Goal: Task Accomplishment & Management: Manage account settings

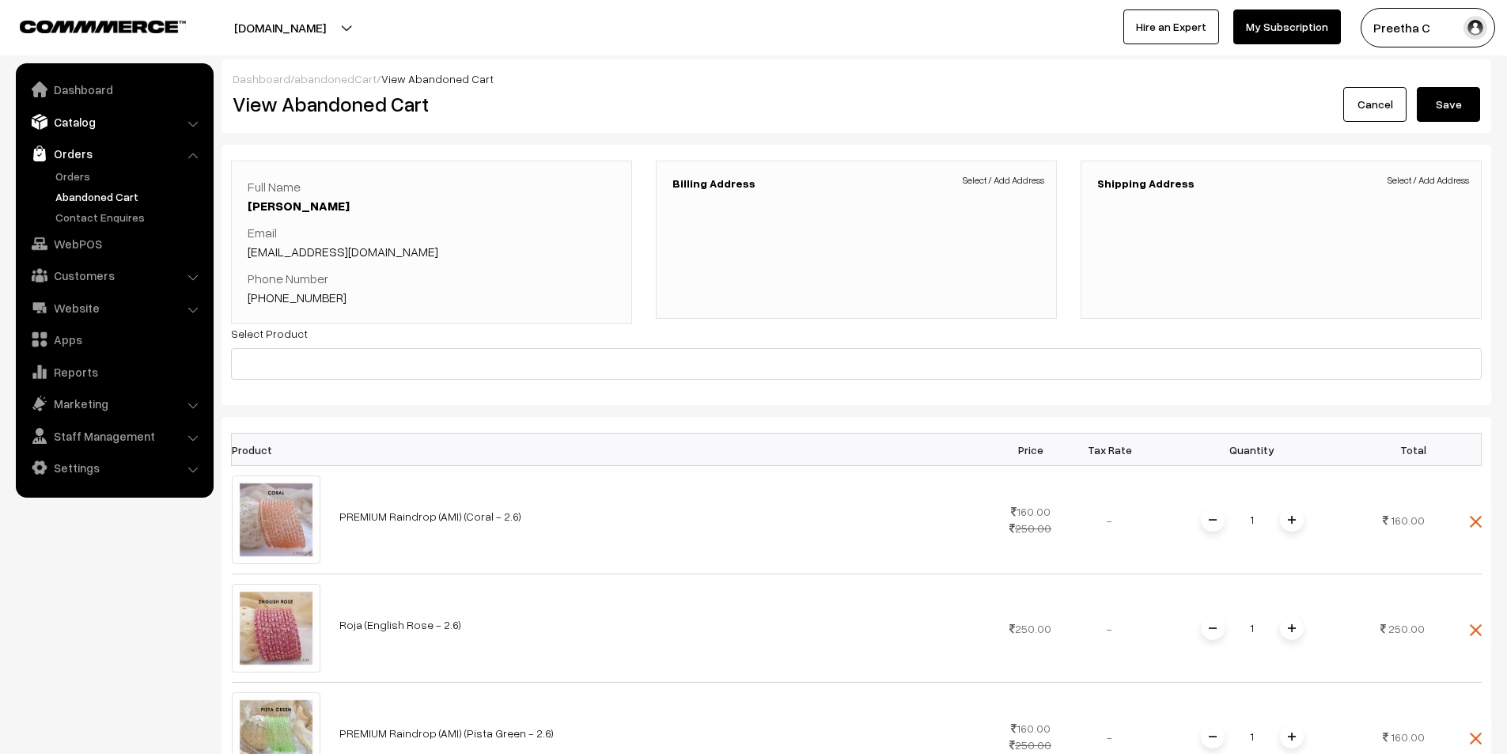
click at [116, 121] on link "Catalog" at bounding box center [114, 122] width 188 height 28
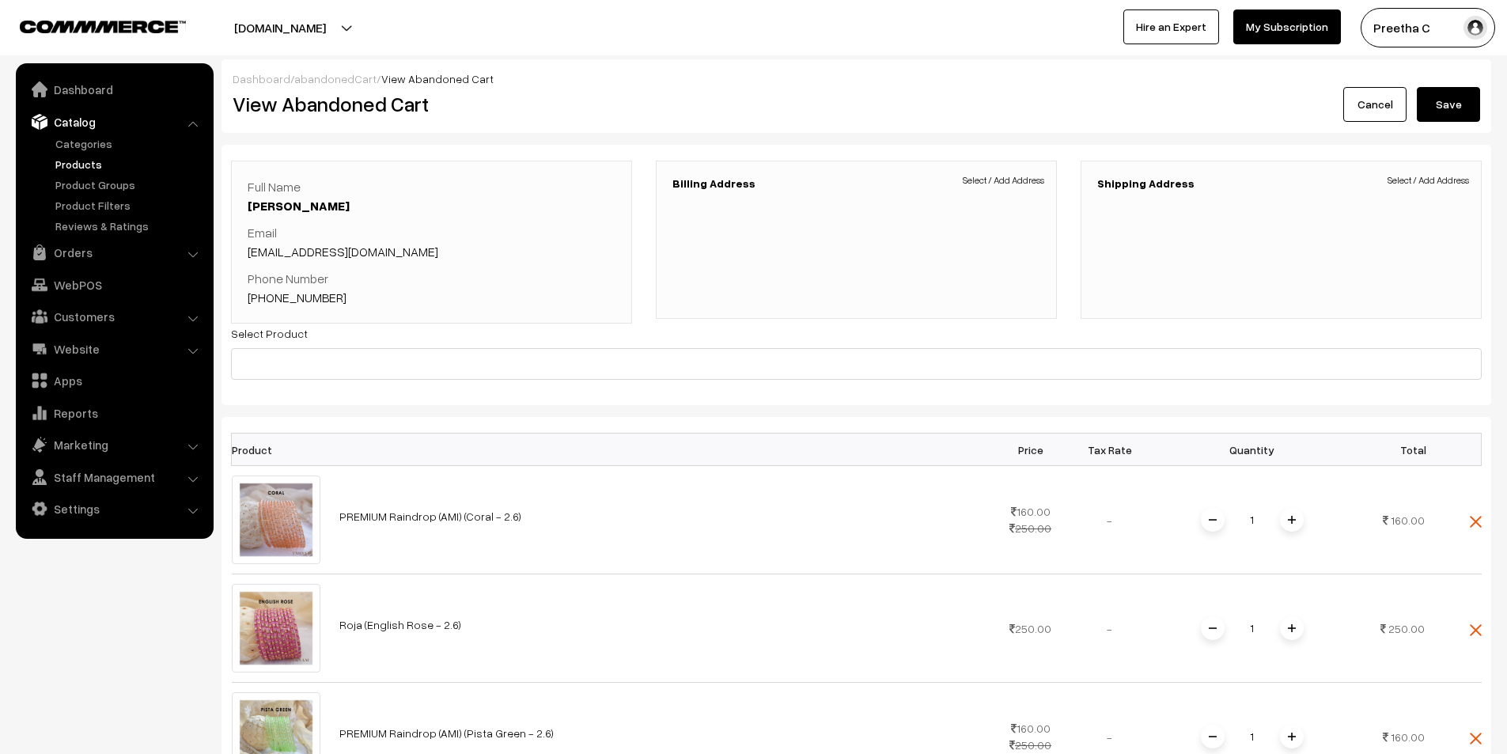
click at [97, 161] on link "Products" at bounding box center [129, 164] width 157 height 17
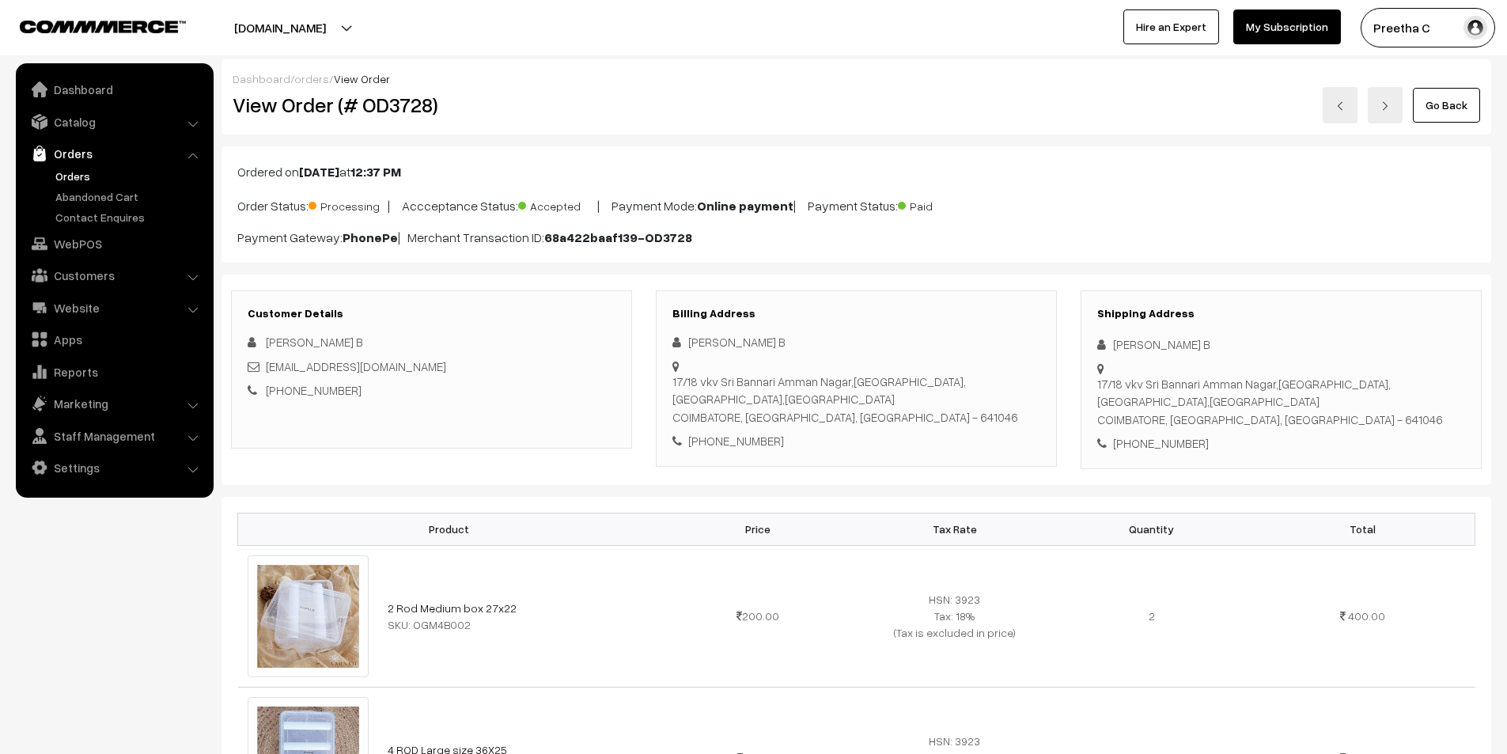
click at [1444, 112] on link "Go Back" at bounding box center [1446, 105] width 67 height 35
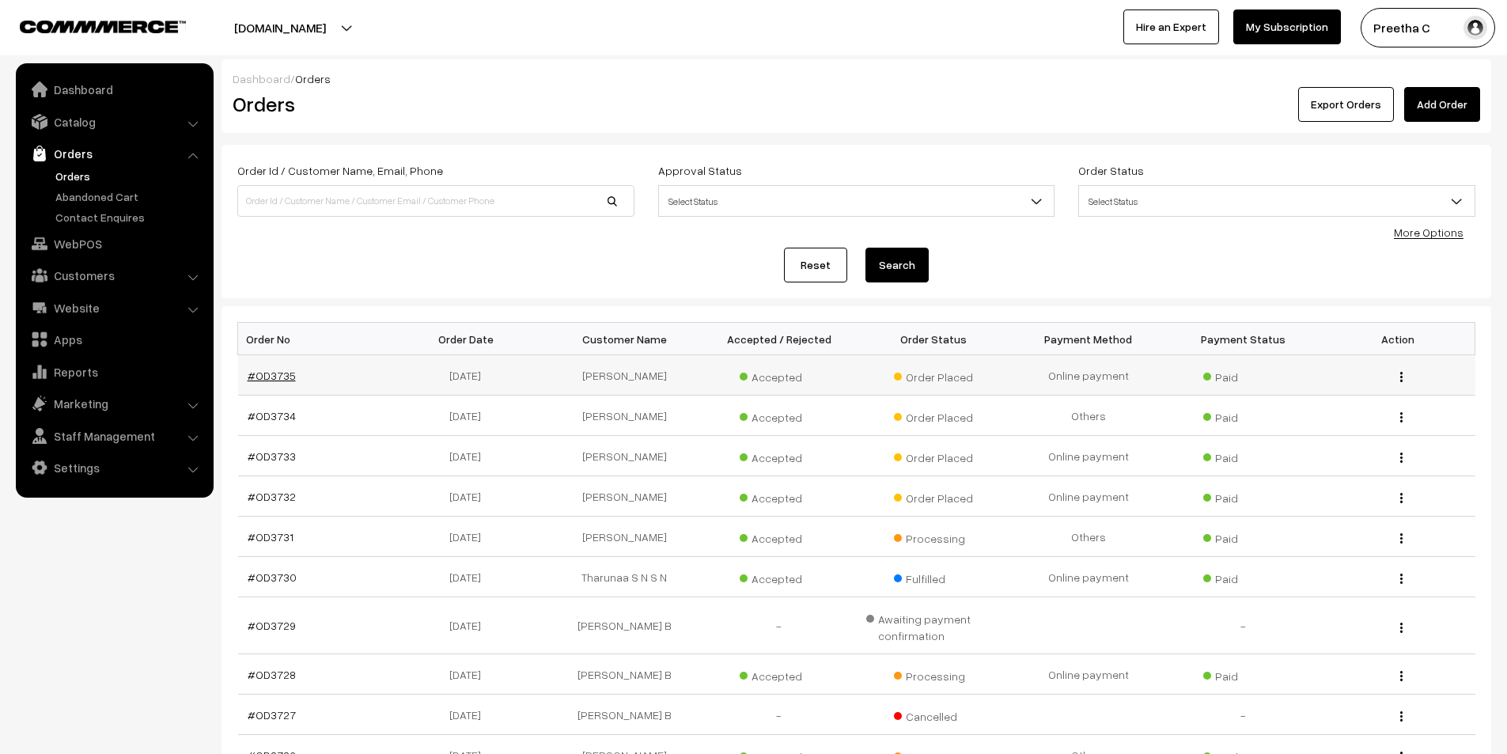
click at [252, 379] on link "#OD3735" at bounding box center [272, 375] width 48 height 13
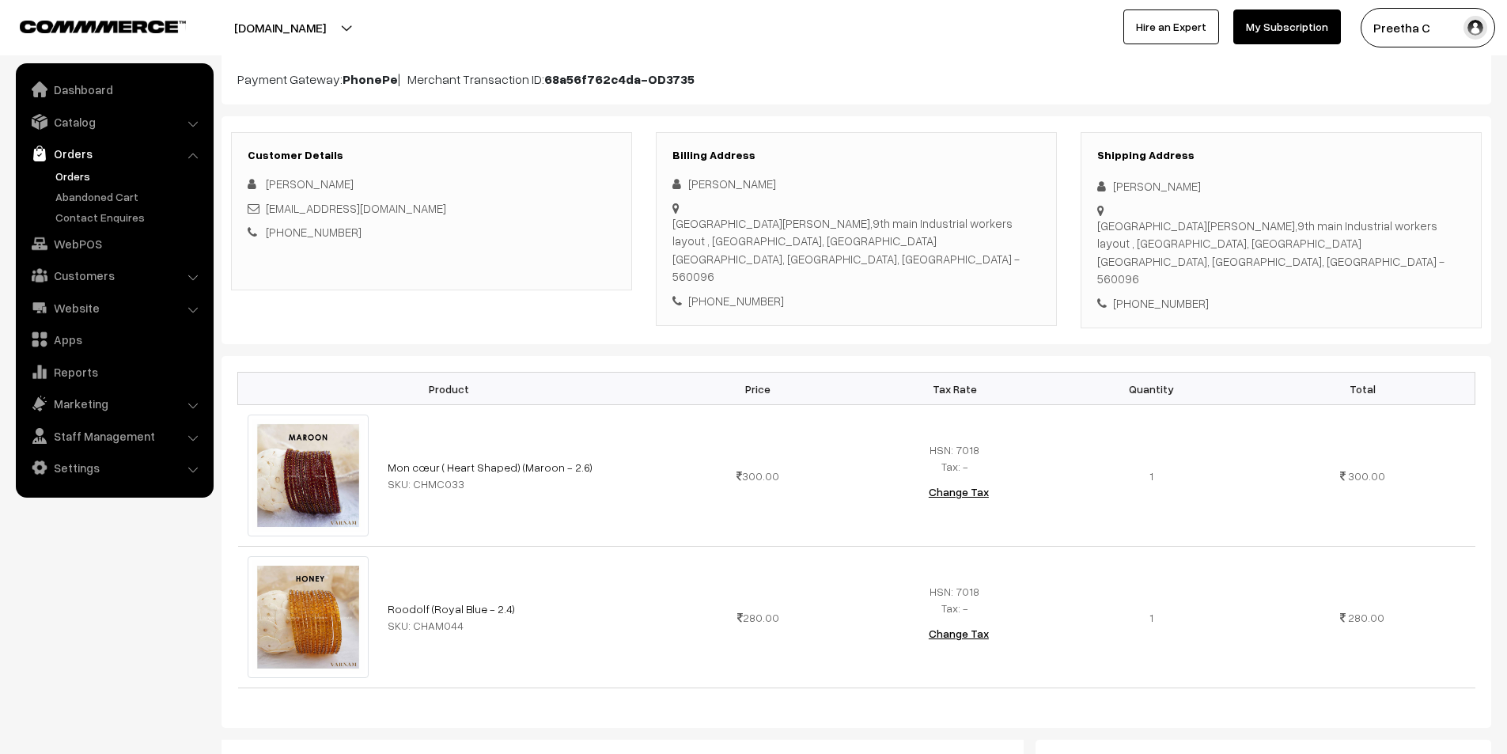
scroll to position [316, 0]
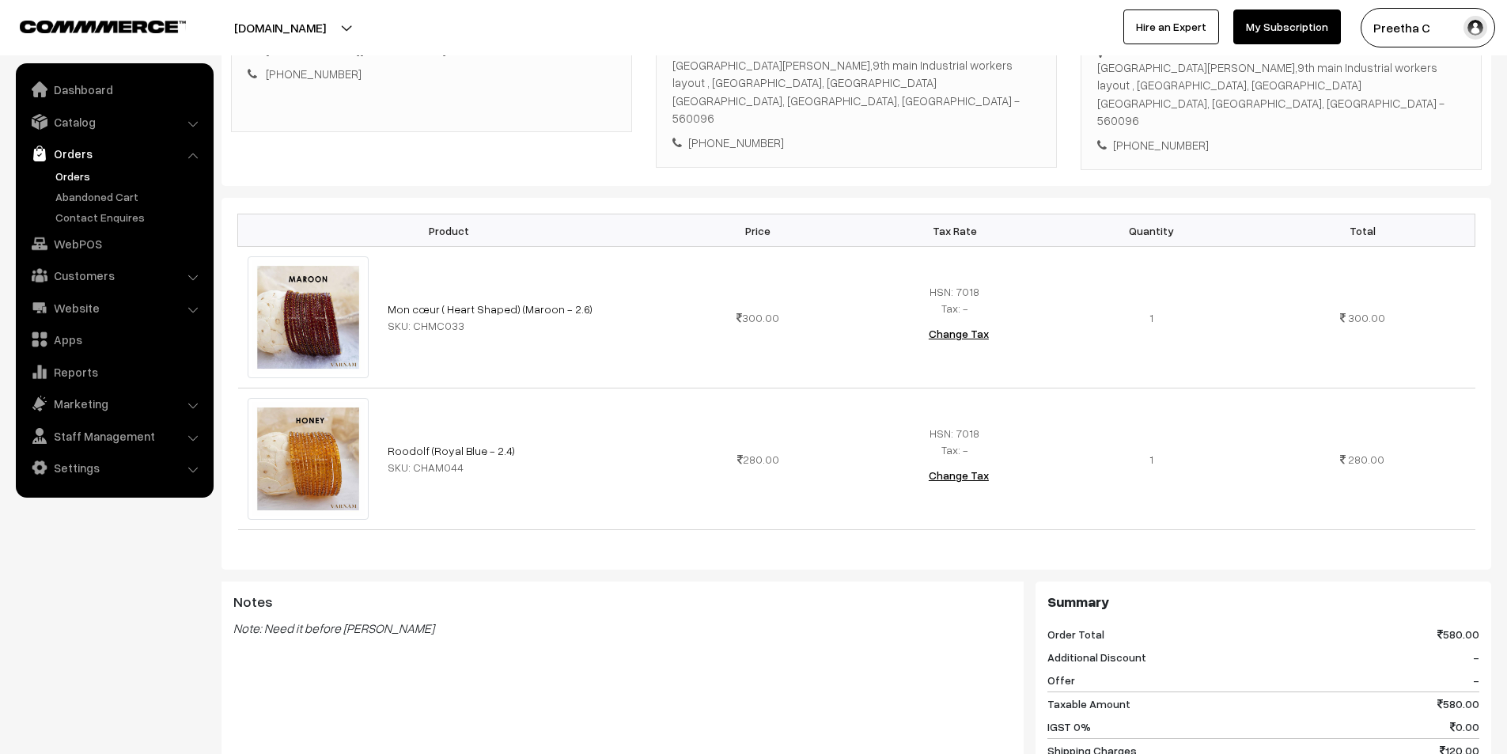
drag, startPoint x: 449, startPoint y: 630, endPoint x: 341, endPoint y: 620, distance: 108.9
click at [341, 620] on div "Notes Note: Need it before gauri ganesha pooja" at bounding box center [623, 661] width 802 height 158
copy blockquote "gauri ganesha pooja"
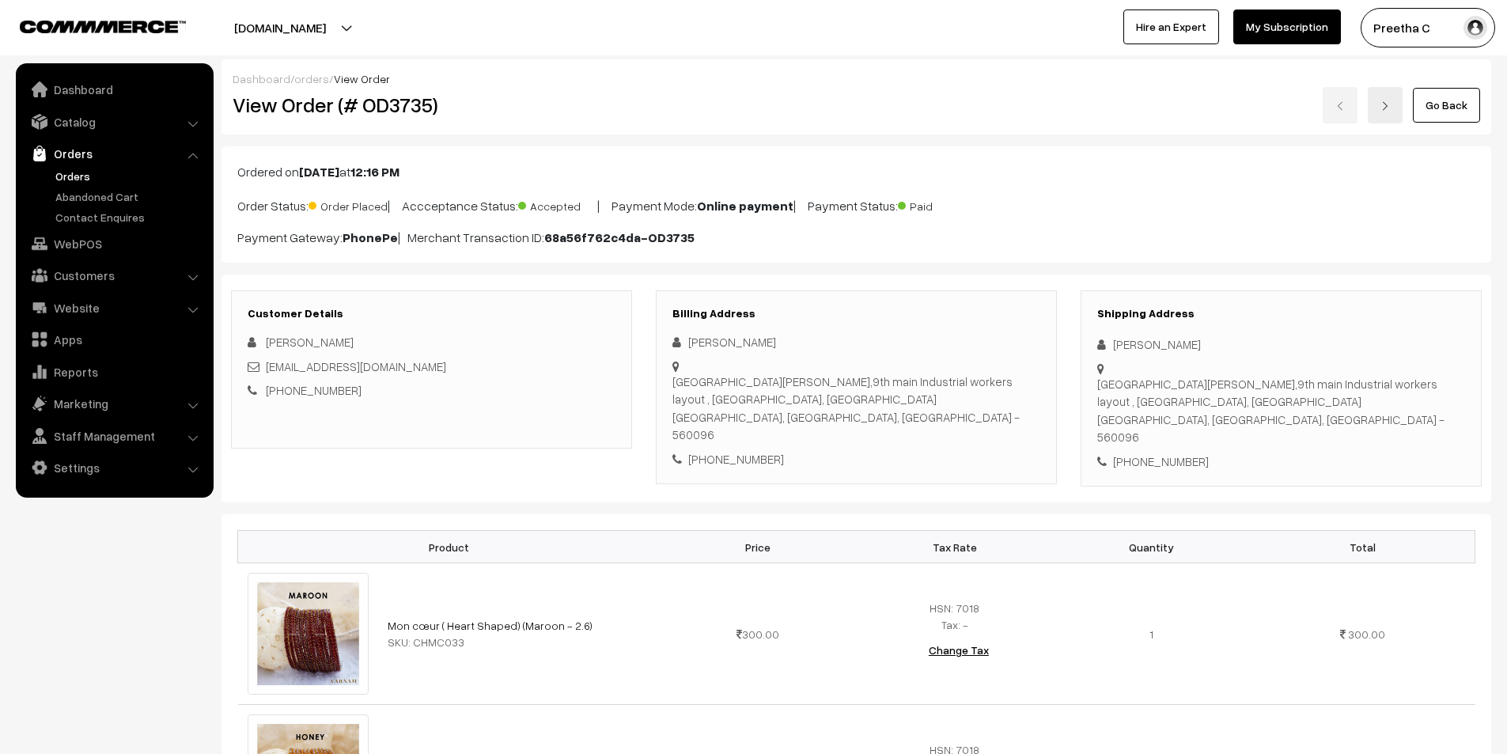
click at [1454, 90] on link "Go Back" at bounding box center [1446, 105] width 67 height 35
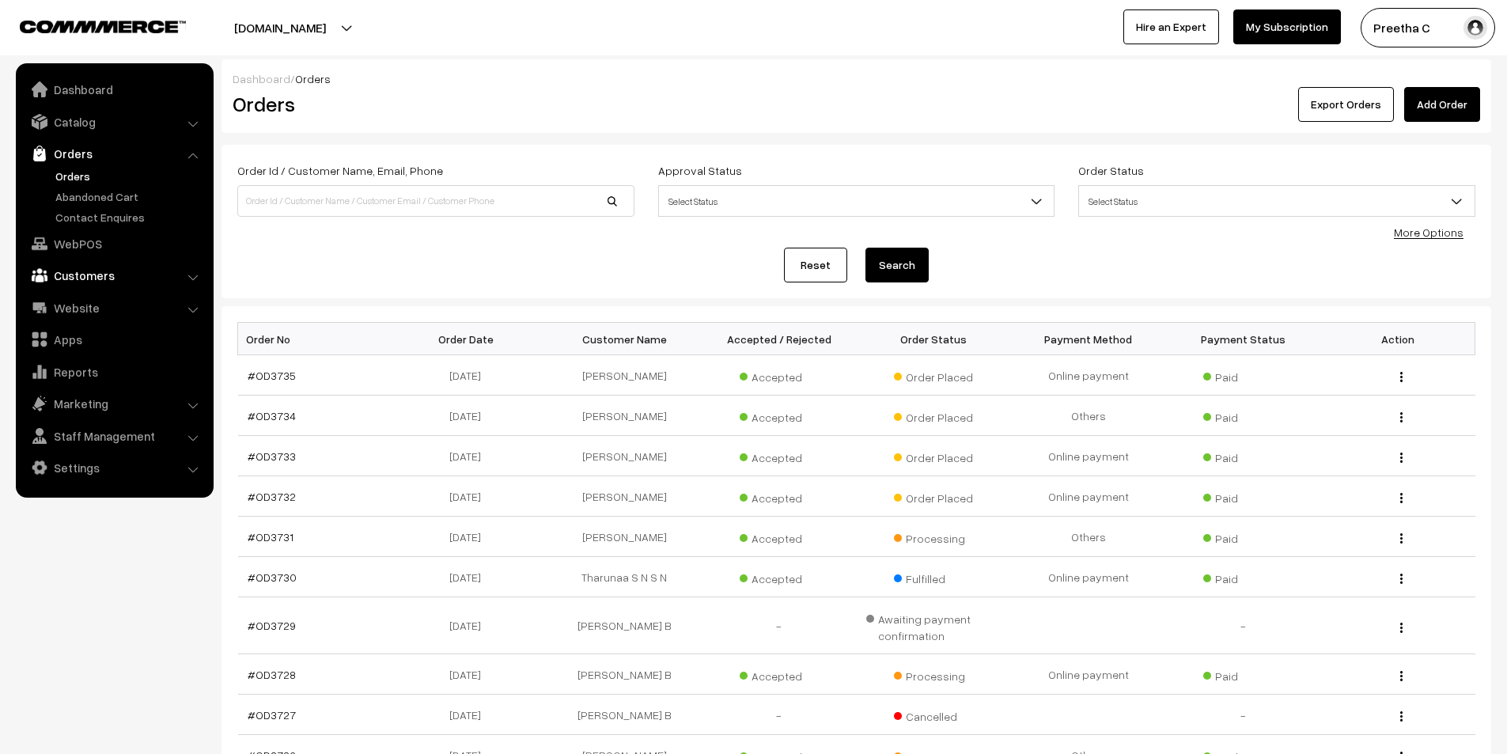
click at [128, 270] on link "Customers" at bounding box center [114, 275] width 188 height 28
click at [95, 237] on link "Customers" at bounding box center [129, 240] width 157 height 17
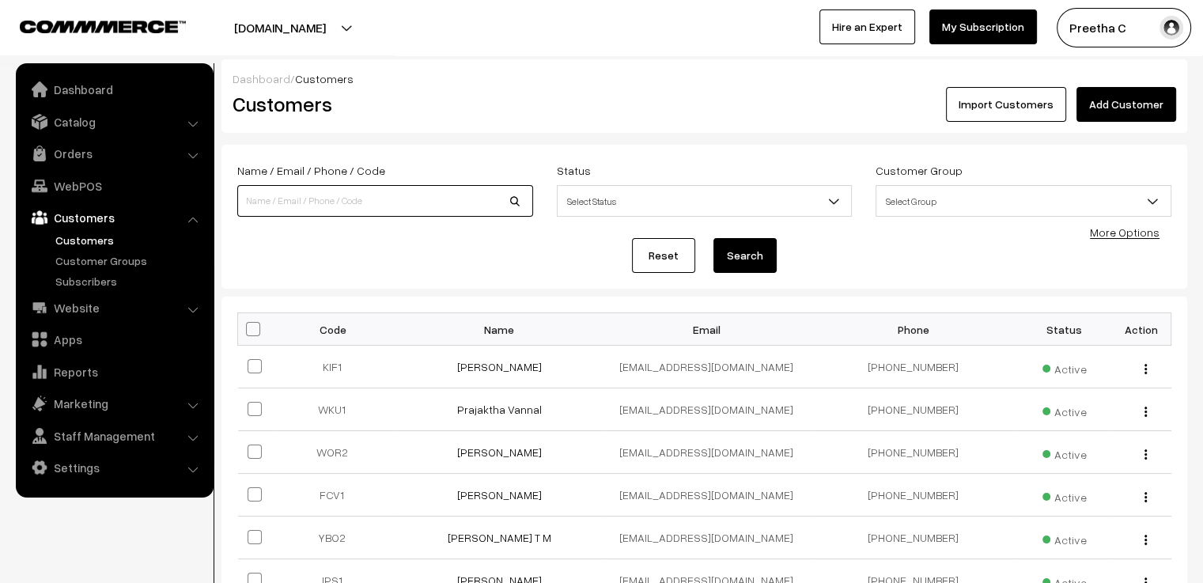
click at [370, 205] on input at bounding box center [385, 201] width 296 height 32
paste input "9940236021"
type input "9940236021"
click at [714, 238] on button "Search" at bounding box center [745, 255] width 63 height 35
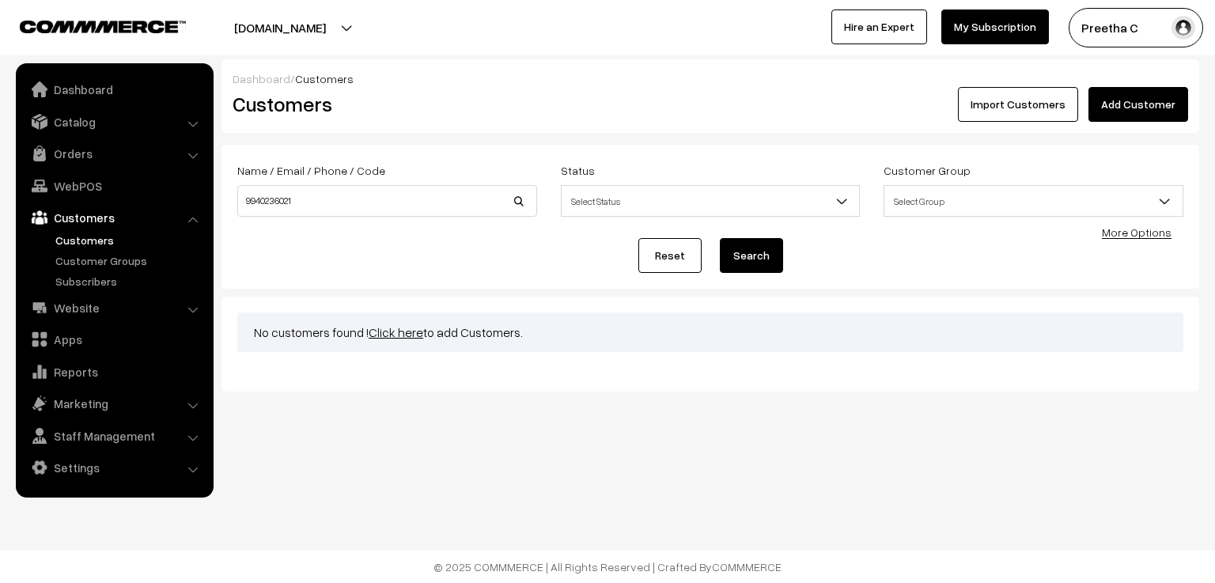
click at [674, 259] on link "Reset" at bounding box center [669, 255] width 63 height 35
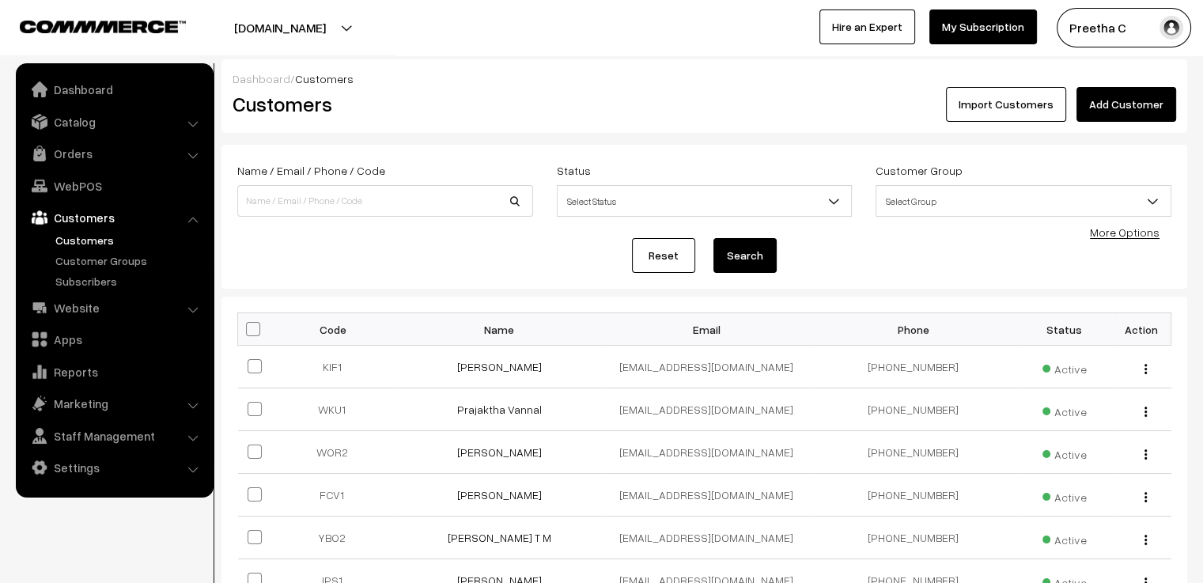
click at [1131, 116] on link "Add Customer" at bounding box center [1127, 104] width 100 height 35
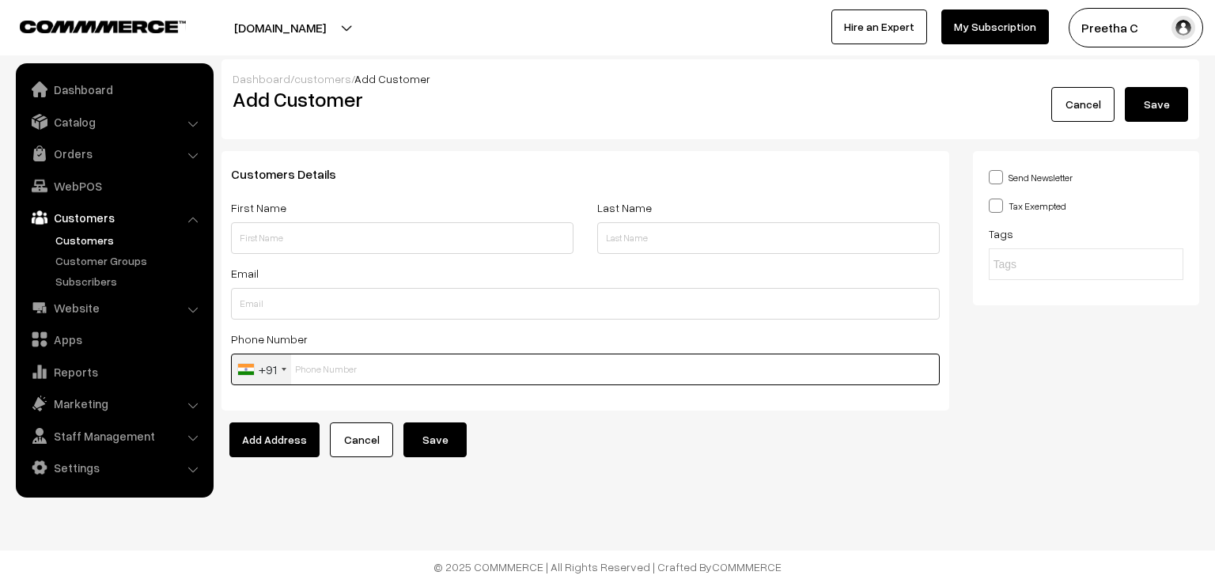
click at [321, 366] on input "text" at bounding box center [585, 370] width 709 height 32
paste input "9940236021"
type input "9940236021"
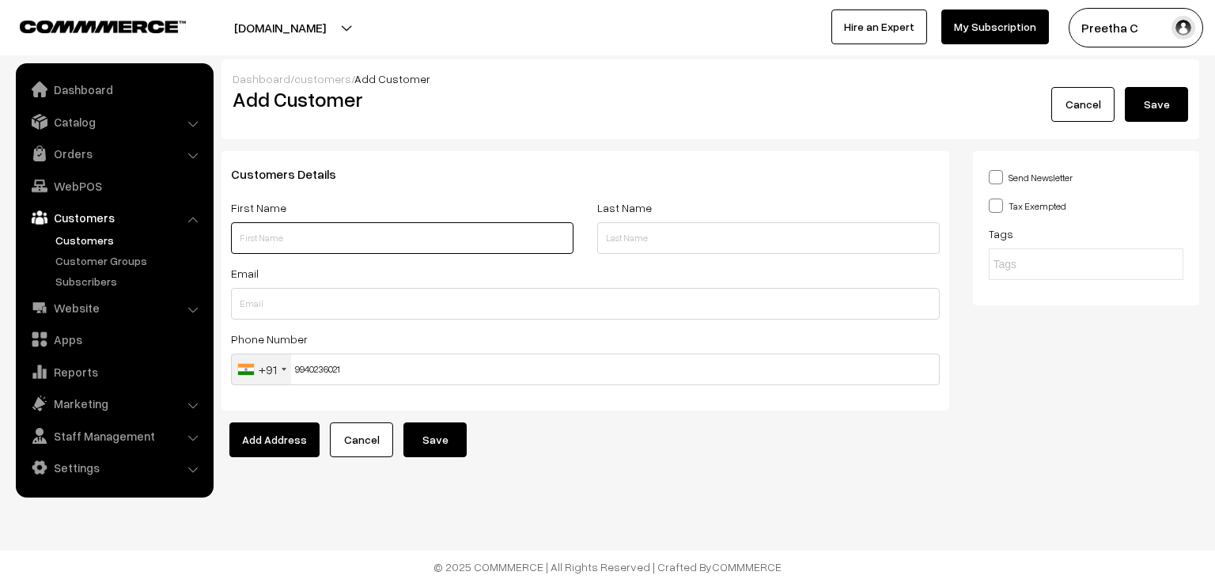
click at [305, 246] on input "text" at bounding box center [402, 238] width 343 height 32
click at [302, 233] on input "text" at bounding box center [402, 238] width 343 height 32
paste input "[PERSON_NAME]"
drag, startPoint x: 323, startPoint y: 237, endPoint x: 279, endPoint y: 238, distance: 43.5
click at [279, 238] on input "Chaturika Nandakumar" at bounding box center [402, 238] width 343 height 32
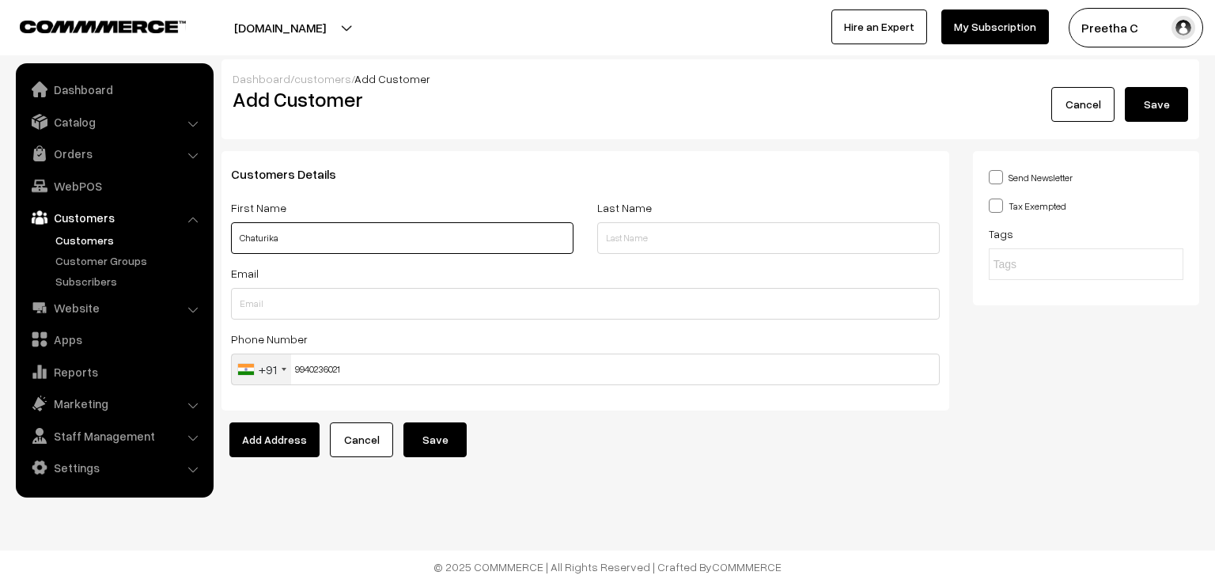
type input "Chaturika"
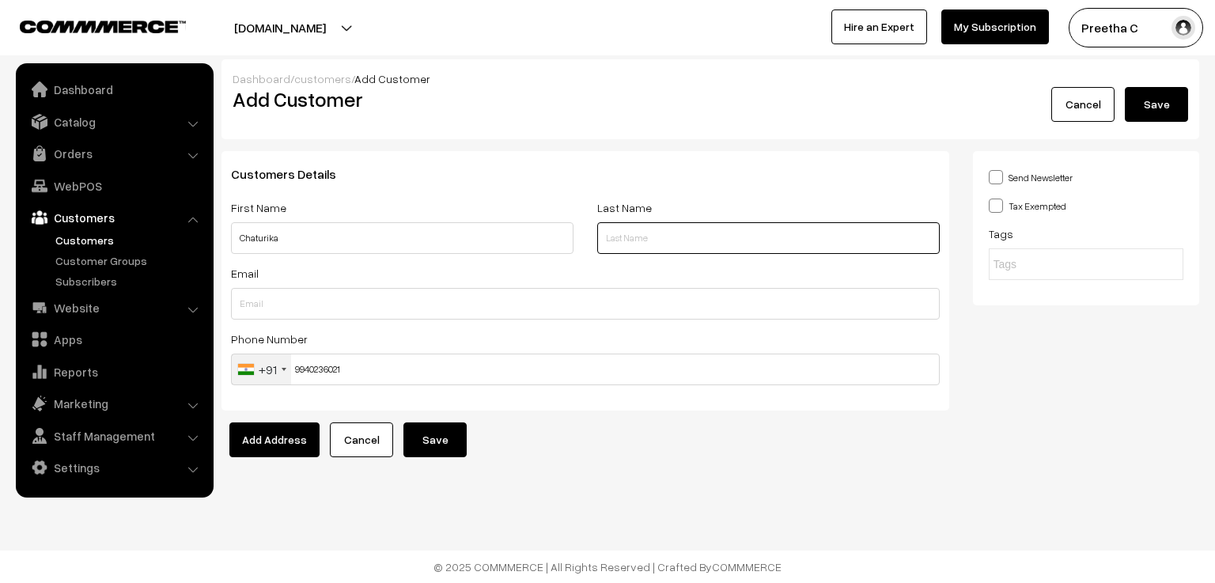
click at [633, 242] on input "text" at bounding box center [768, 238] width 343 height 32
paste input "Nandakumar"
type input "Nandakumar"
click at [431, 439] on button "Save" at bounding box center [435, 439] width 63 height 35
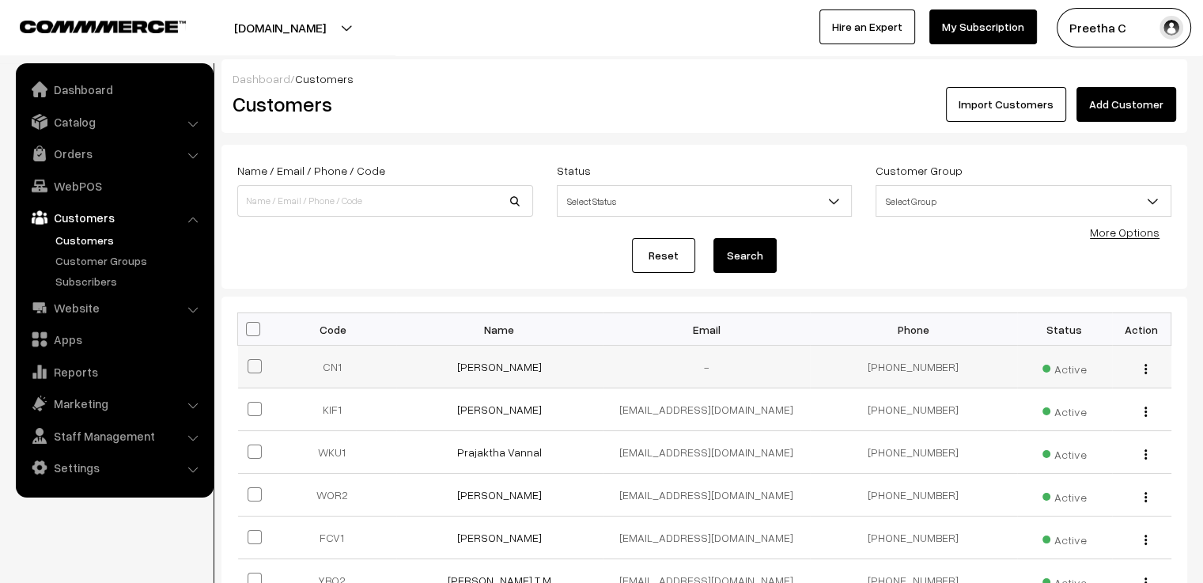
click at [1145, 370] on img "button" at bounding box center [1146, 369] width 2 height 10
click at [1094, 416] on link "Edit" at bounding box center [1075, 425] width 135 height 35
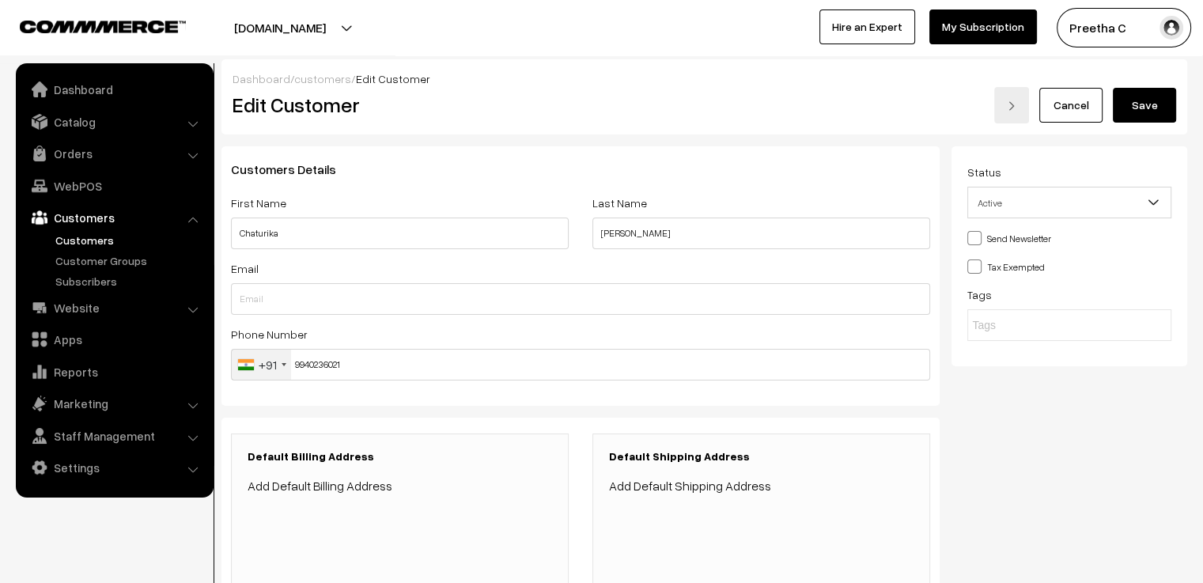
scroll to position [290, 0]
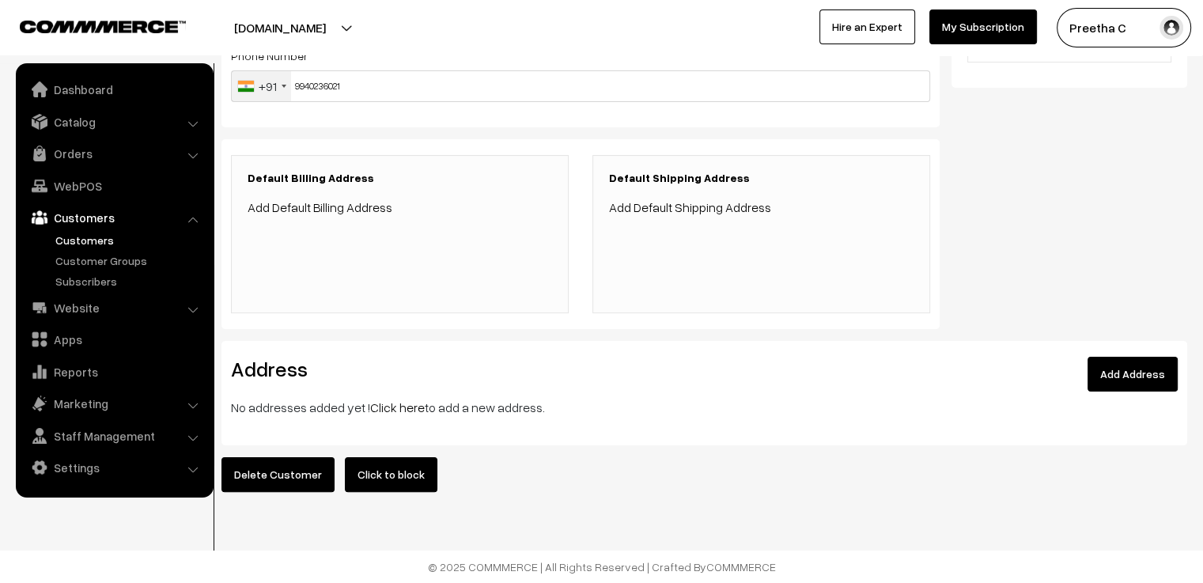
click at [1141, 357] on link "Add Address" at bounding box center [1133, 374] width 90 height 35
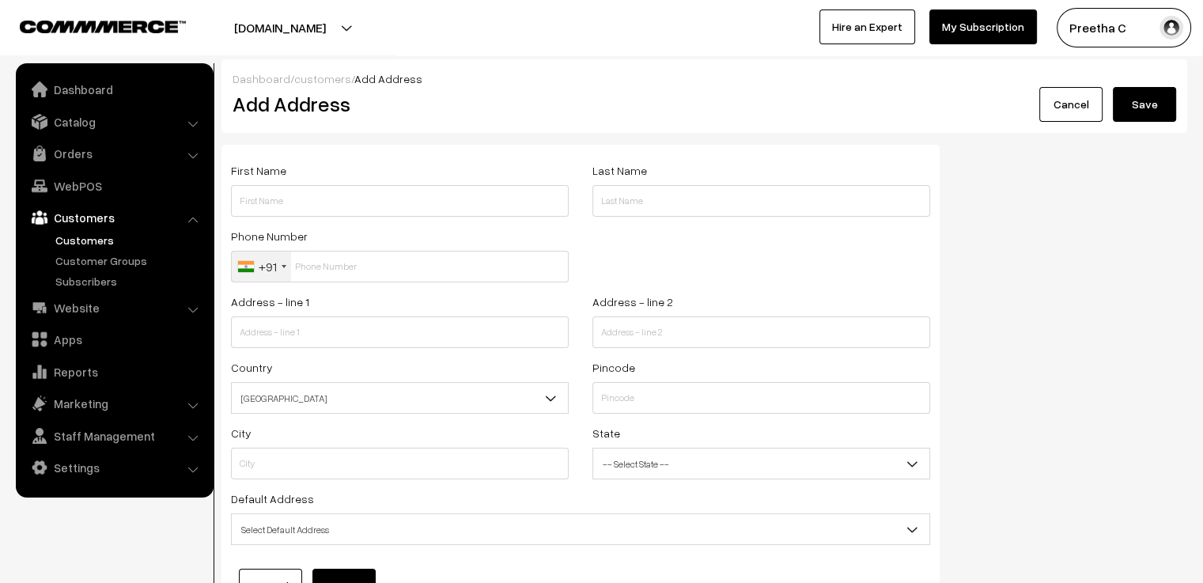
scroll to position [140, 0]
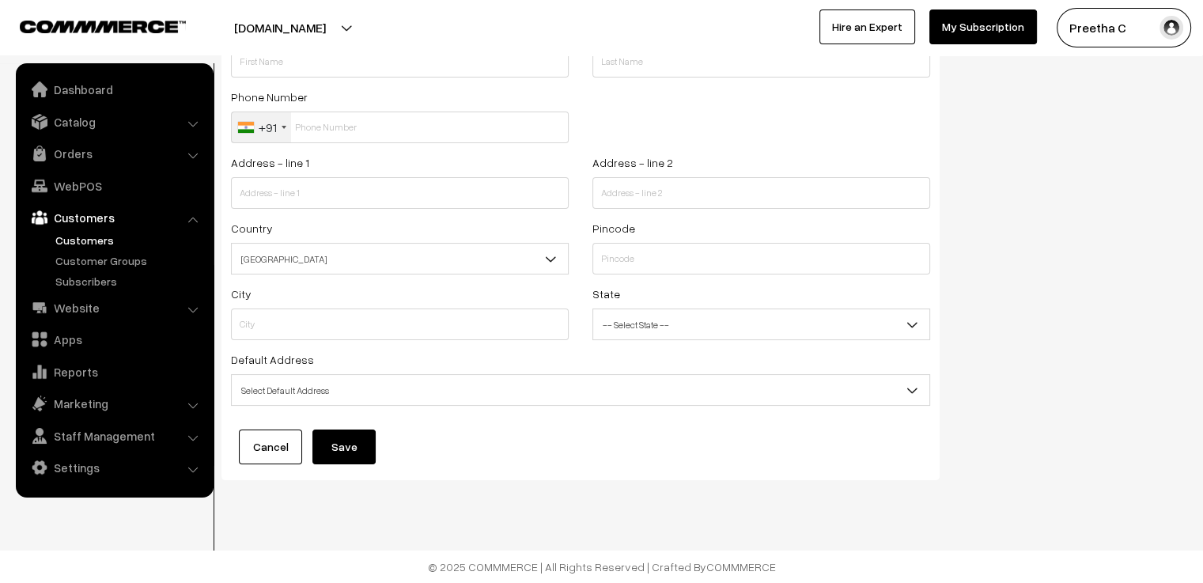
drag, startPoint x: 324, startPoint y: 388, endPoint x: 316, endPoint y: 399, distance: 12.5
click at [323, 392] on span "Select Default Address" at bounding box center [581, 391] width 698 height 28
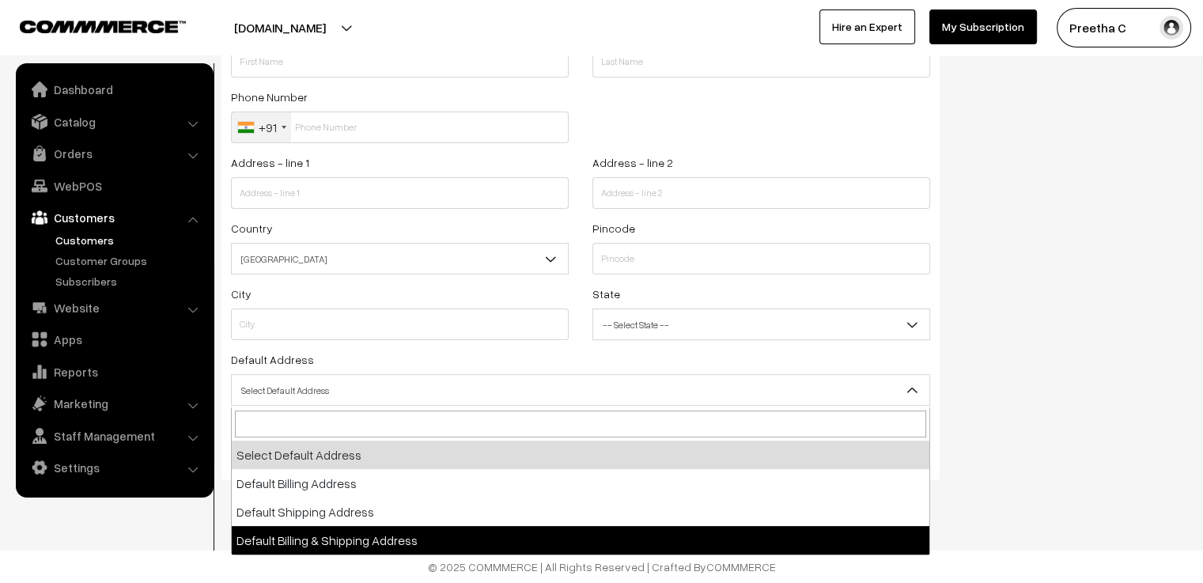
select select "3"
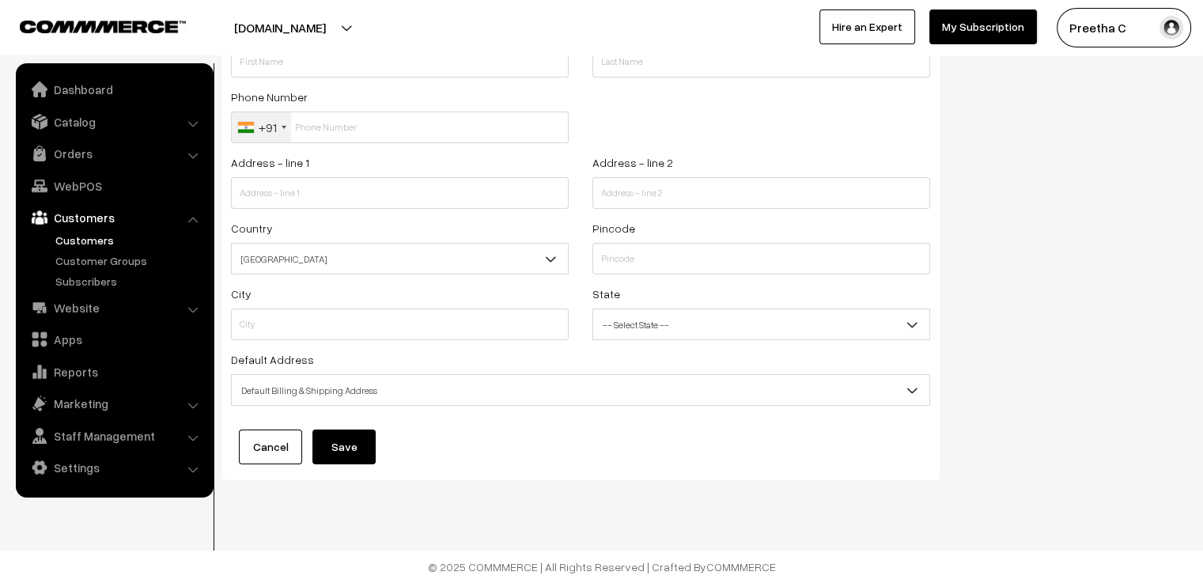
scroll to position [61, 0]
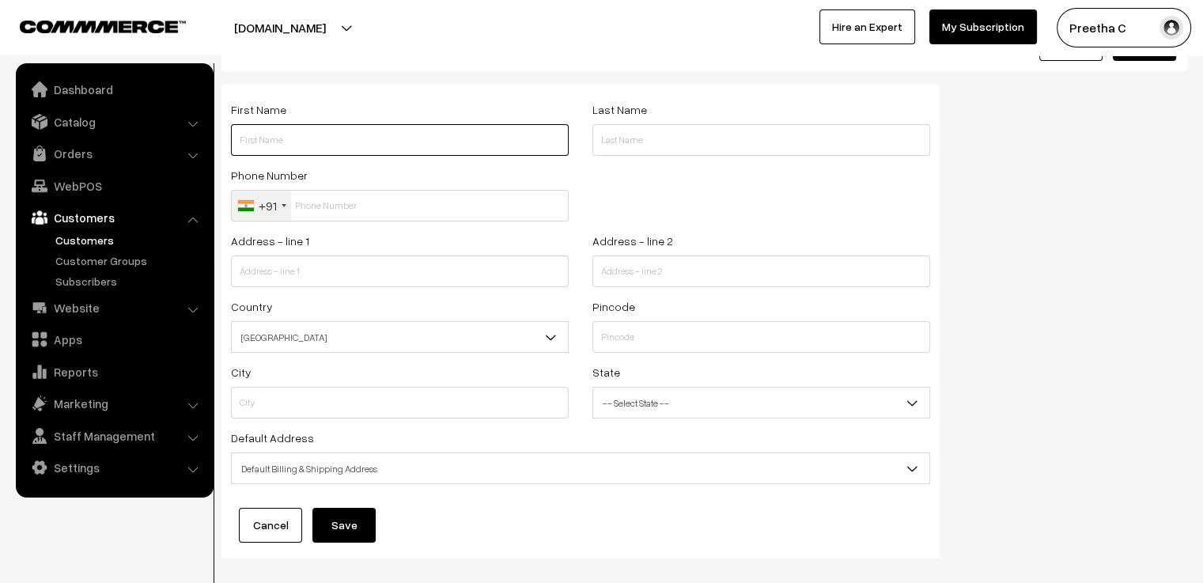
click at [337, 144] on input "text" at bounding box center [400, 140] width 338 height 32
paste input "Nandakumar"
type input "Nandakumar"
drag, startPoint x: 309, startPoint y: 134, endPoint x: 138, endPoint y: 135, distance: 170.1
click at [138, 135] on body "Thank you for showing interest. Our team will call you shortly. Close varnambya…" at bounding box center [601, 300] width 1203 height 722
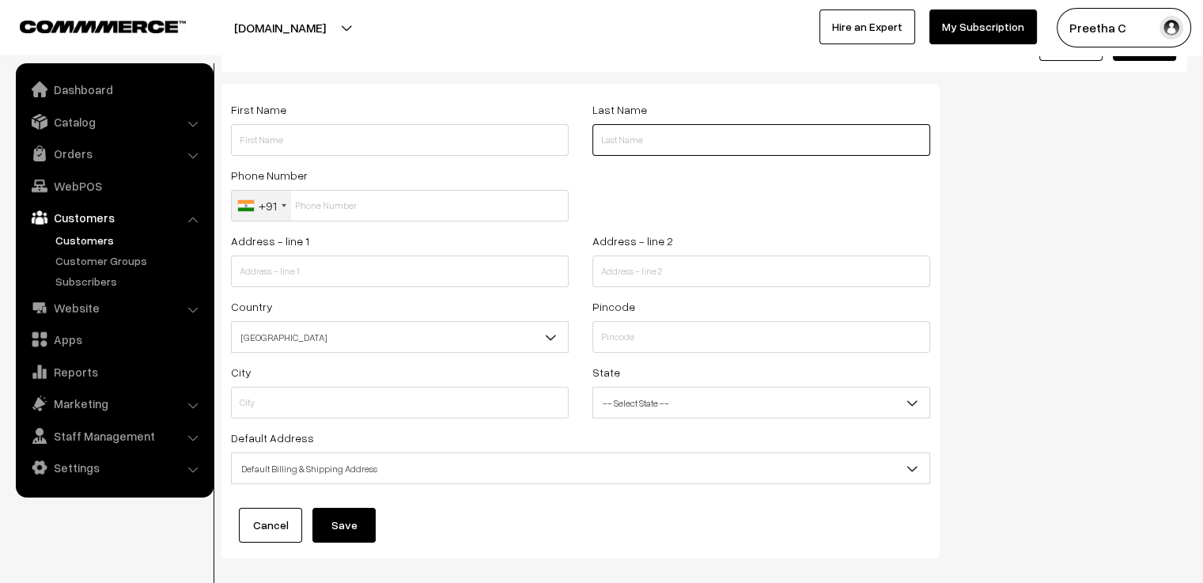
click at [649, 139] on input "text" at bounding box center [762, 140] width 338 height 32
paste input "Nandakumar"
type input "Nandakumar"
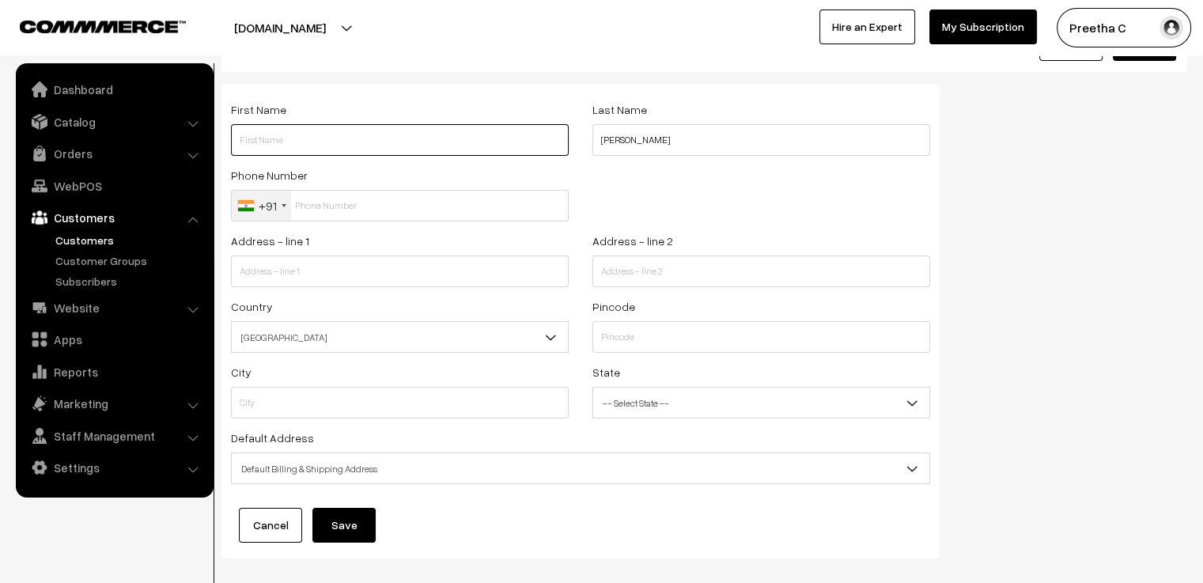
click at [338, 140] on input "text" at bounding box center [400, 140] width 338 height 32
click at [303, 150] on input "text" at bounding box center [400, 140] width 338 height 32
paste input "Chaturika"
type input "Chaturika"
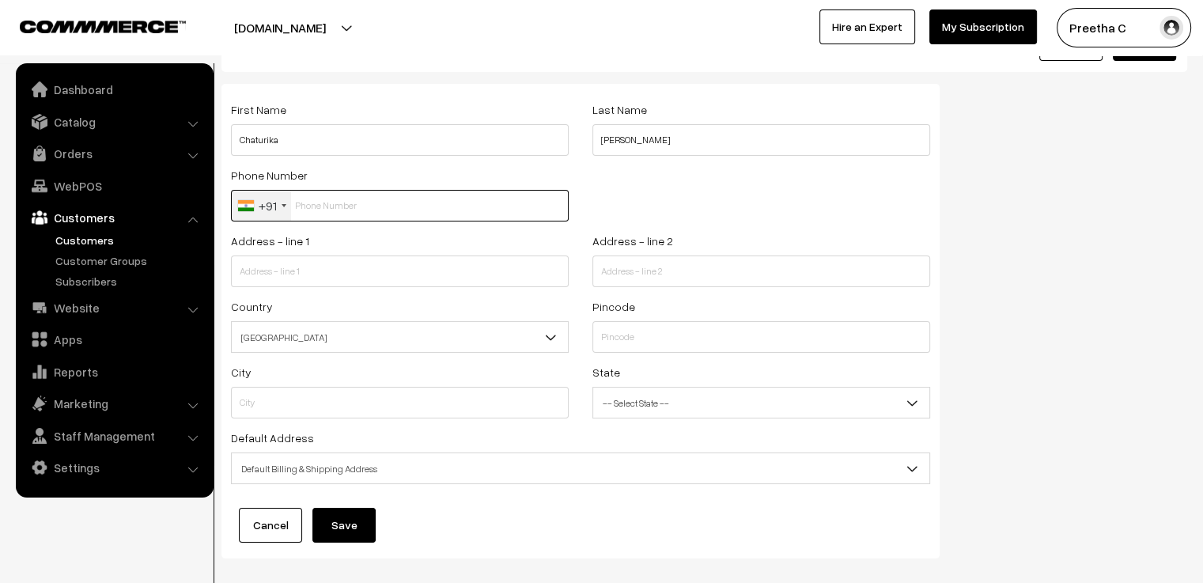
click at [297, 209] on input "text" at bounding box center [400, 206] width 338 height 32
click at [323, 218] on input "text" at bounding box center [400, 206] width 338 height 32
paste input "9940236021"
type input "9940236021"
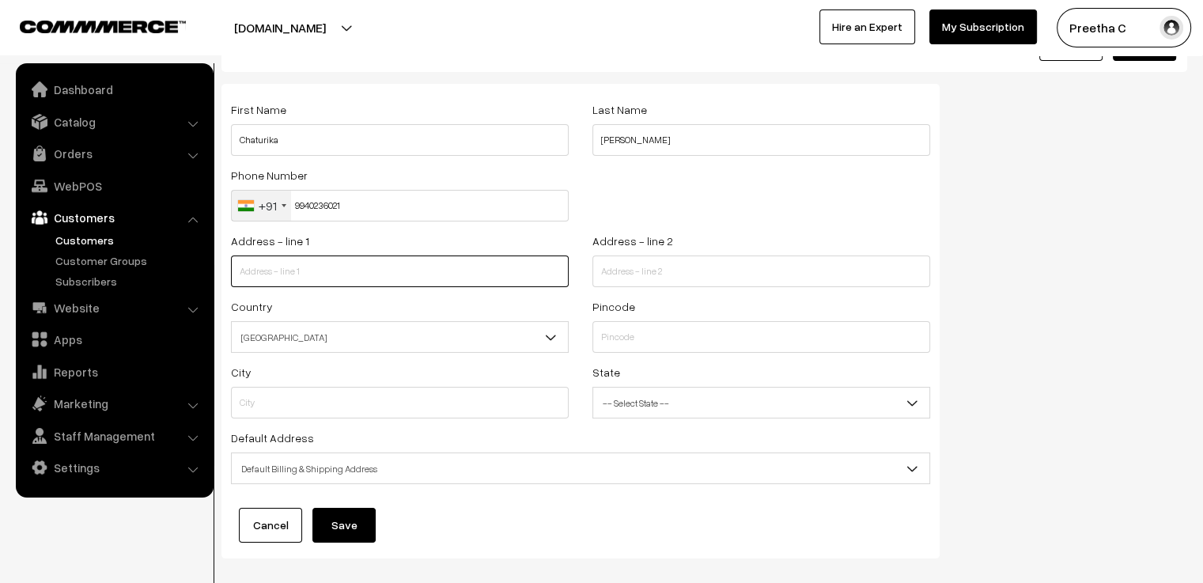
click at [300, 259] on input "text" at bounding box center [400, 272] width 338 height 32
paste input "plot no.33, 3rd street, door no.6, Krishnaraja nagar"
click at [459, 260] on input "plot no.33, 3rd street, door no.6, Krishnaraja nagar" at bounding box center [400, 272] width 338 height 32
type input "plot no.33, 3rd street, door no.6, Krishnaraja nagar,"
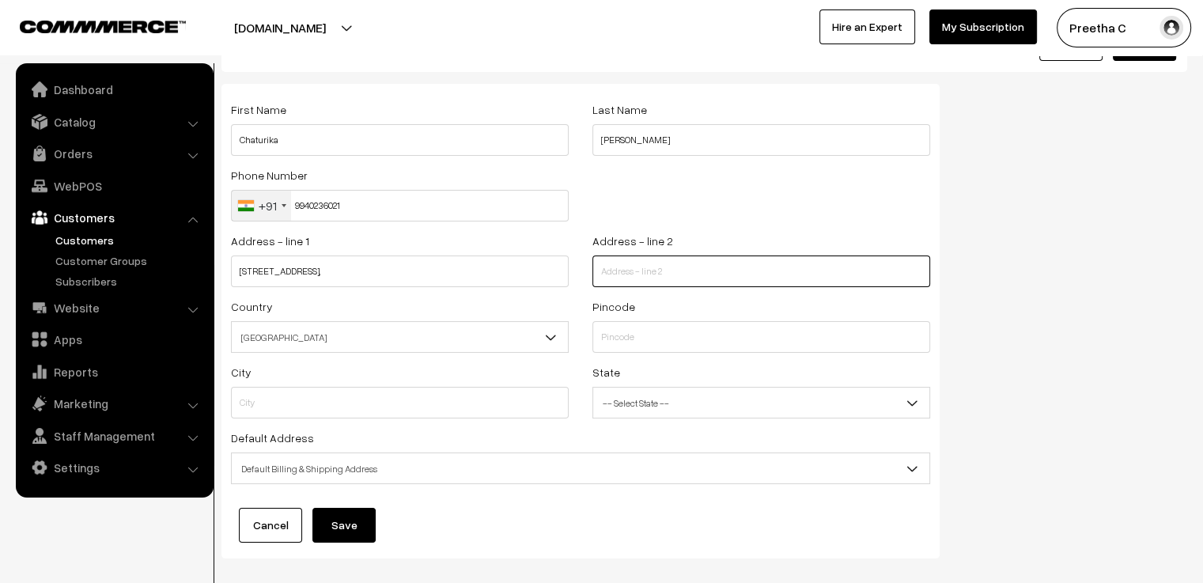
click at [623, 283] on input "text" at bounding box center [762, 272] width 338 height 32
paste input "plot no.33, 3rd street, door no.6, Krishnaraja nagar"
type input "plot no.33, 3rd street, door no.6, Krishnaraja nagar"
drag, startPoint x: 711, startPoint y: 275, endPoint x: 558, endPoint y: 294, distance: 154.7
click at [558, 294] on div "Address - line 1 plot no.33, 3rd street, door no.6, Krishnaraja nagar, Address …" at bounding box center [580, 264] width 723 height 66
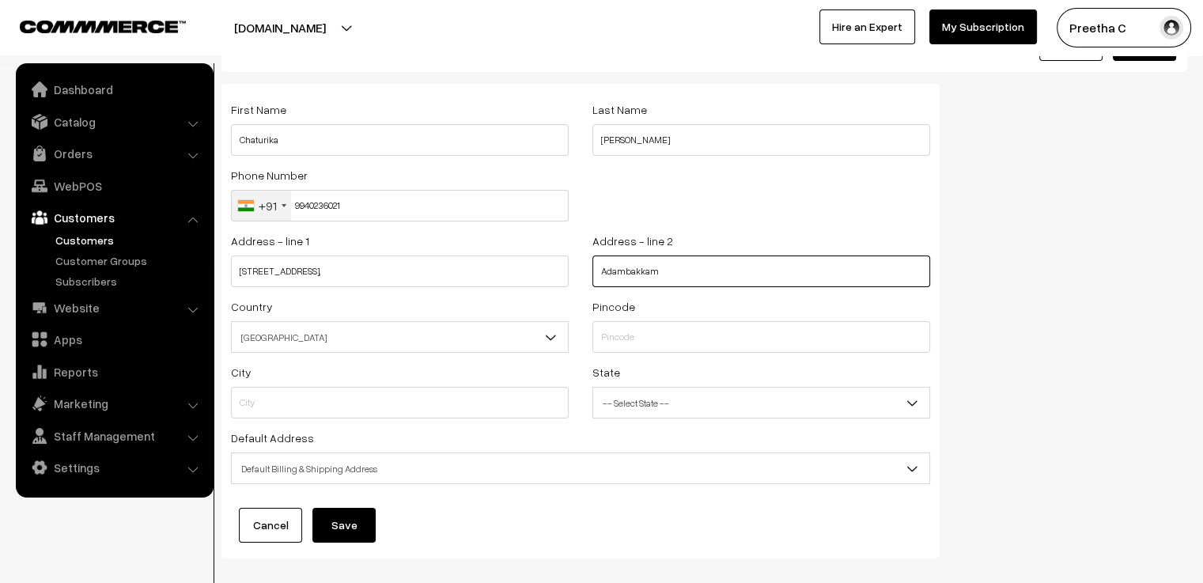
type input "Adambakkam"
type input "600088"
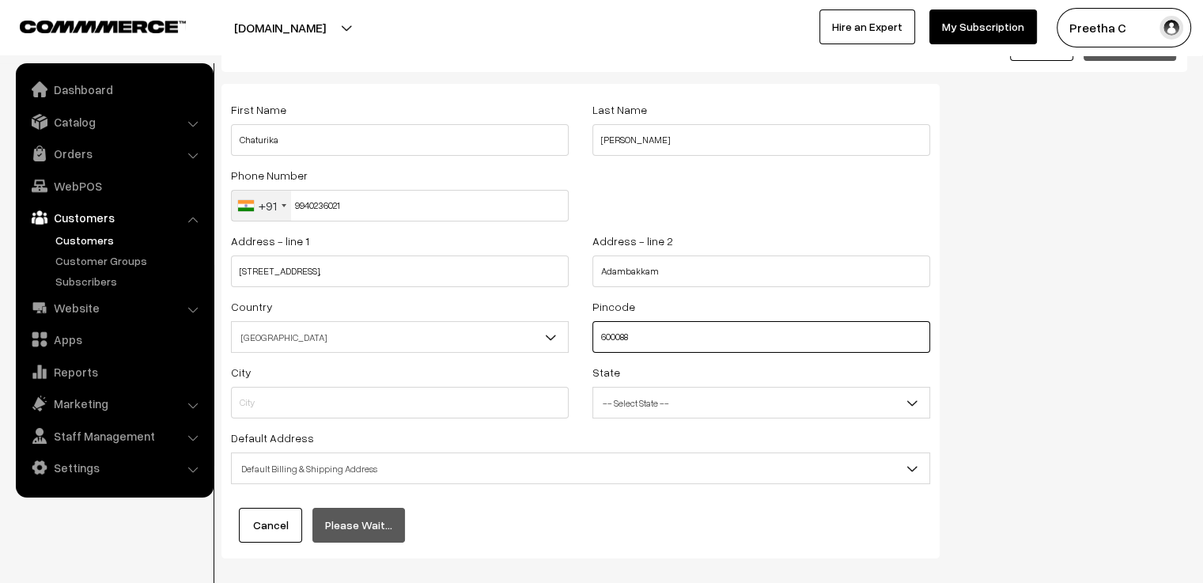
type input "Kanchipuram"
select select "Tamil Nadu"
type input "600088"
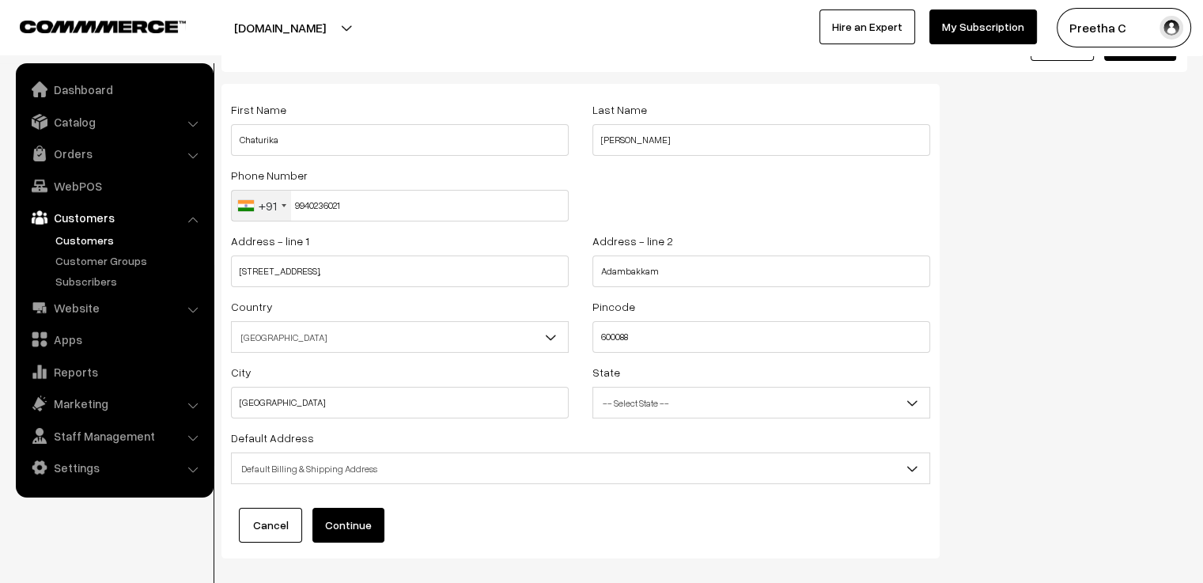
click at [700, 404] on span "-- Select State --" at bounding box center [761, 403] width 336 height 28
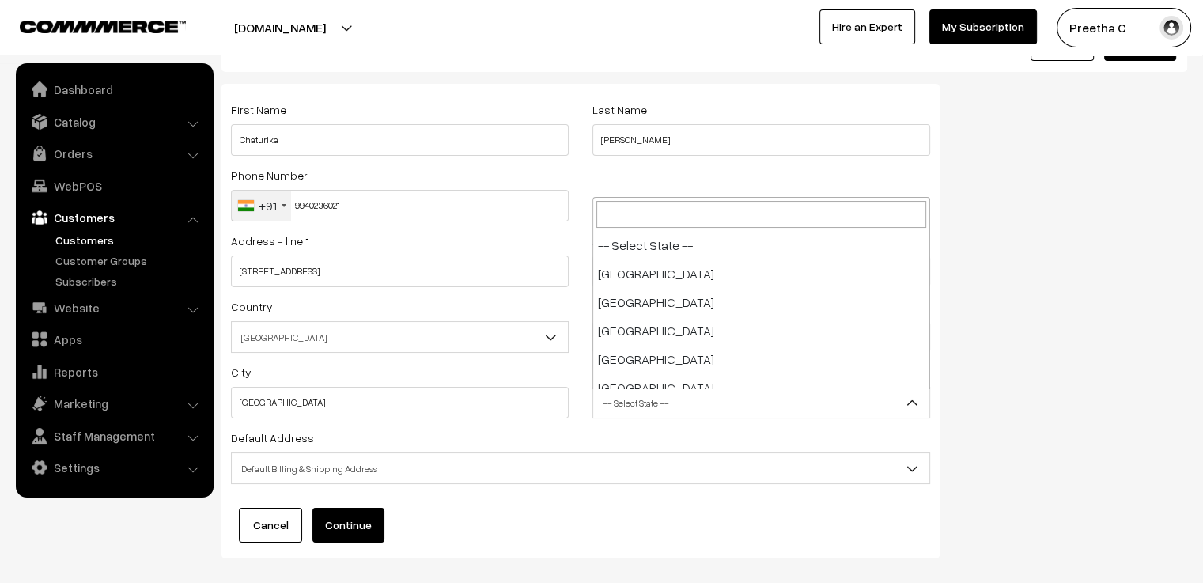
scroll to position [826, 0]
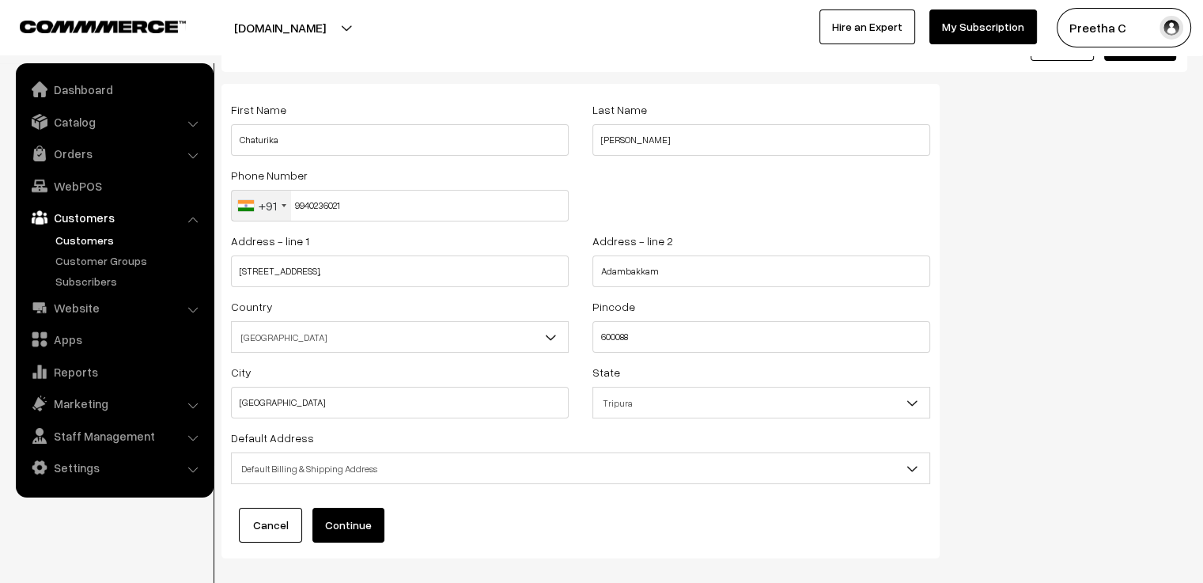
click at [700, 401] on span "Tripura" at bounding box center [761, 403] width 336 height 28
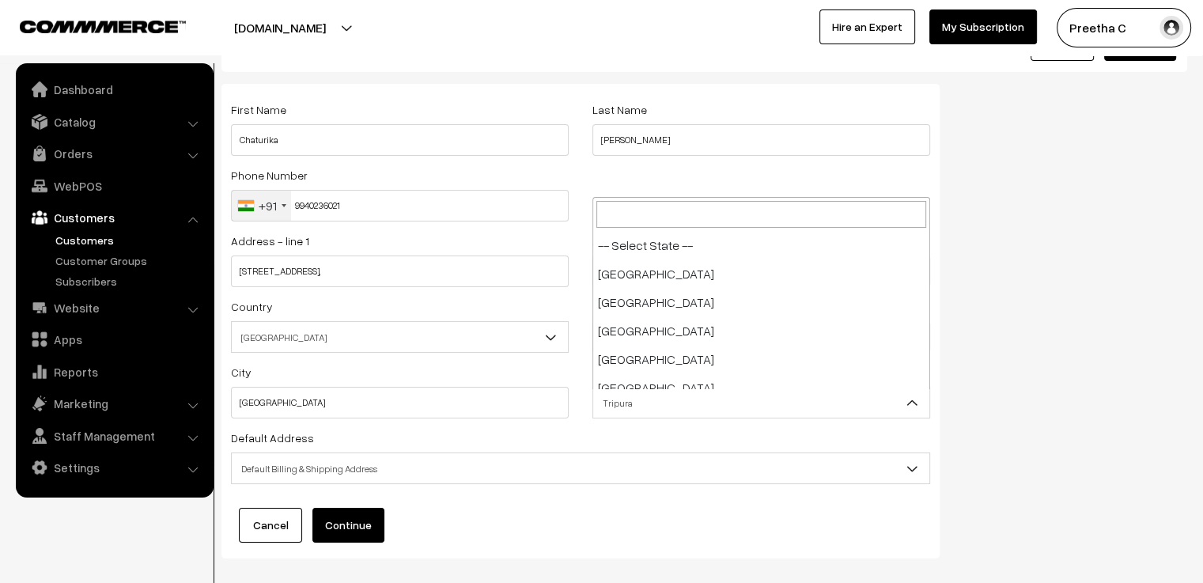
scroll to position [883, 0]
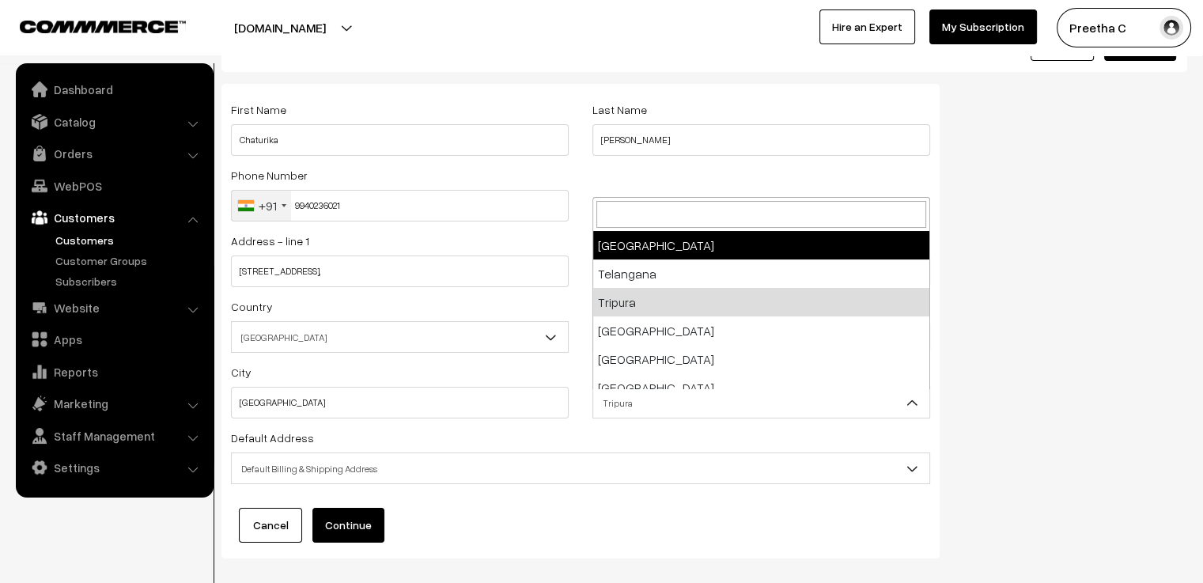
select select "Tamil Nadu"
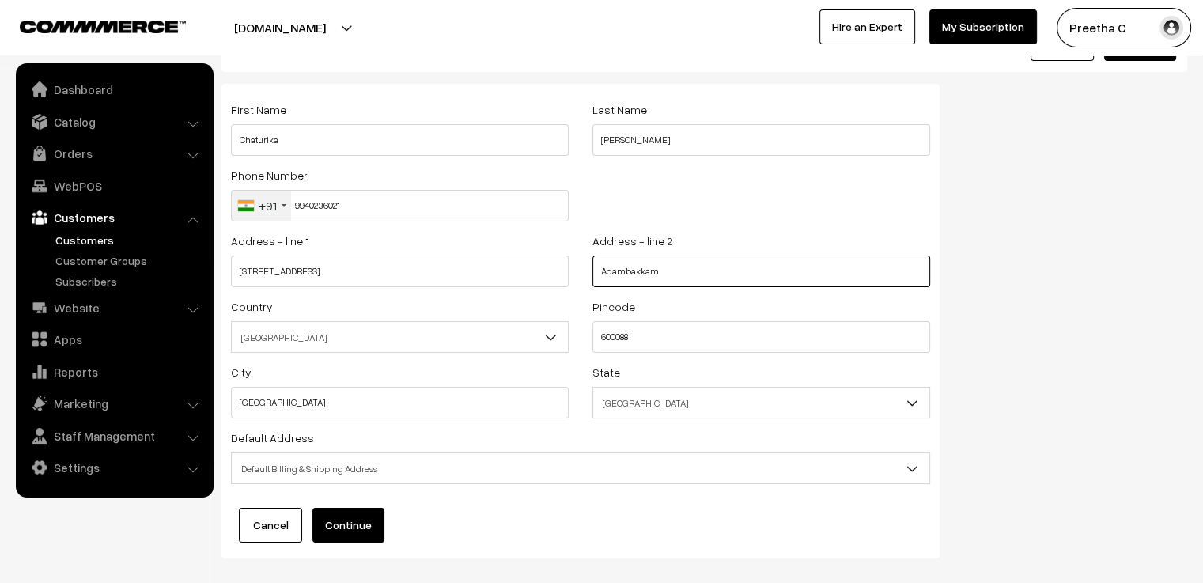
click at [697, 271] on input "Adambakkam" at bounding box center [762, 272] width 338 height 32
type input "Adambakkam, Chennai"
click at [351, 530] on button "Continue" at bounding box center [349, 525] width 72 height 35
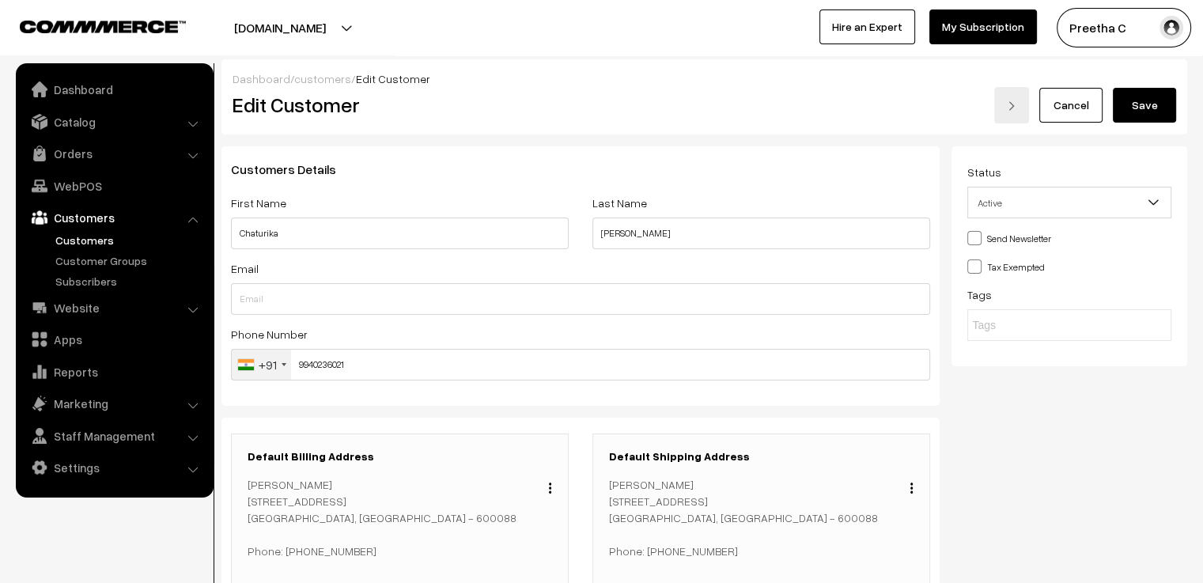
scroll to position [79, 0]
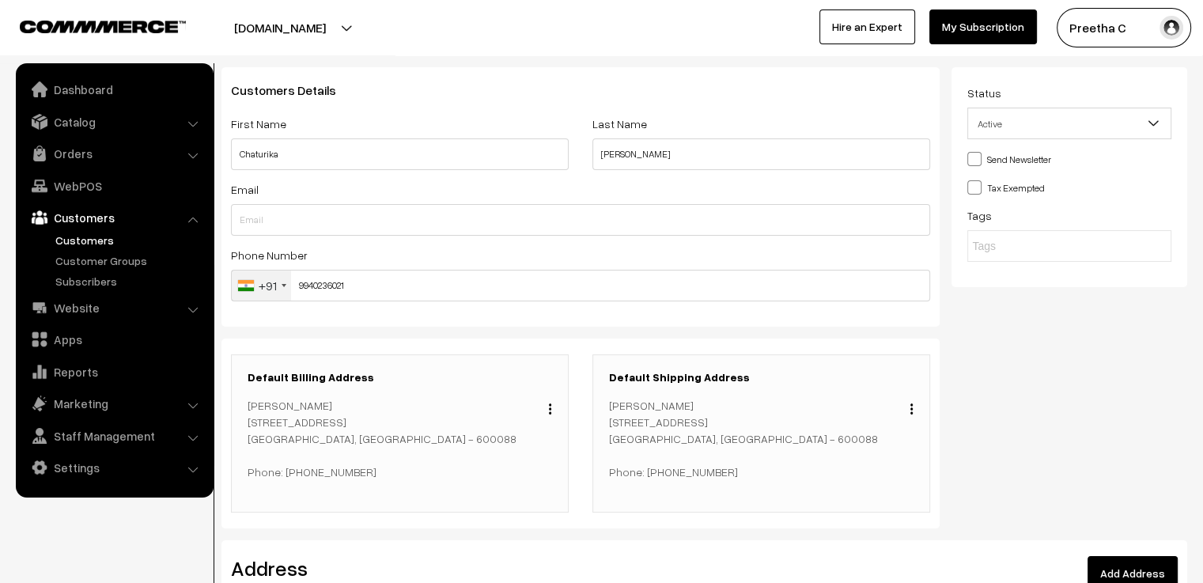
click at [912, 415] on button "button" at bounding box center [912, 408] width 4 height 13
click at [867, 430] on link "Change" at bounding box center [841, 431] width 135 height 35
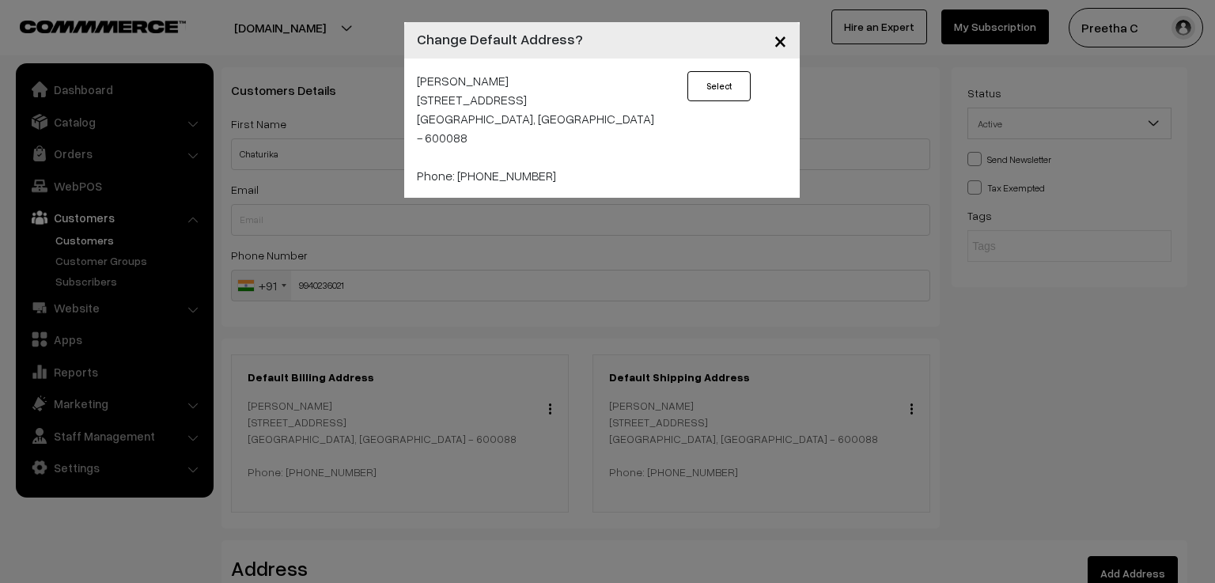
click at [777, 45] on span "×" at bounding box center [780, 39] width 13 height 29
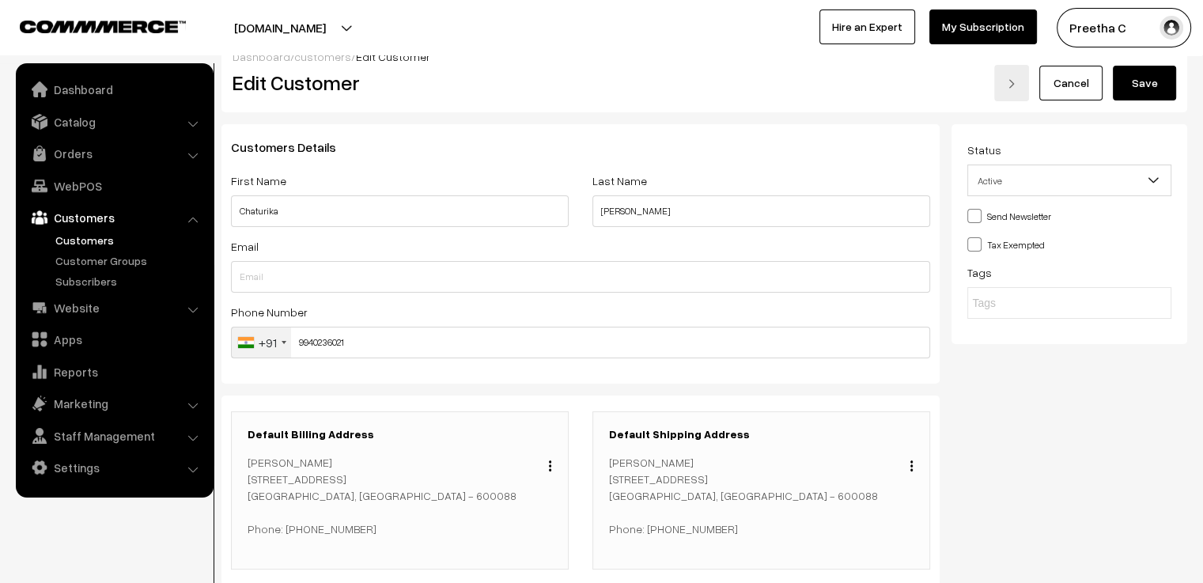
scroll to position [0, 0]
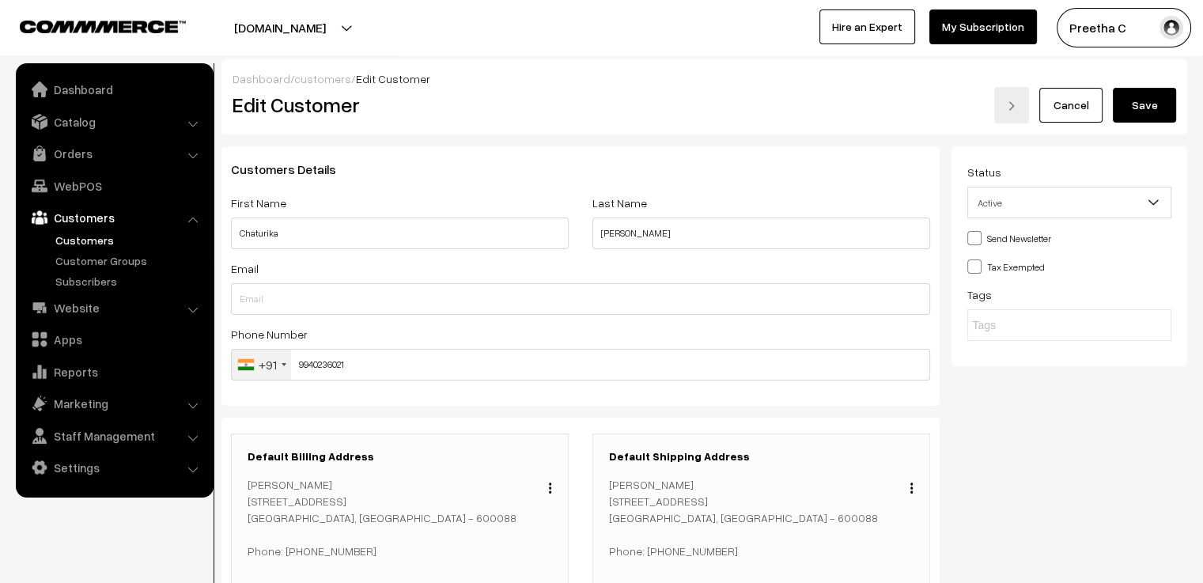
click at [1154, 106] on button "Save" at bounding box center [1144, 105] width 63 height 35
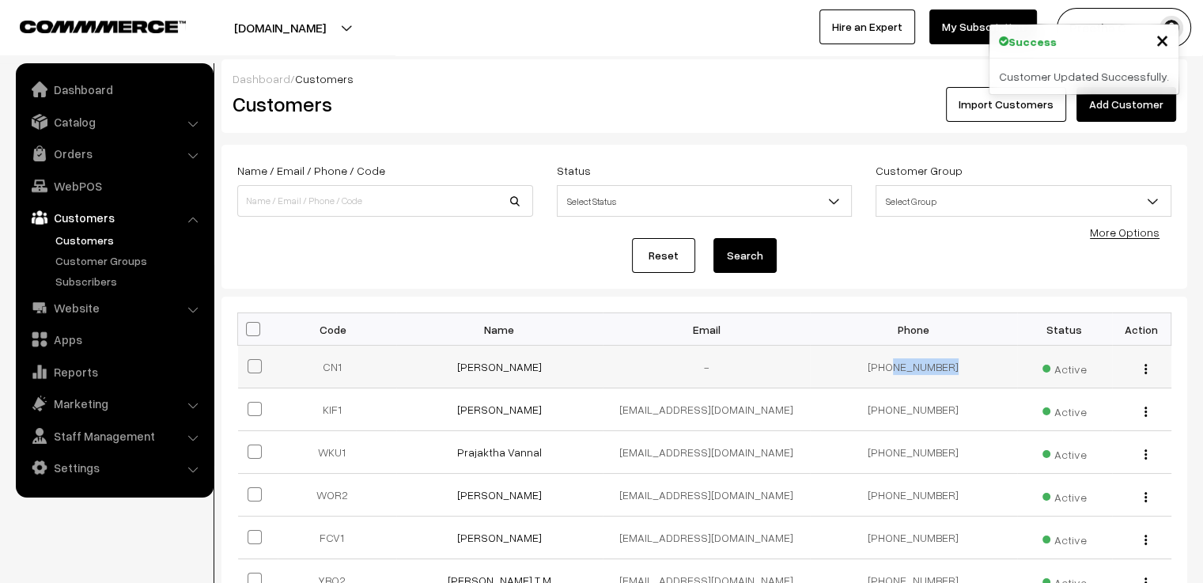
drag, startPoint x: 955, startPoint y: 362, endPoint x: 895, endPoint y: 368, distance: 60.4
click at [895, 368] on td "[PHONE_NUMBER]" at bounding box center [913, 367] width 207 height 43
copy td "9940236021"
click at [98, 191] on link "WebPOS" at bounding box center [114, 186] width 188 height 28
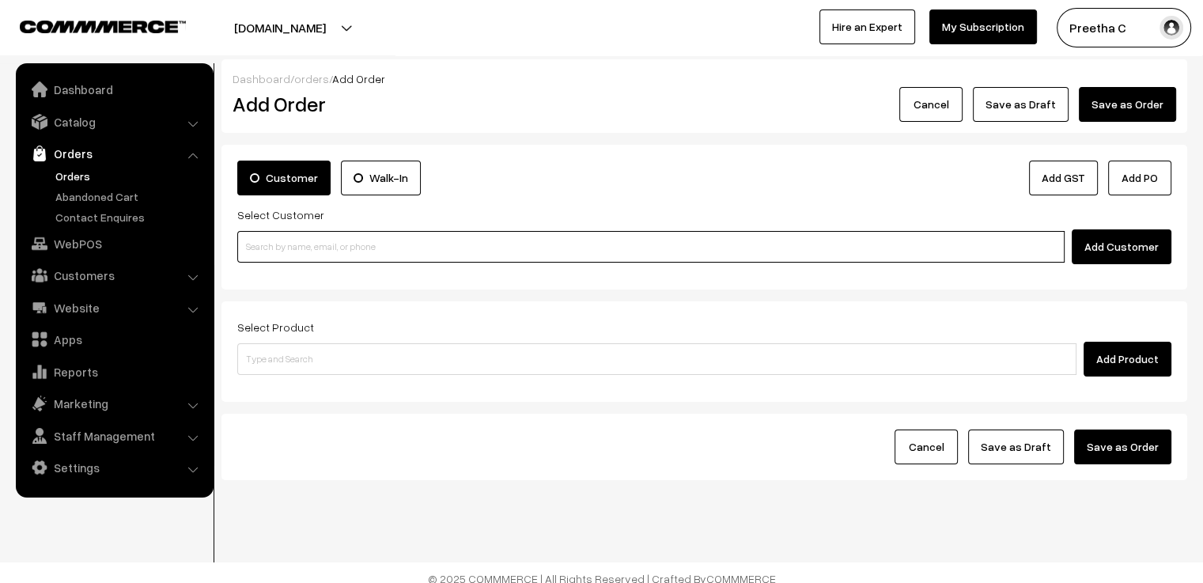
click at [409, 255] on input at bounding box center [651, 247] width 828 height 32
paste input "9940236021"
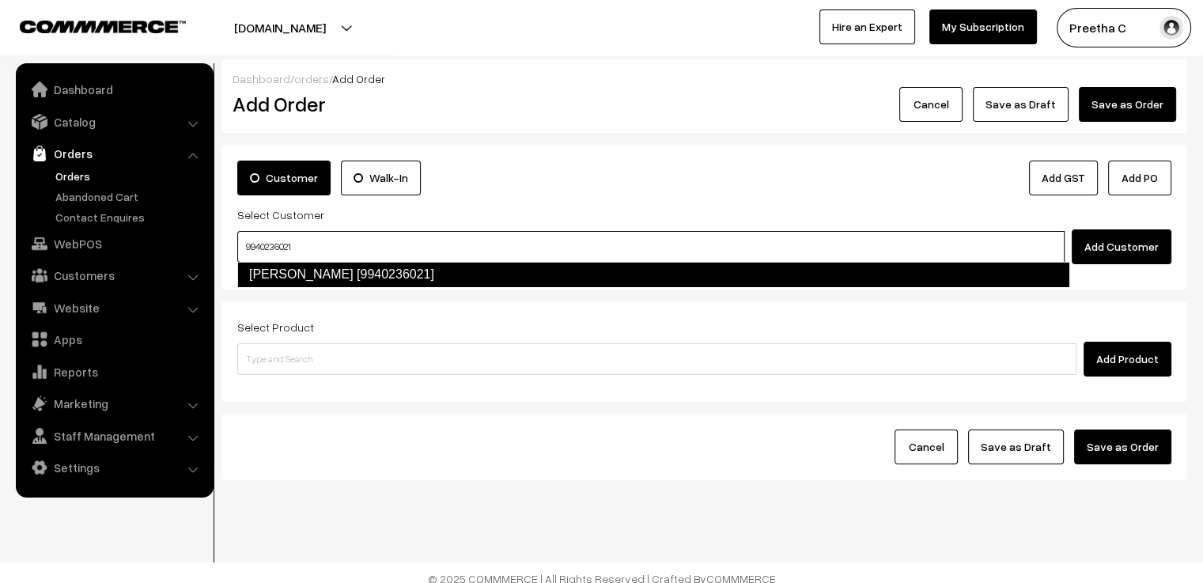
click at [411, 272] on link "Chaturika Nandakumar [9940236021]" at bounding box center [653, 274] width 832 height 25
type input "9940236021"
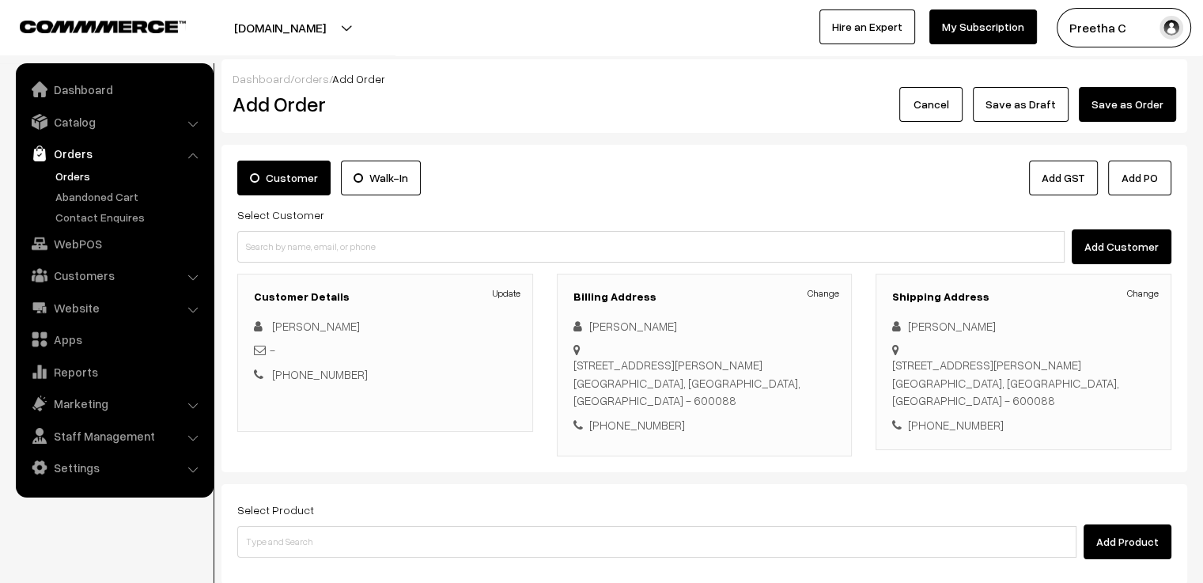
scroll to position [158, 0]
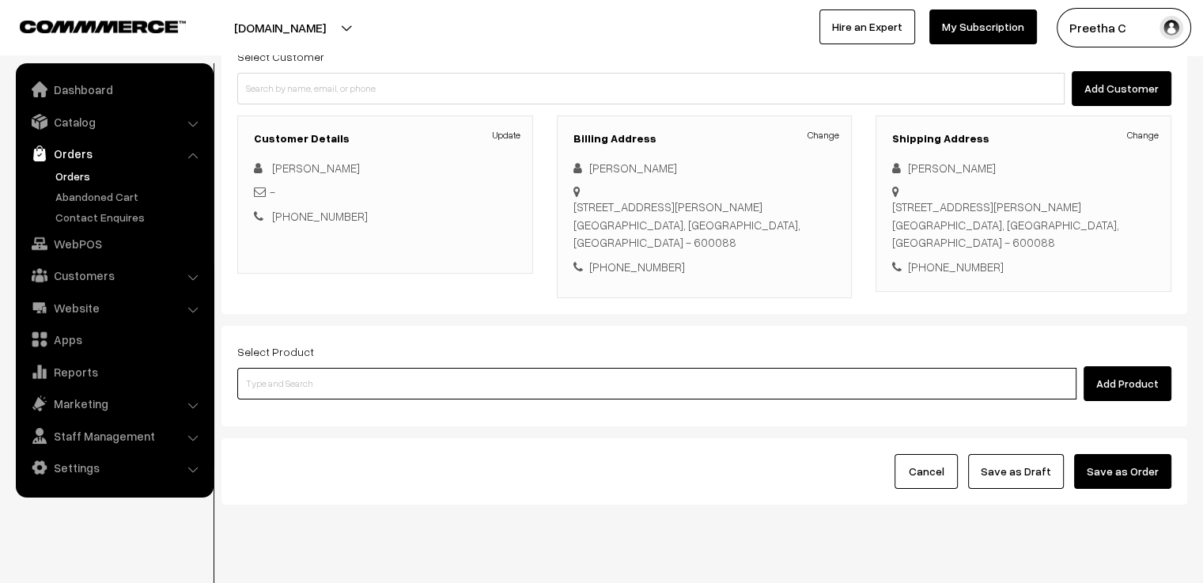
click at [370, 385] on input at bounding box center [656, 384] width 839 height 32
click at [334, 381] on input at bounding box center [656, 384] width 839 height 32
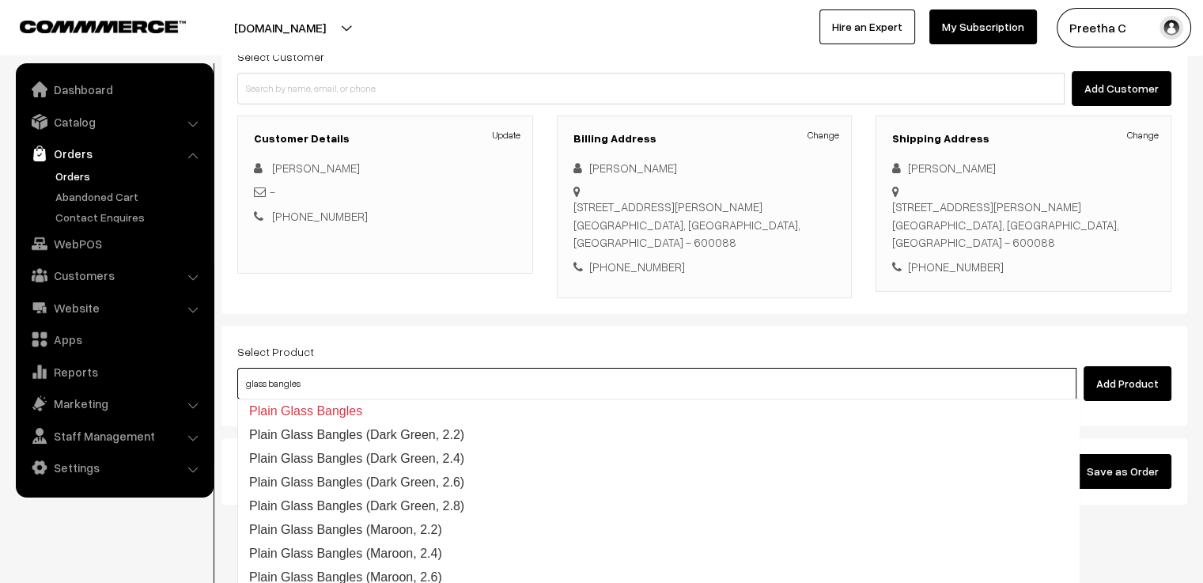
scroll to position [0, 0]
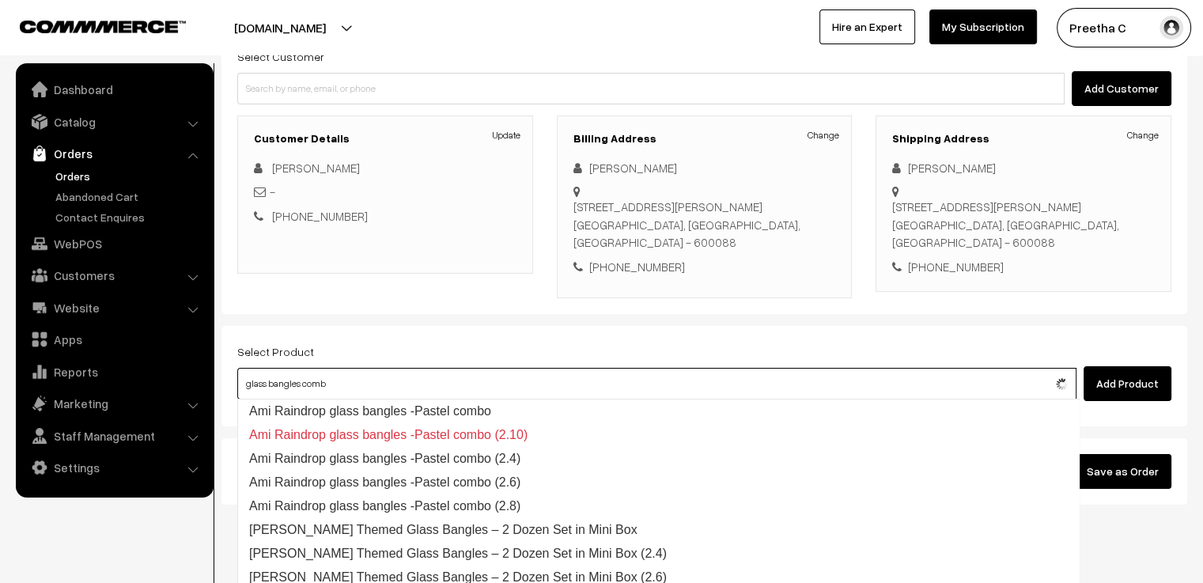
type input "glass bangles combo"
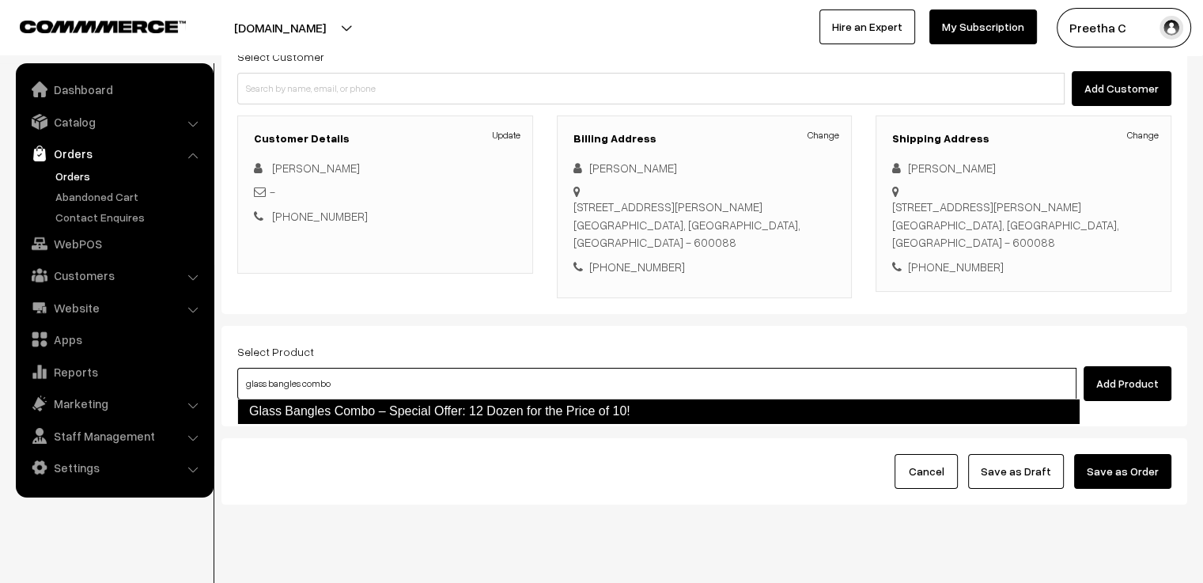
click at [487, 411] on link "Glass Bangles Combo – Special Offer: 12 Dozen for the Price of 10!" at bounding box center [658, 411] width 843 height 25
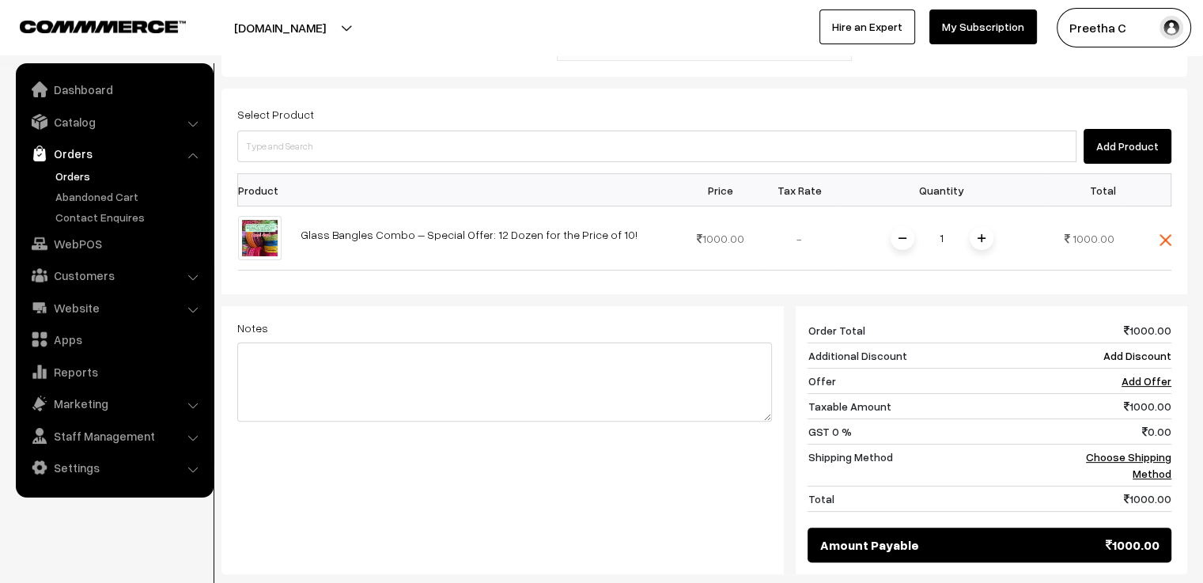
scroll to position [475, 0]
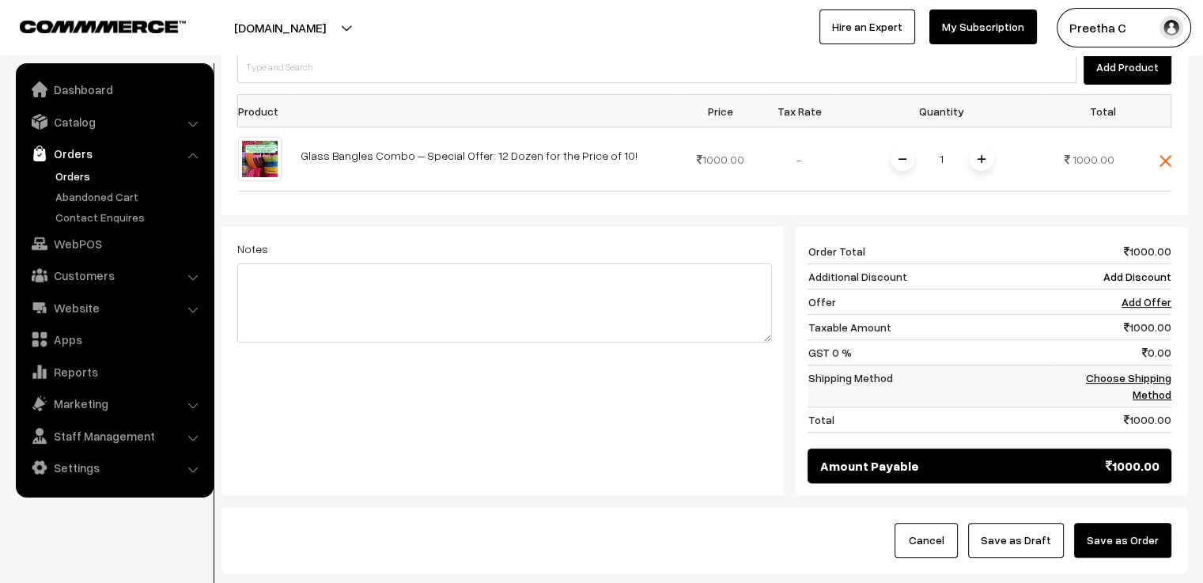
click at [1154, 377] on link "Choose Shipping Method" at bounding box center [1128, 386] width 85 height 30
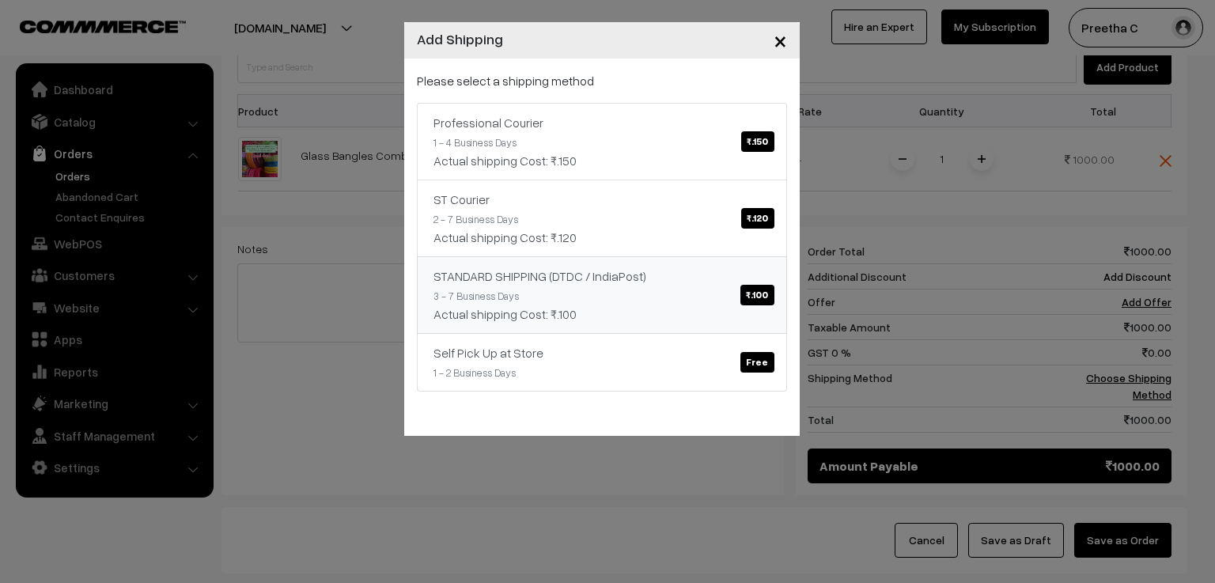
click at [722, 280] on div "STANDARD SHIPPING (DTDC / IndiaPost) ₹.100" at bounding box center [602, 276] width 337 height 19
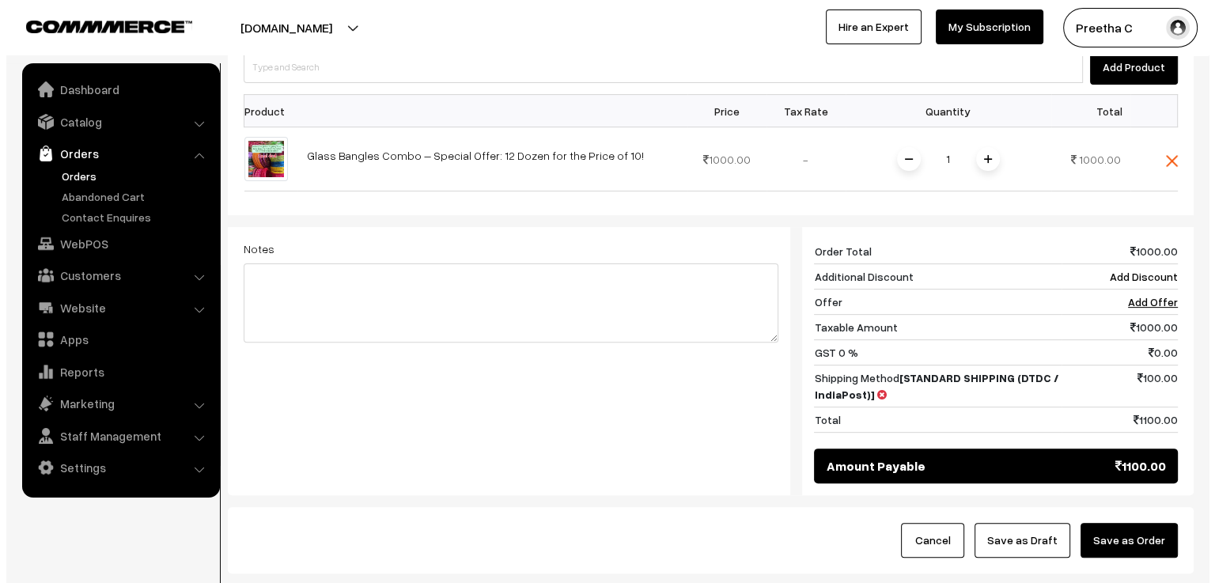
scroll to position [577, 0]
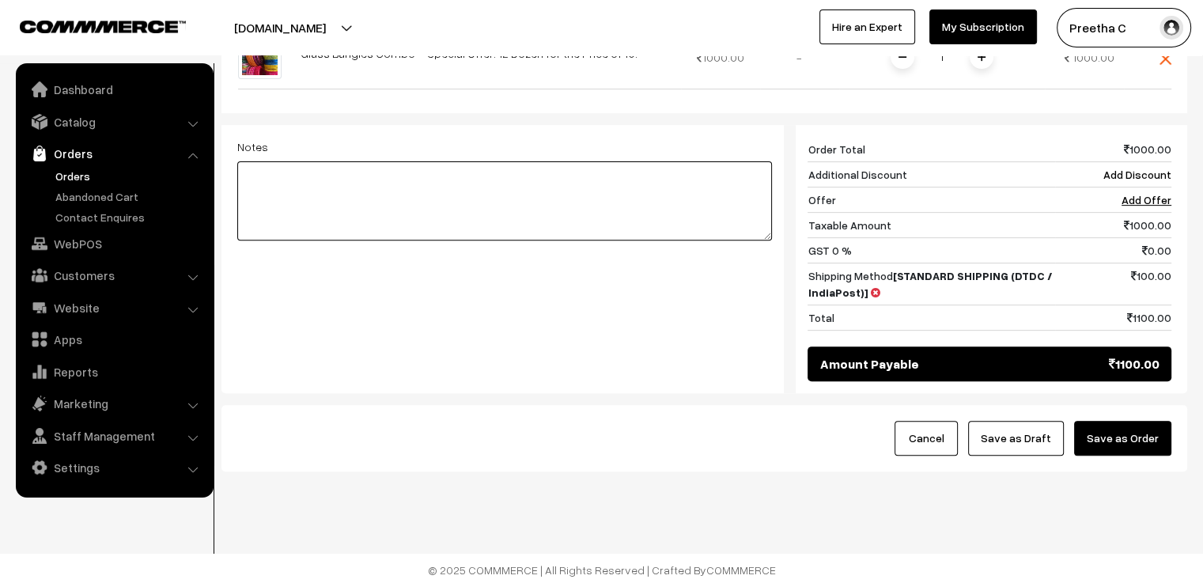
click at [373, 205] on textarea at bounding box center [504, 200] width 535 height 79
type textarea "bangle size 6 cms"
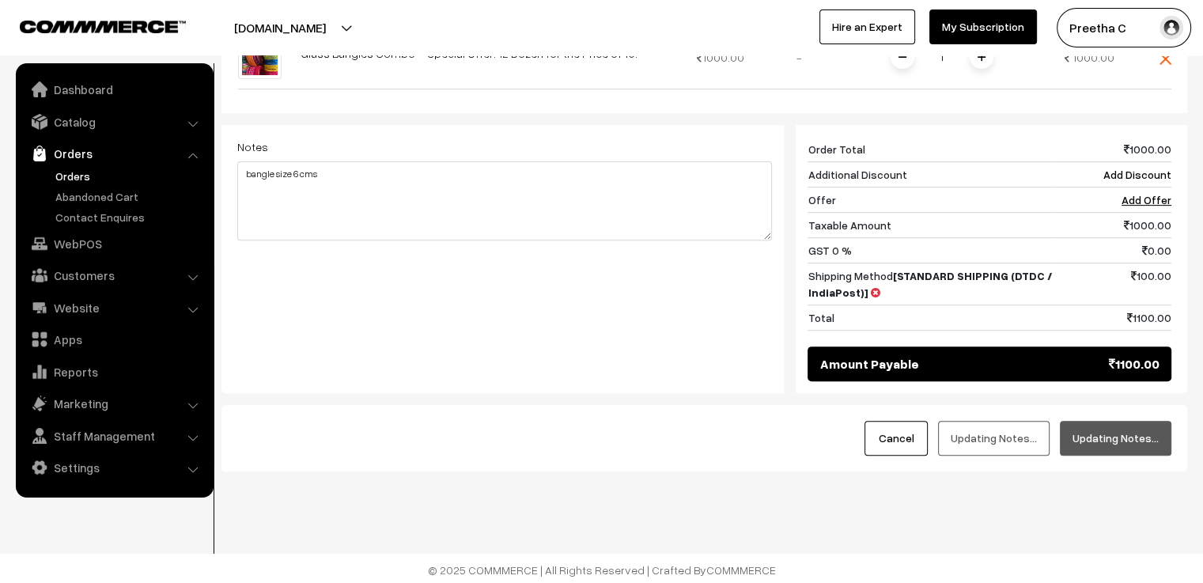
click at [1124, 439] on button "Updating Notes…" at bounding box center [1116, 438] width 112 height 35
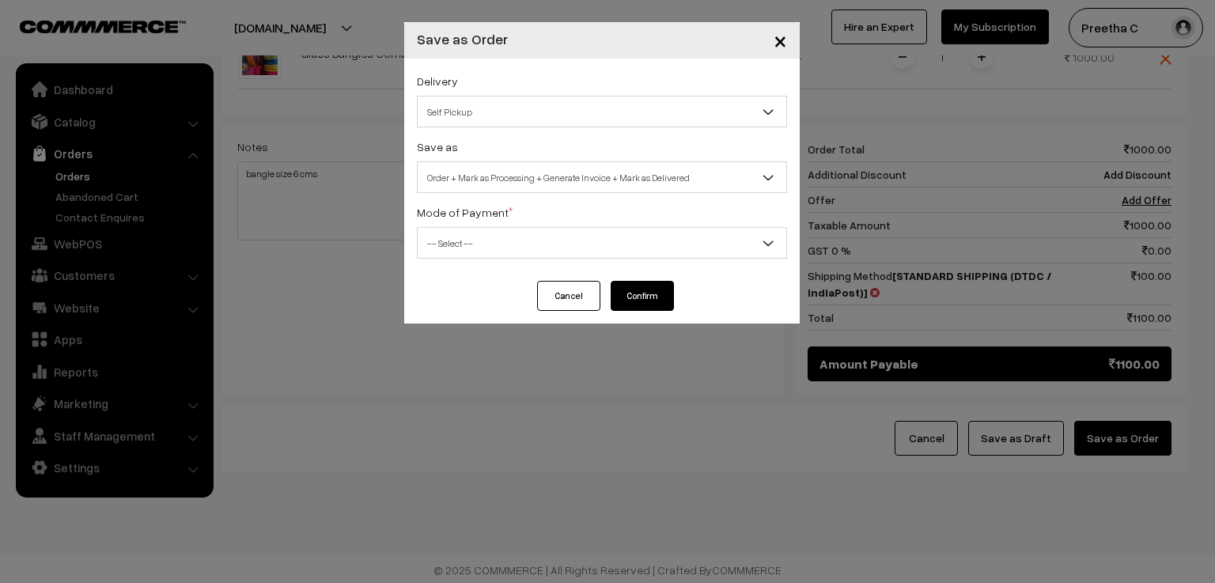
click at [576, 106] on span "Self Pickup" at bounding box center [602, 112] width 369 height 28
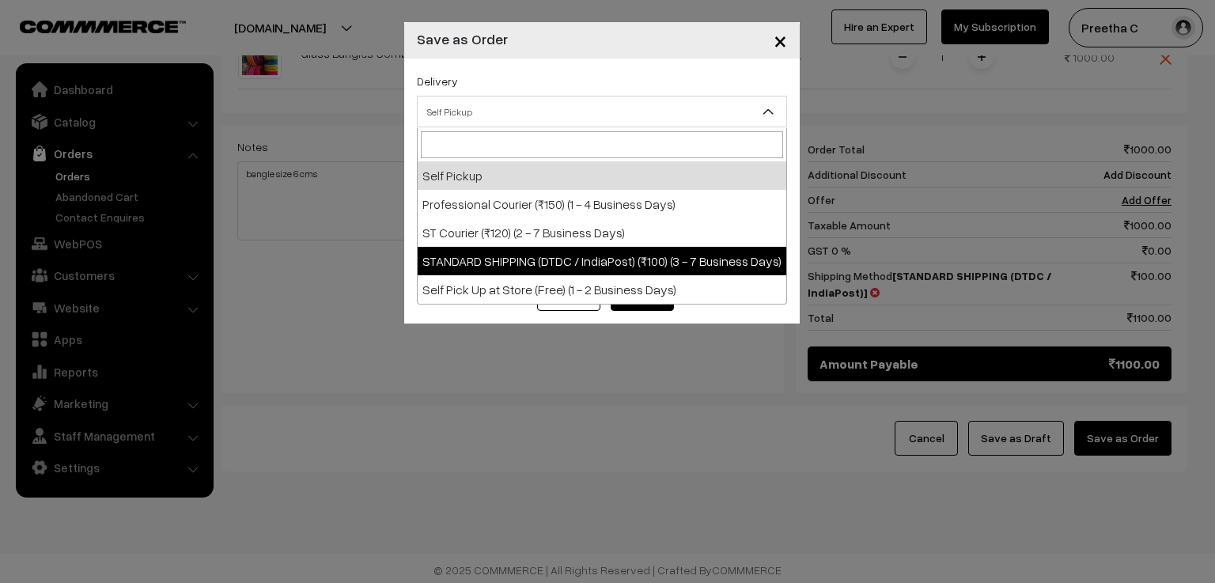
select select "SS3"
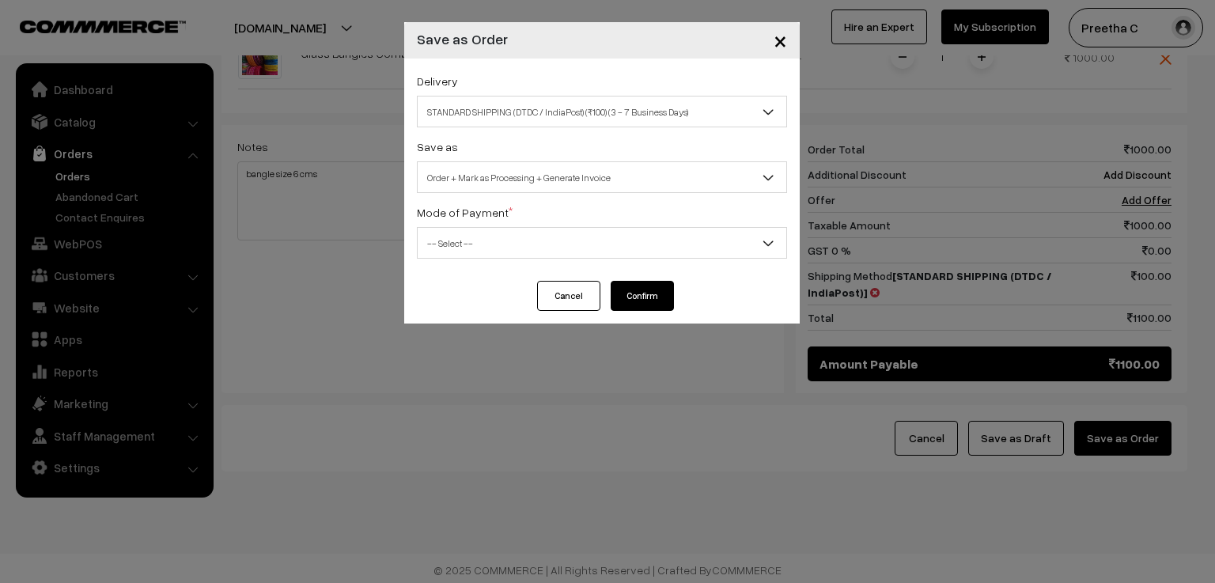
click at [595, 165] on span "Order + Mark as Processing + Generate Invoice" at bounding box center [602, 178] width 369 height 28
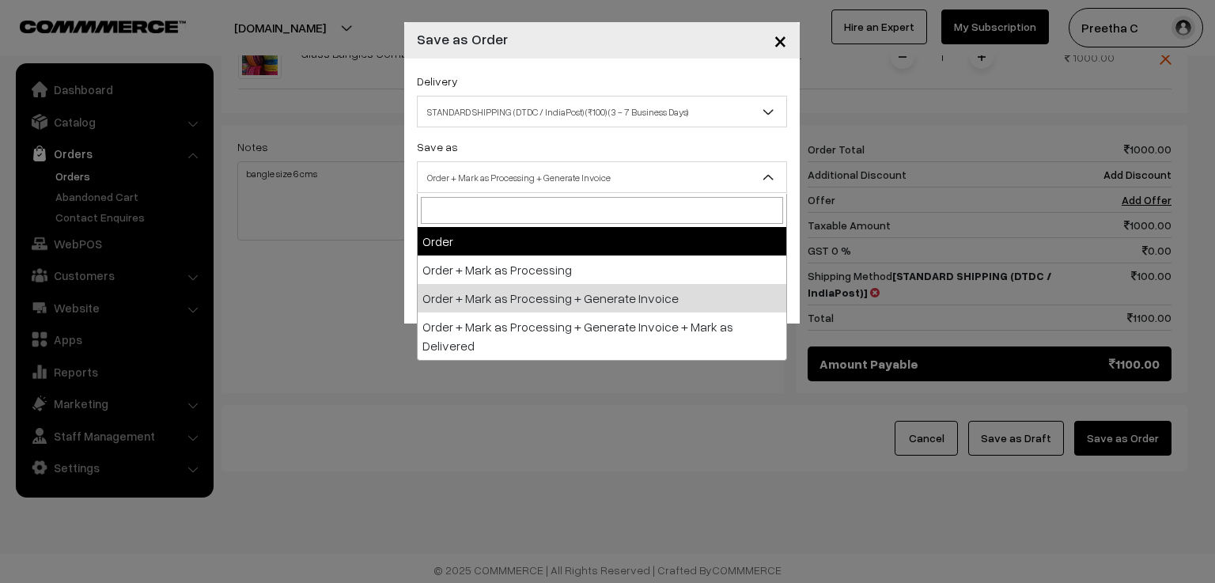
select select "1"
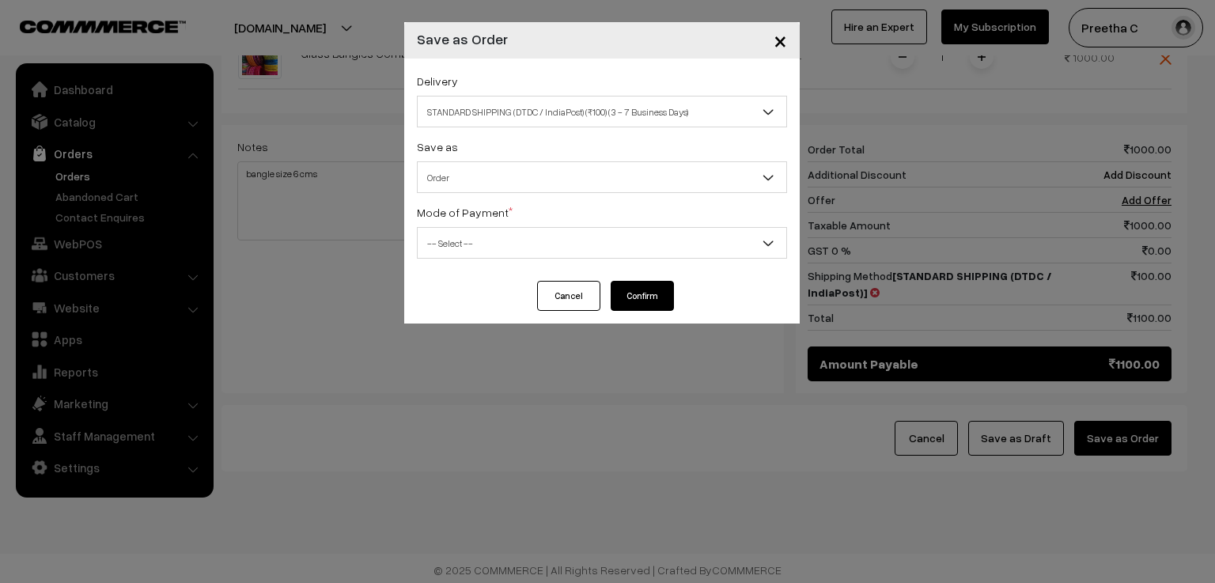
click at [548, 241] on span "-- Select --" at bounding box center [602, 243] width 369 height 28
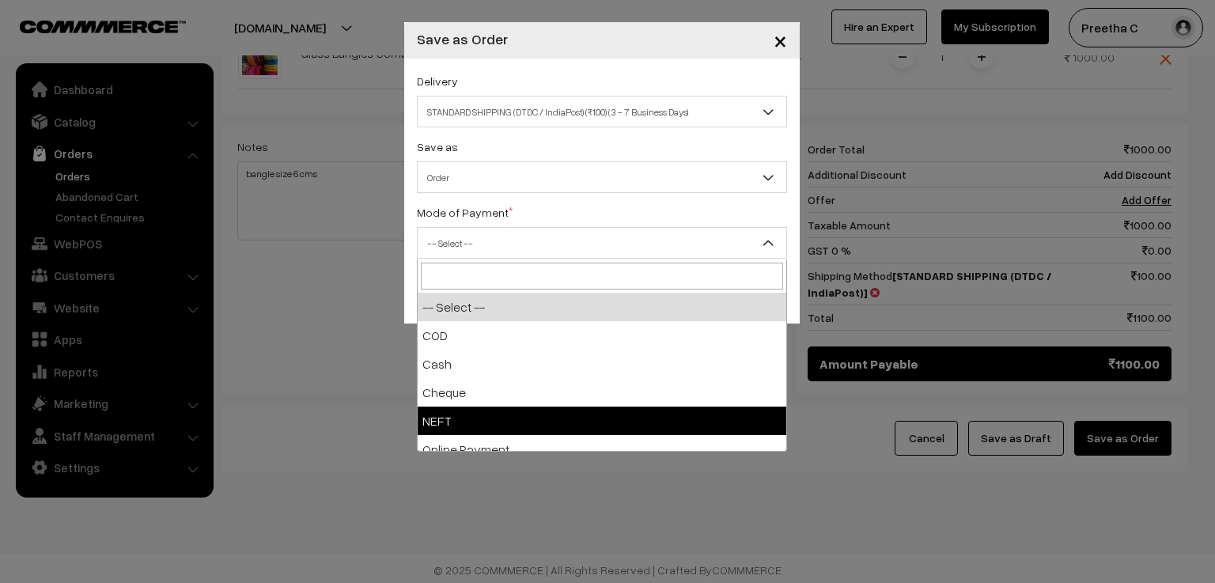
scroll to position [70, 0]
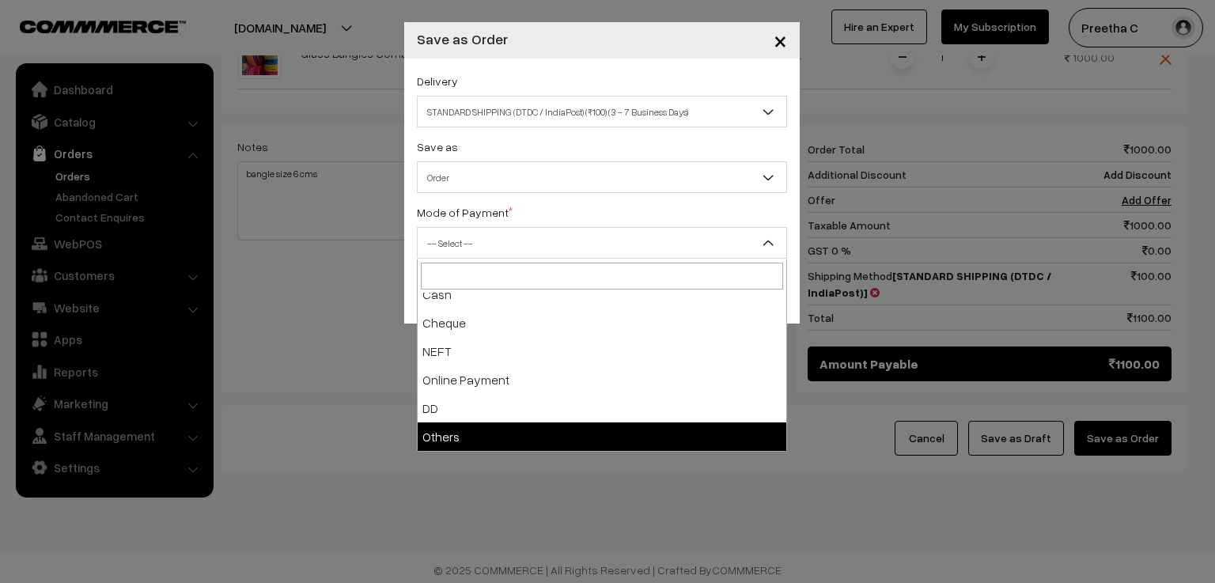
select select "7"
checkbox input "true"
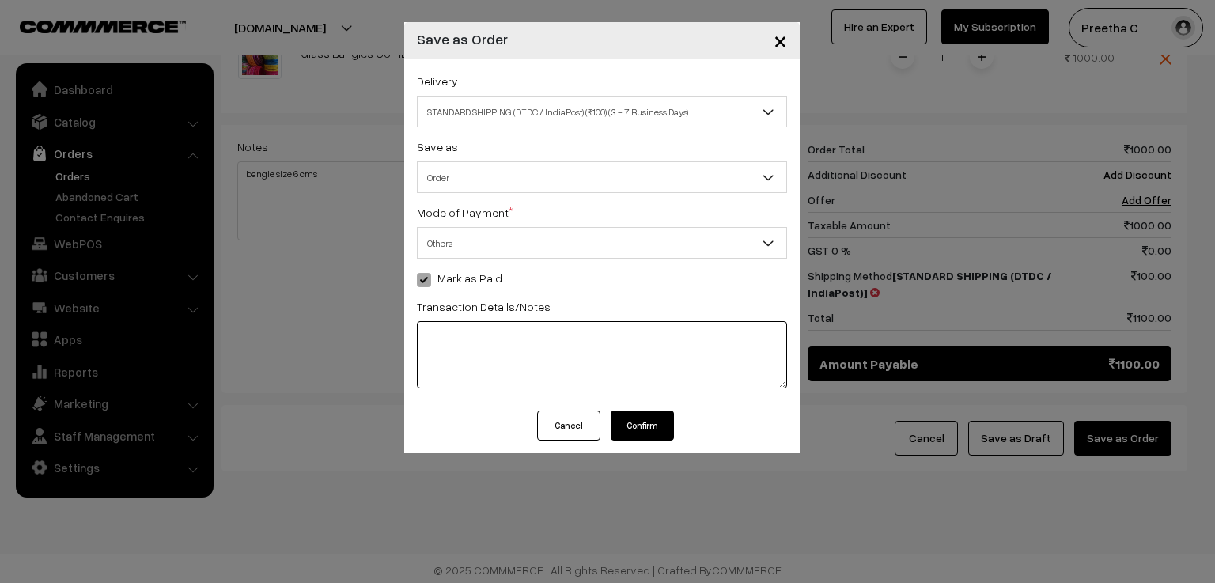
click at [524, 377] on textarea at bounding box center [602, 354] width 370 height 67
type textarea "523221684966"
click at [642, 434] on button "Confirm" at bounding box center [642, 426] width 63 height 30
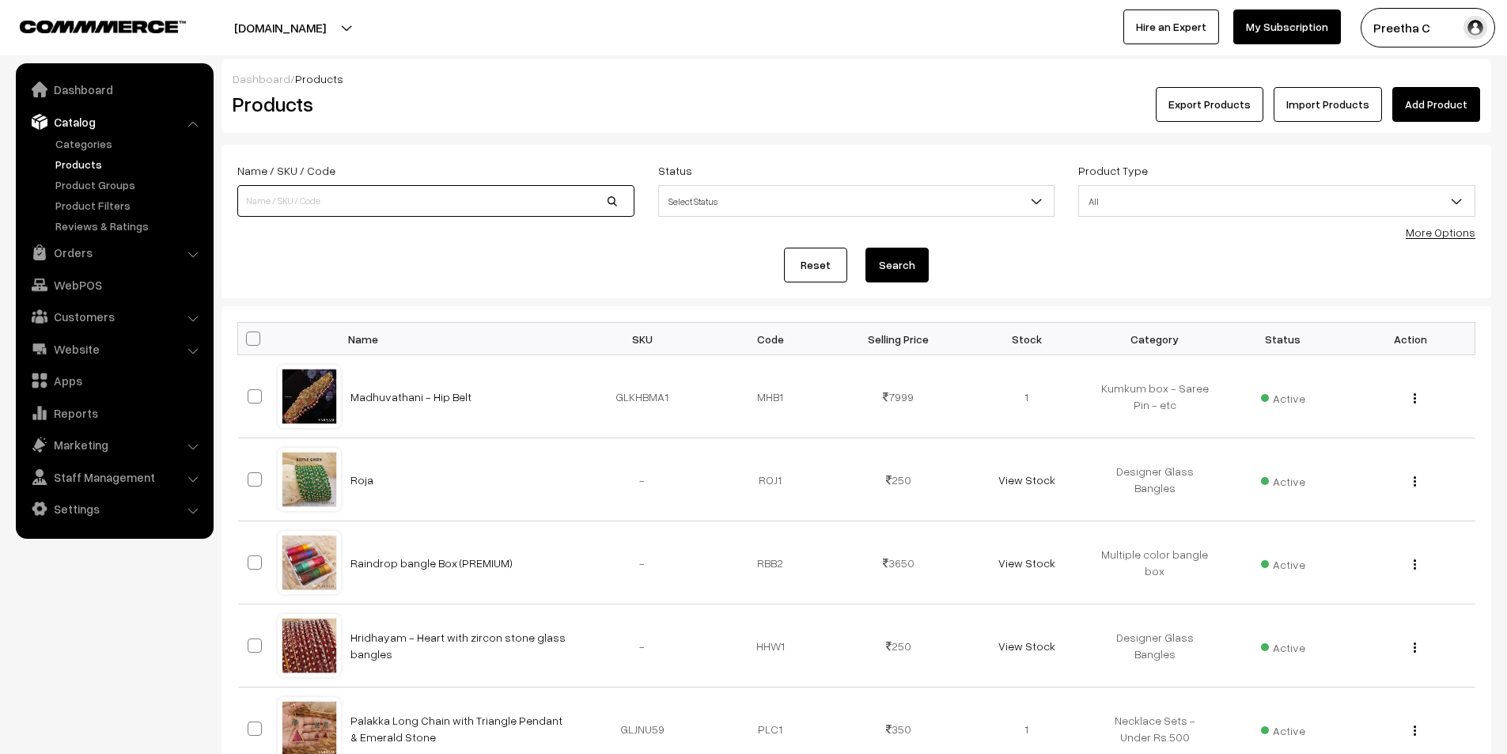
click at [436, 203] on input at bounding box center [435, 201] width 397 height 32
type input "Aadi Sale."
click at [866, 248] on button "Search" at bounding box center [897, 265] width 63 height 35
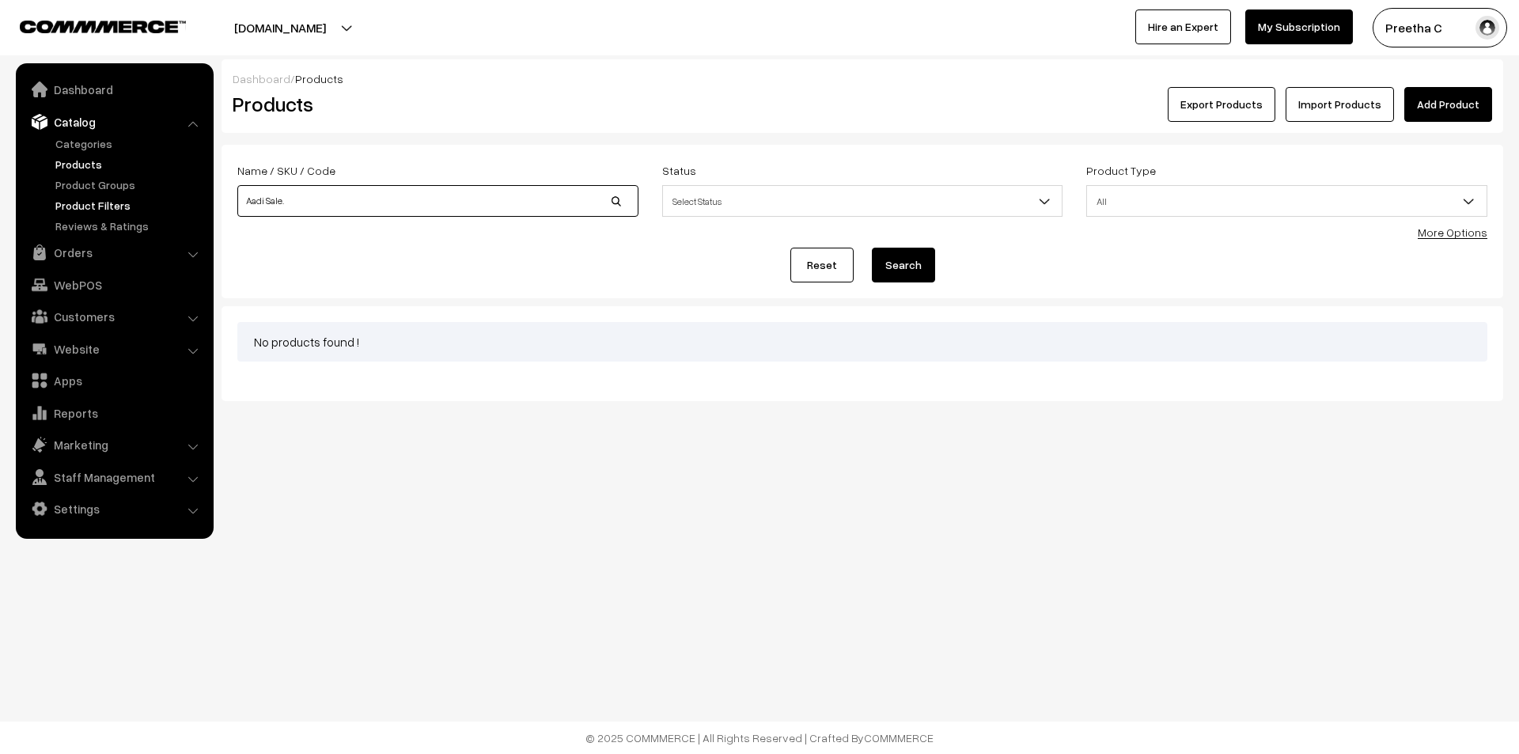
drag, startPoint x: 382, startPoint y: 206, endPoint x: 138, endPoint y: 208, distance: 243.7
click at [138, 208] on body "Thank you for showing interest. Our team will call you shortly. Close [DOMAIN_N…" at bounding box center [759, 377] width 1519 height 754
type input "combo"
click at [872, 248] on button "Search" at bounding box center [903, 265] width 63 height 35
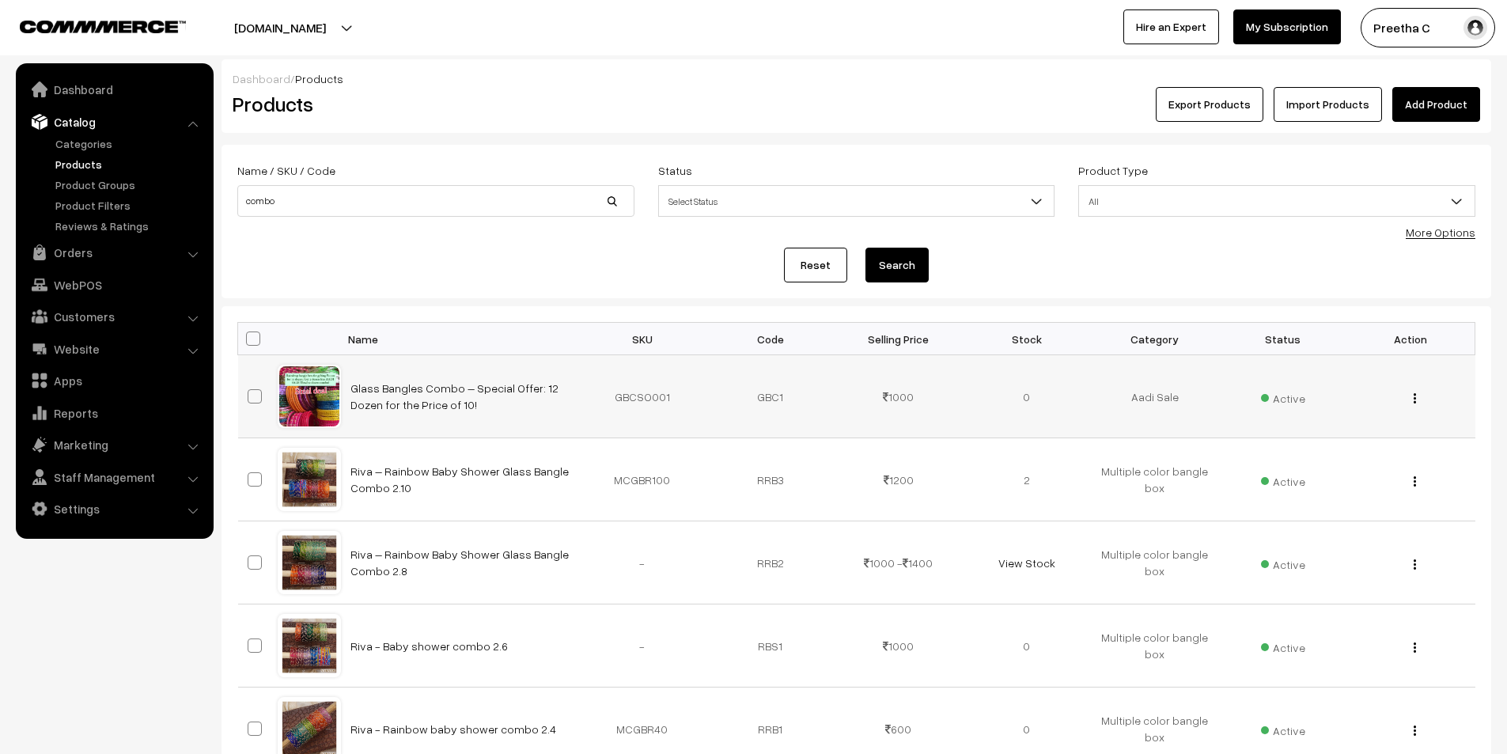
click at [1411, 400] on div "View Edit Delete" at bounding box center [1411, 396] width 109 height 17
click at [1417, 399] on div "View Edit Delete" at bounding box center [1411, 396] width 109 height 17
click at [1415, 399] on img "button" at bounding box center [1415, 398] width 2 height 10
click at [1355, 452] on link "Edit" at bounding box center [1345, 455] width 135 height 35
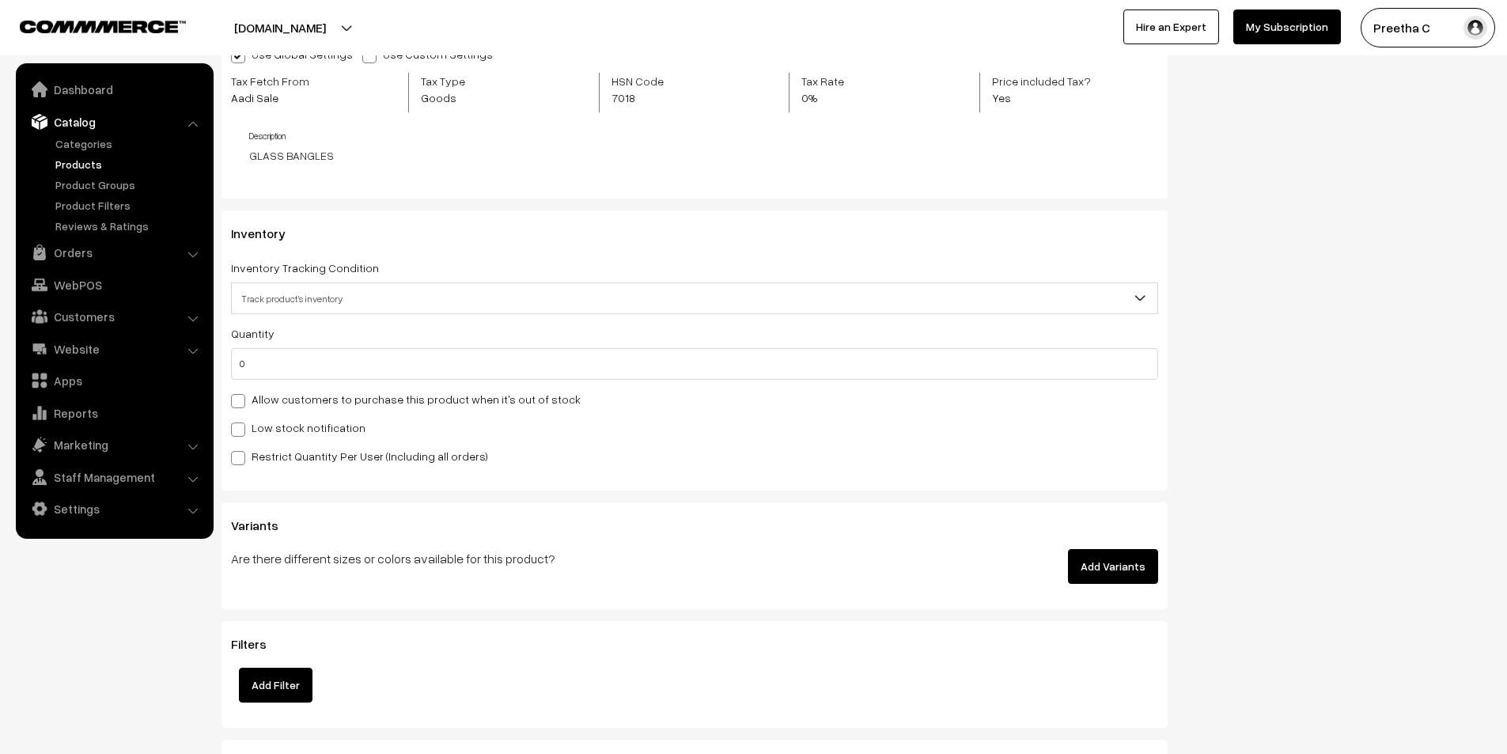
scroll to position [1503, 0]
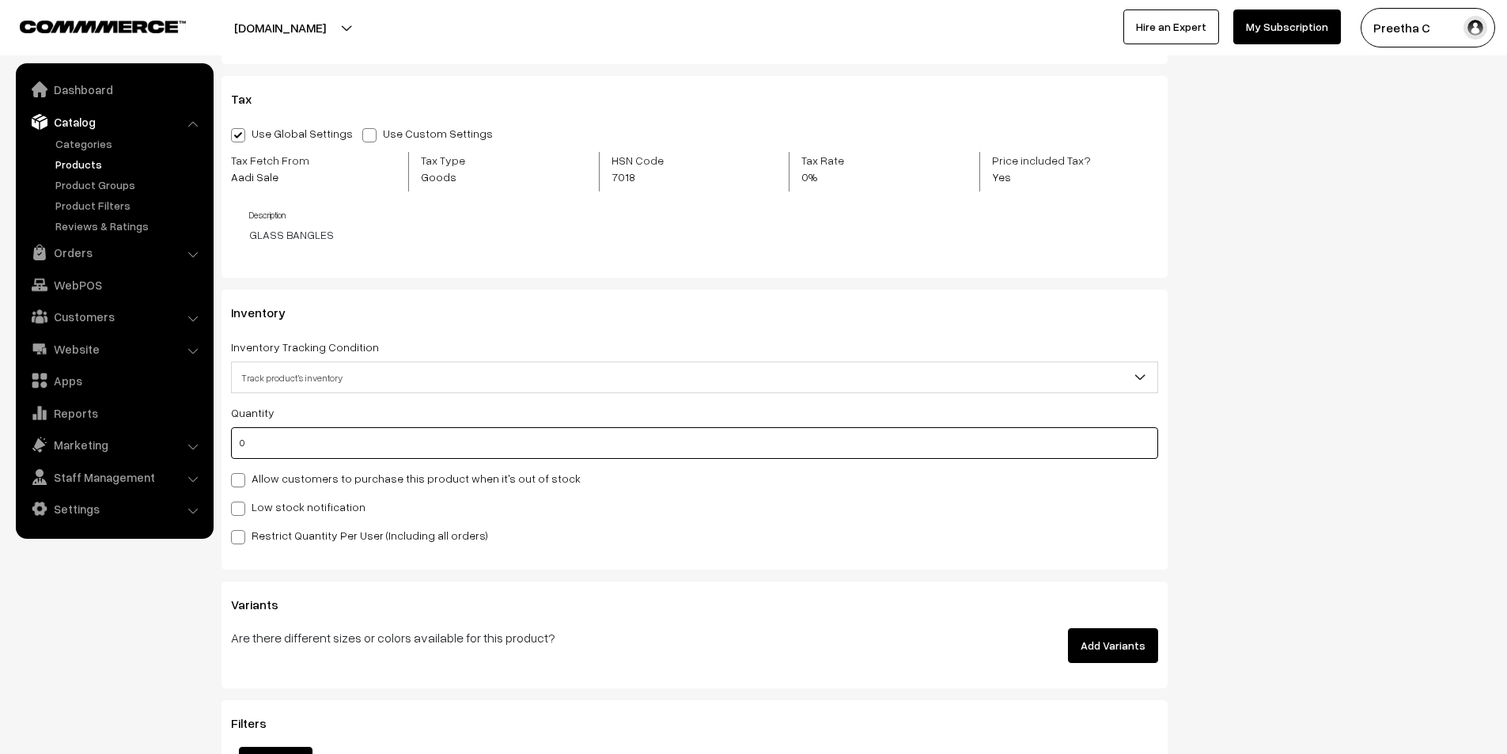
drag, startPoint x: 252, startPoint y: 447, endPoint x: 218, endPoint y: 453, distance: 34.5
type input "1"
click at [732, 518] on div "Quantity 1 Adjust Quantity Adjust Set 1" at bounding box center [694, 474] width 927 height 142
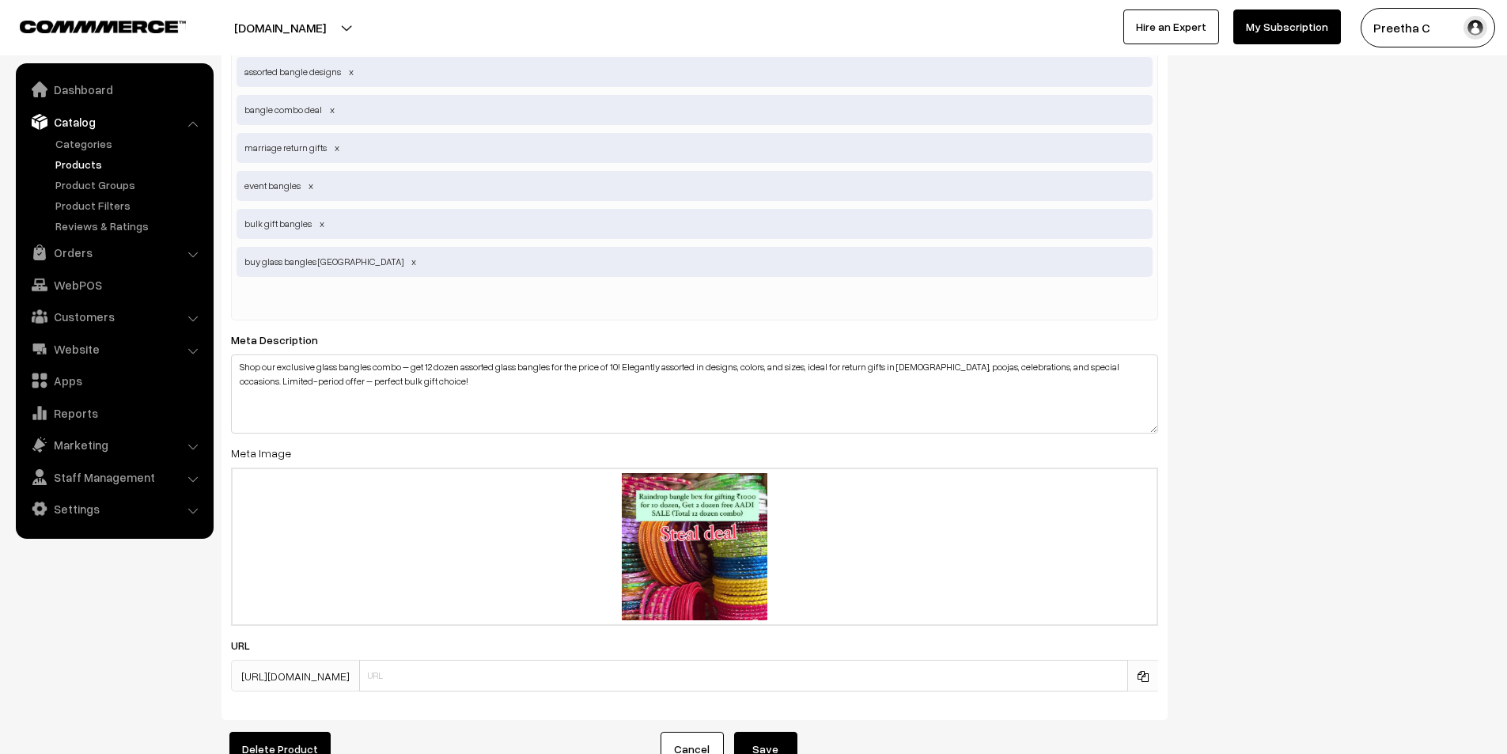
scroll to position [2964, 0]
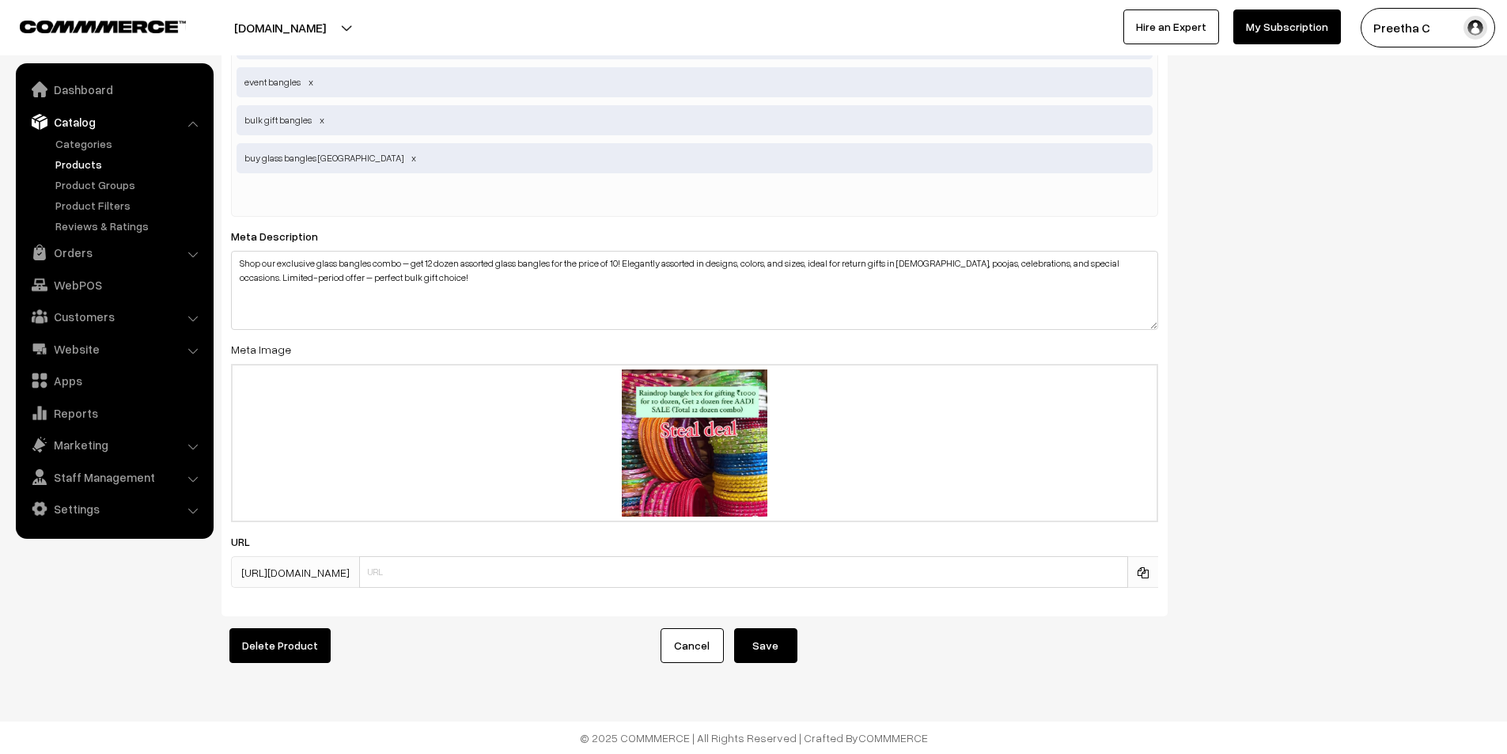
click at [771, 641] on button "Save" at bounding box center [765, 645] width 63 height 35
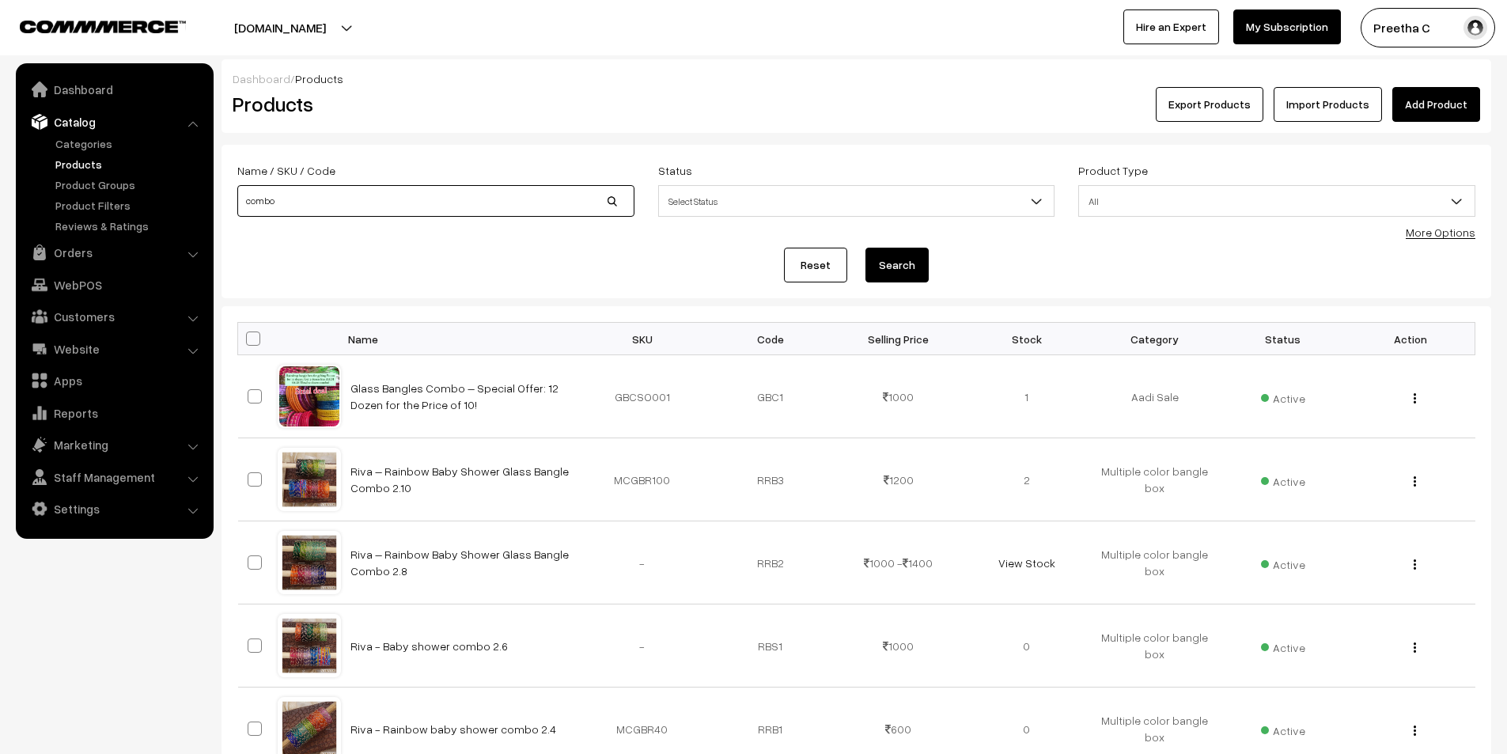
drag, startPoint x: 258, startPoint y: 215, endPoint x: 241, endPoint y: 219, distance: 17.1
click at [241, 219] on div "Name / SKU / Code combo" at bounding box center [435, 194] width 421 height 66
type input "yaa"
click at [866, 248] on button "Search" at bounding box center [897, 265] width 63 height 35
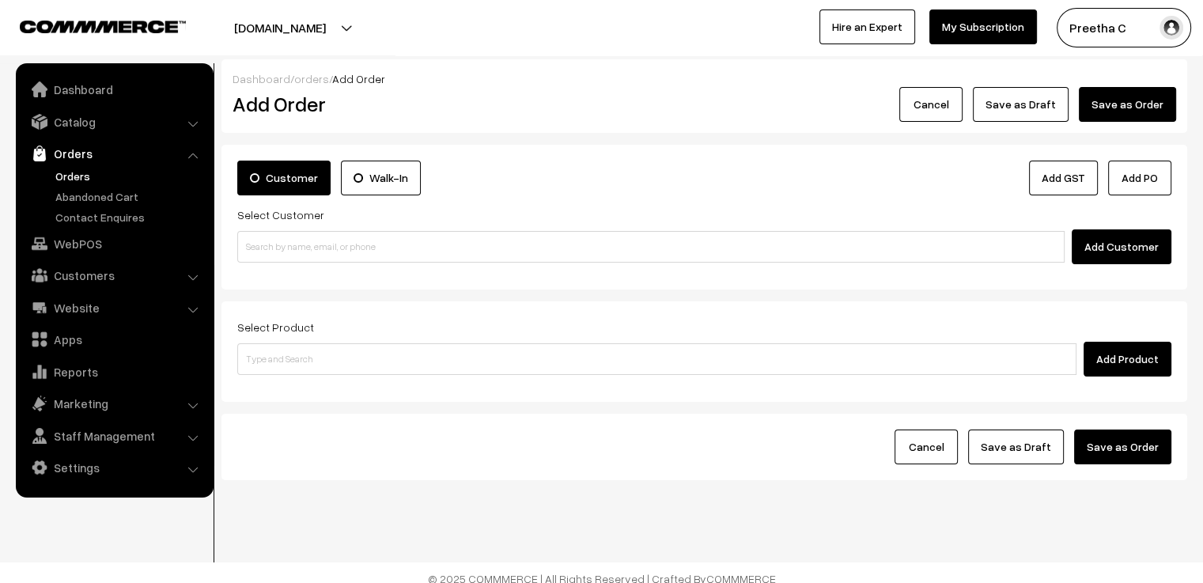
click at [945, 102] on button "Cancel" at bounding box center [931, 104] width 63 height 35
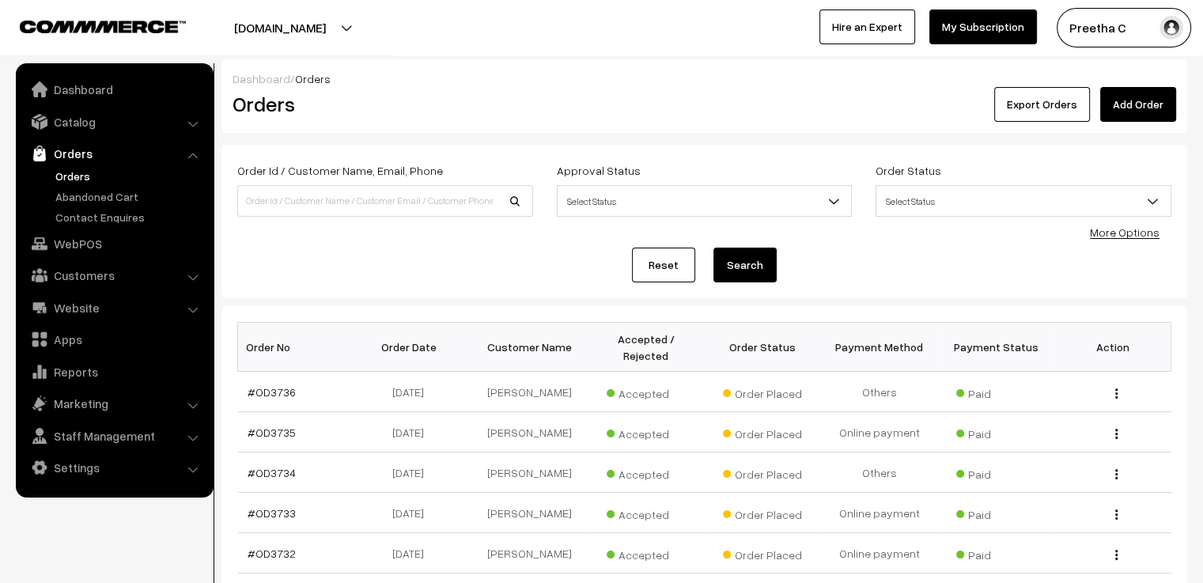
click at [1135, 111] on link "Add Order" at bounding box center [1139, 104] width 76 height 35
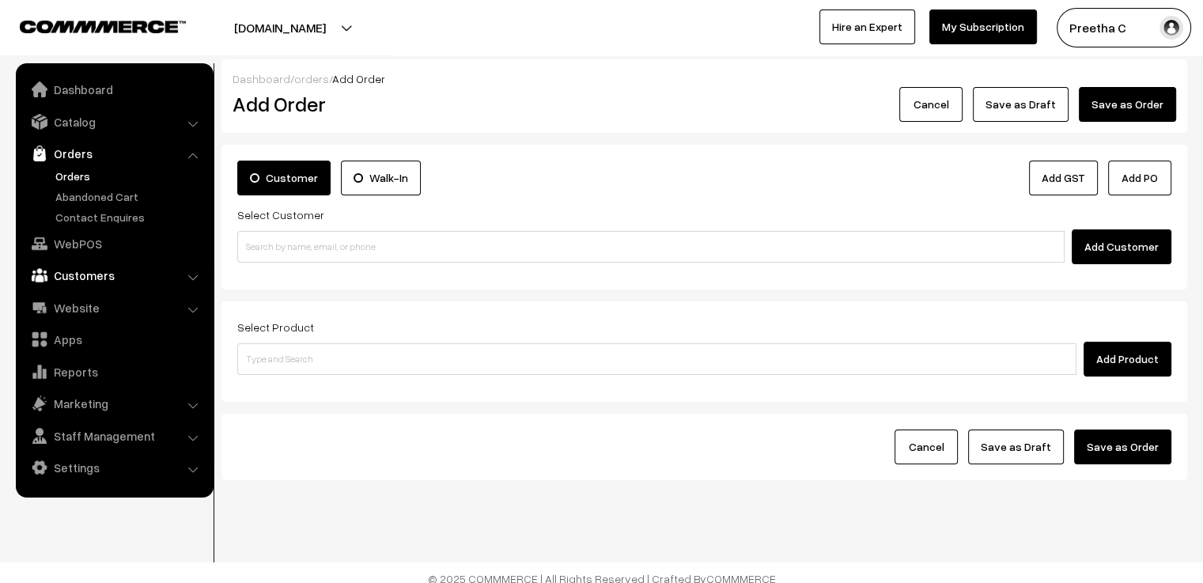
click at [83, 265] on link "Customers" at bounding box center [114, 275] width 188 height 28
click at [87, 244] on link "Customers" at bounding box center [129, 240] width 157 height 17
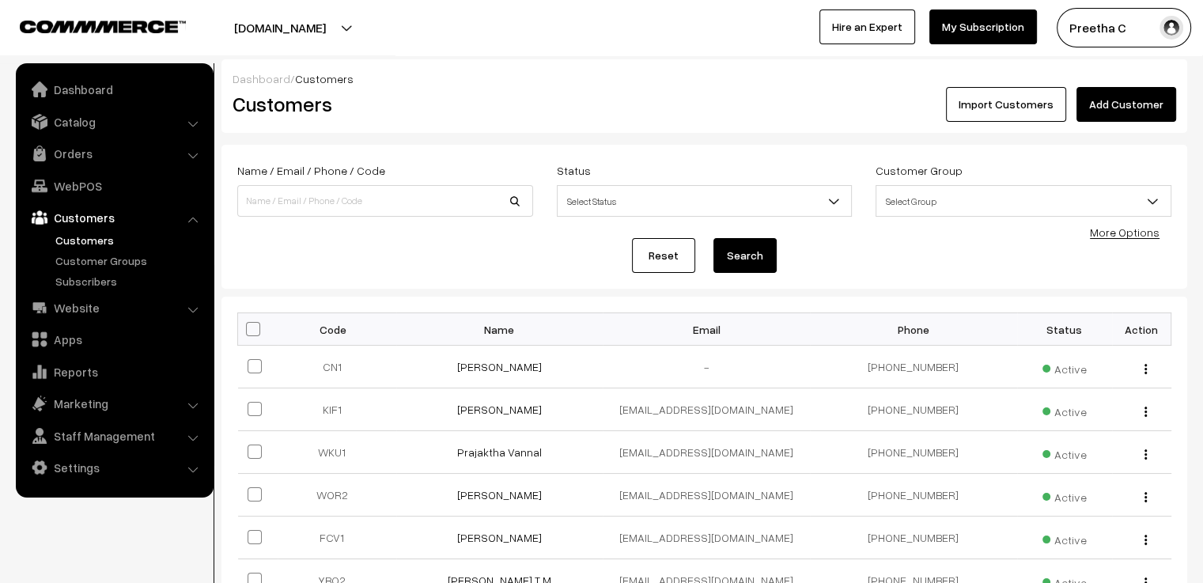
click at [1140, 107] on link "Add Customer" at bounding box center [1127, 104] width 100 height 35
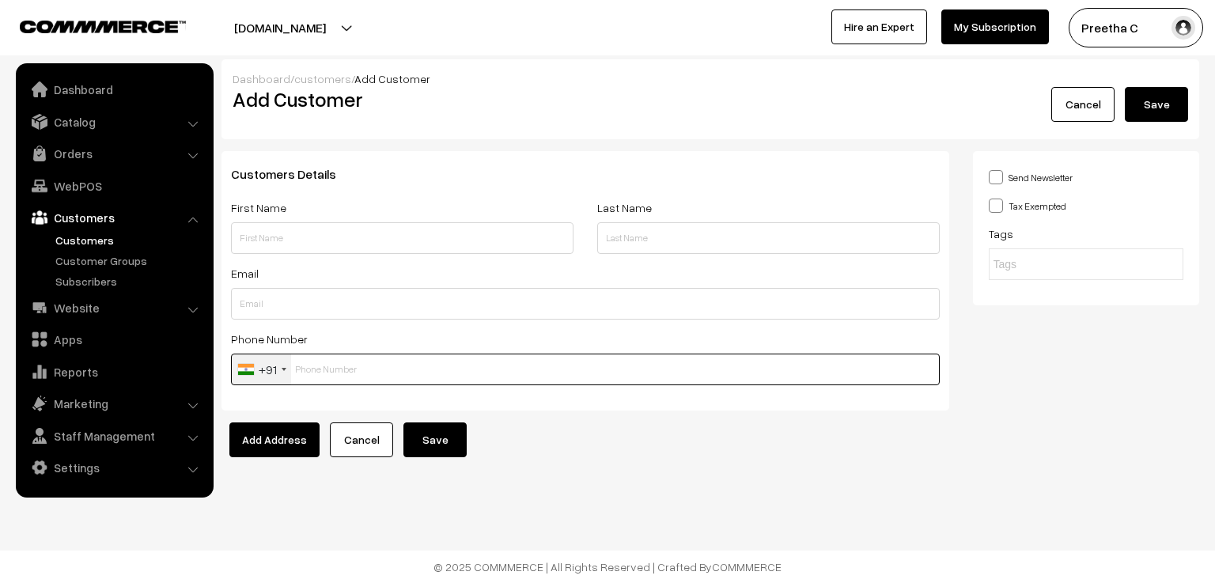
click at [316, 377] on input "text" at bounding box center [585, 370] width 709 height 32
paste input "7760398007"
type input "7760398007"
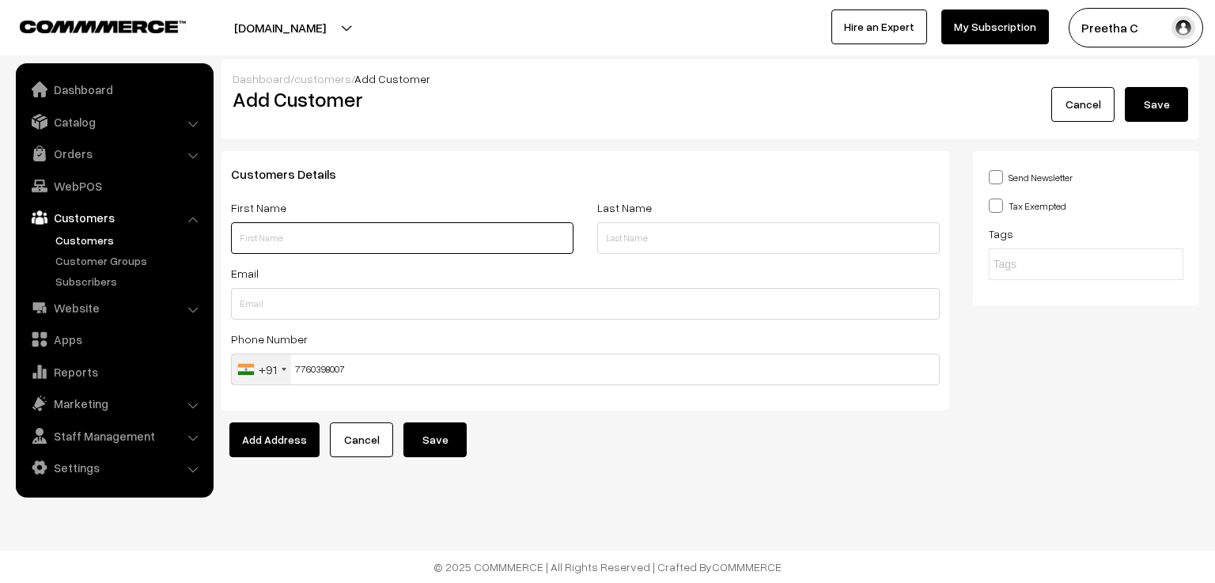
click at [282, 232] on input "text" at bounding box center [402, 238] width 343 height 32
click at [267, 244] on input "text" at bounding box center [402, 238] width 343 height 32
paste input "[PERSON_NAME]"
drag, startPoint x: 310, startPoint y: 234, endPoint x: 271, endPoint y: 241, distance: 40.2
click at [271, 241] on input "[PERSON_NAME]" at bounding box center [402, 238] width 343 height 32
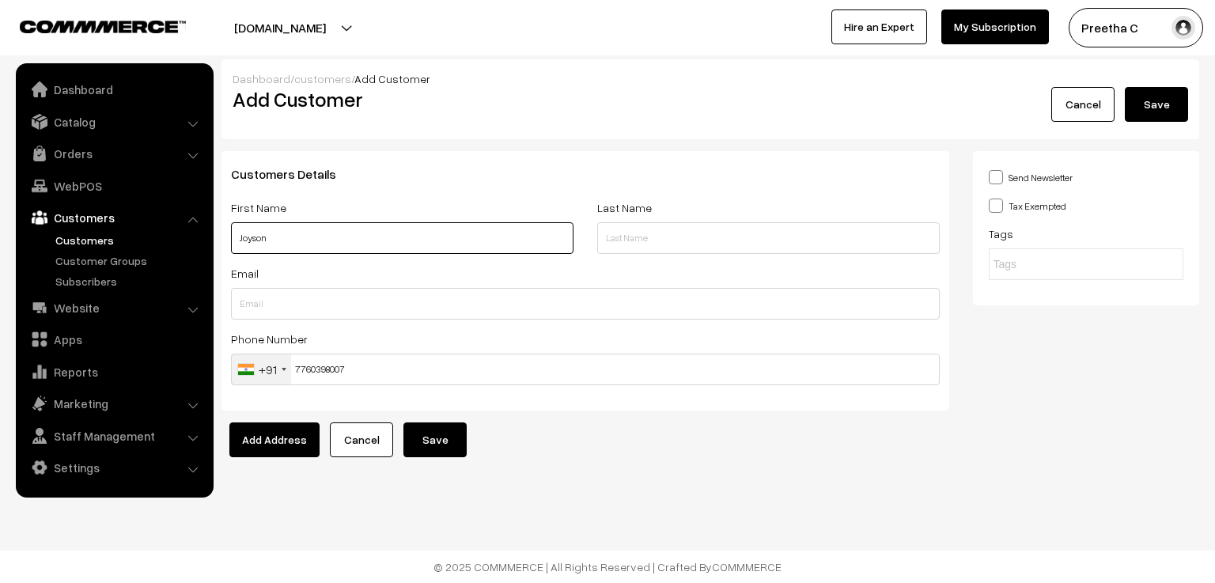
type input "Joyson"
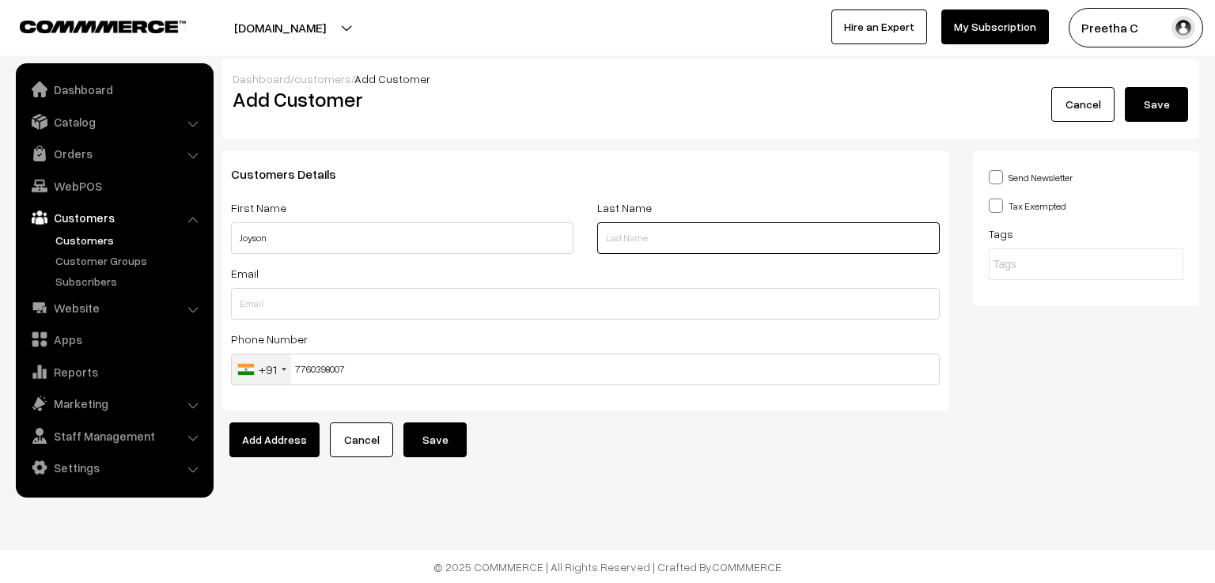
click at [622, 248] on input "text" at bounding box center [768, 238] width 343 height 32
paste input "[PERSON_NAME]"
type input "[PERSON_NAME]"
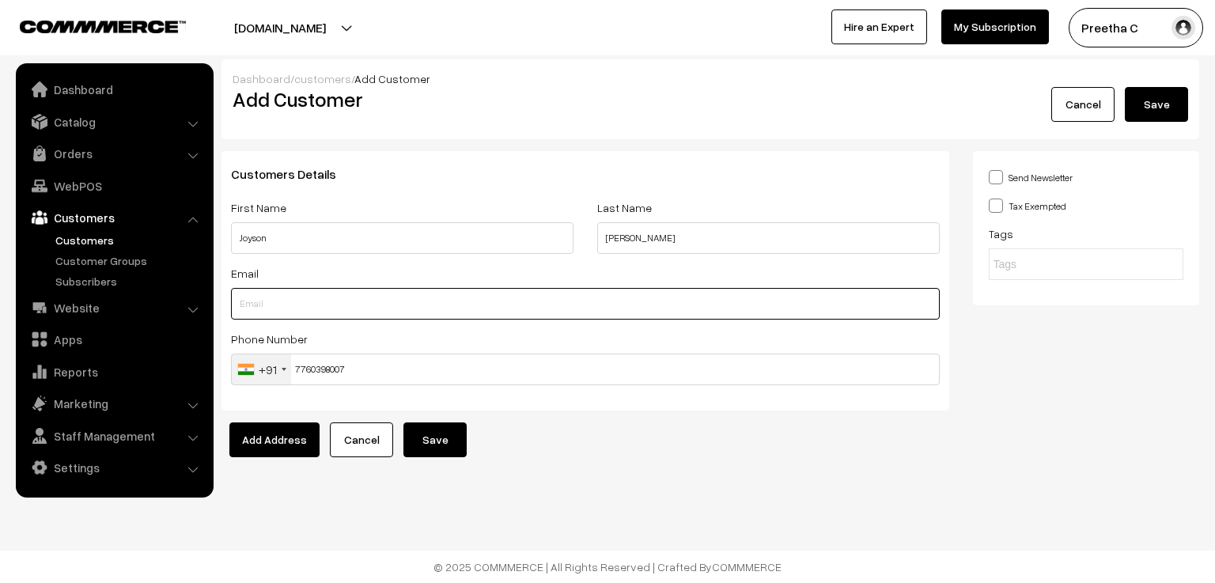
click at [324, 313] on input "text" at bounding box center [585, 304] width 709 height 32
click at [434, 311] on input "text" at bounding box center [585, 304] width 709 height 32
paste input "sheethal.jyothi@gmail.com"
type input "sheethal.jyothi@gmail.com"
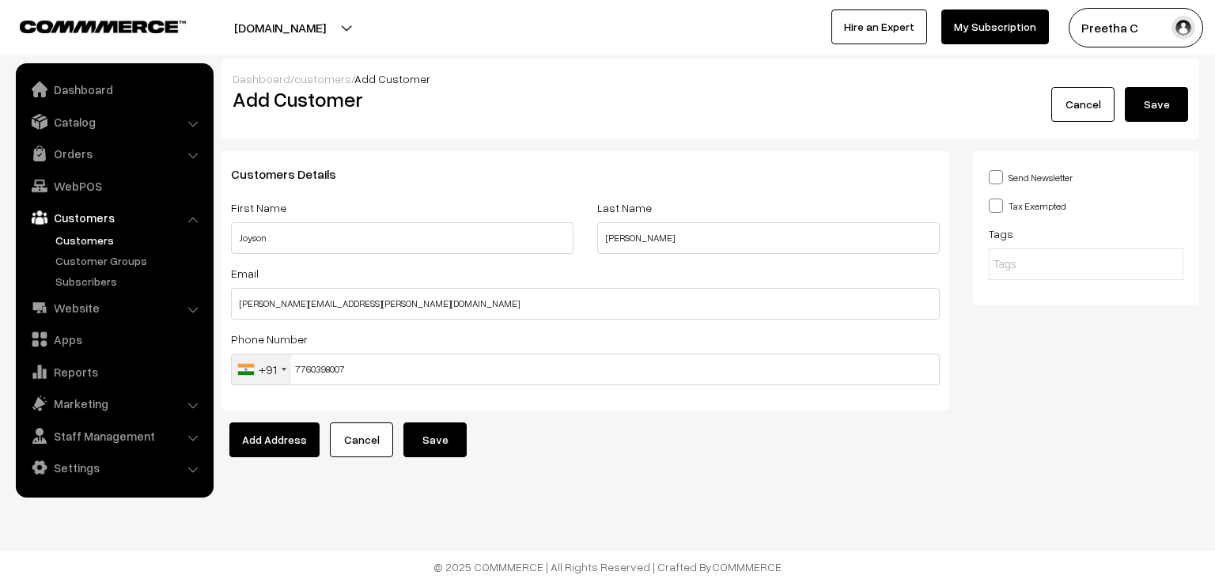
click at [427, 436] on button "Save" at bounding box center [435, 439] width 63 height 35
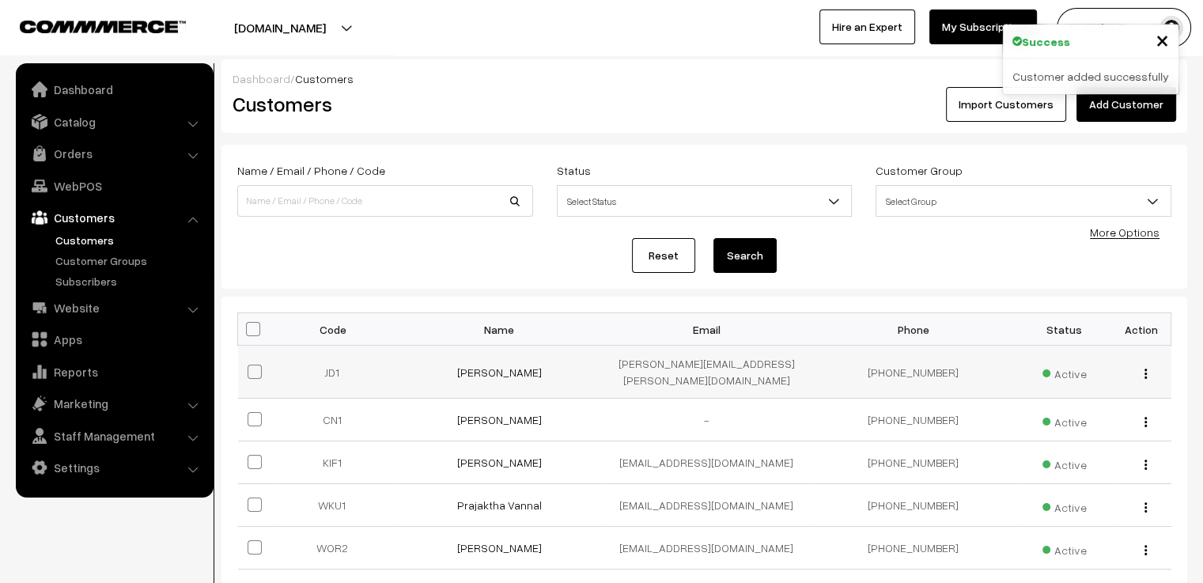
click at [1146, 369] on img "button" at bounding box center [1146, 374] width 2 height 10
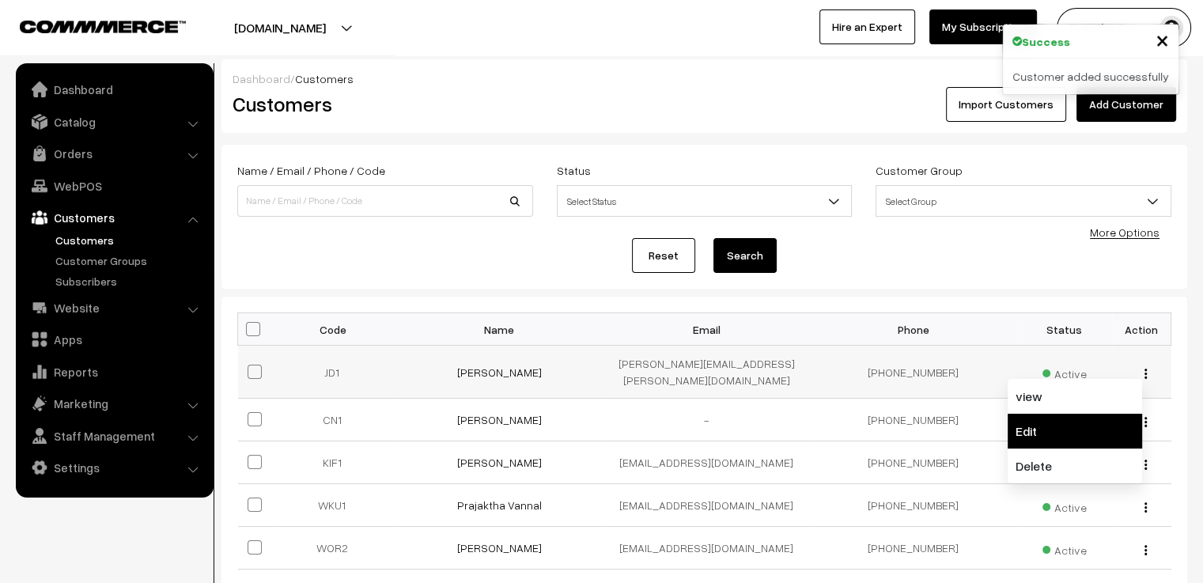
click at [1086, 414] on link "Edit" at bounding box center [1075, 431] width 135 height 35
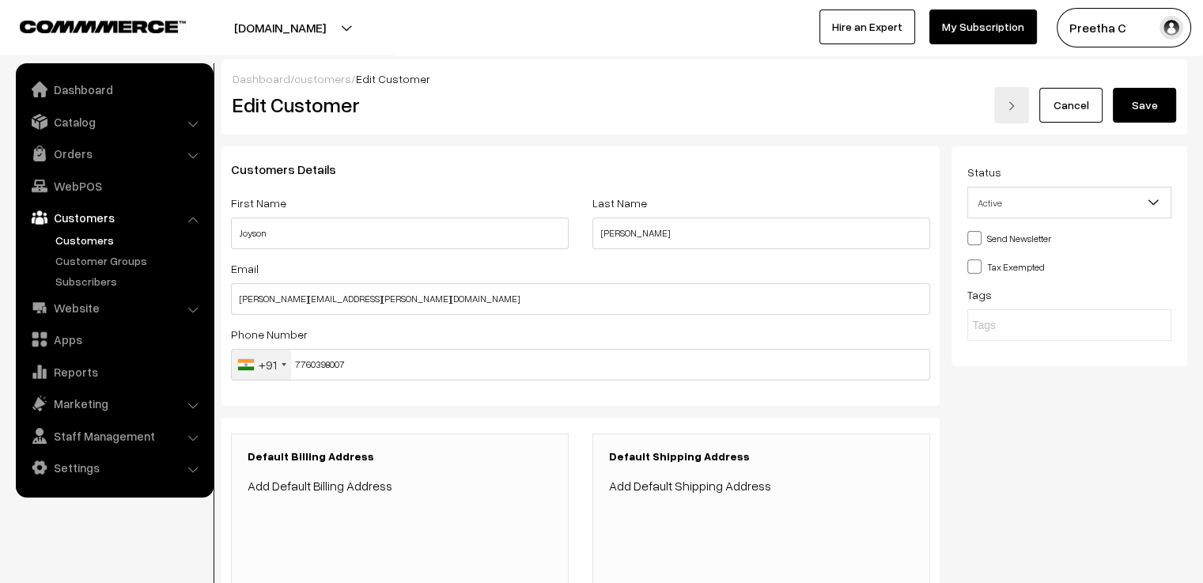
scroll to position [237, 0]
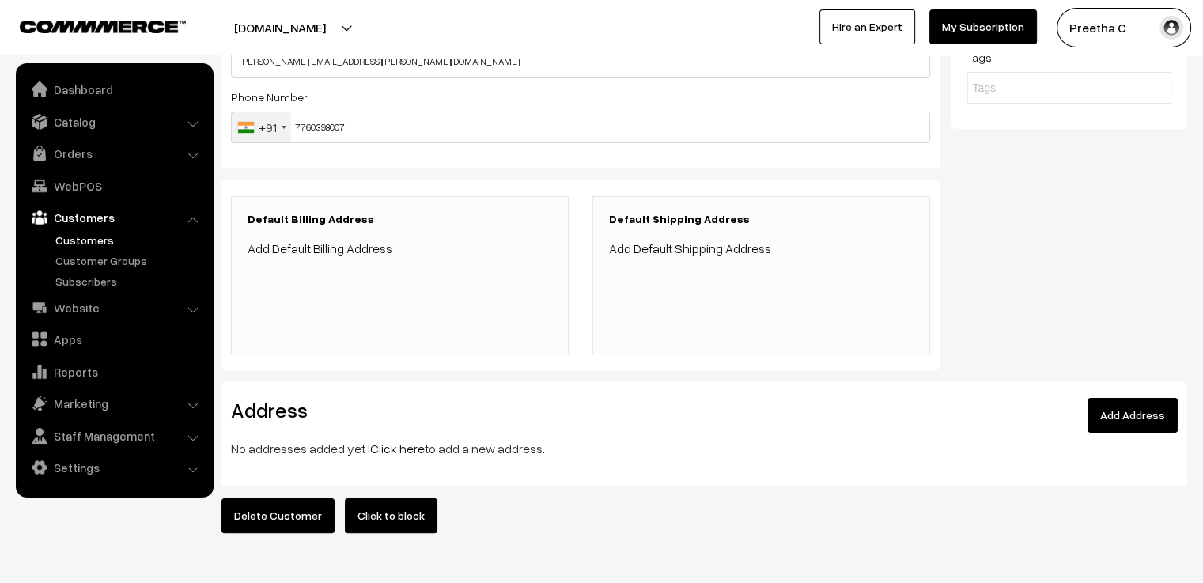
click at [1124, 410] on link "Add Address" at bounding box center [1133, 415] width 90 height 35
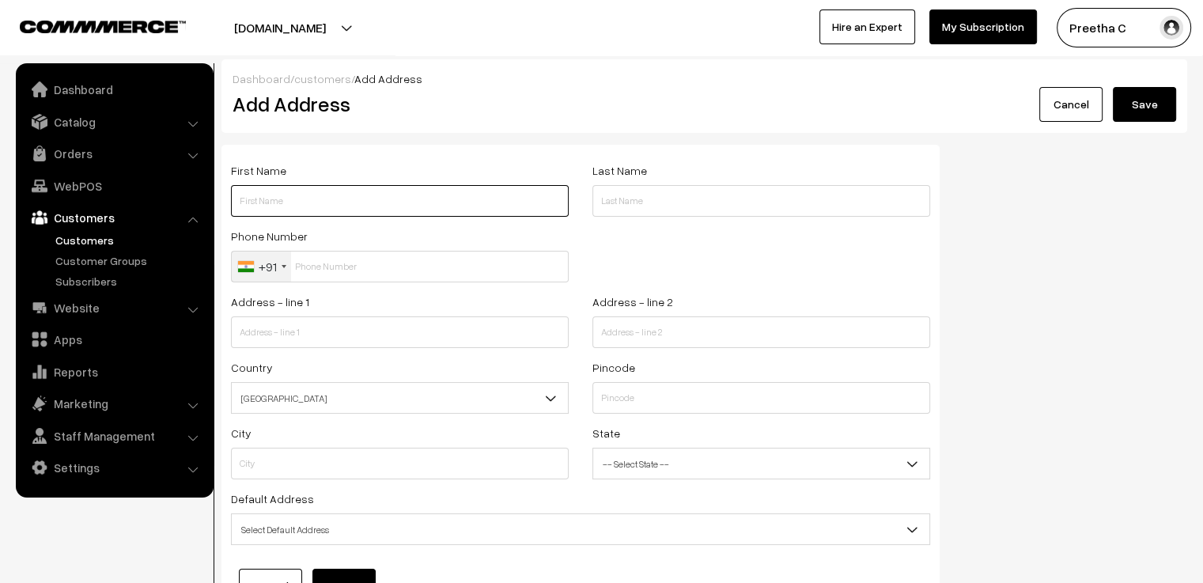
click at [378, 203] on input "text" at bounding box center [400, 201] width 338 height 32
paste input "[PERSON_NAME]"
drag, startPoint x: 380, startPoint y: 203, endPoint x: 267, endPoint y: 203, distance: 113.1
click at [267, 203] on input "[PERSON_NAME]" at bounding box center [400, 201] width 338 height 32
type input "Joyson"
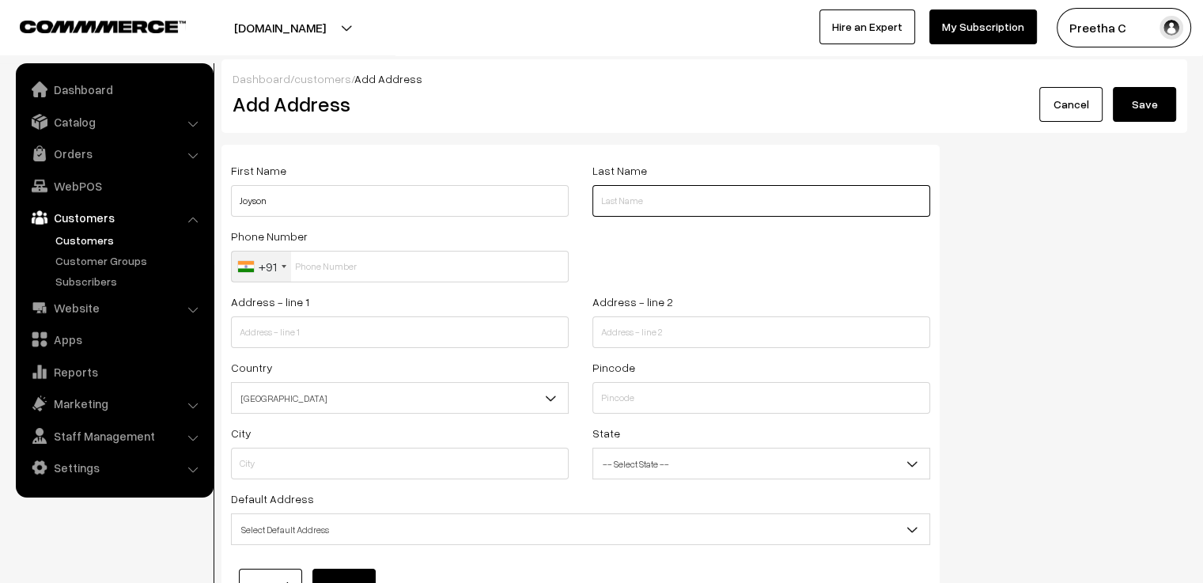
click at [636, 208] on input "text" at bounding box center [762, 201] width 338 height 32
paste input "[PERSON_NAME]"
type input "[PERSON_NAME]"
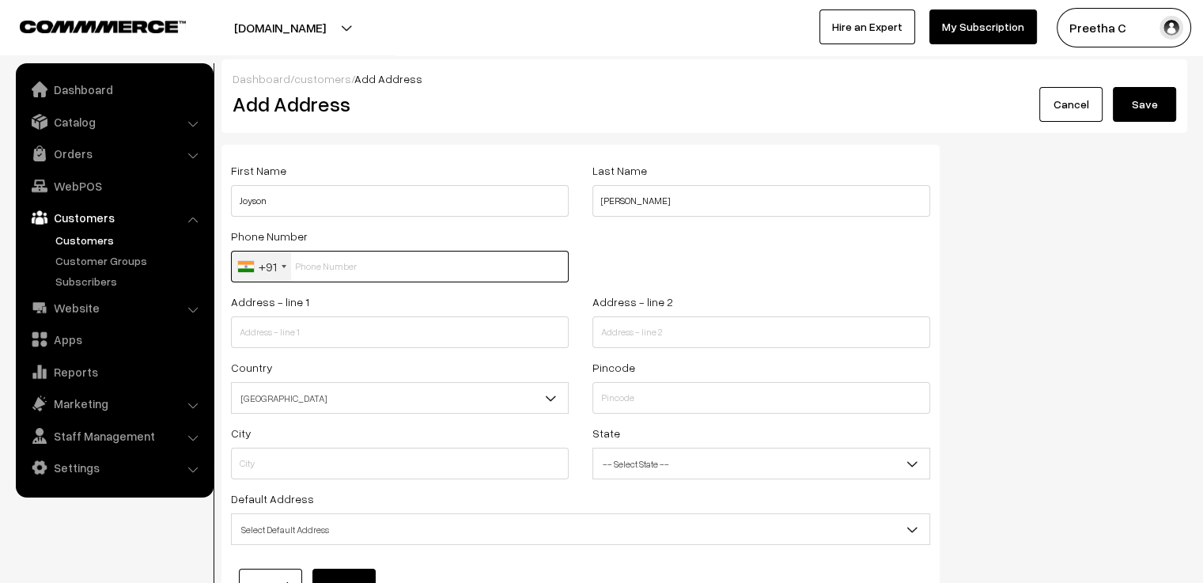
click at [308, 275] on input "text" at bounding box center [400, 267] width 338 height 32
paste input "7760398007"
type input "7760398007"
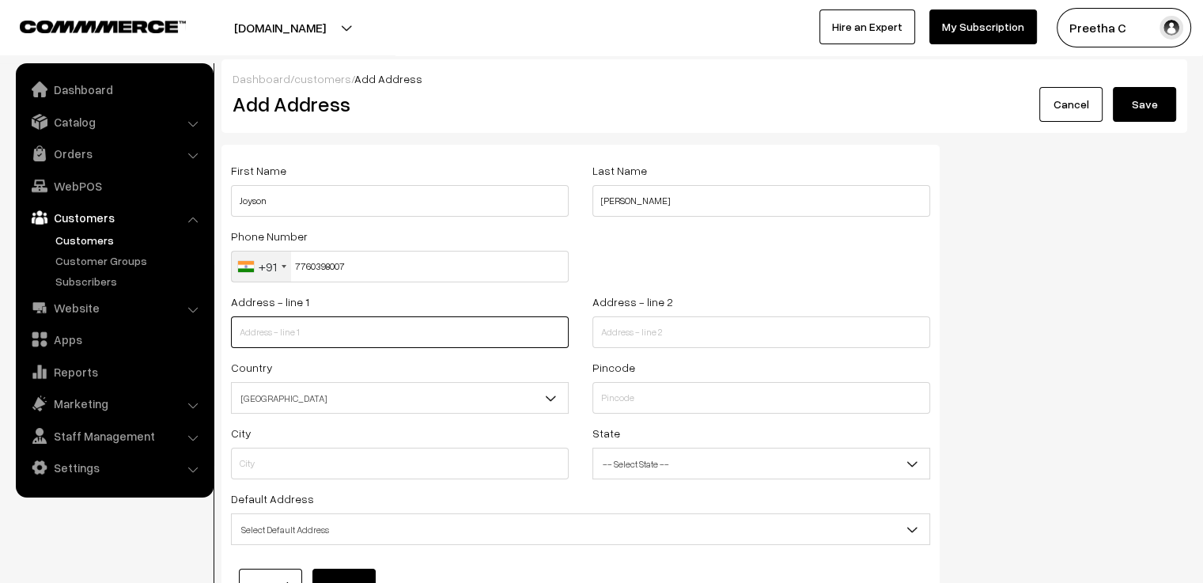
click at [310, 336] on input "text" at bounding box center [400, 332] width 338 height 32
click at [244, 316] on div "Address - line 1" at bounding box center [400, 320] width 338 height 56
click at [249, 325] on input "text" at bounding box center [400, 332] width 338 height 32
paste input "506 Pacific B [PERSON_NAME] waterfront kulai village [GEOGRAPHIC_DATA]"
drag, startPoint x: 454, startPoint y: 324, endPoint x: 410, endPoint y: 329, distance: 44.7
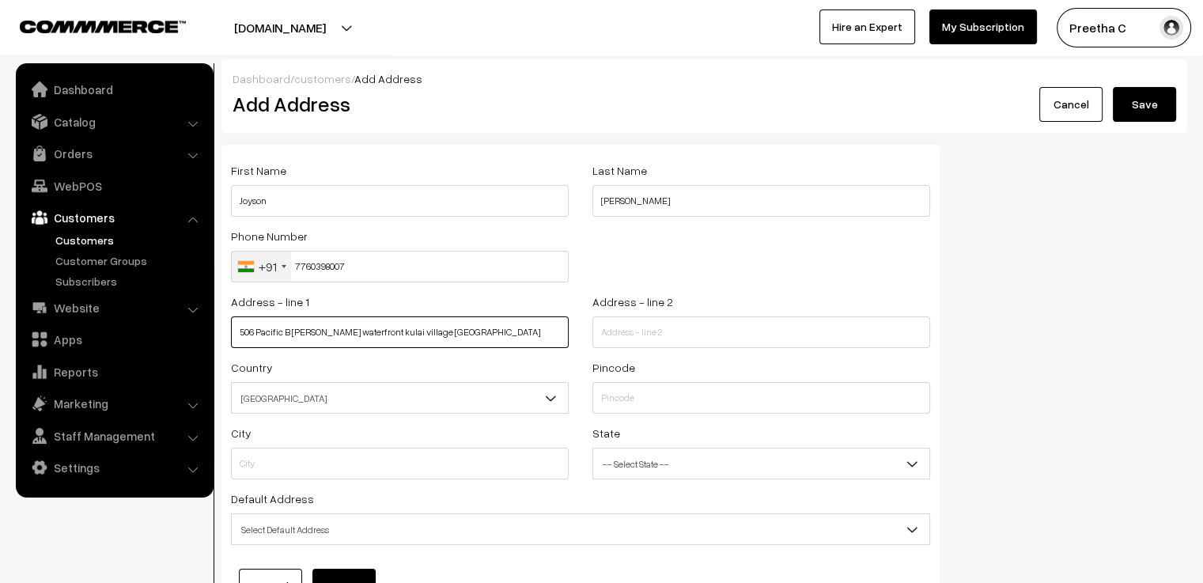
click at [410, 329] on input "506 Pacific B [PERSON_NAME] waterfront kulai village [GEOGRAPHIC_DATA]" at bounding box center [400, 332] width 338 height 32
type input "506 Pacific B [PERSON_NAME][GEOGRAPHIC_DATA]"
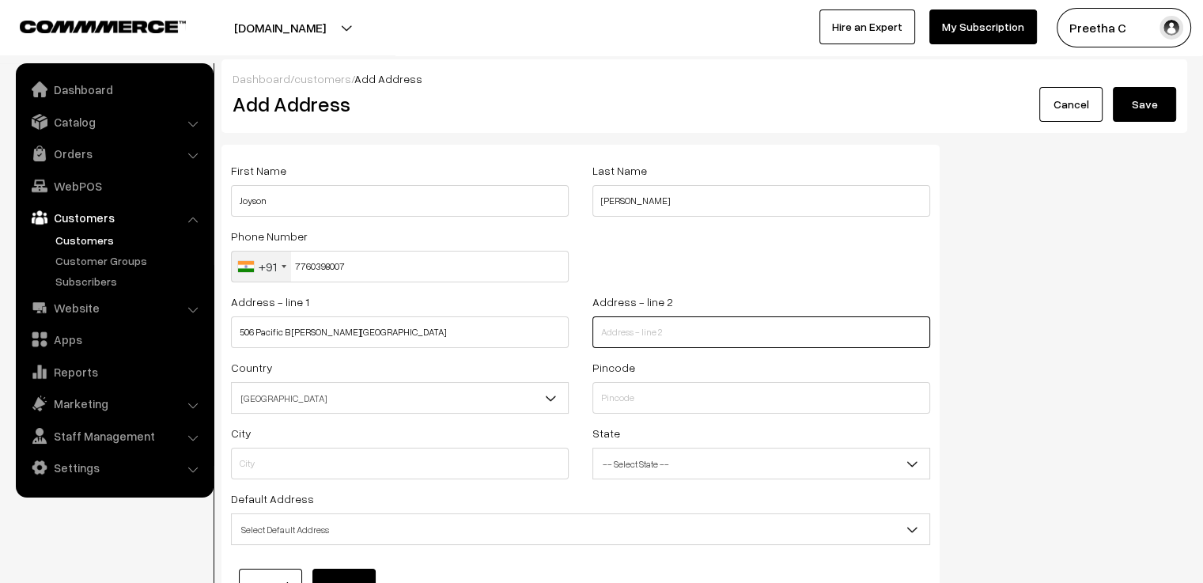
click at [638, 339] on input "text" at bounding box center [762, 332] width 338 height 32
paste input "Surathkal"
type input "Surathkal,"
click at [639, 406] on input "text" at bounding box center [762, 398] width 338 height 32
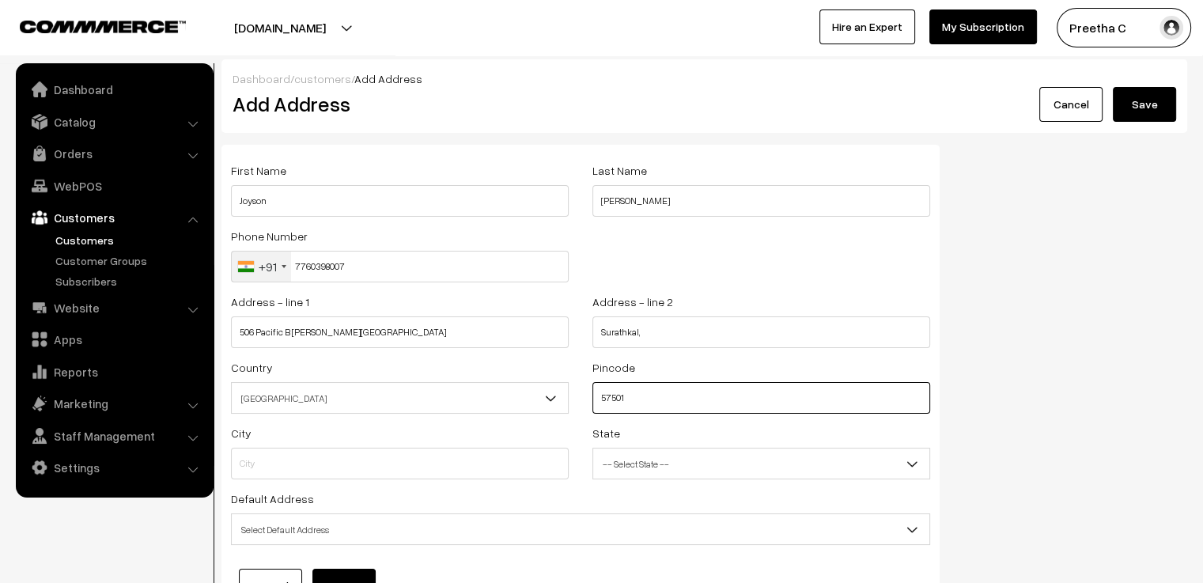
type input "575019"
type input "Dakshina Kannada"
select select "[GEOGRAPHIC_DATA]"
type input "575019"
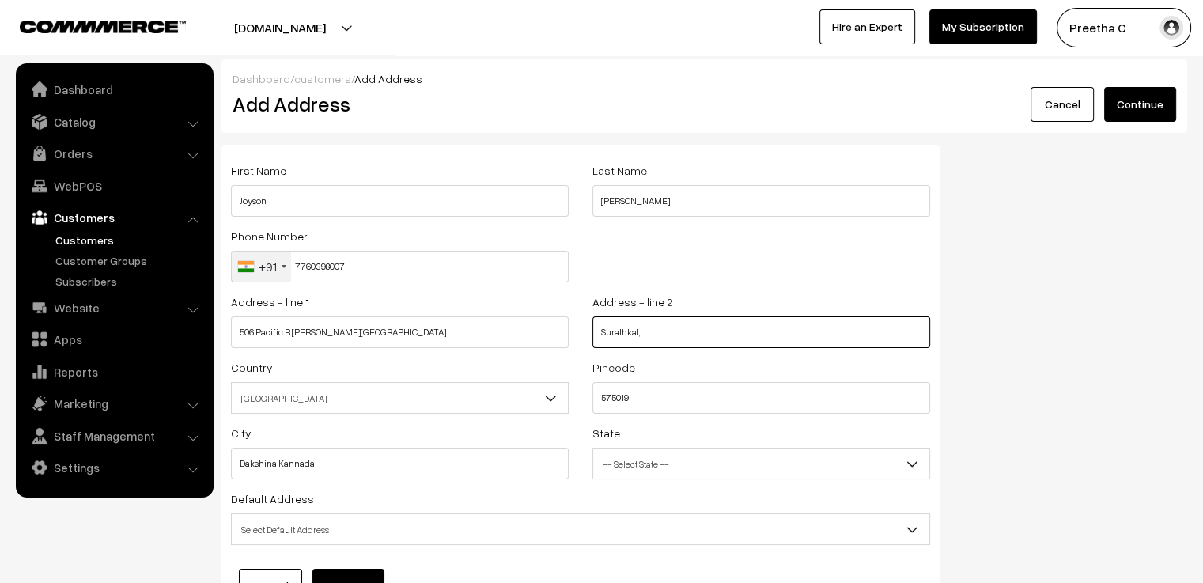
click at [681, 343] on input "Surathkal," at bounding box center [762, 332] width 338 height 32
type input "Surathkal, Mangaluru"
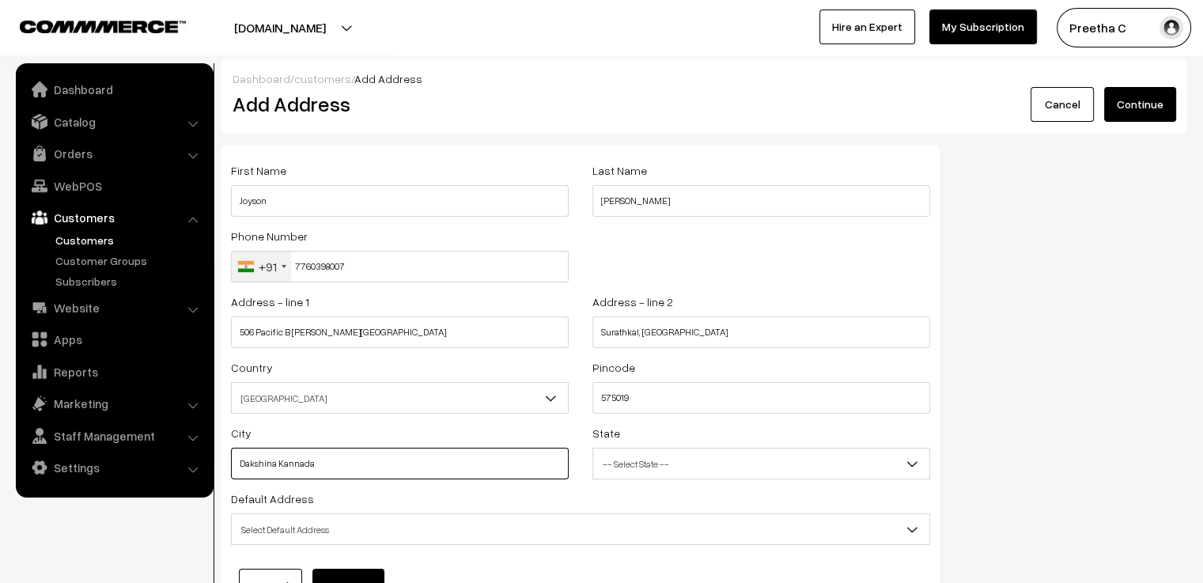
click at [421, 468] on input "Dakshina Kannada" at bounding box center [400, 464] width 338 height 32
drag, startPoint x: 421, startPoint y: 468, endPoint x: 172, endPoint y: 467, distance: 248.4
click at [172, 467] on body "Thank you for showing interest. Our team will call you shortly. Close varnambya…" at bounding box center [601, 361] width 1203 height 722
type input "Mangaluru"
drag, startPoint x: 707, startPoint y: 342, endPoint x: 645, endPoint y: 338, distance: 62.6
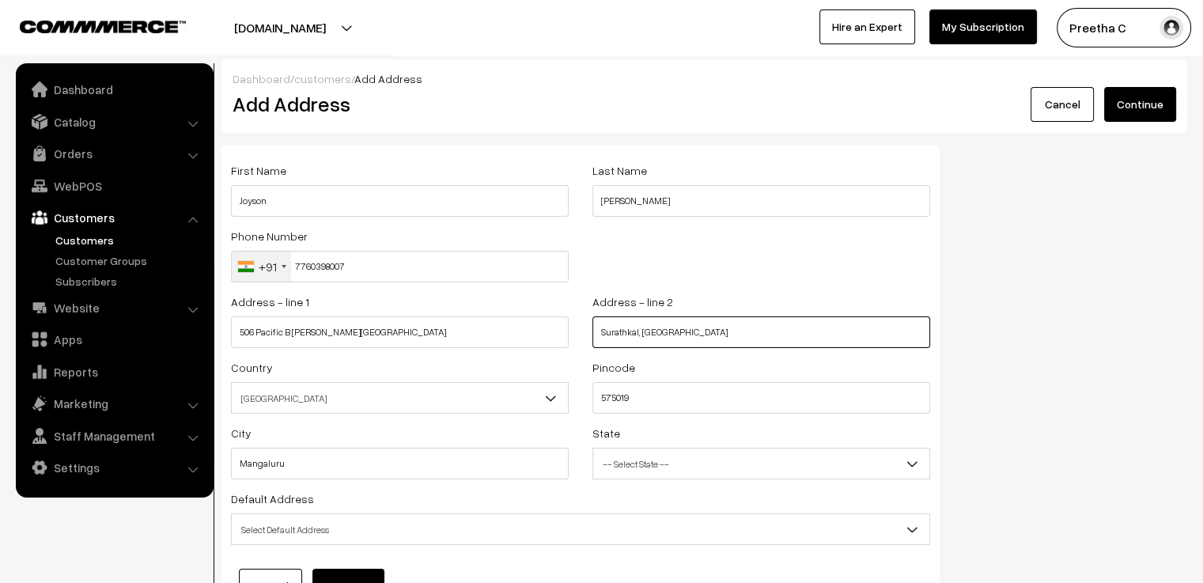
click at [645, 338] on input "Surathkal, Mangaluru" at bounding box center [762, 332] width 338 height 32
type input "Surathkal,"
click at [678, 470] on span "-- Select State --" at bounding box center [761, 464] width 336 height 28
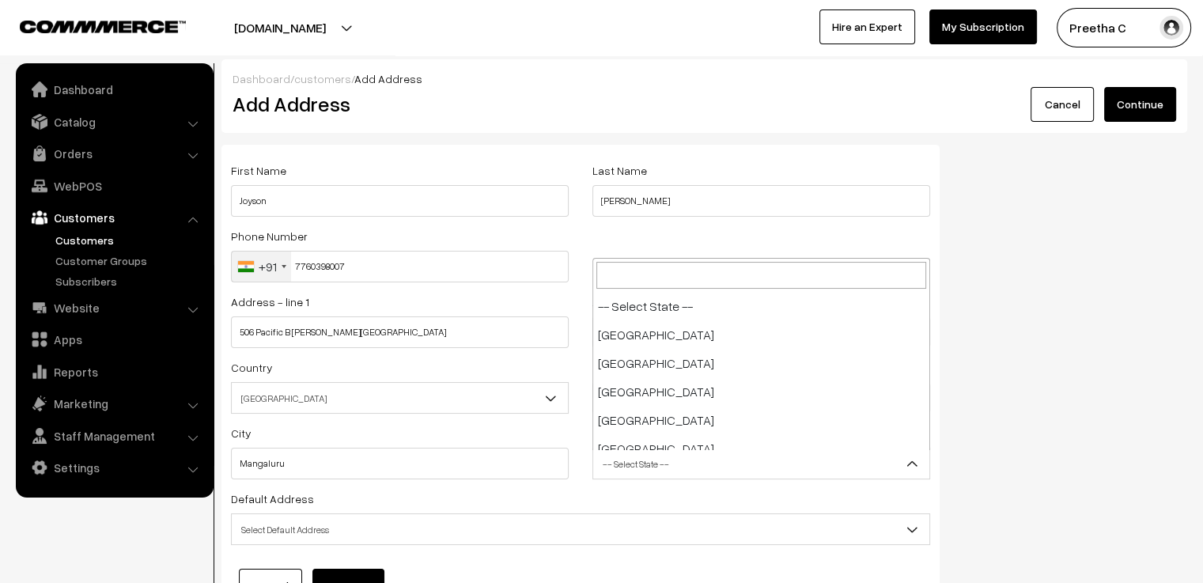
scroll to position [427, 0]
click at [671, 452] on span "Kerala" at bounding box center [761, 464] width 336 height 28
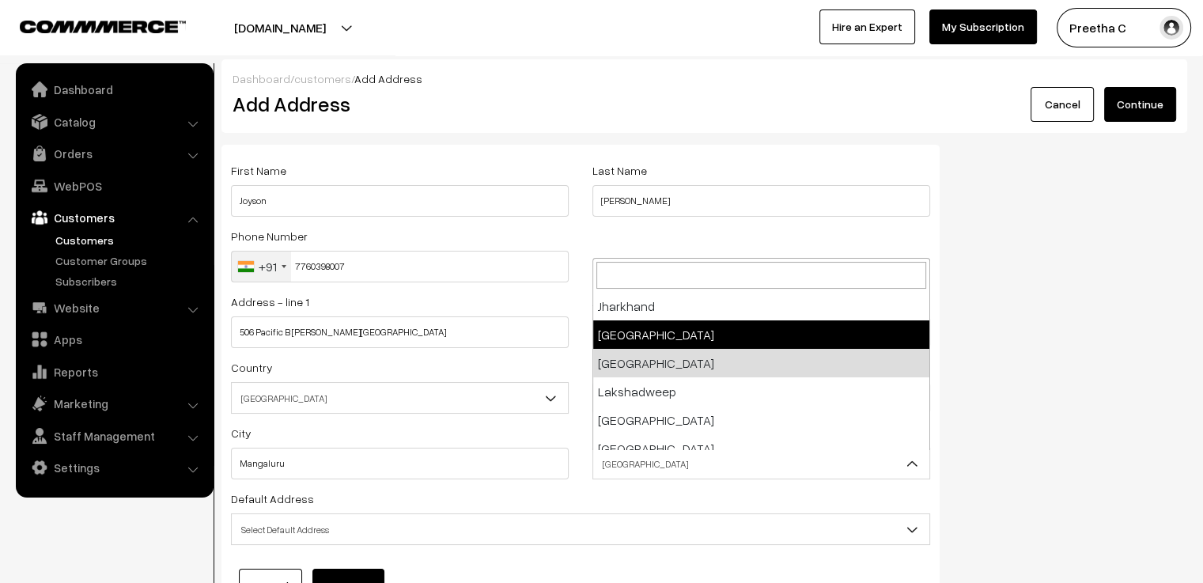
select select "Karnataka"
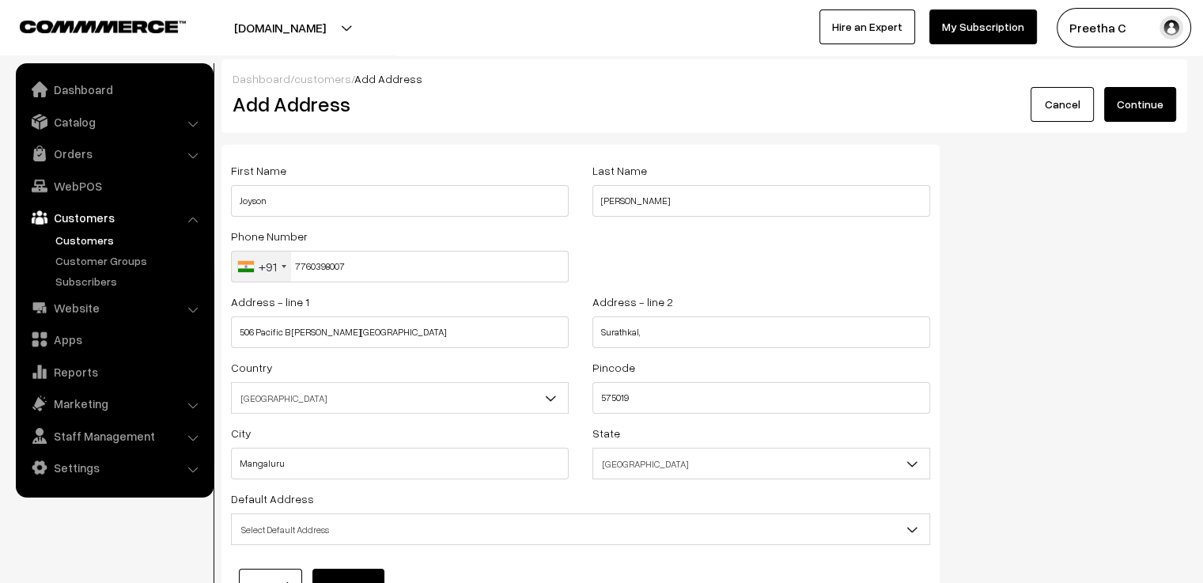
scroll to position [140, 0]
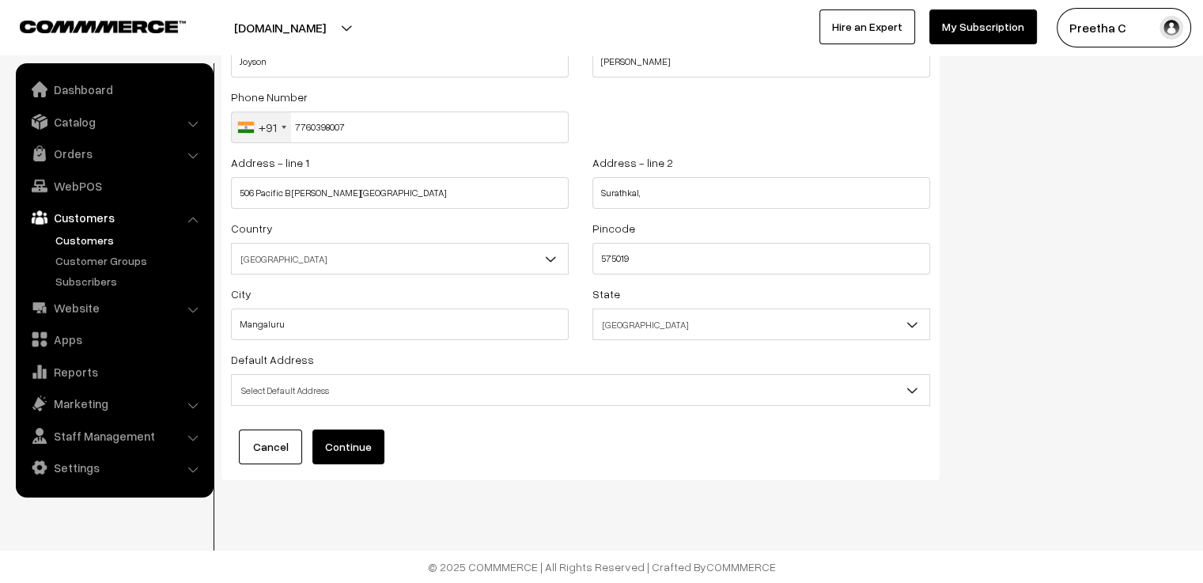
click at [457, 392] on span "Select Default Address" at bounding box center [581, 391] width 698 height 28
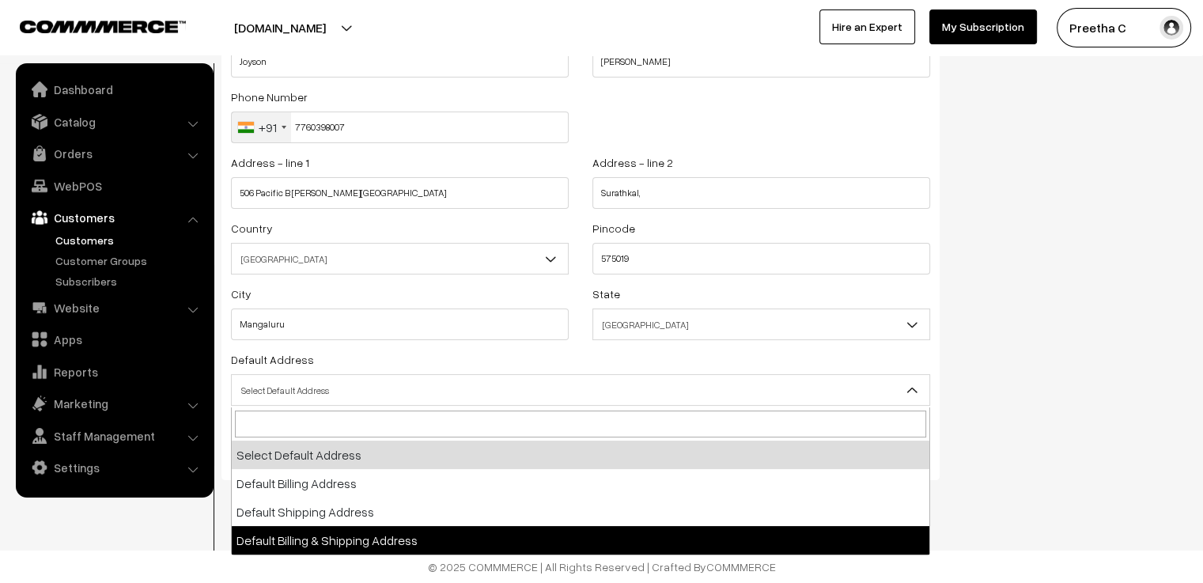
select select "3"
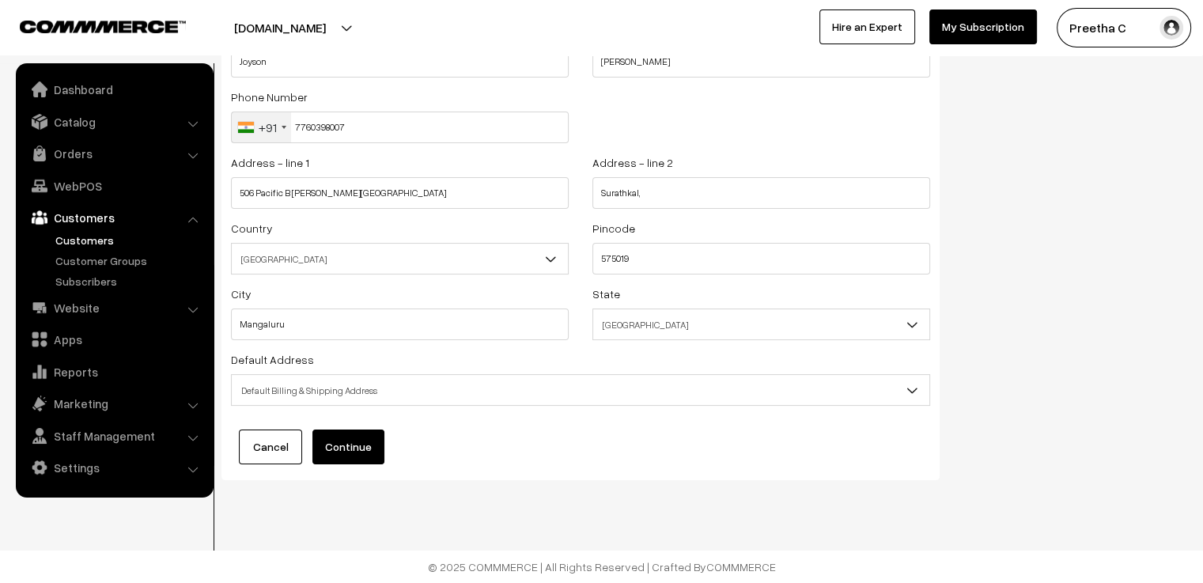
click at [354, 451] on button "Continue" at bounding box center [349, 447] width 72 height 35
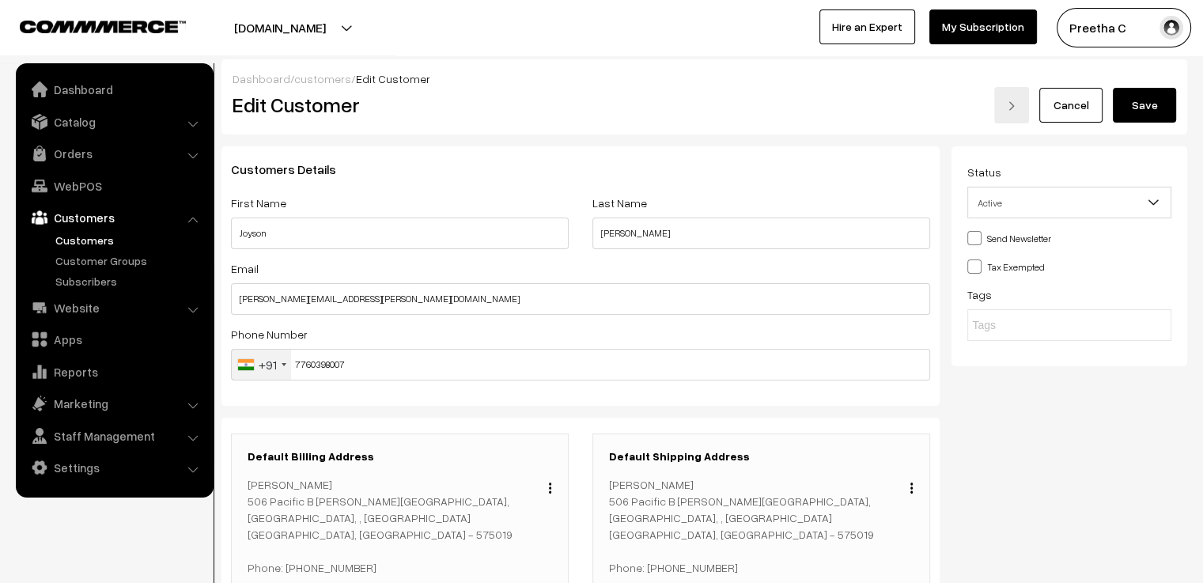
click at [1143, 107] on button "Save" at bounding box center [1144, 105] width 63 height 35
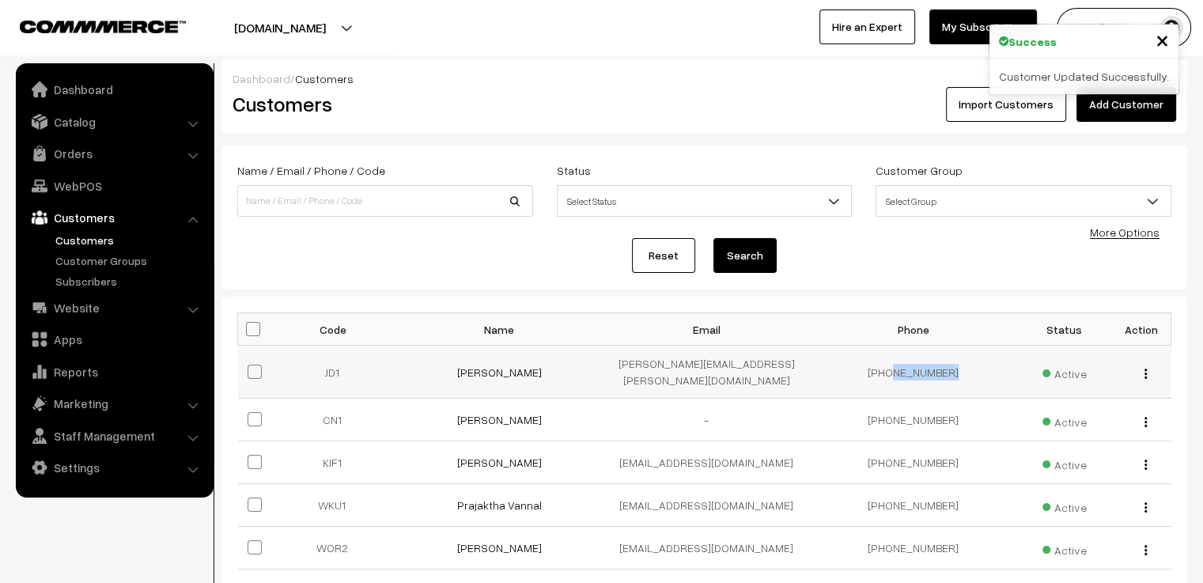
drag, startPoint x: 961, startPoint y: 369, endPoint x: 896, endPoint y: 369, distance: 65.7
click at [896, 369] on td "[PHONE_NUMBER]" at bounding box center [913, 372] width 207 height 53
click at [1146, 369] on img "button" at bounding box center [1146, 374] width 2 height 10
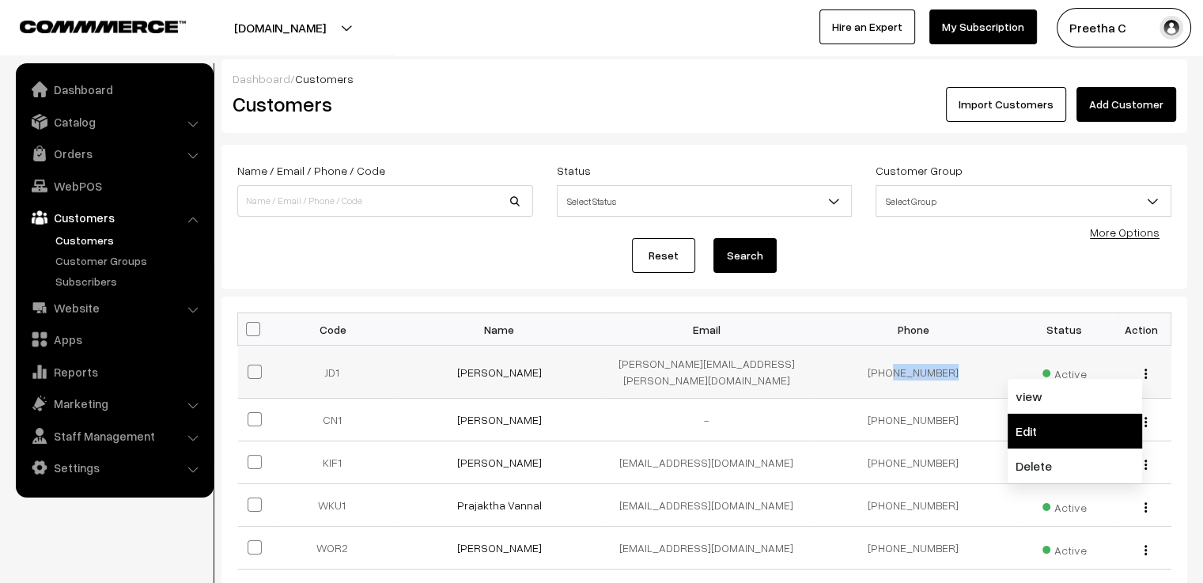
click at [1082, 417] on link "Edit" at bounding box center [1075, 431] width 135 height 35
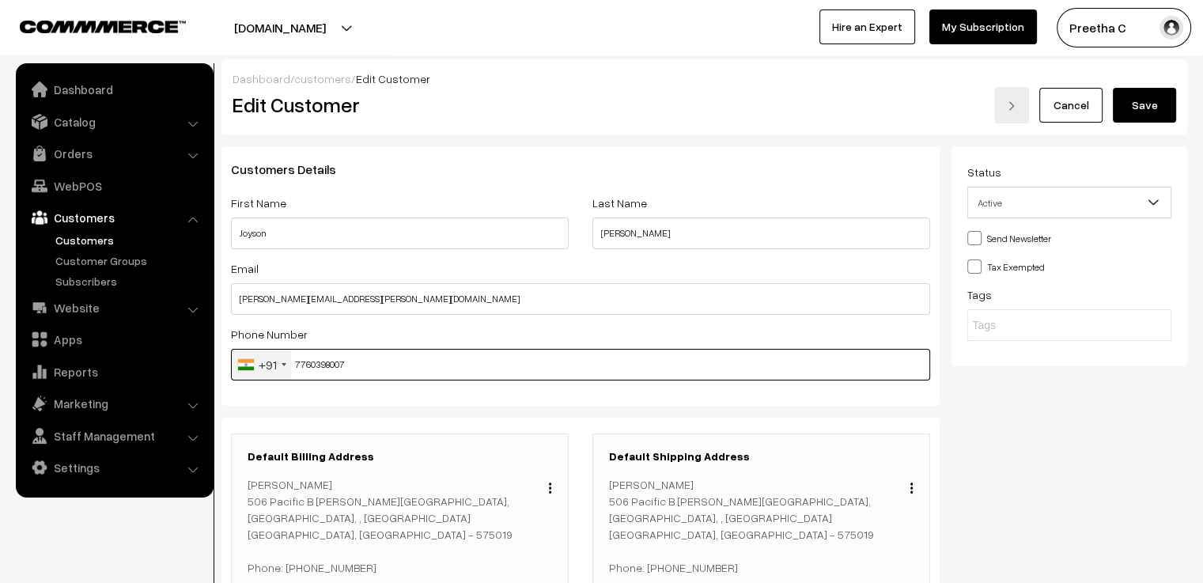
drag, startPoint x: 421, startPoint y: 362, endPoint x: 234, endPoint y: 374, distance: 187.2
click at [234, 374] on div "+91 [GEOGRAPHIC_DATA] +1 [GEOGRAPHIC_DATA] +44 [GEOGRAPHIC_DATA] (‫[GEOGRAPHIC_…" at bounding box center [580, 365] width 699 height 32
click at [436, 360] on input "text" at bounding box center [580, 365] width 699 height 32
paste input "944878711"
type input "9448787118"
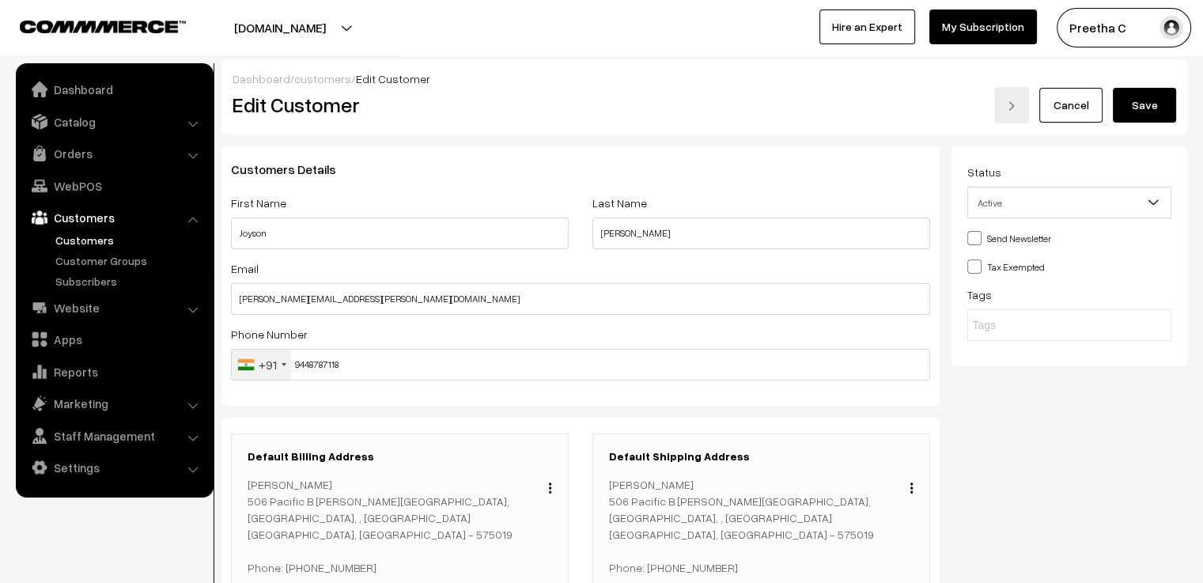
click at [1150, 104] on button "Save" at bounding box center [1144, 105] width 63 height 35
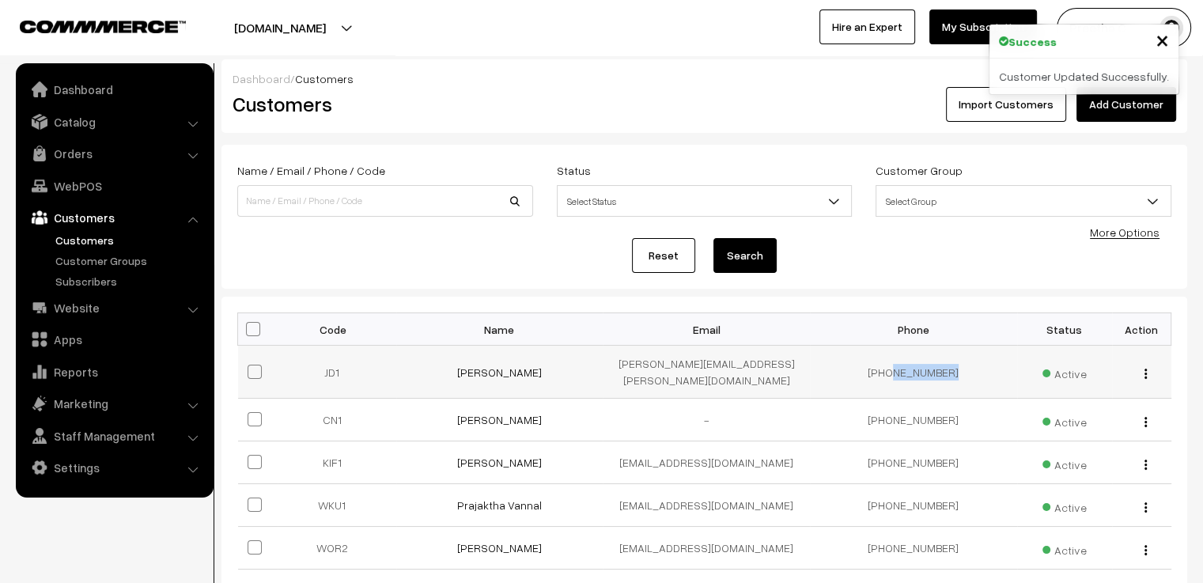
drag, startPoint x: 935, startPoint y: 369, endPoint x: 896, endPoint y: 369, distance: 38.8
click at [896, 369] on td "[PHONE_NUMBER]" at bounding box center [913, 372] width 207 height 53
click at [81, 185] on link "WebPOS" at bounding box center [114, 186] width 188 height 28
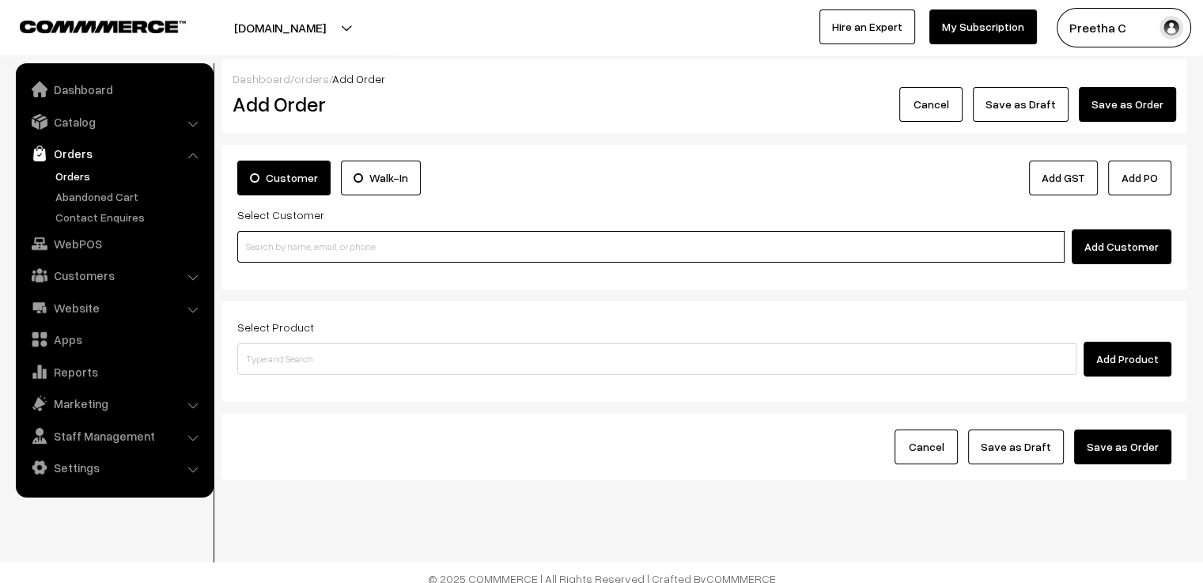
click at [300, 252] on input at bounding box center [651, 247] width 828 height 32
paste input "9448787118"
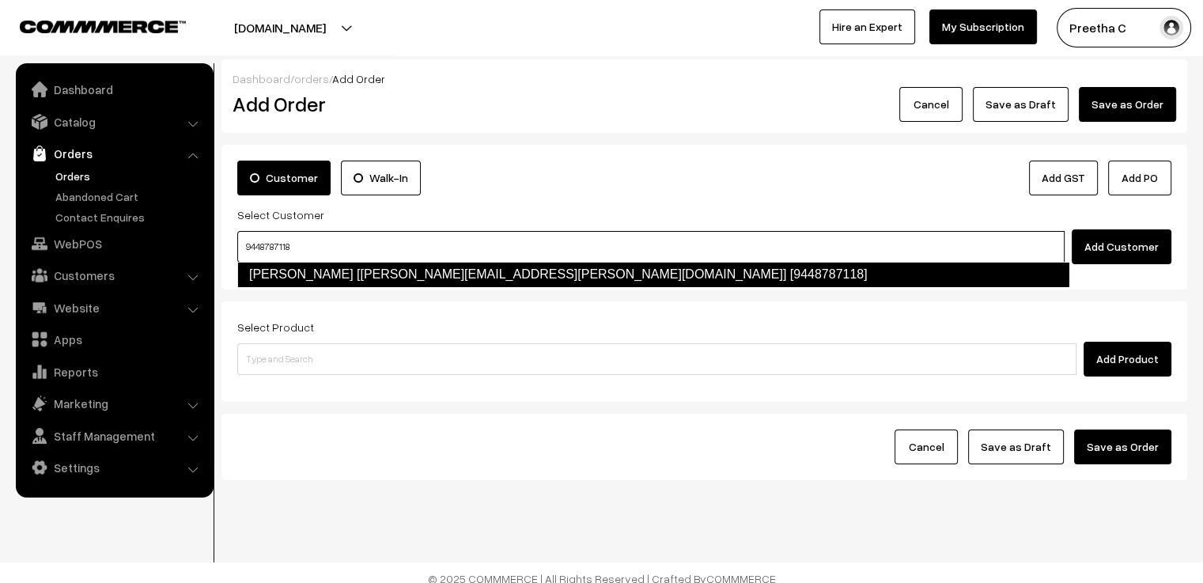
click at [310, 276] on link "Joyson Dsouza [sheethal.jyothi@gmail.com] [9448787118]" at bounding box center [653, 274] width 832 height 25
type input "9448787118"
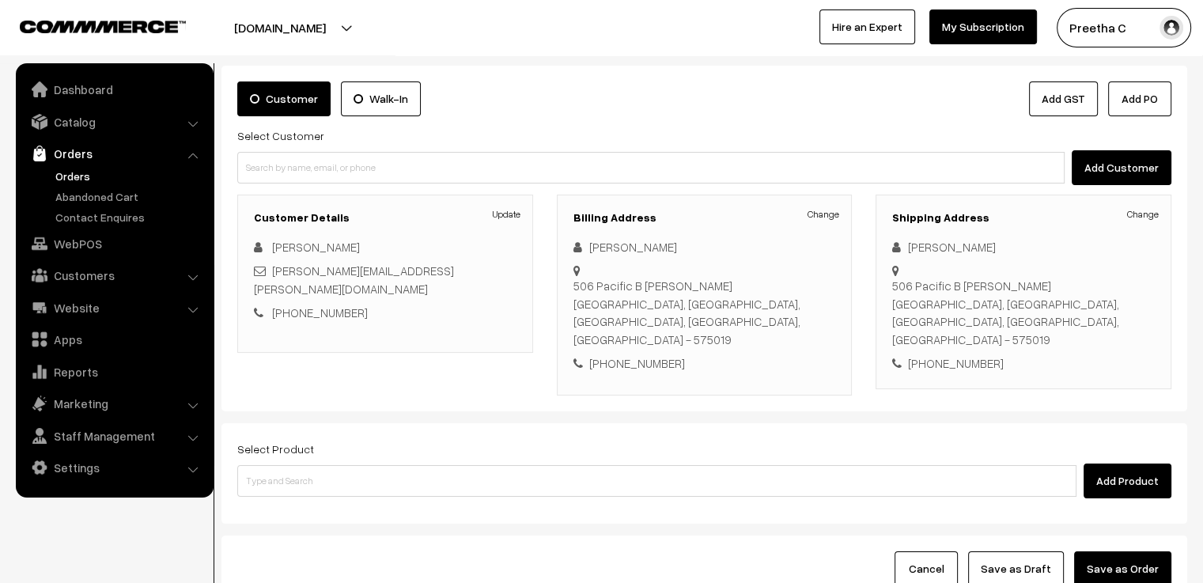
scroll to position [158, 0]
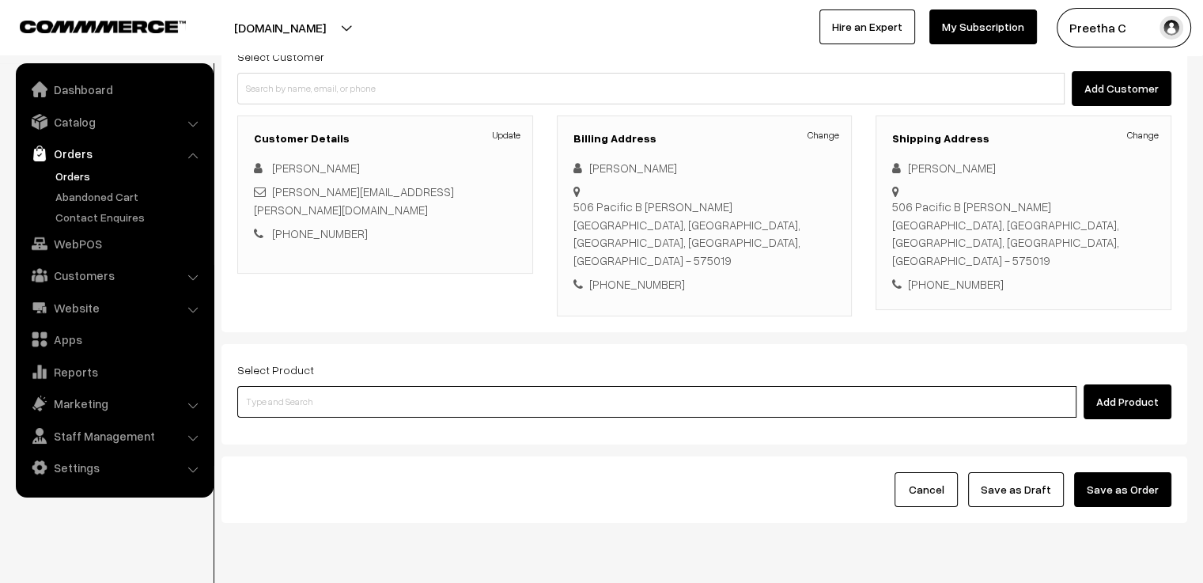
click at [392, 388] on input at bounding box center [656, 402] width 839 height 32
type input "yaa"
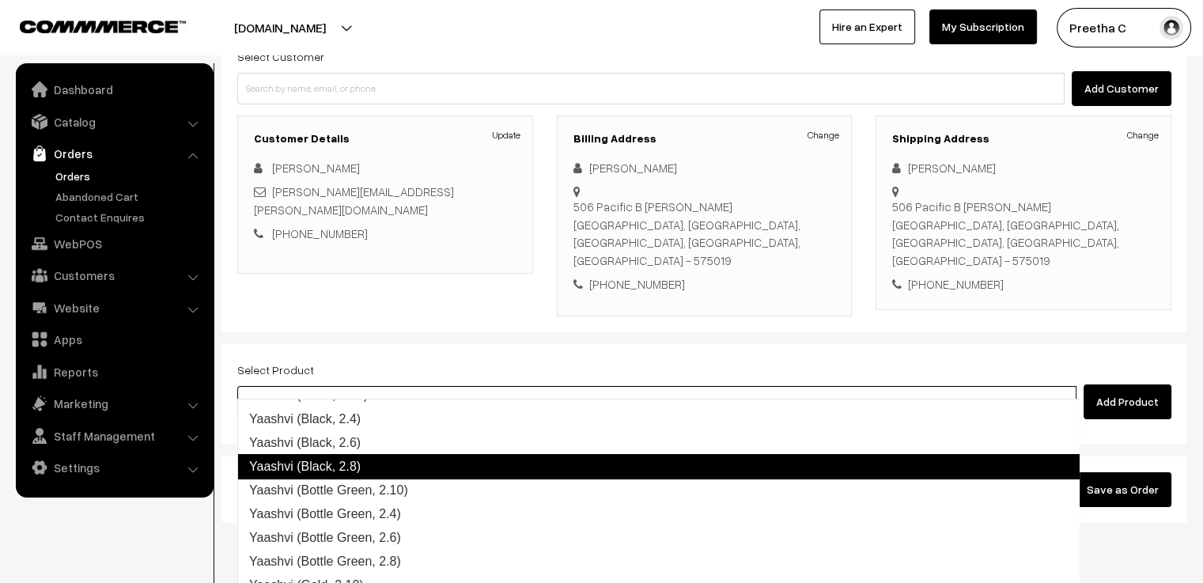
scroll to position [237, 0]
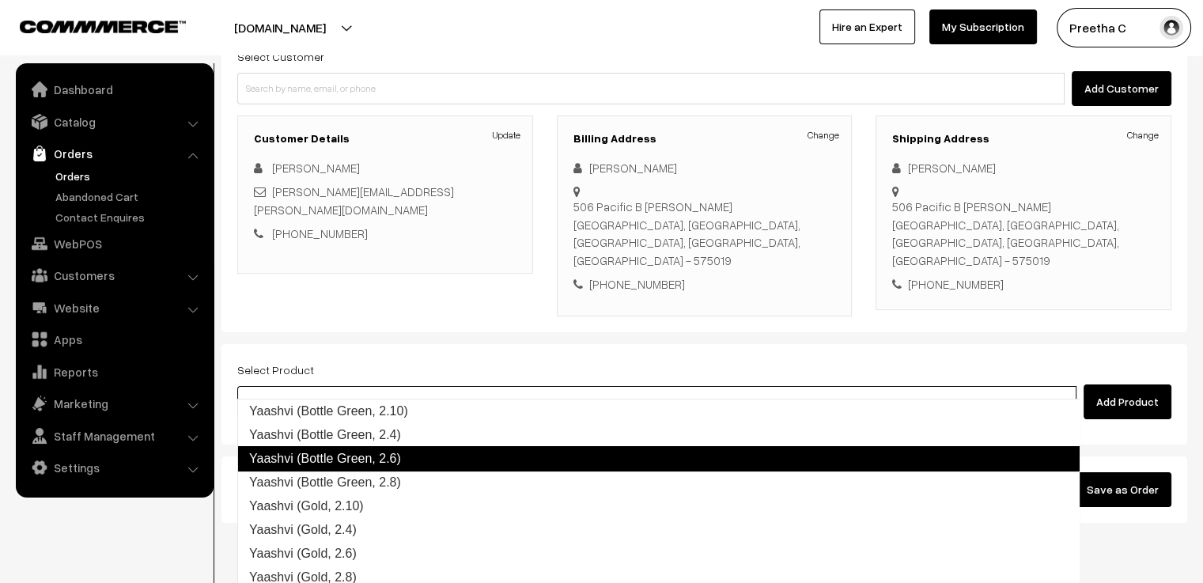
click at [444, 451] on link "Yaashvi (Bottle Green, 2.6)" at bounding box center [658, 458] width 843 height 25
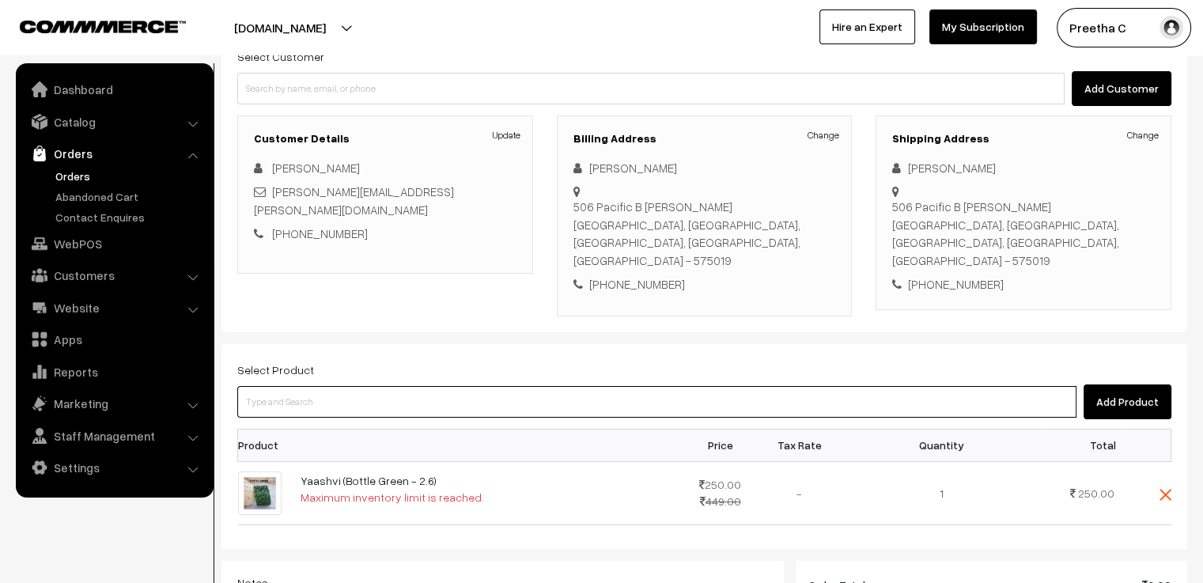
click at [376, 388] on input at bounding box center [656, 402] width 839 height 32
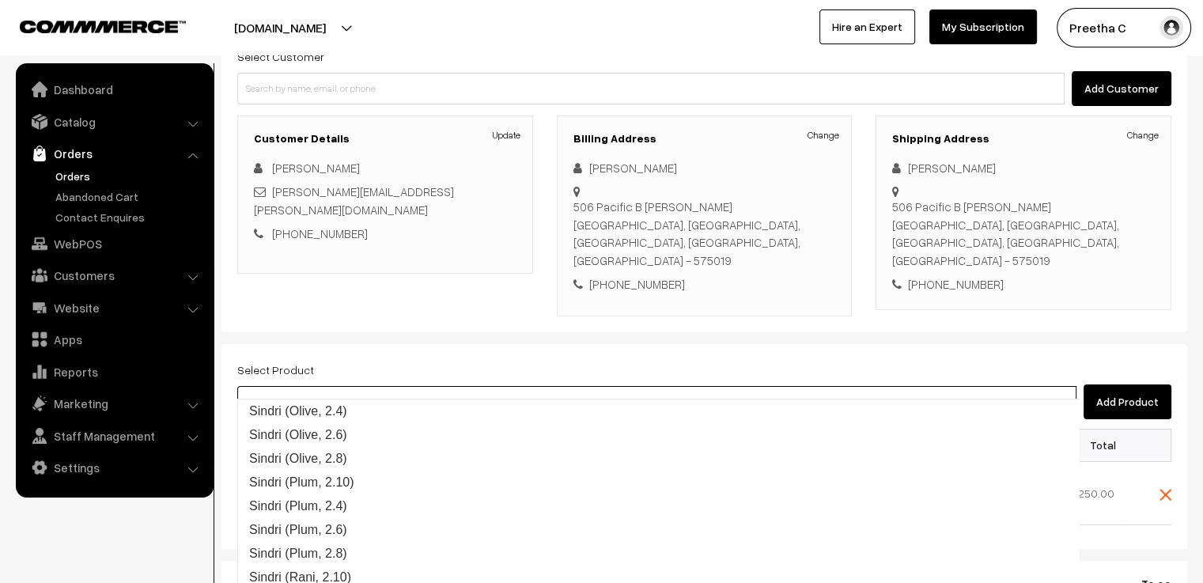
scroll to position [161, 0]
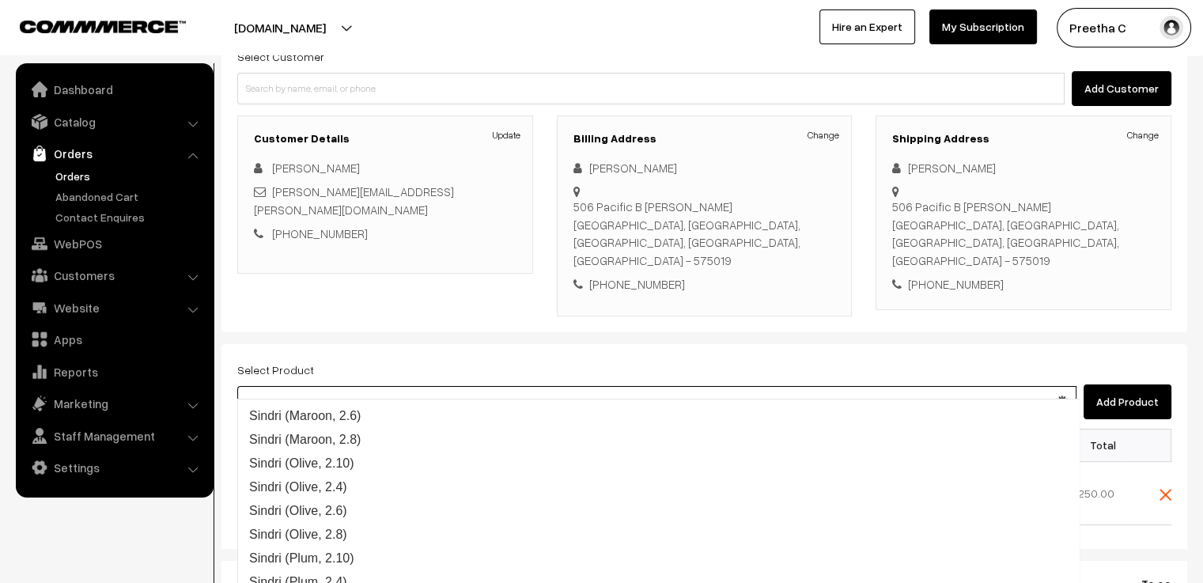
type input "sindri"
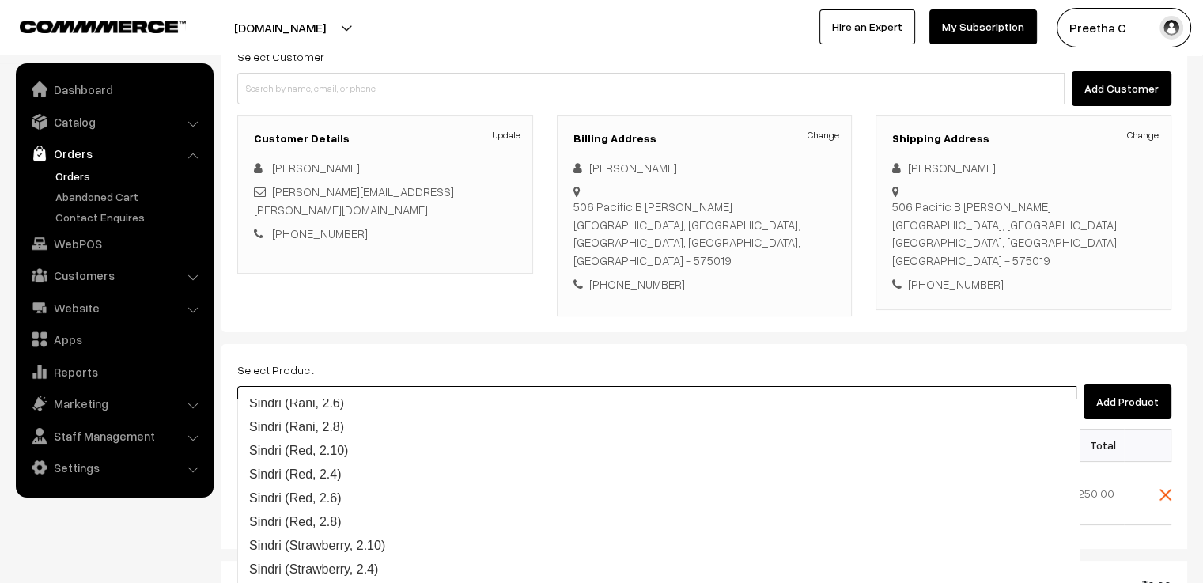
scroll to position [459, 0]
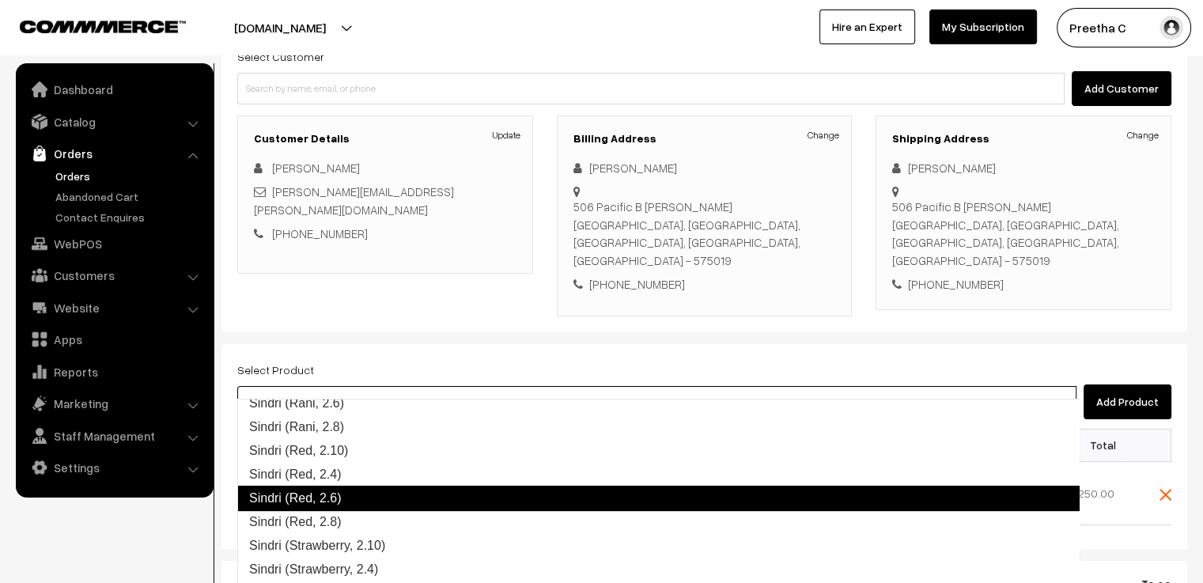
click at [366, 497] on link "Sindri (Red, 2.6)" at bounding box center [658, 498] width 843 height 25
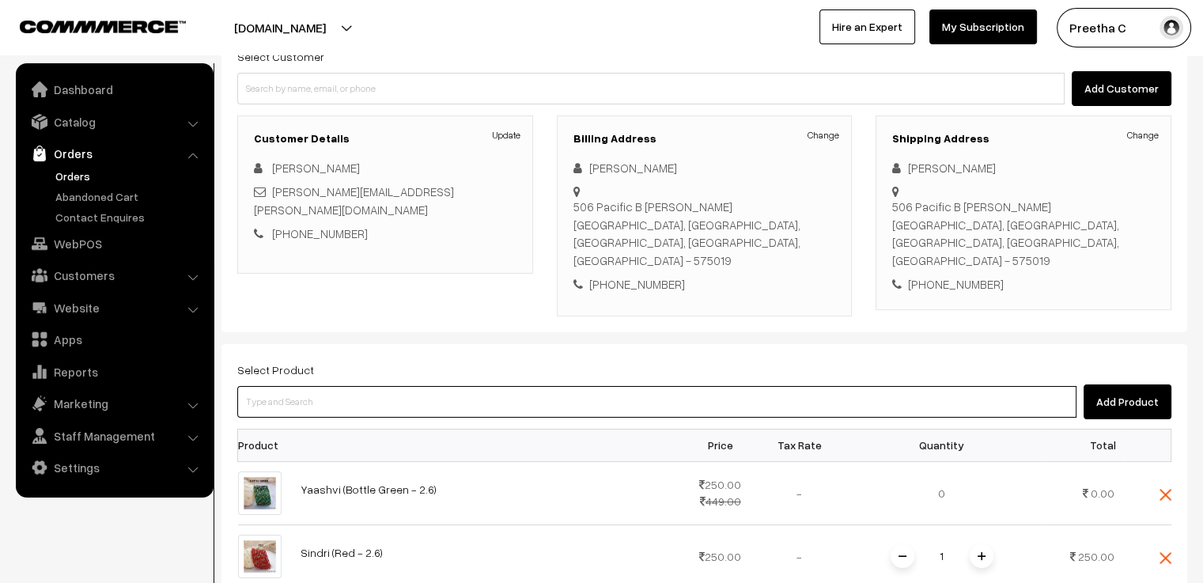
click at [321, 386] on input at bounding box center [656, 402] width 839 height 32
type input "sind"
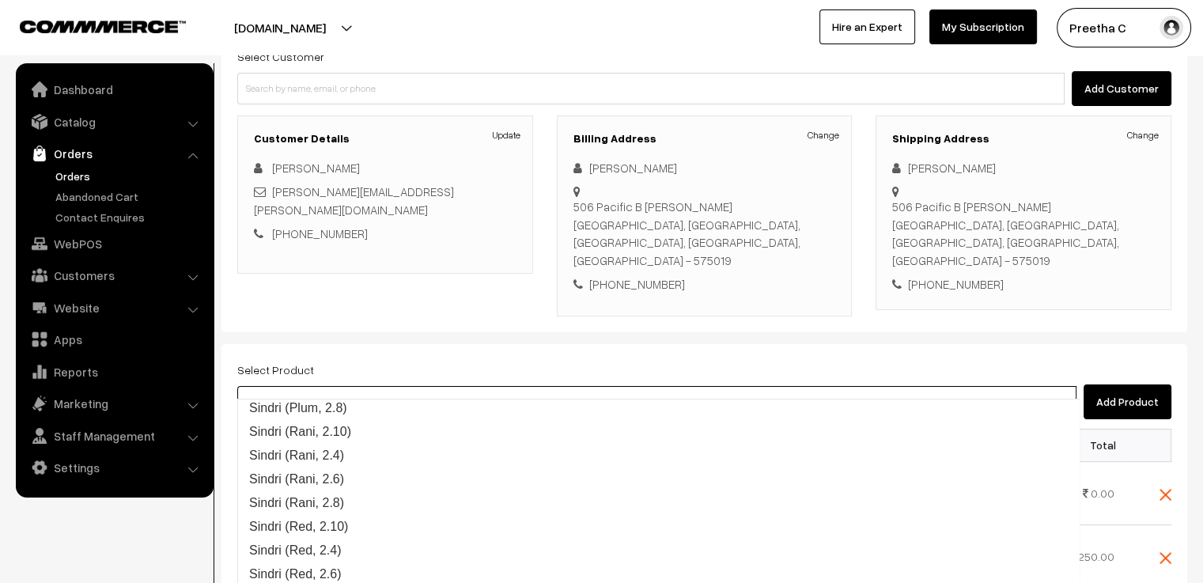
scroll to position [380, 0]
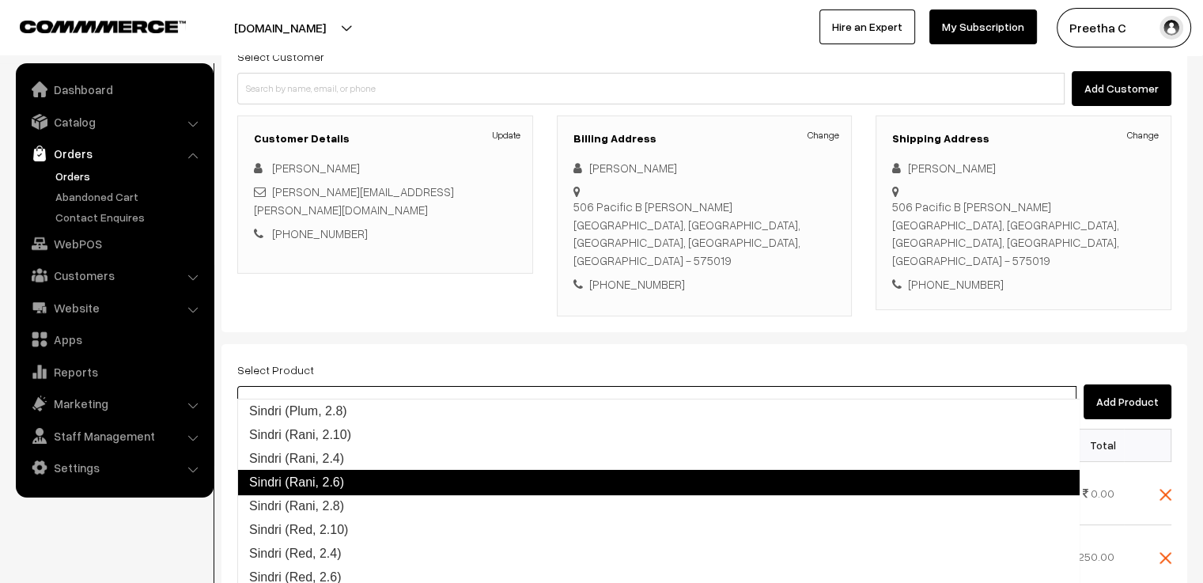
click at [374, 485] on link "Sindri (Rani, 2.6)" at bounding box center [658, 482] width 843 height 25
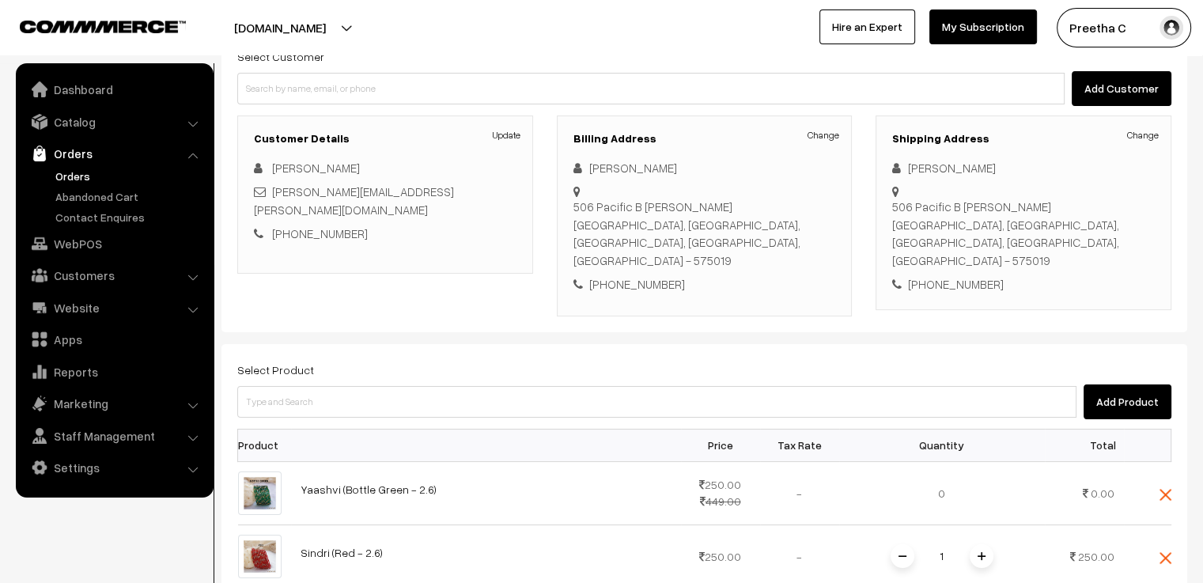
scroll to position [316, 0]
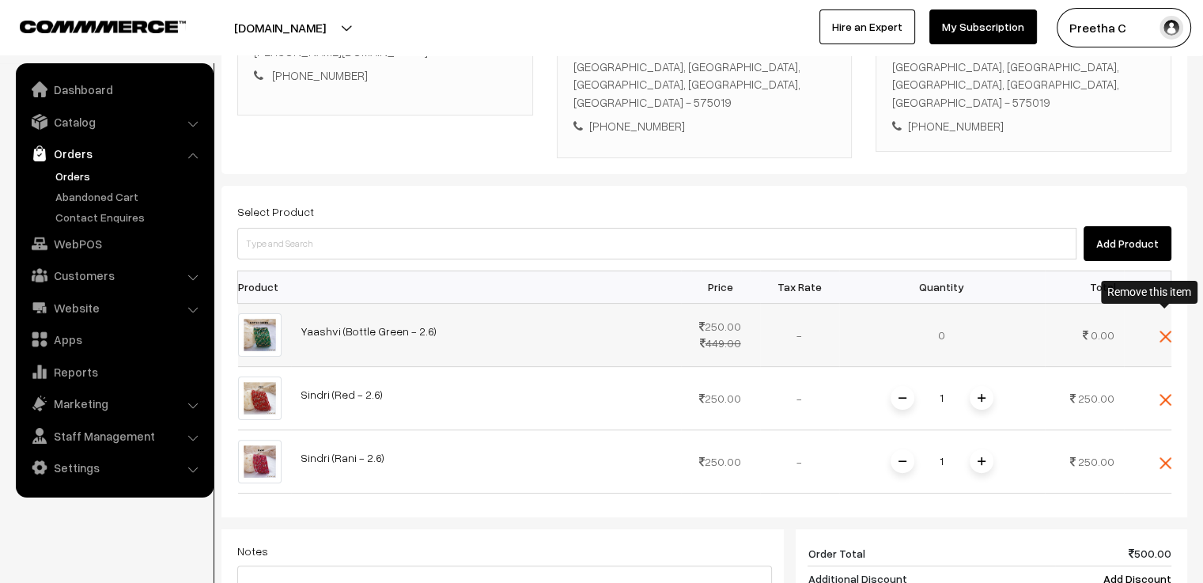
click at [1163, 331] on img at bounding box center [1166, 337] width 12 height 12
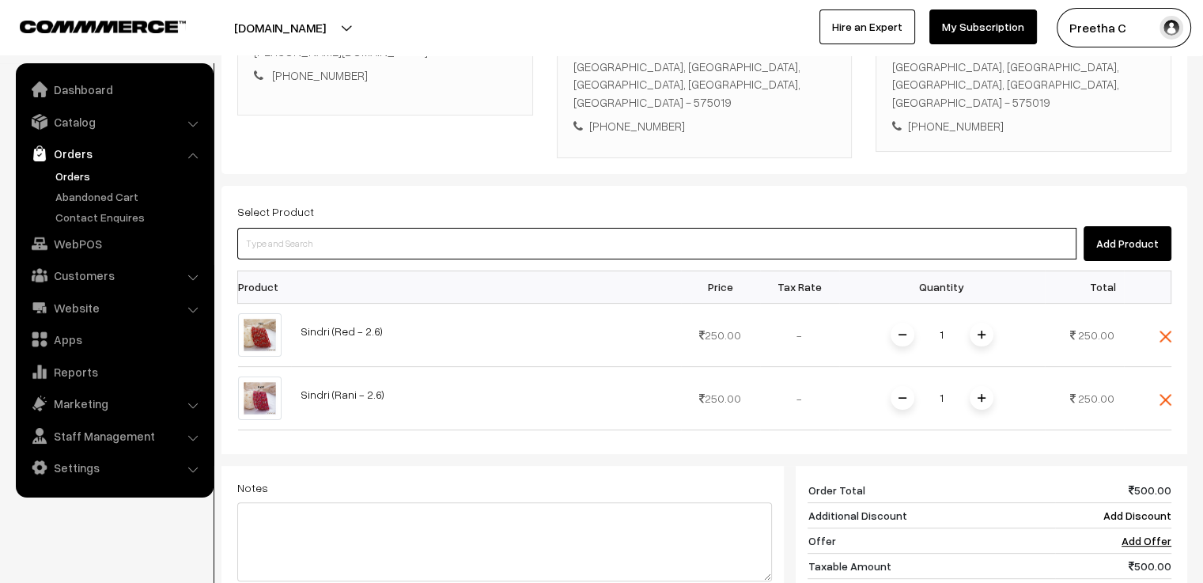
click at [279, 233] on input at bounding box center [656, 244] width 839 height 32
type input "yaa"
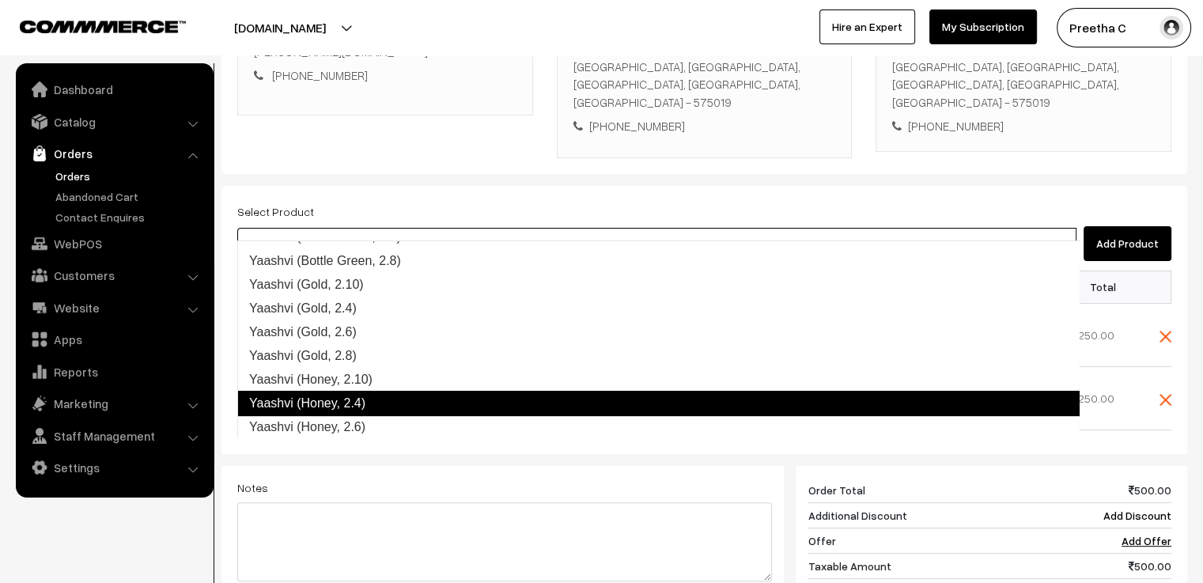
scroll to position [222, 0]
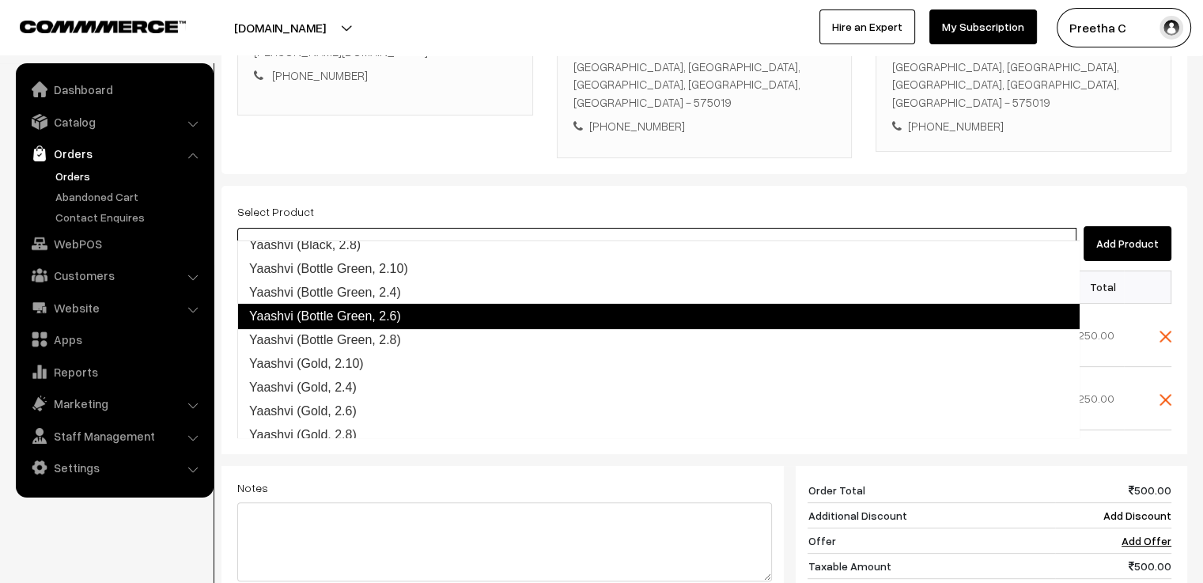
click at [394, 317] on link "Yaashvi (Bottle Green, 2.6)" at bounding box center [658, 316] width 843 height 25
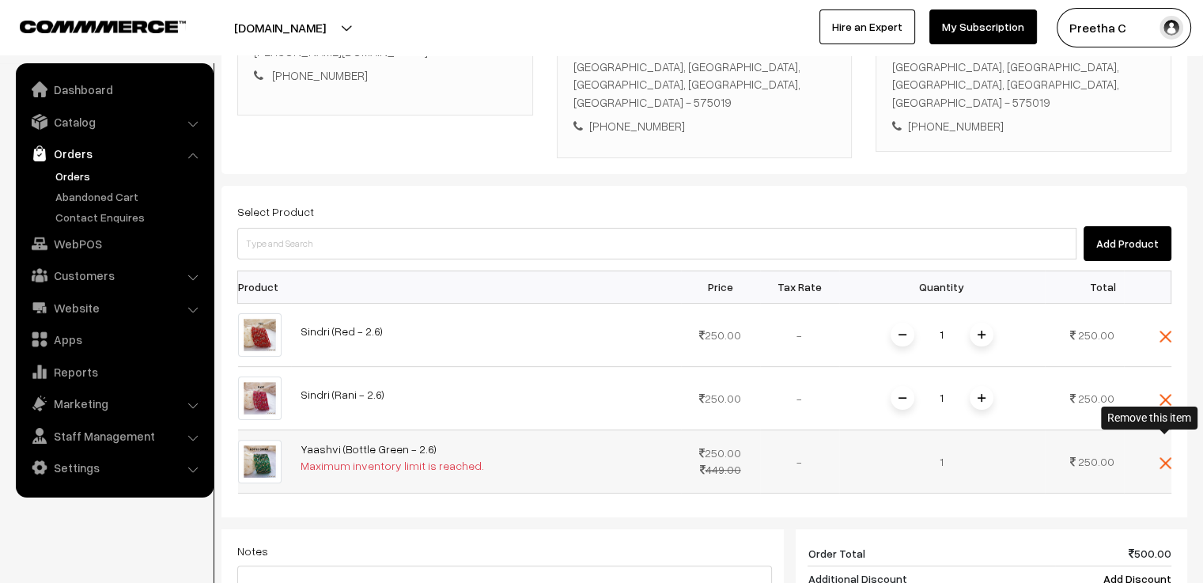
click at [1168, 457] on img at bounding box center [1166, 463] width 12 height 12
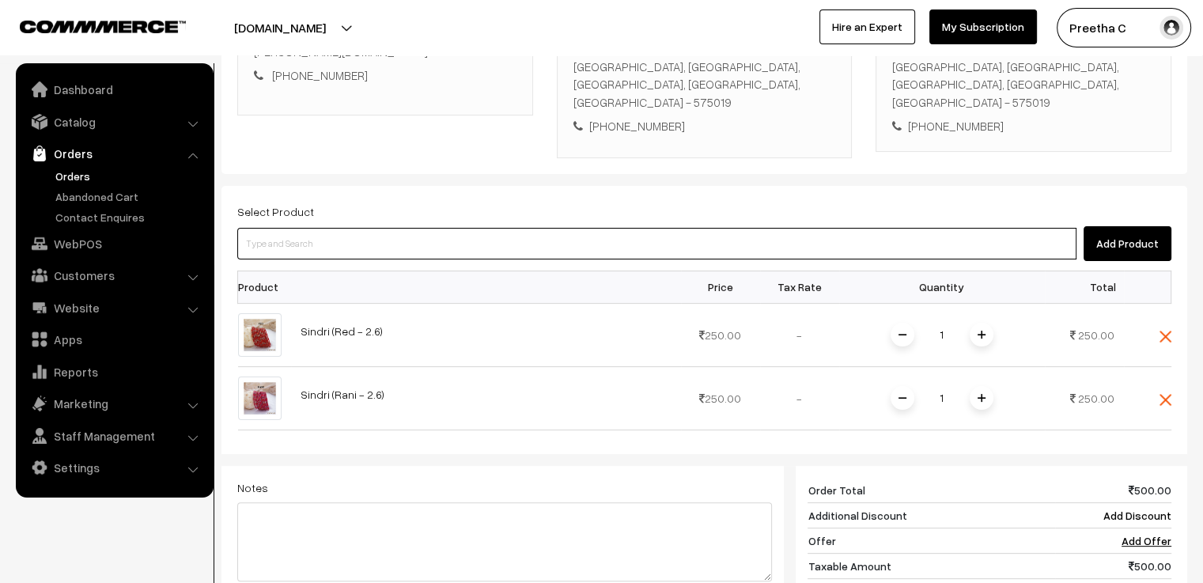
click at [321, 229] on input at bounding box center [656, 244] width 839 height 32
type input "yaa"
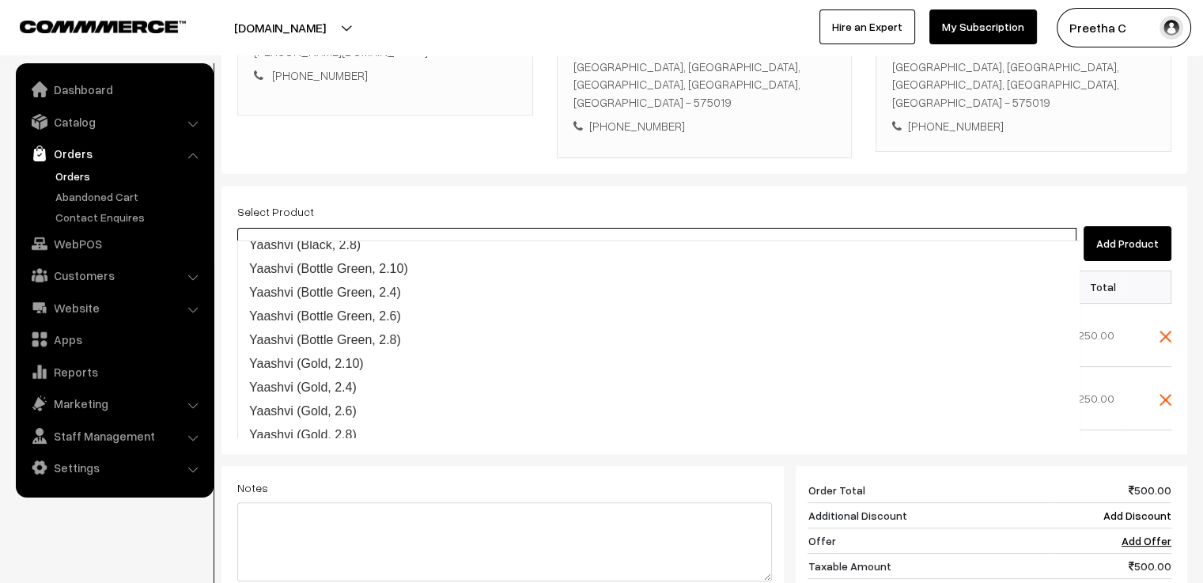
scroll to position [214, 0]
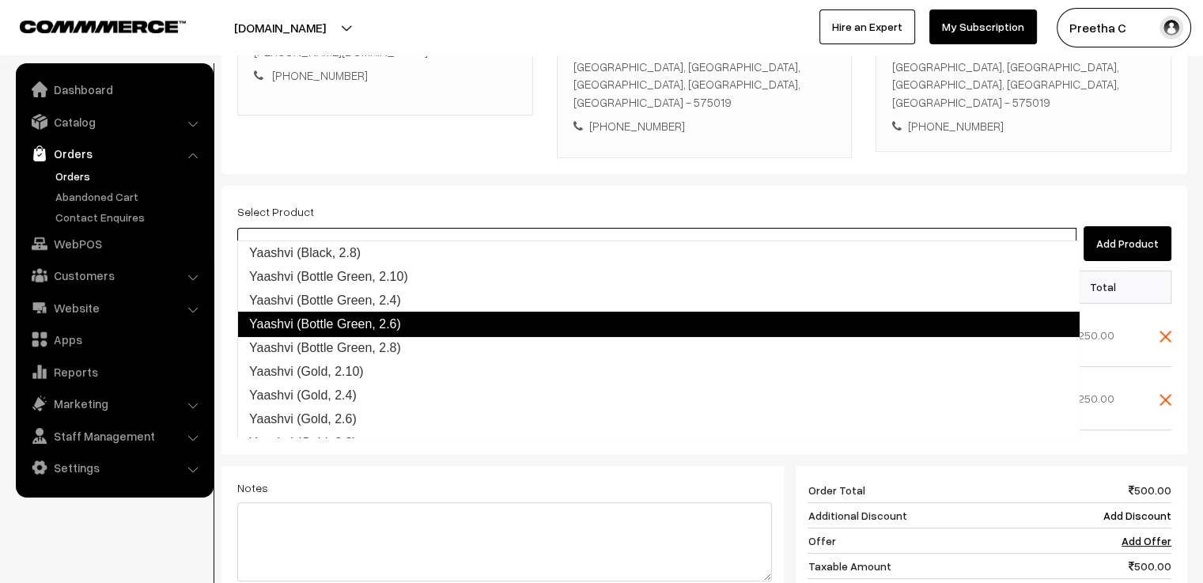
click at [532, 333] on link "Yaashvi (Bottle Green, 2.6)" at bounding box center [658, 324] width 843 height 25
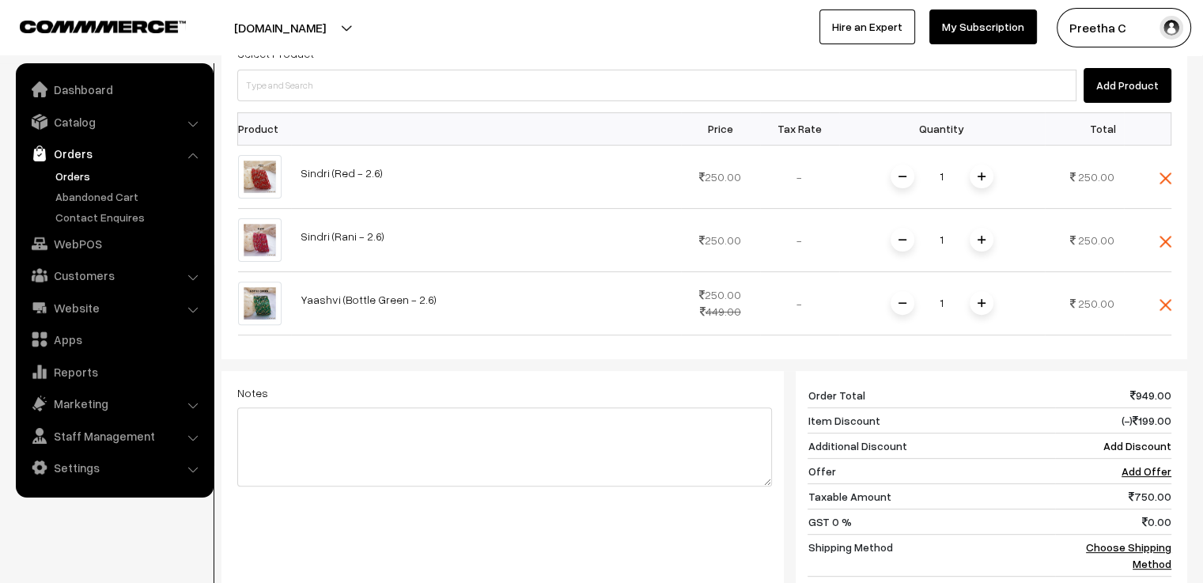
scroll to position [633, 0]
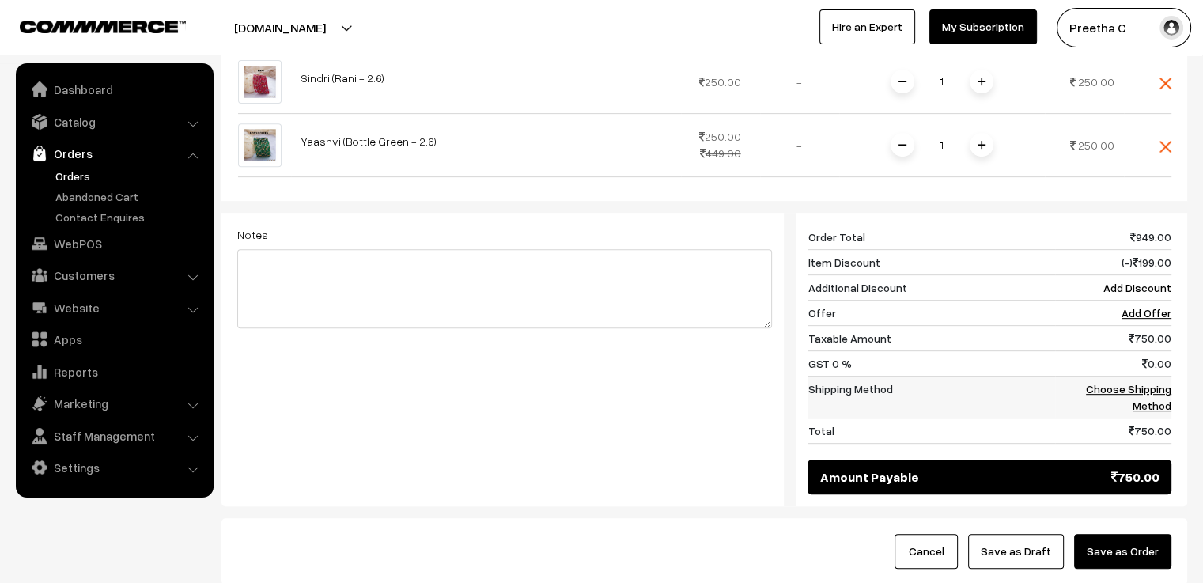
click at [1157, 377] on td "Choose Shipping Method" at bounding box center [1113, 397] width 116 height 42
click at [1155, 382] on link "Choose Shipping Method" at bounding box center [1128, 397] width 85 height 30
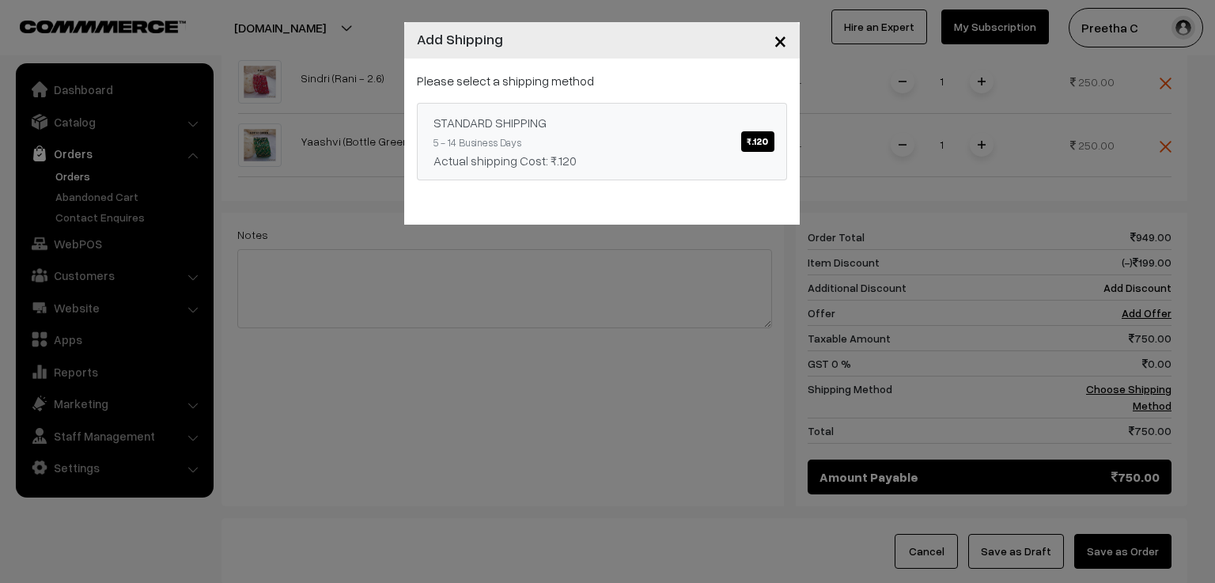
click at [764, 138] on span "₹.120" at bounding box center [757, 141] width 32 height 21
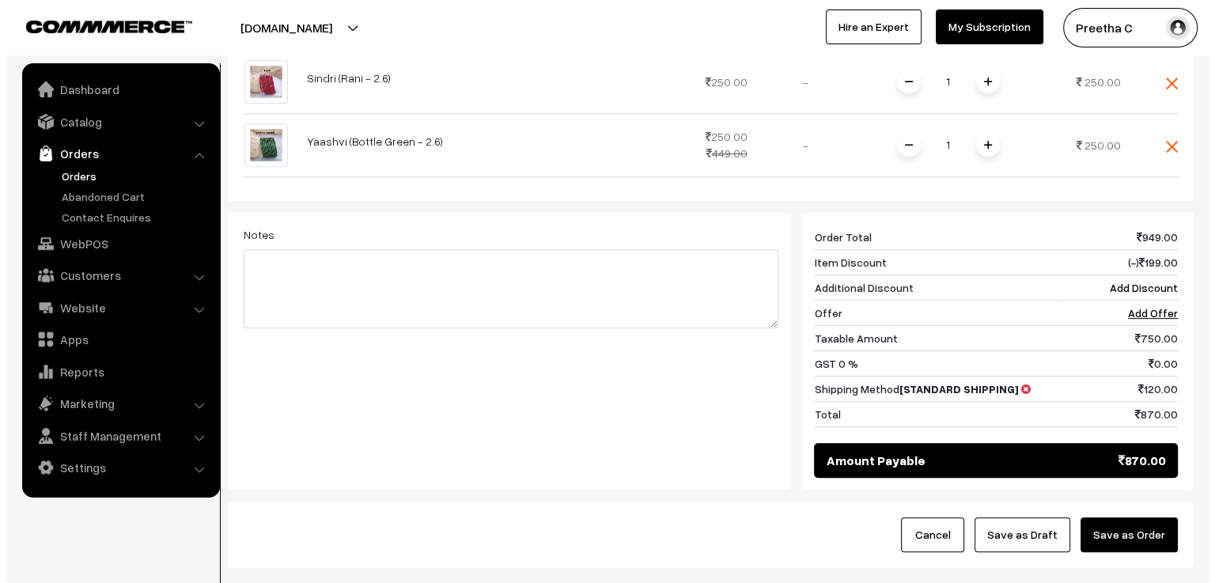
scroll to position [711, 0]
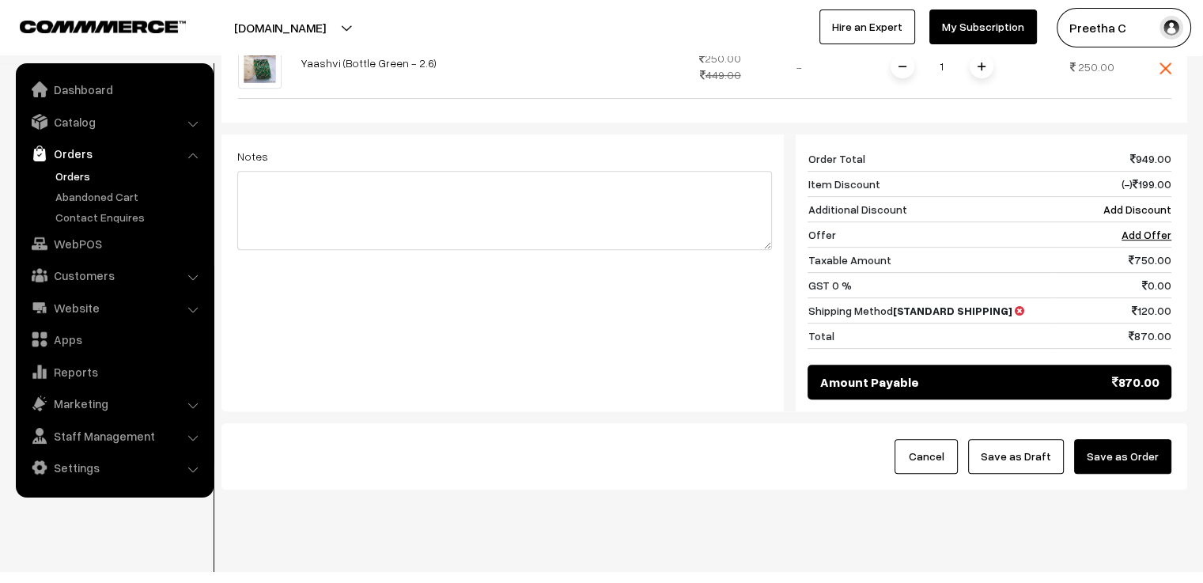
click at [1130, 441] on button "Save as Order" at bounding box center [1122, 456] width 97 height 35
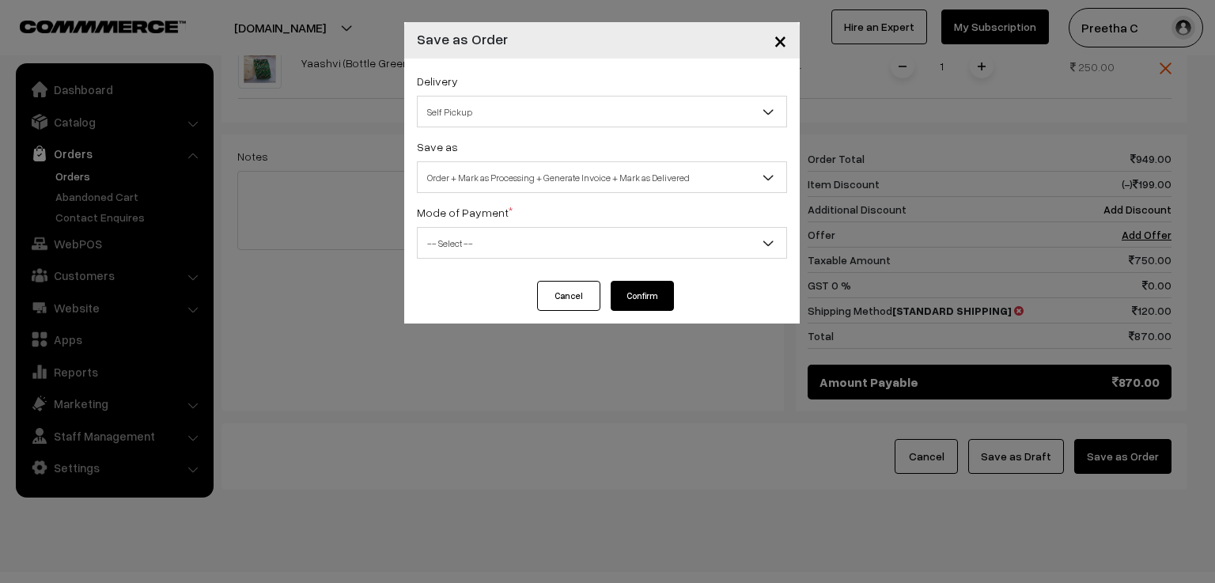
click at [590, 121] on span "Self Pickup" at bounding box center [602, 112] width 369 height 28
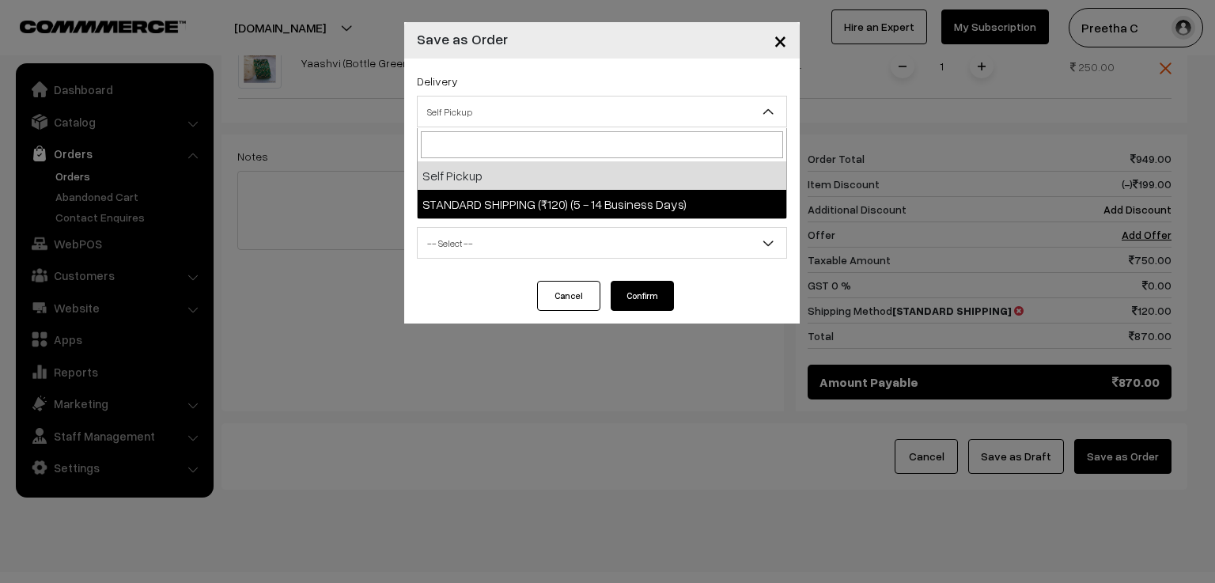
select select "SS2"
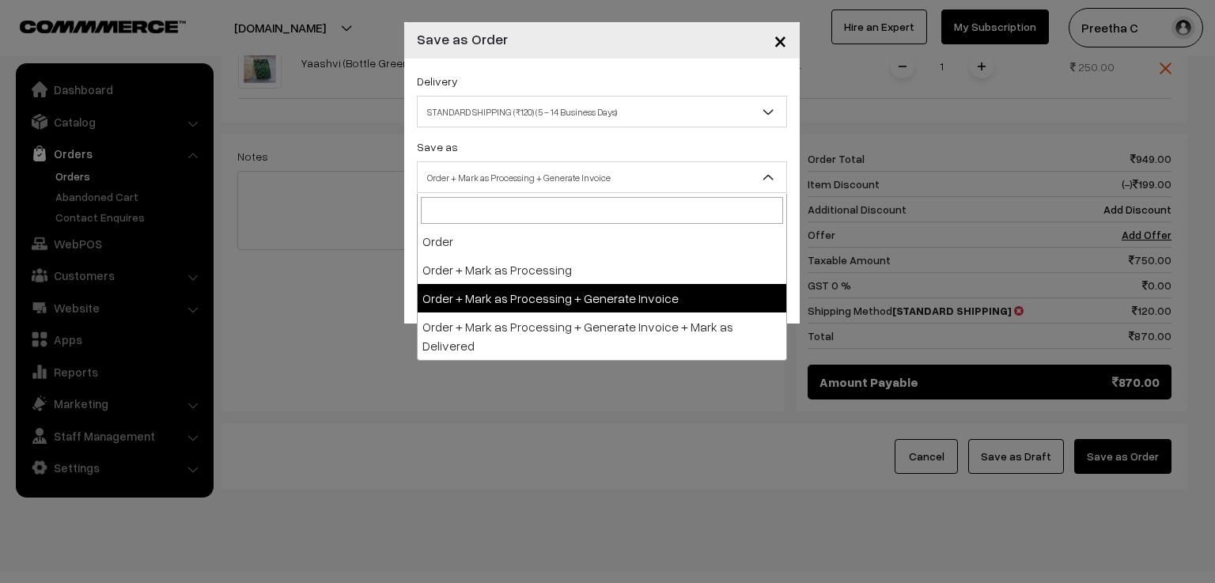
click at [549, 174] on span "Order + Mark as Processing + Generate Invoice" at bounding box center [602, 178] width 369 height 28
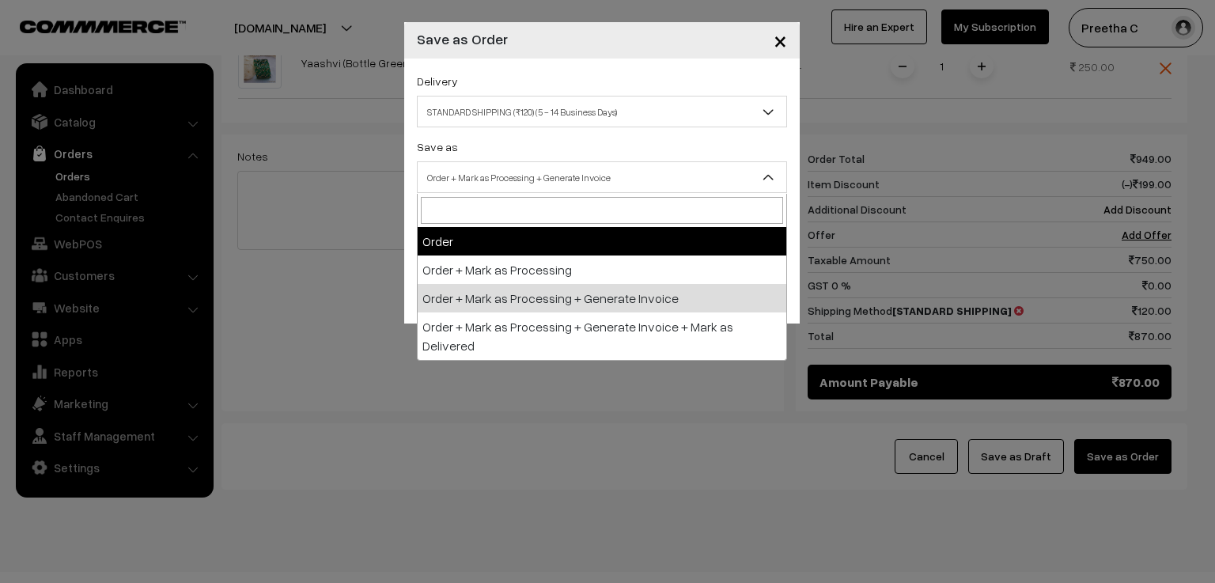
select select "1"
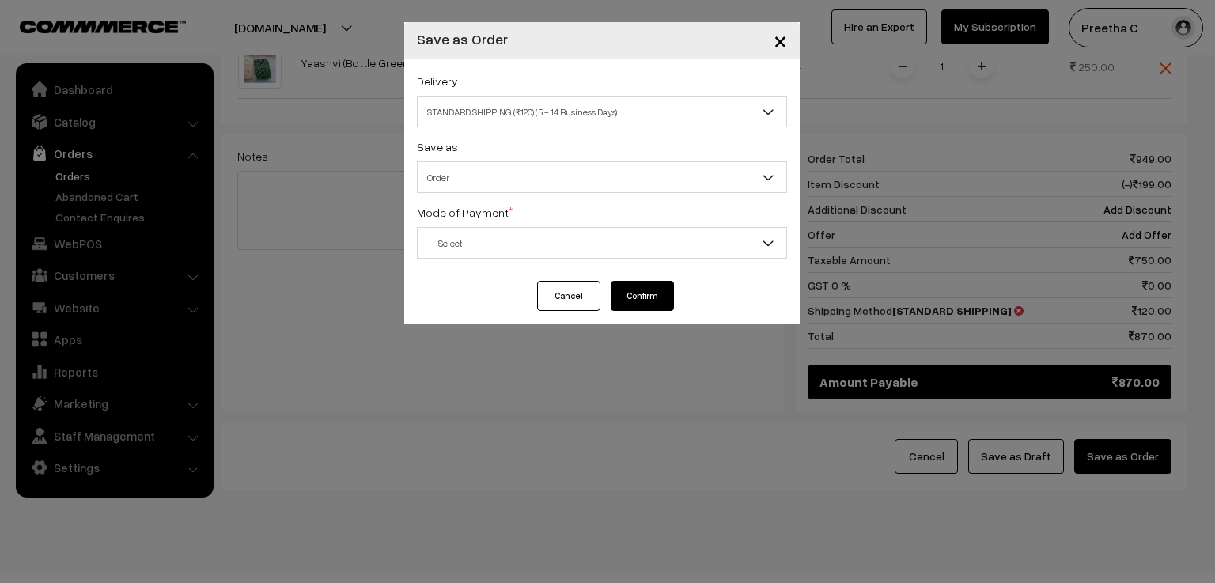
click at [544, 251] on span "-- Select --" at bounding box center [602, 243] width 369 height 28
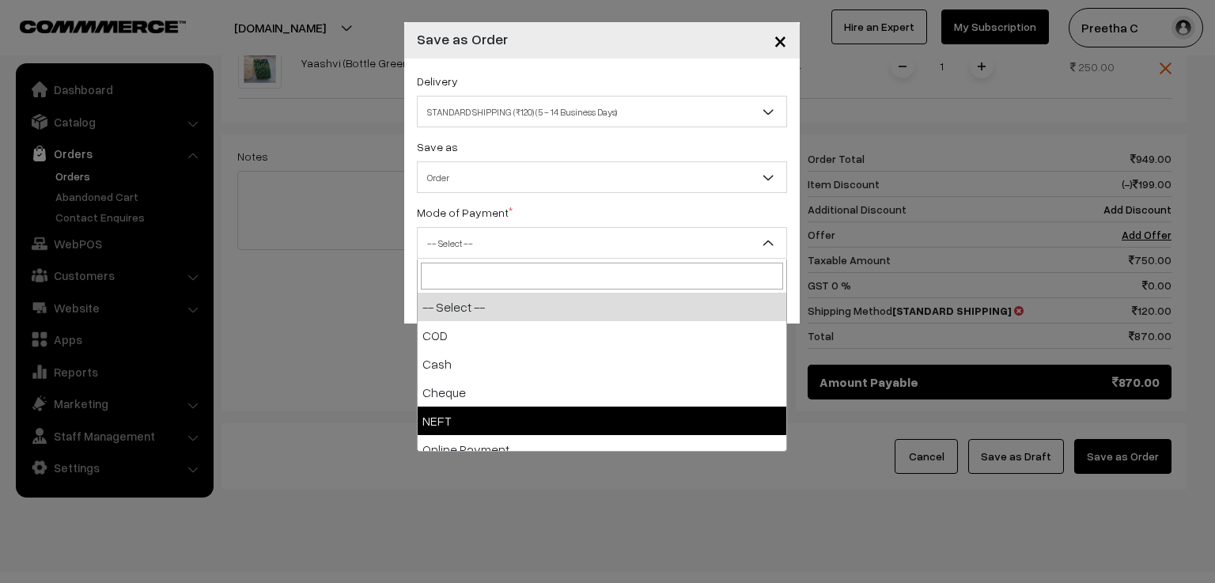
scroll to position [70, 0]
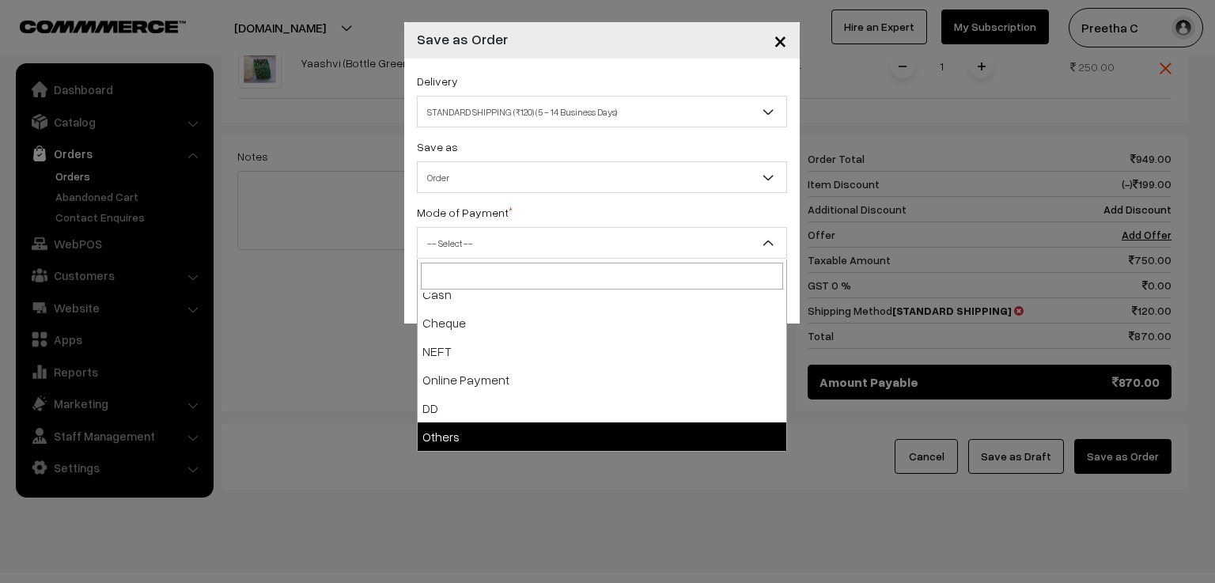
select select "7"
checkbox input "true"
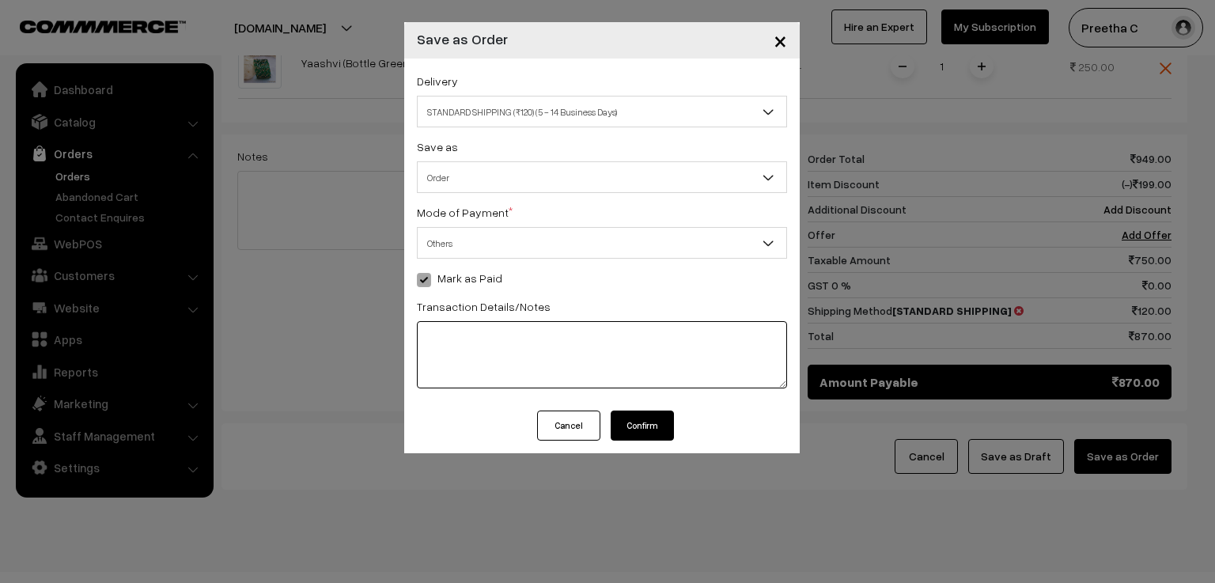
click at [521, 357] on textarea at bounding box center [602, 354] width 370 height 67
type textarea "523291638575"
click at [653, 433] on button "Confirm" at bounding box center [642, 426] width 63 height 30
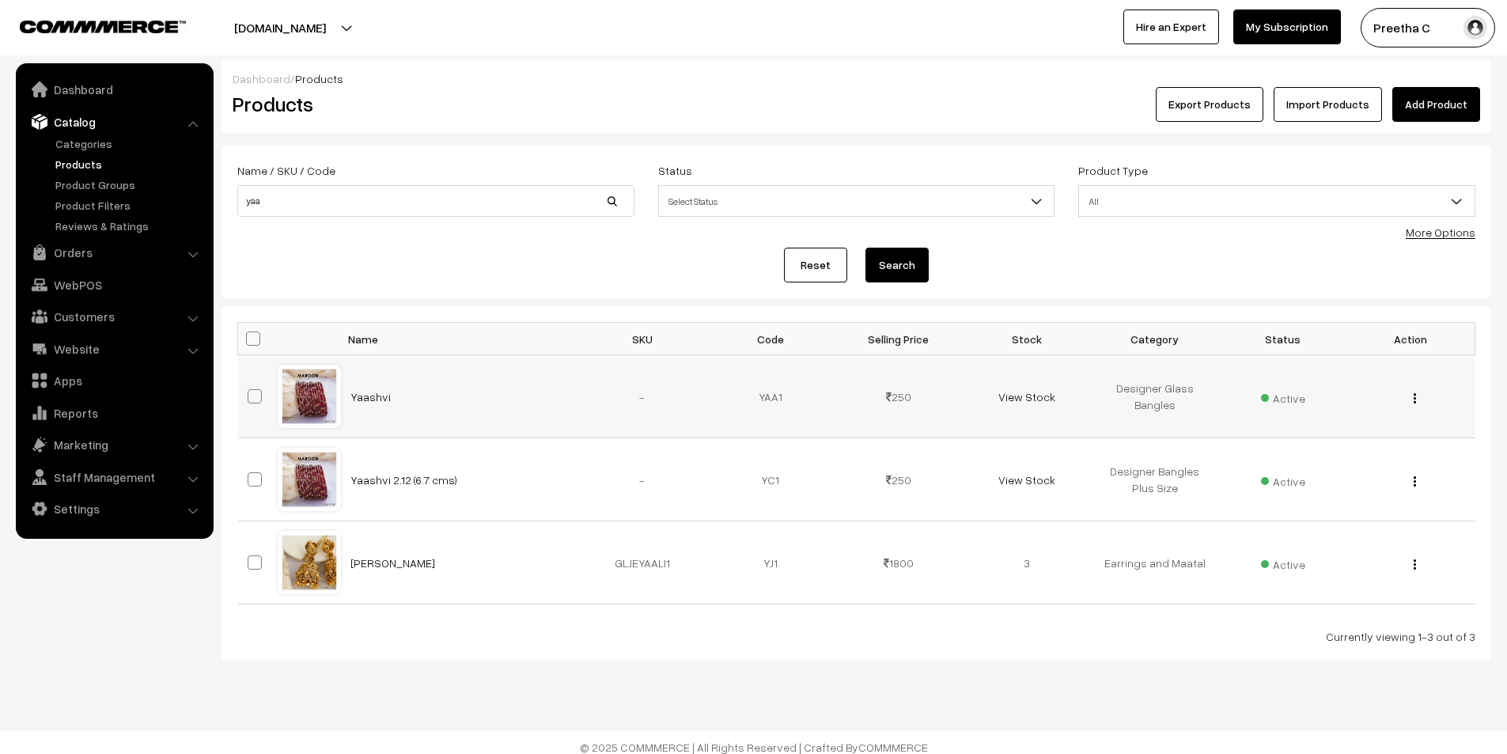
click at [258, 400] on span at bounding box center [255, 396] width 14 height 14
click at [250, 392] on input "checkbox" at bounding box center [245, 386] width 10 height 10
checkbox input "true"
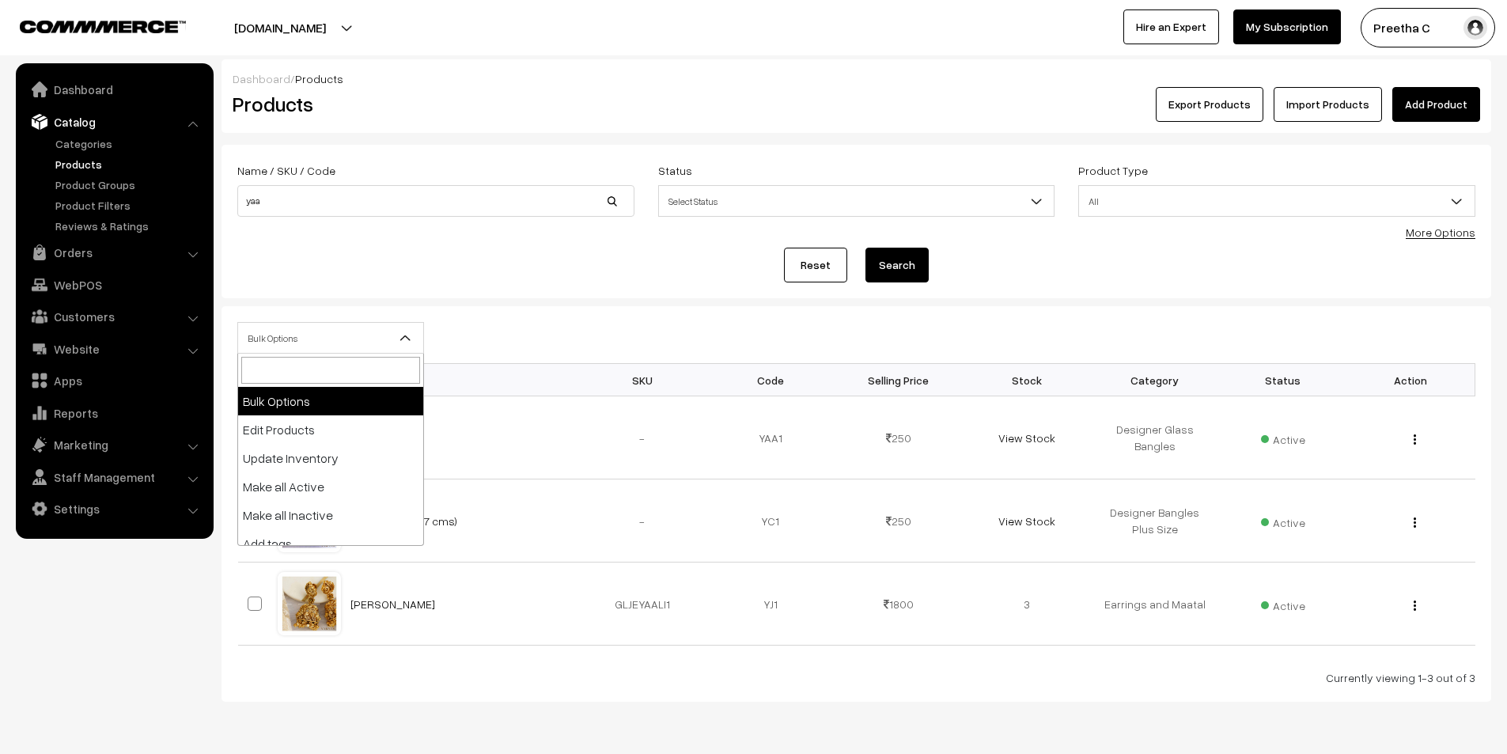
click at [285, 332] on span "Bulk Options" at bounding box center [330, 338] width 185 height 28
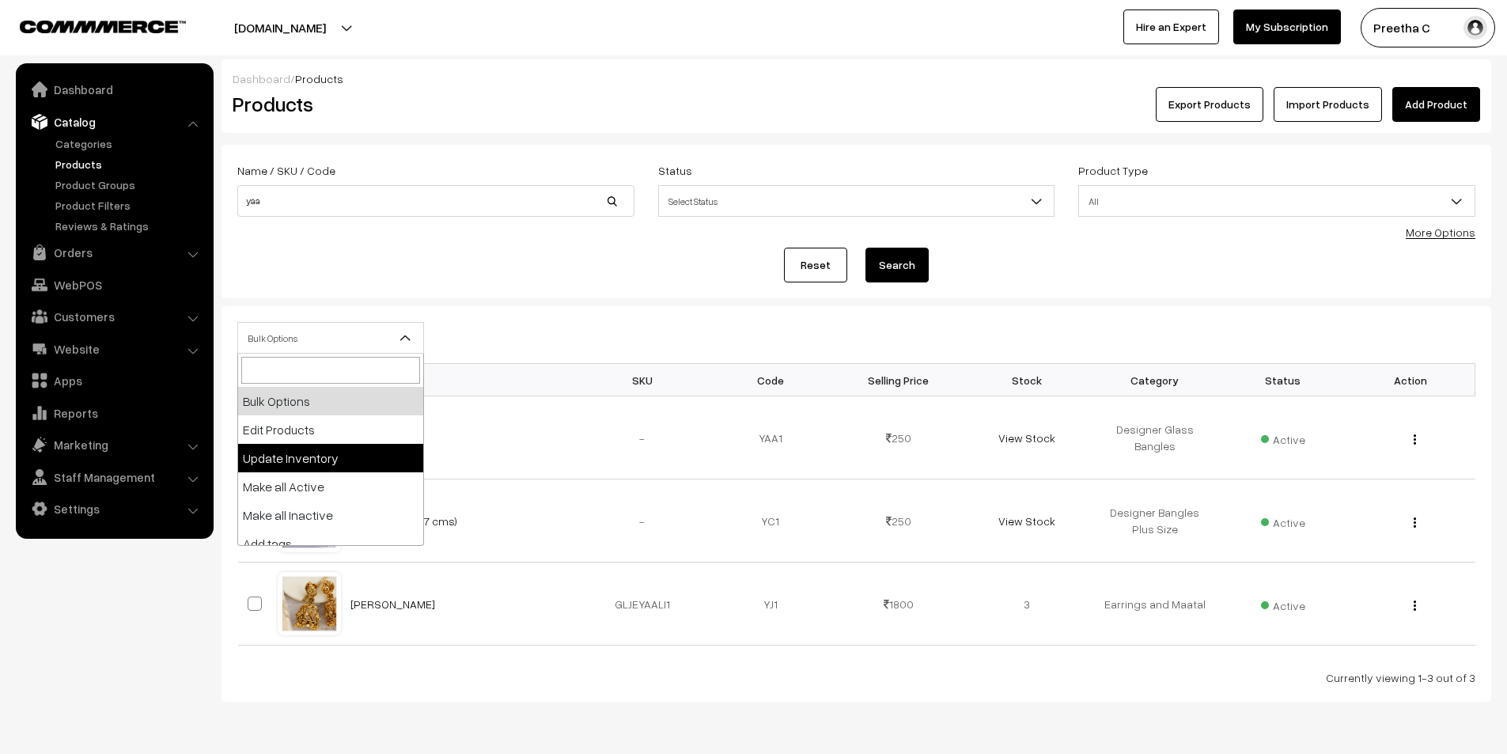
select select "updateInventory"
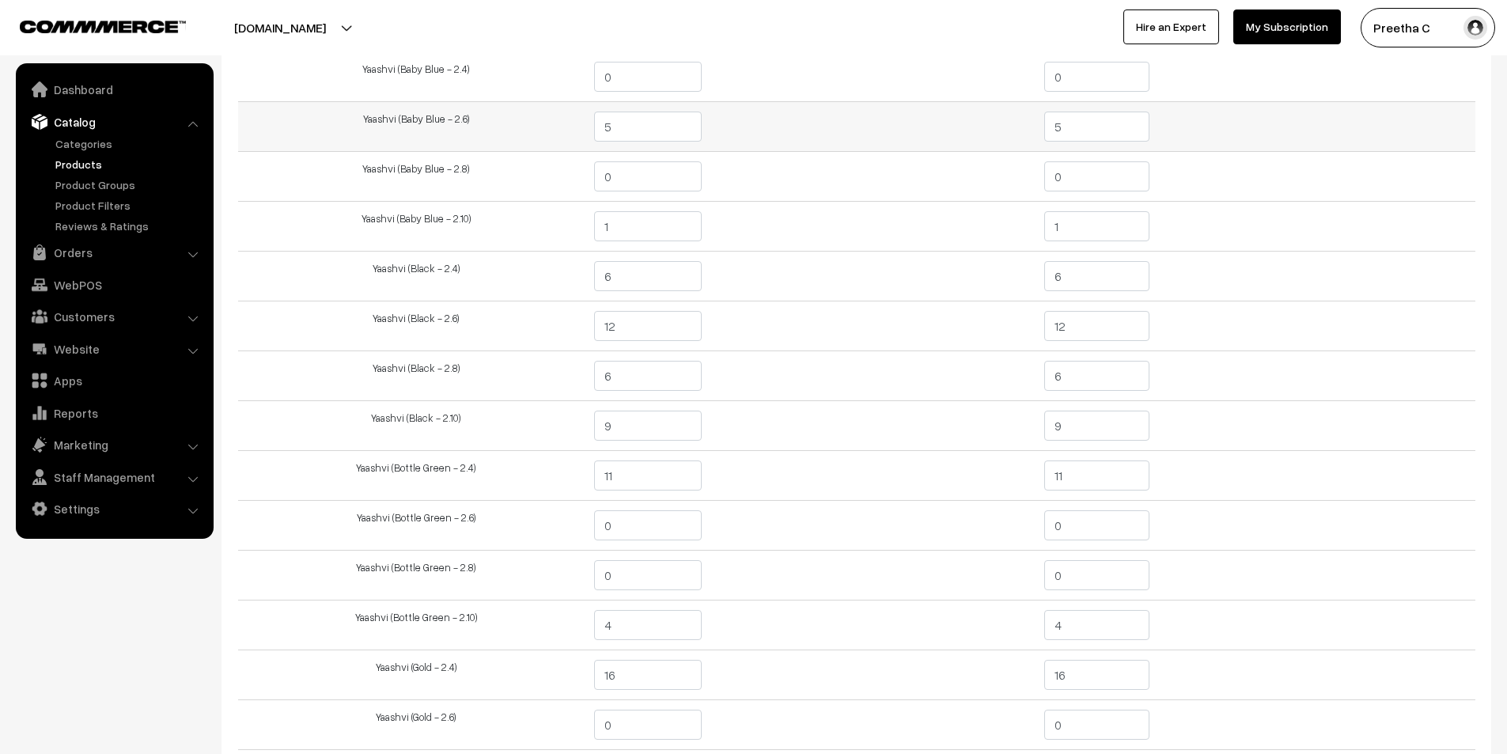
scroll to position [396, 0]
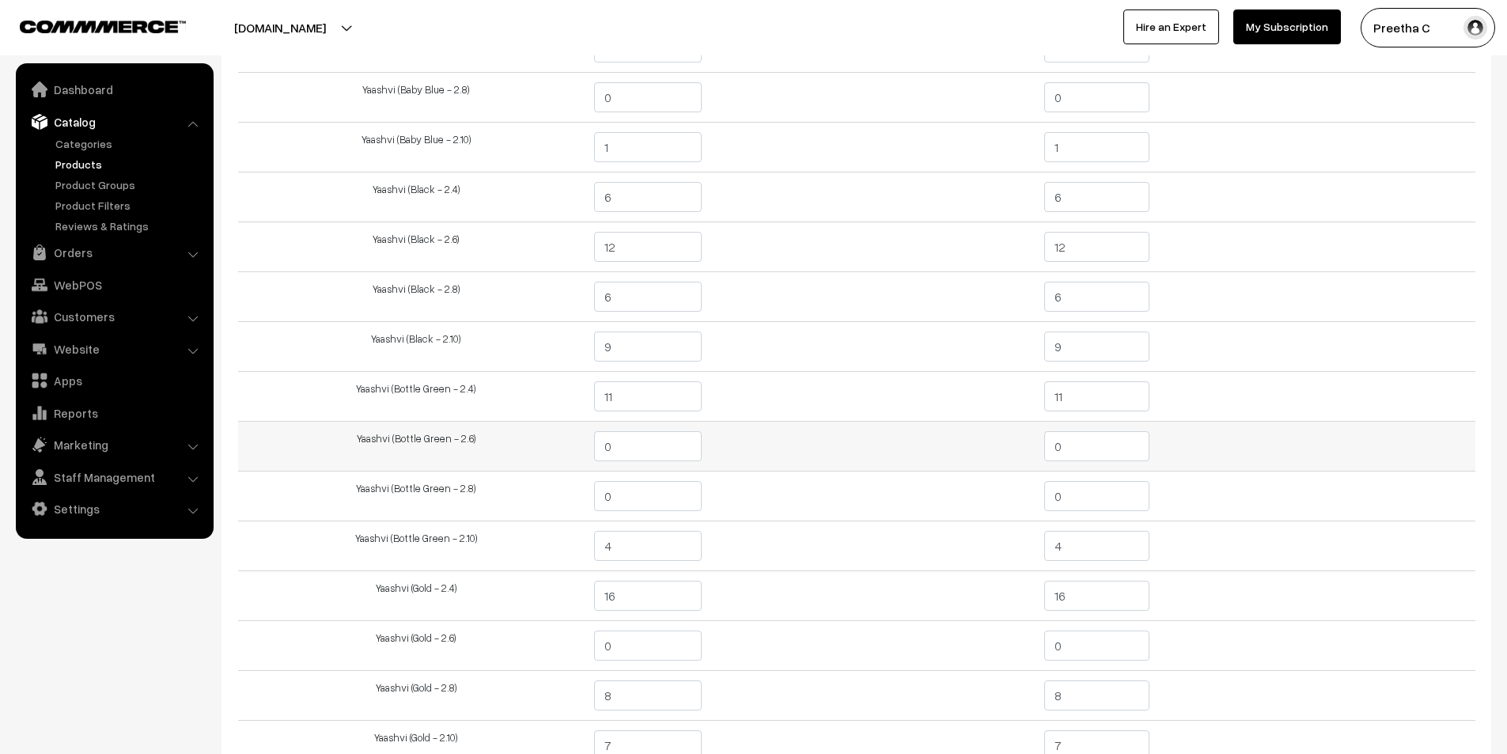
drag, startPoint x: 1078, startPoint y: 456, endPoint x: 1024, endPoint y: 456, distance: 53.8
click at [1024, 456] on tr "Yaashvi (Bottle Green - 2.6) 0 0" at bounding box center [856, 447] width 1237 height 50
click at [1061, 447] on input "0" at bounding box center [1096, 446] width 105 height 30
click at [1062, 446] on input "0" at bounding box center [1096, 446] width 105 height 30
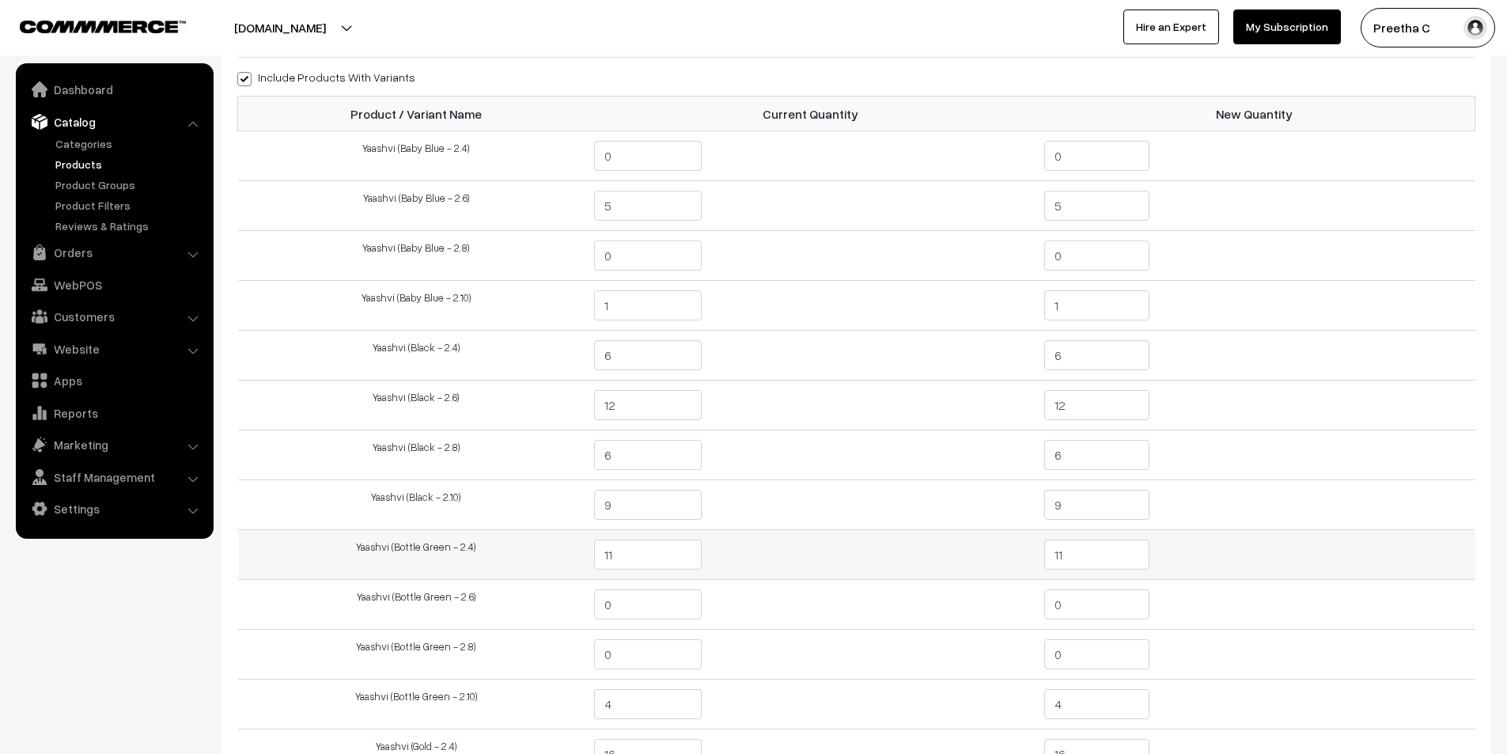
scroll to position [0, 0]
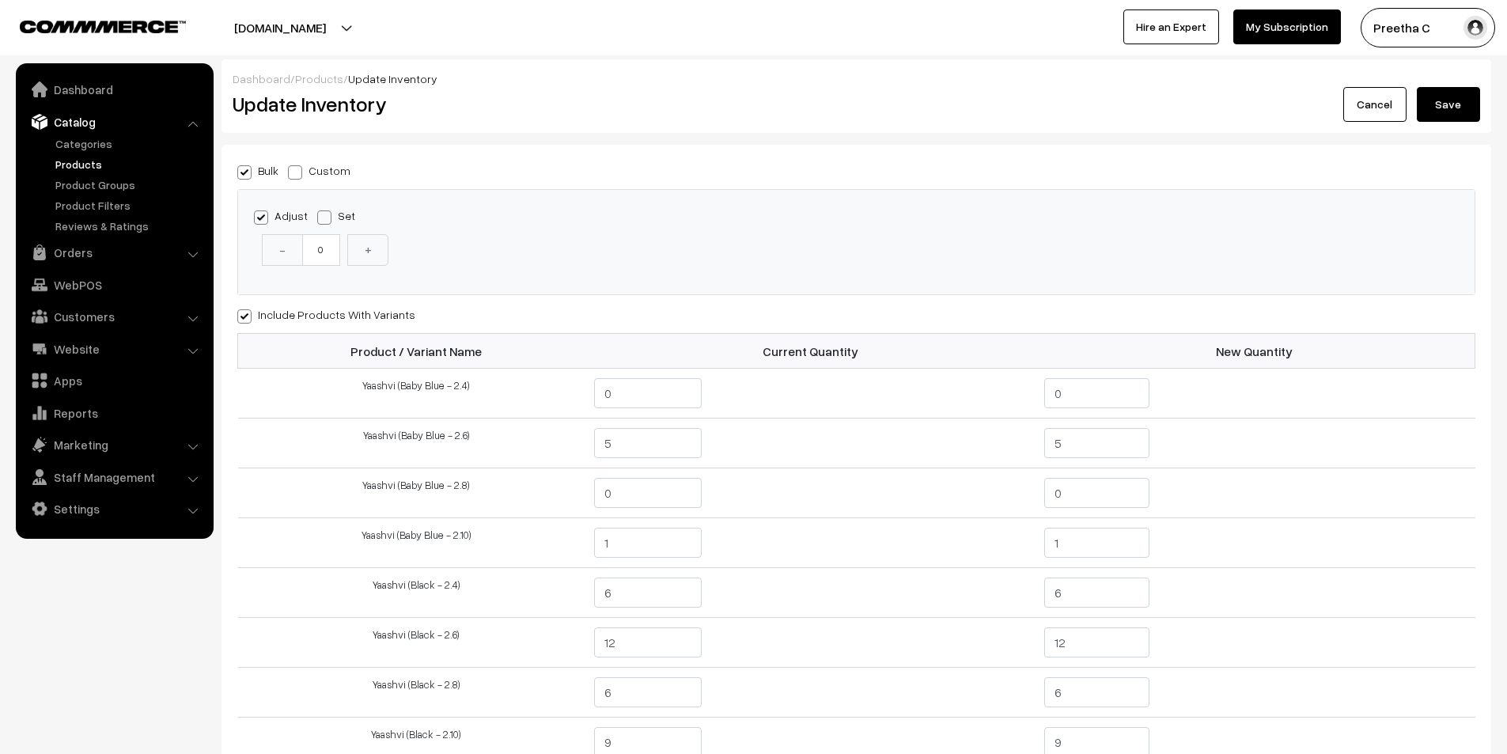
click at [296, 172] on span at bounding box center [295, 172] width 14 height 14
click at [296, 172] on input "Custom" at bounding box center [293, 170] width 10 height 10
radio input "true"
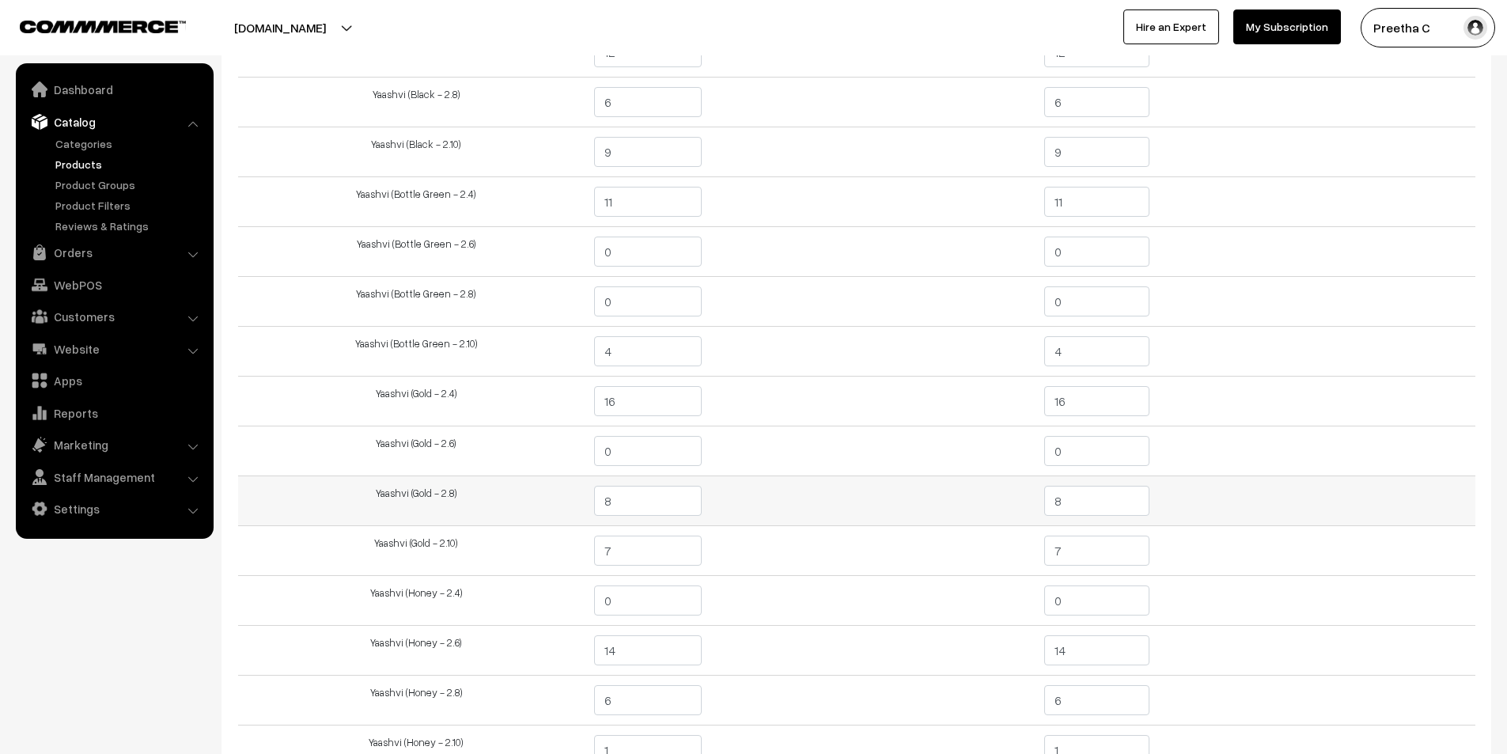
scroll to position [396, 0]
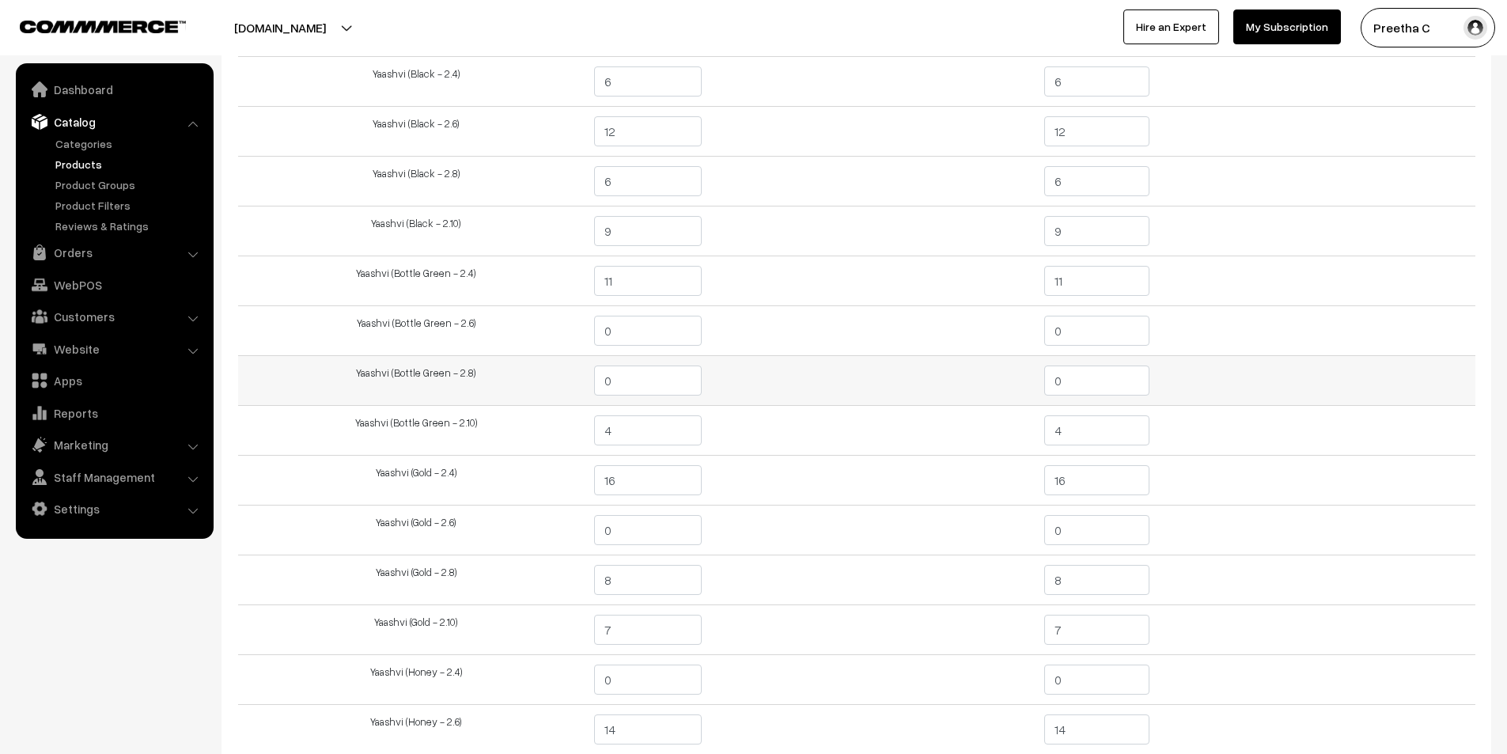
drag, startPoint x: 1061, startPoint y: 382, endPoint x: 1031, endPoint y: 388, distance: 30.6
click at [1031, 388] on tr "Yaashvi (Bottle Green - 2.8) 0 0" at bounding box center [856, 381] width 1237 height 50
type input "1"
click at [1033, 389] on td "0" at bounding box center [814, 381] width 441 height 50
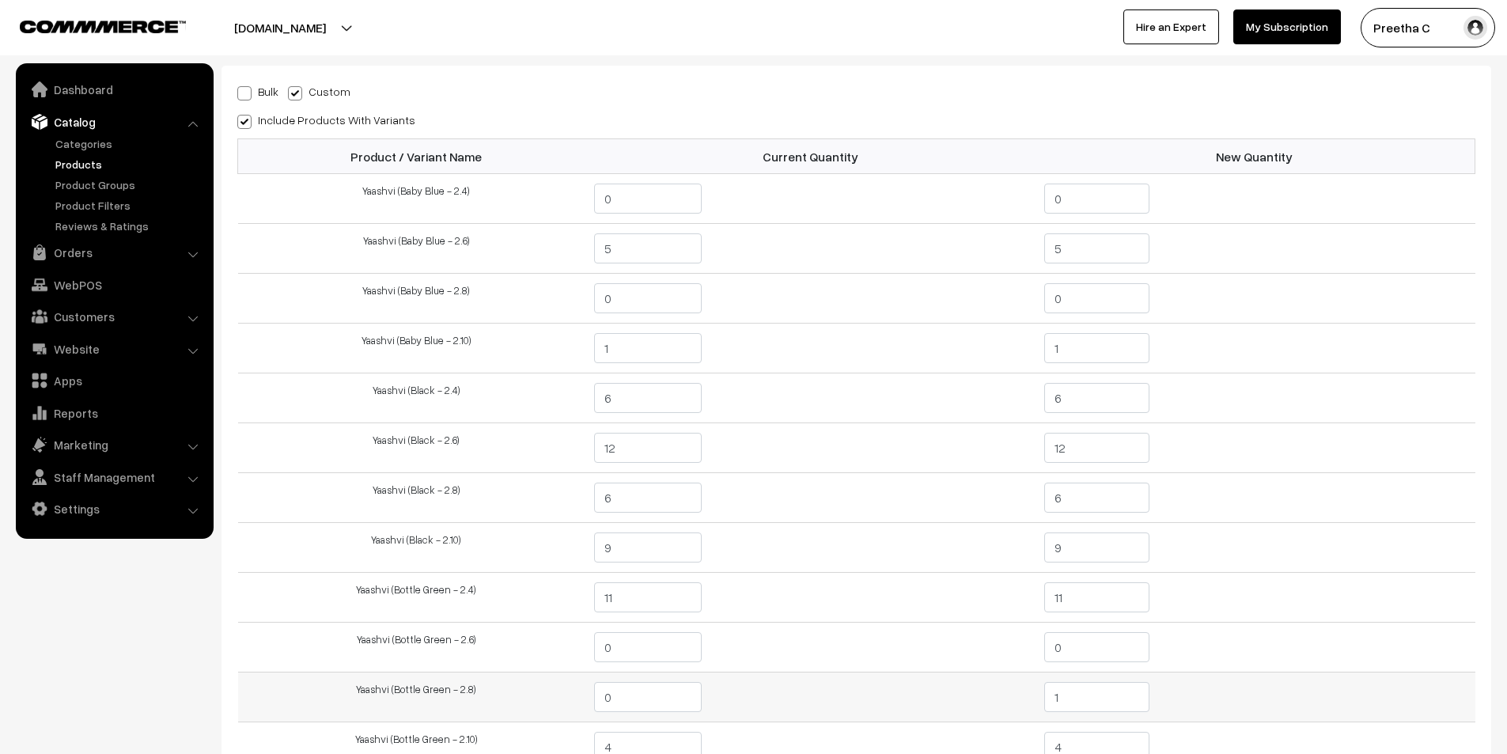
scroll to position [0, 0]
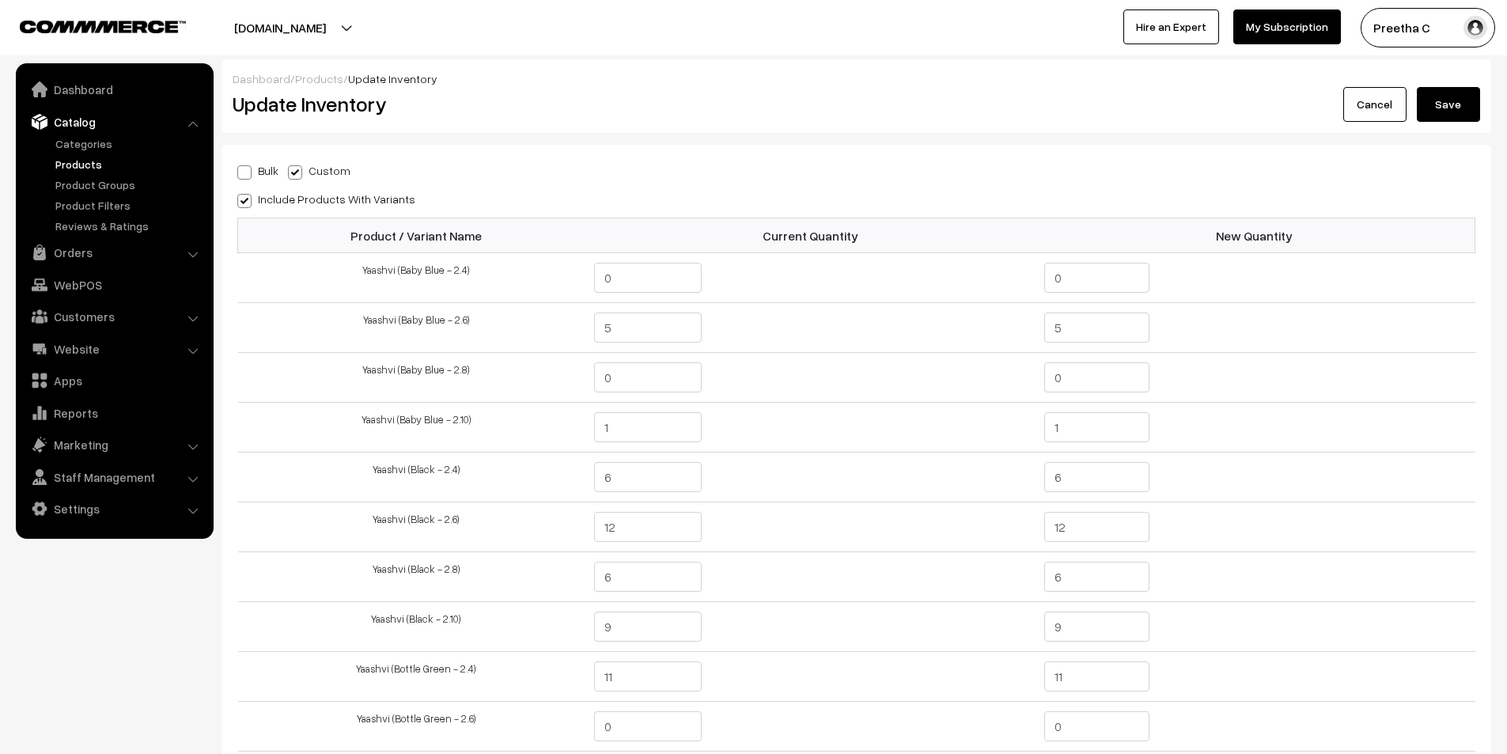
click at [1465, 103] on button "Save" at bounding box center [1448, 104] width 63 height 35
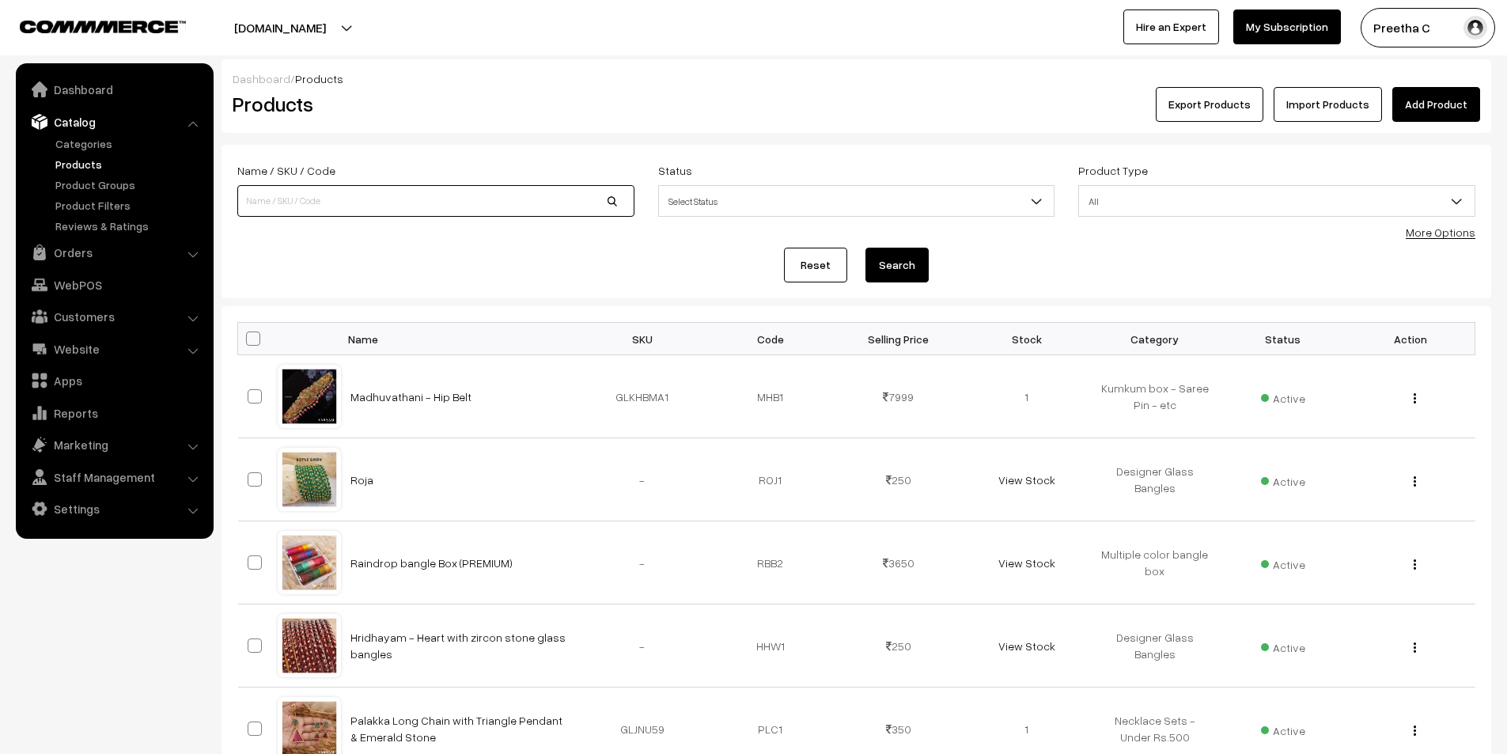
click at [329, 214] on input at bounding box center [435, 201] width 397 height 32
type input "yaa"
click at [866, 248] on button "Search" at bounding box center [897, 265] width 63 height 35
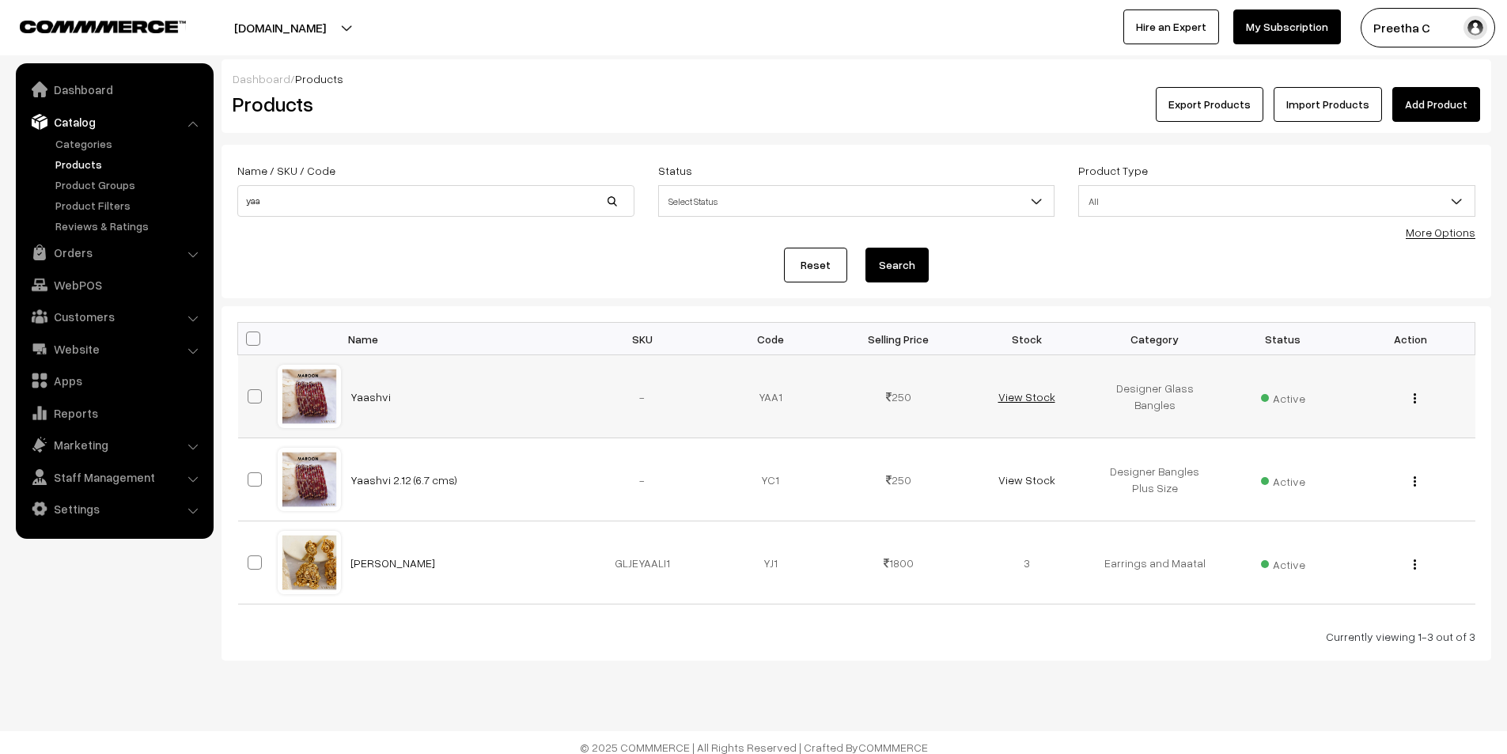
click at [1027, 399] on link "View Stock" at bounding box center [1026, 396] width 57 height 13
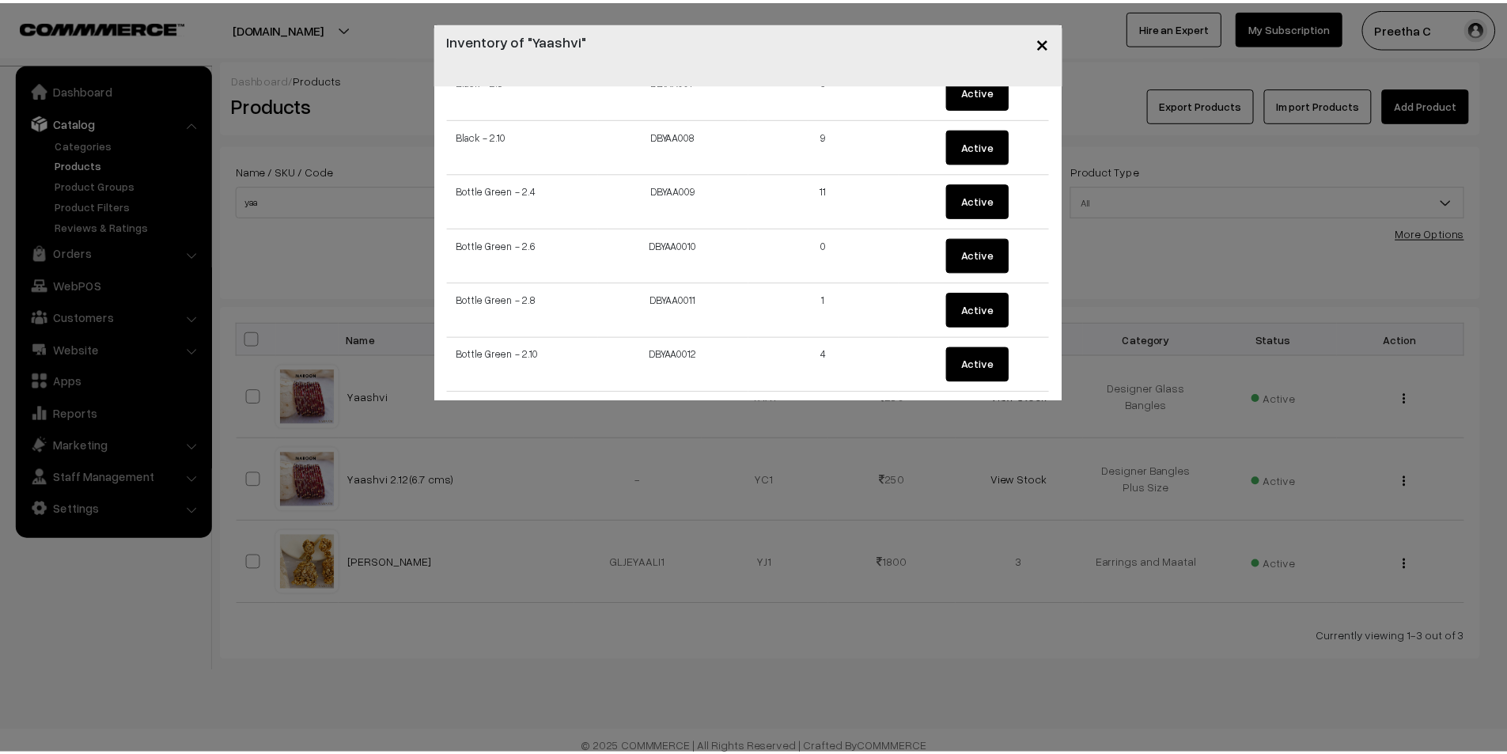
scroll to position [475, 0]
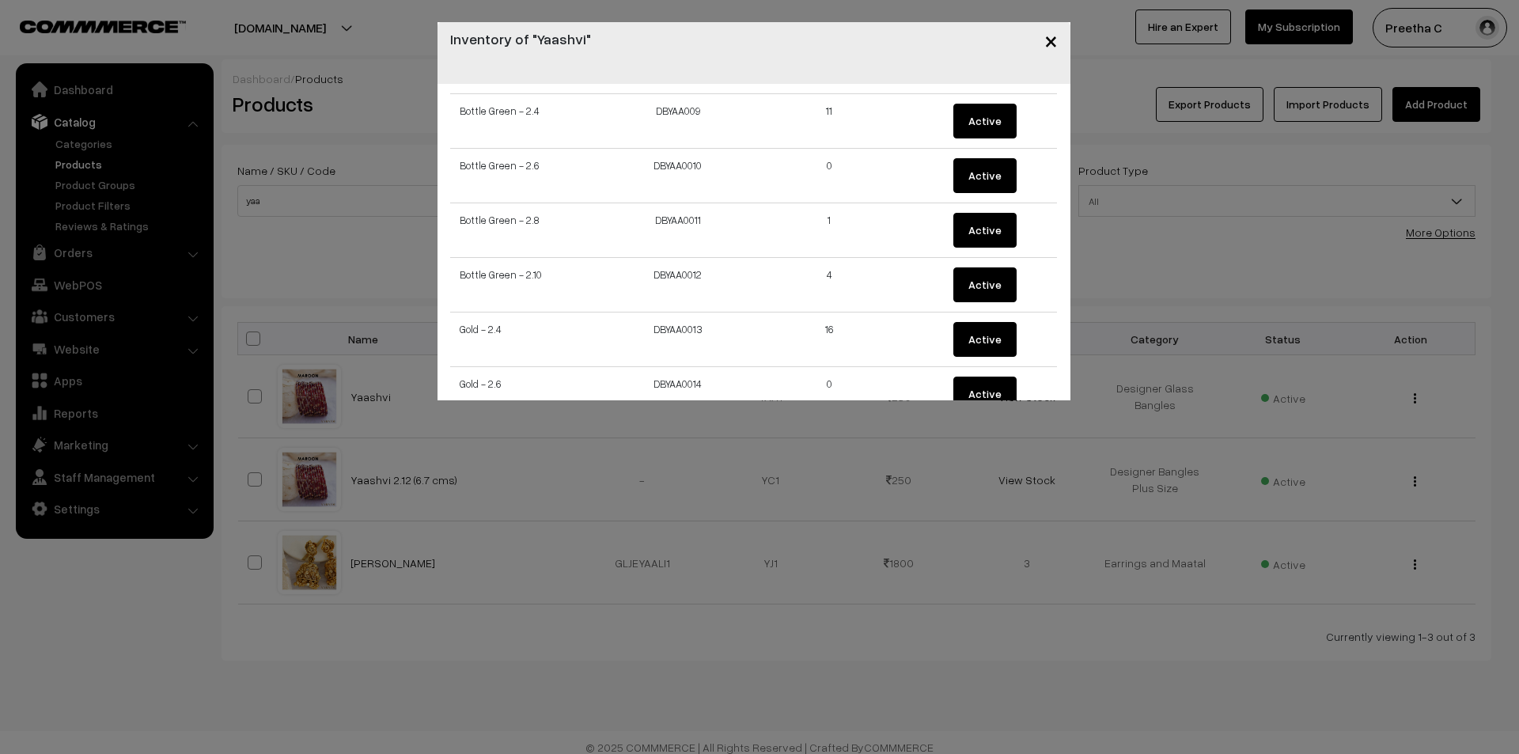
click at [1052, 45] on span "×" at bounding box center [1050, 39] width 13 height 29
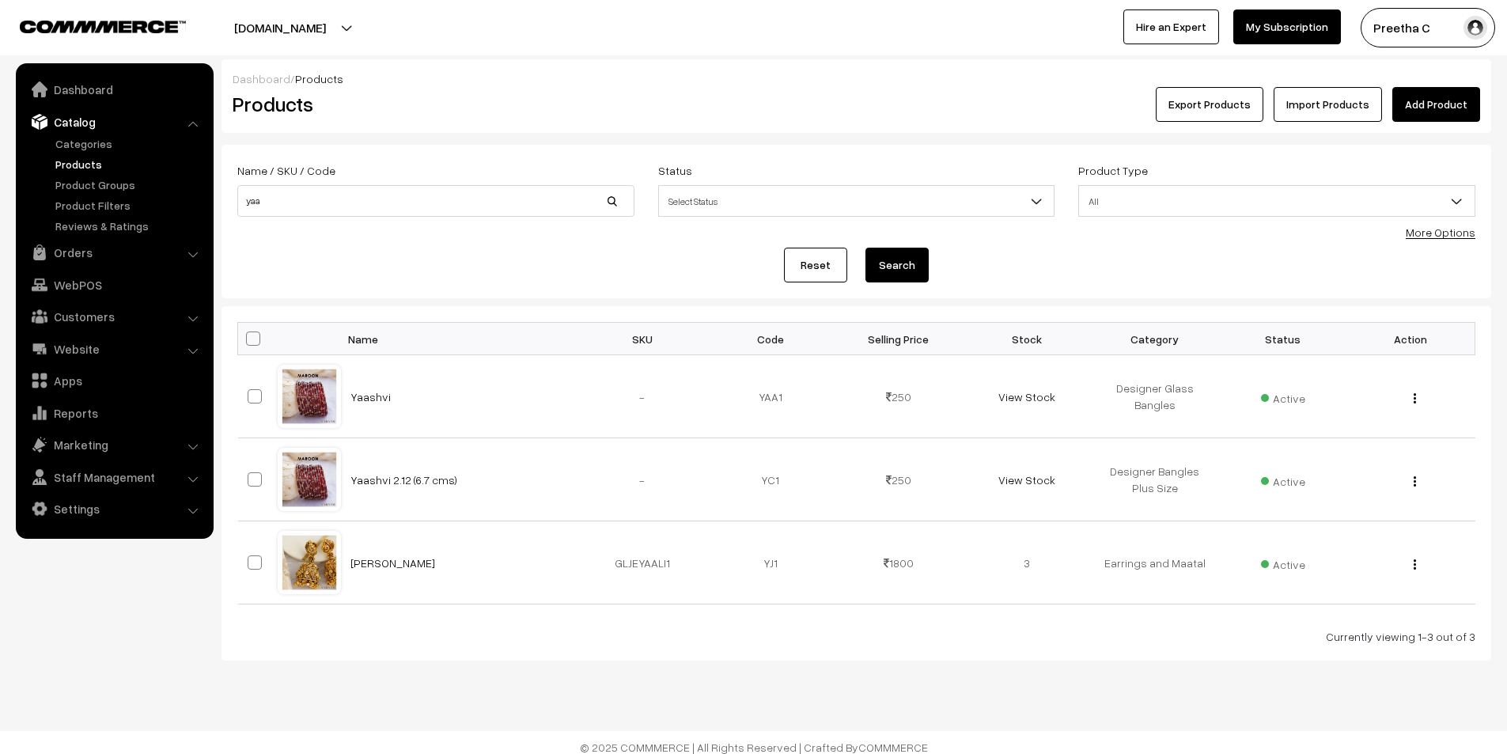
click at [248, 342] on span at bounding box center [253, 339] width 14 height 14
click at [248, 342] on input "checkbox" at bounding box center [243, 338] width 10 height 10
checkbox input "true"
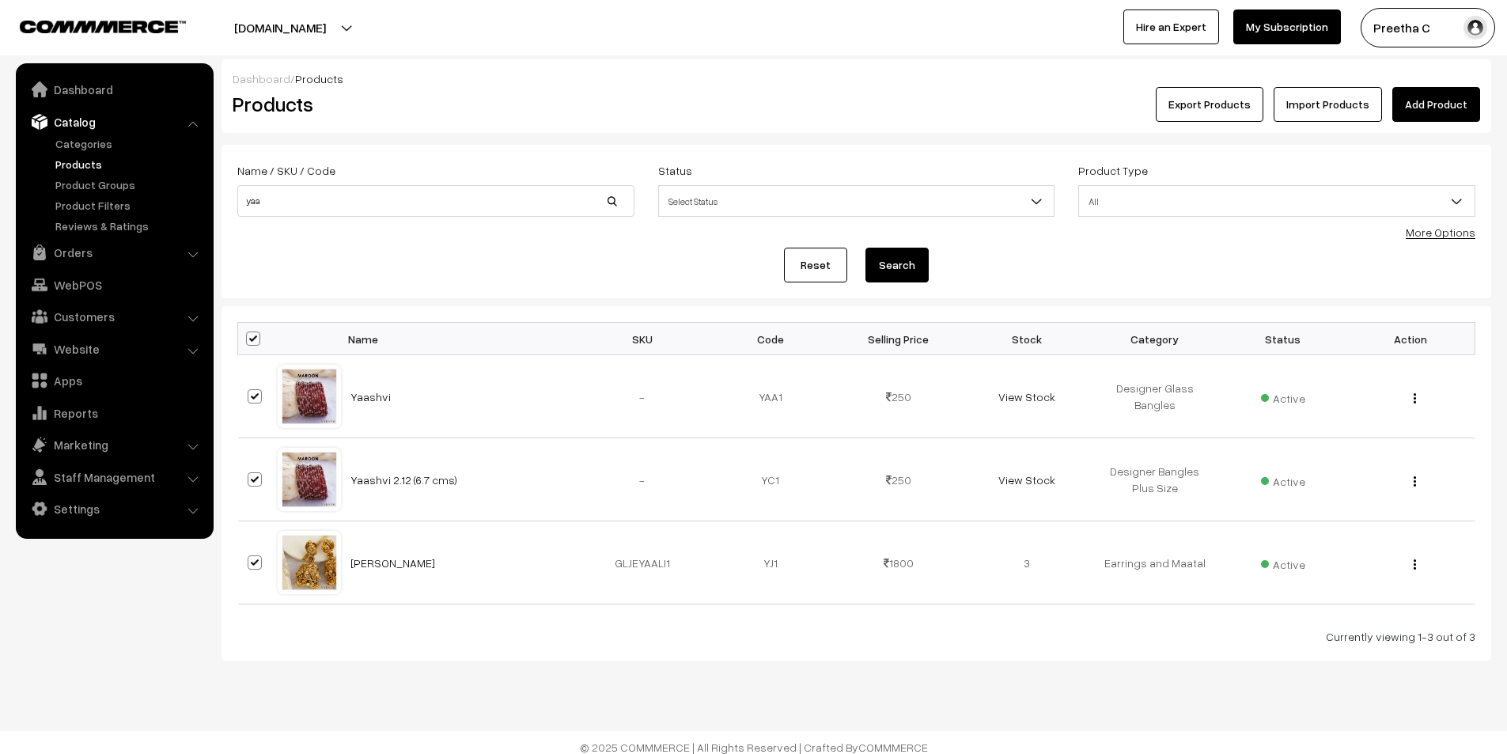
checkbox input "true"
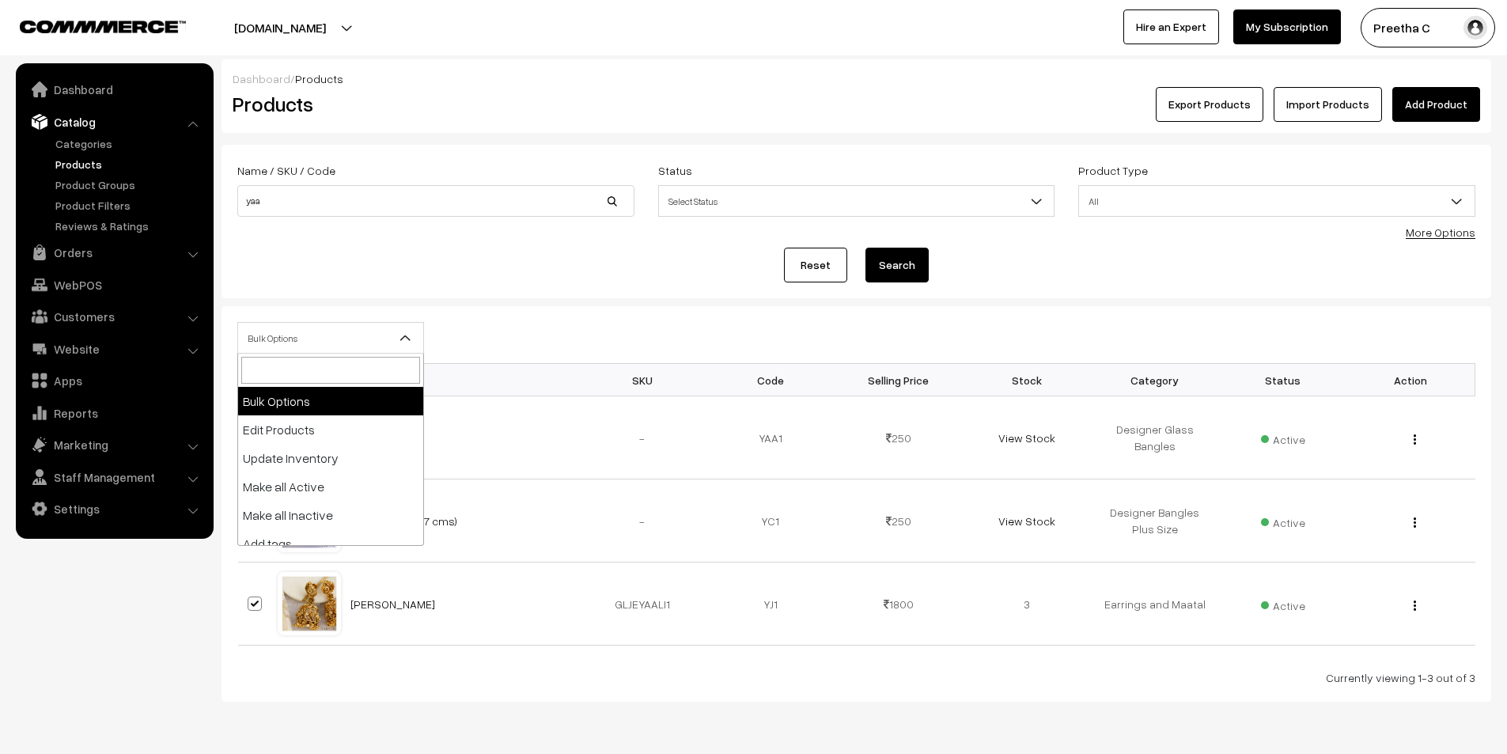
click at [273, 331] on span "Bulk Options" at bounding box center [330, 338] width 185 height 28
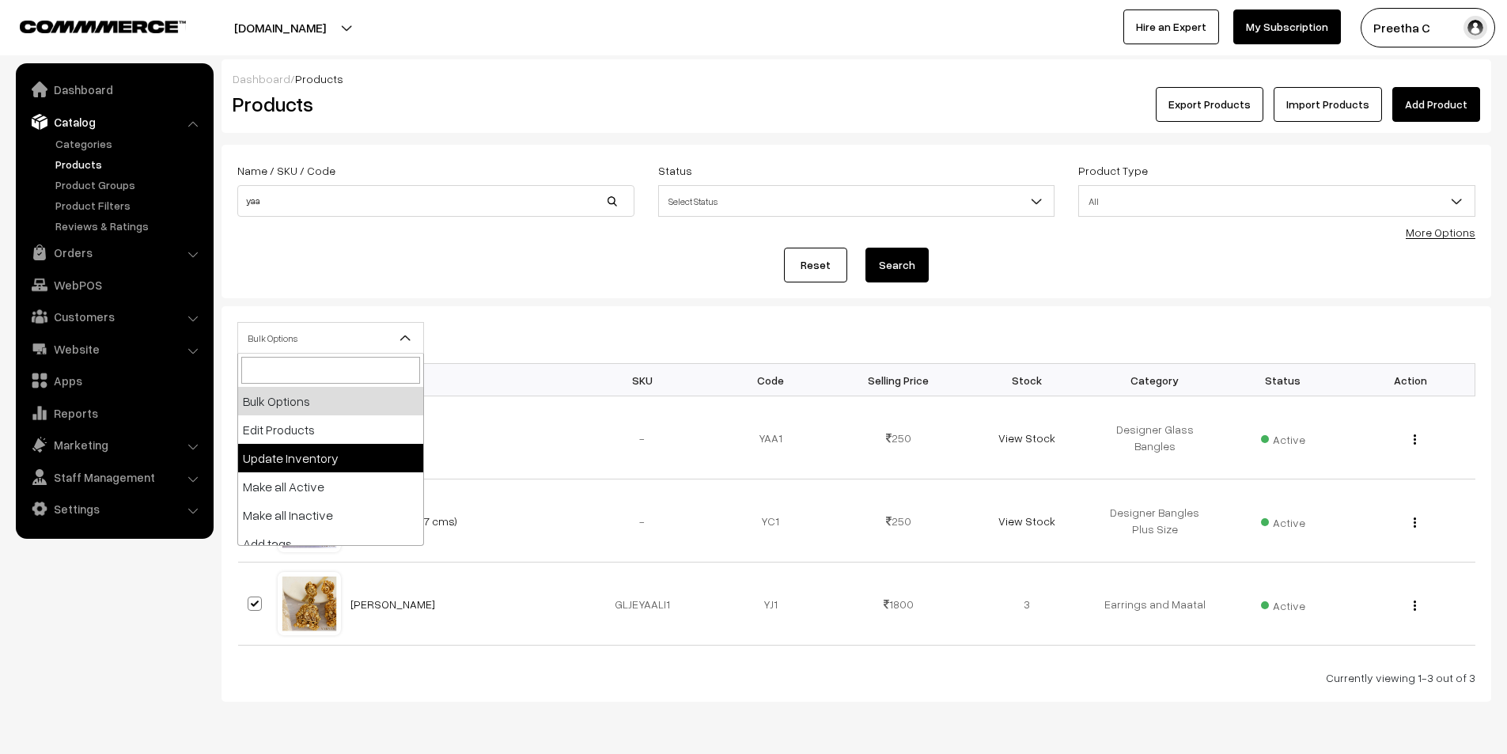
select select "updateInventory"
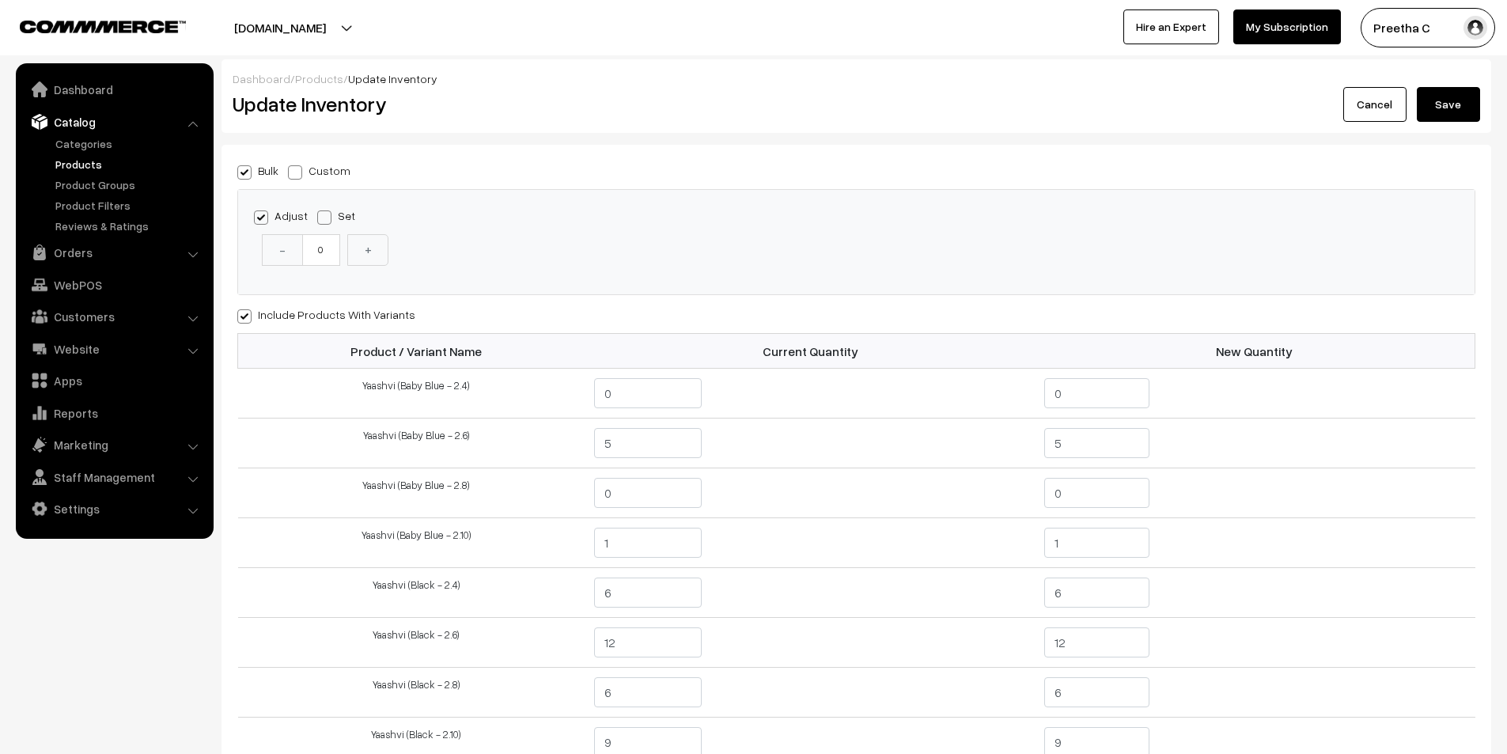
click at [291, 173] on span at bounding box center [295, 172] width 14 height 14
click at [291, 173] on input "Custom" at bounding box center [293, 170] width 10 height 10
radio input "true"
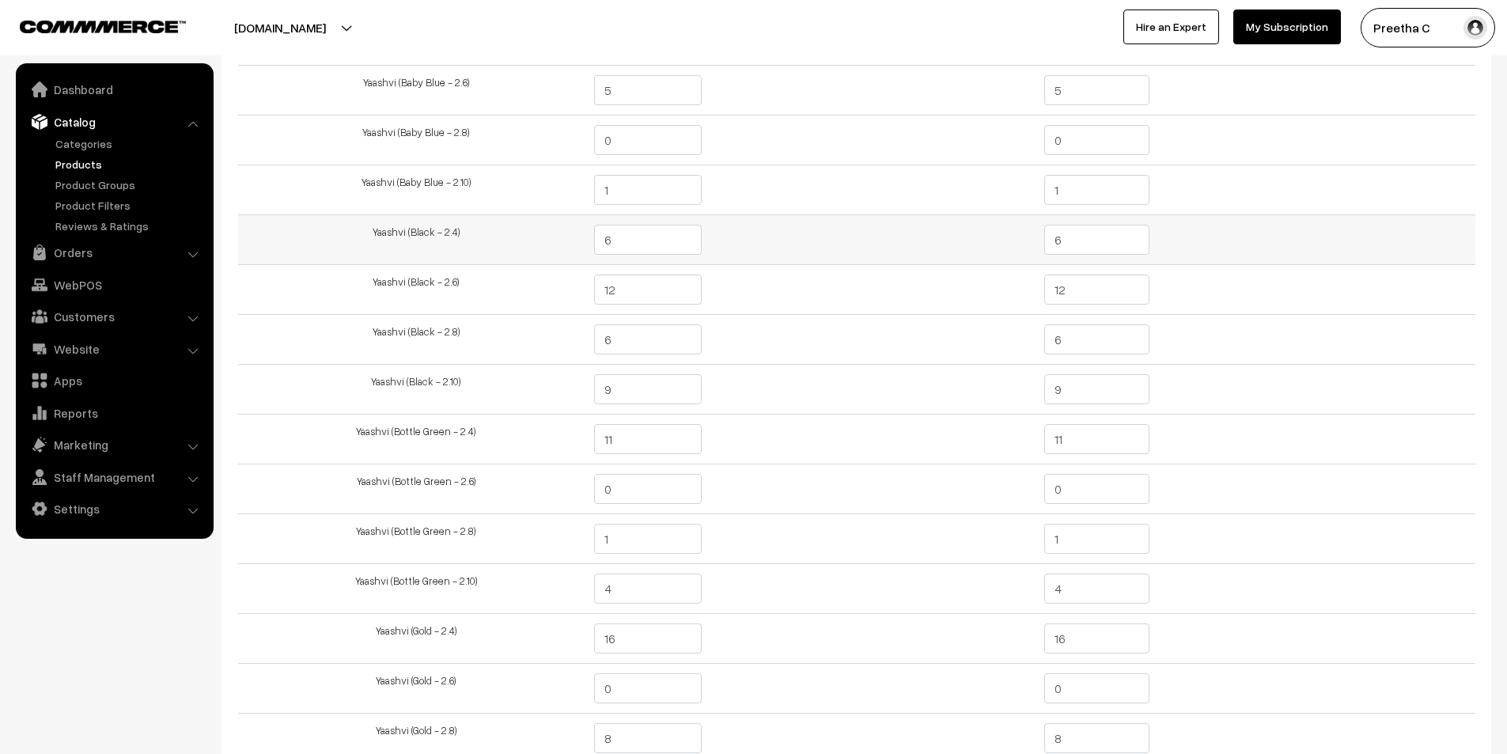
scroll to position [316, 0]
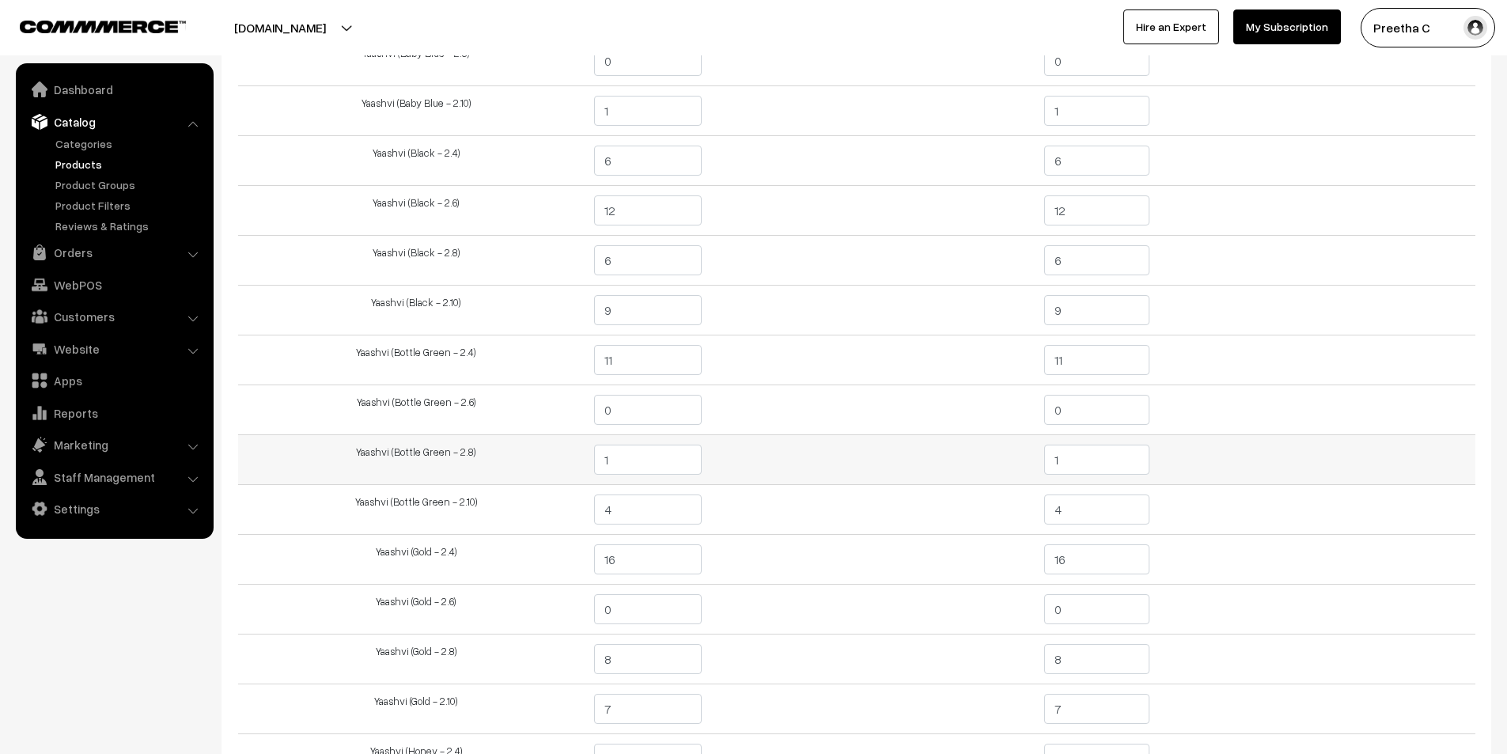
drag, startPoint x: 1056, startPoint y: 467, endPoint x: 1037, endPoint y: 471, distance: 19.4
click at [1037, 471] on td "1" at bounding box center [1255, 460] width 441 height 50
type input "0"
drag, startPoint x: 1067, startPoint y: 400, endPoint x: 1059, endPoint y: 397, distance: 9.3
click at [1059, 397] on input "0" at bounding box center [1096, 410] width 105 height 30
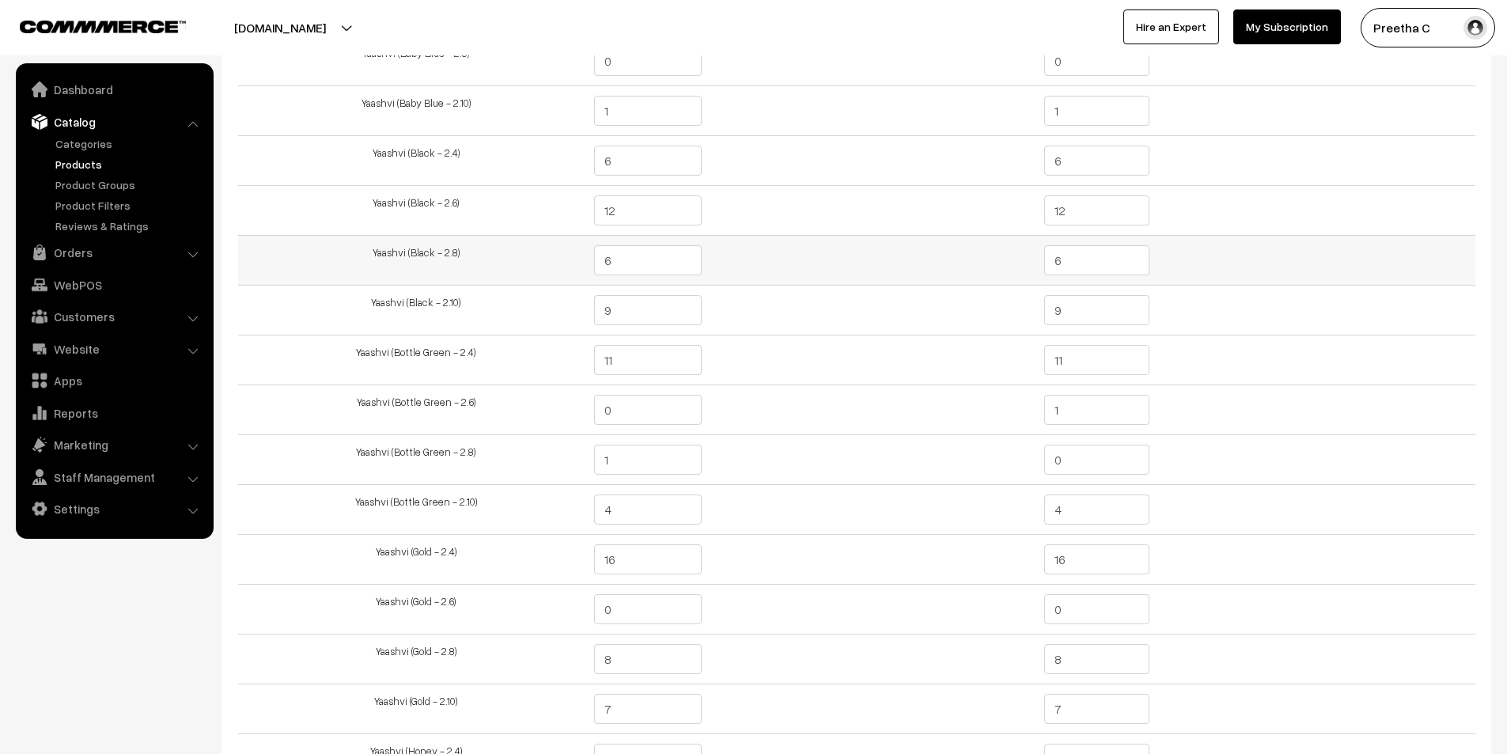
scroll to position [0, 0]
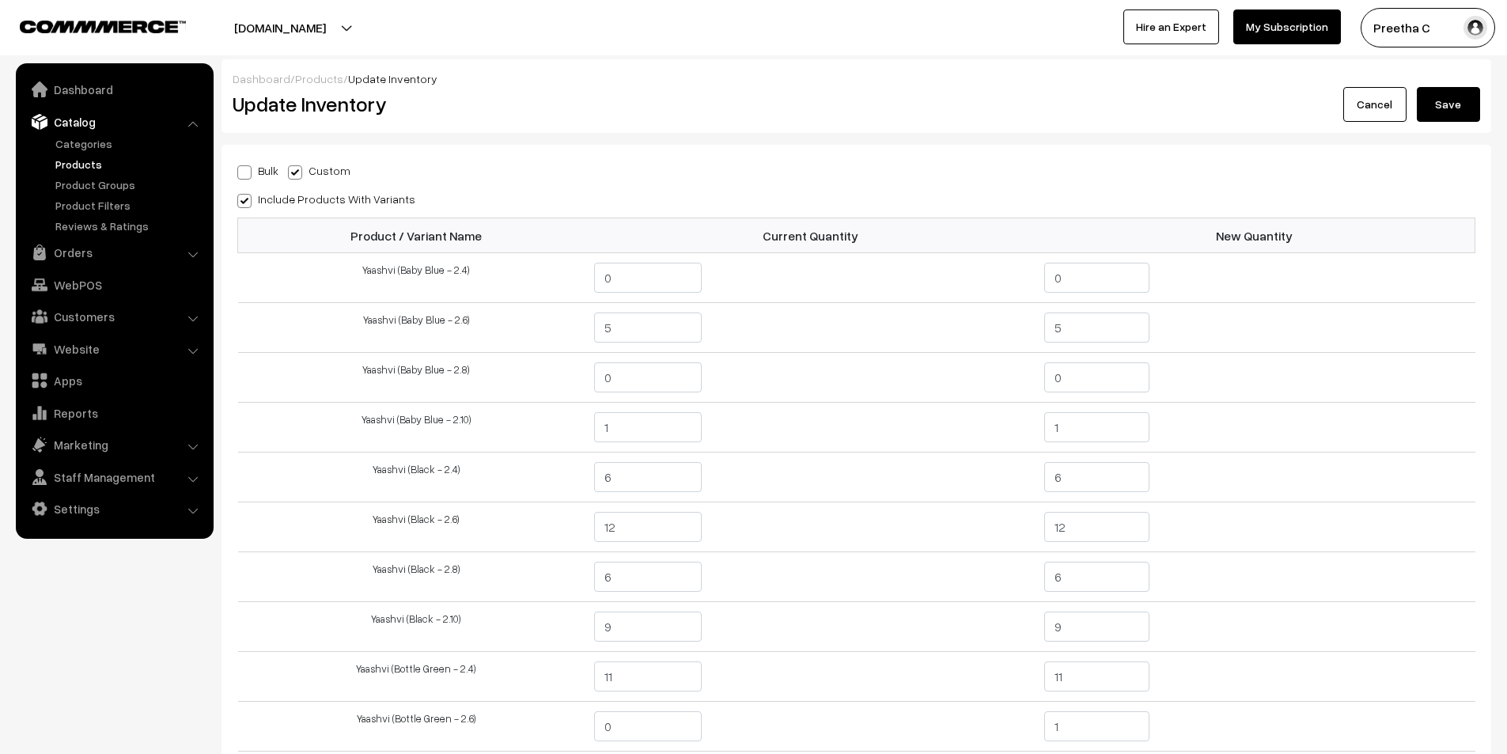
type input "1"
click at [1457, 94] on button "Save" at bounding box center [1448, 104] width 63 height 35
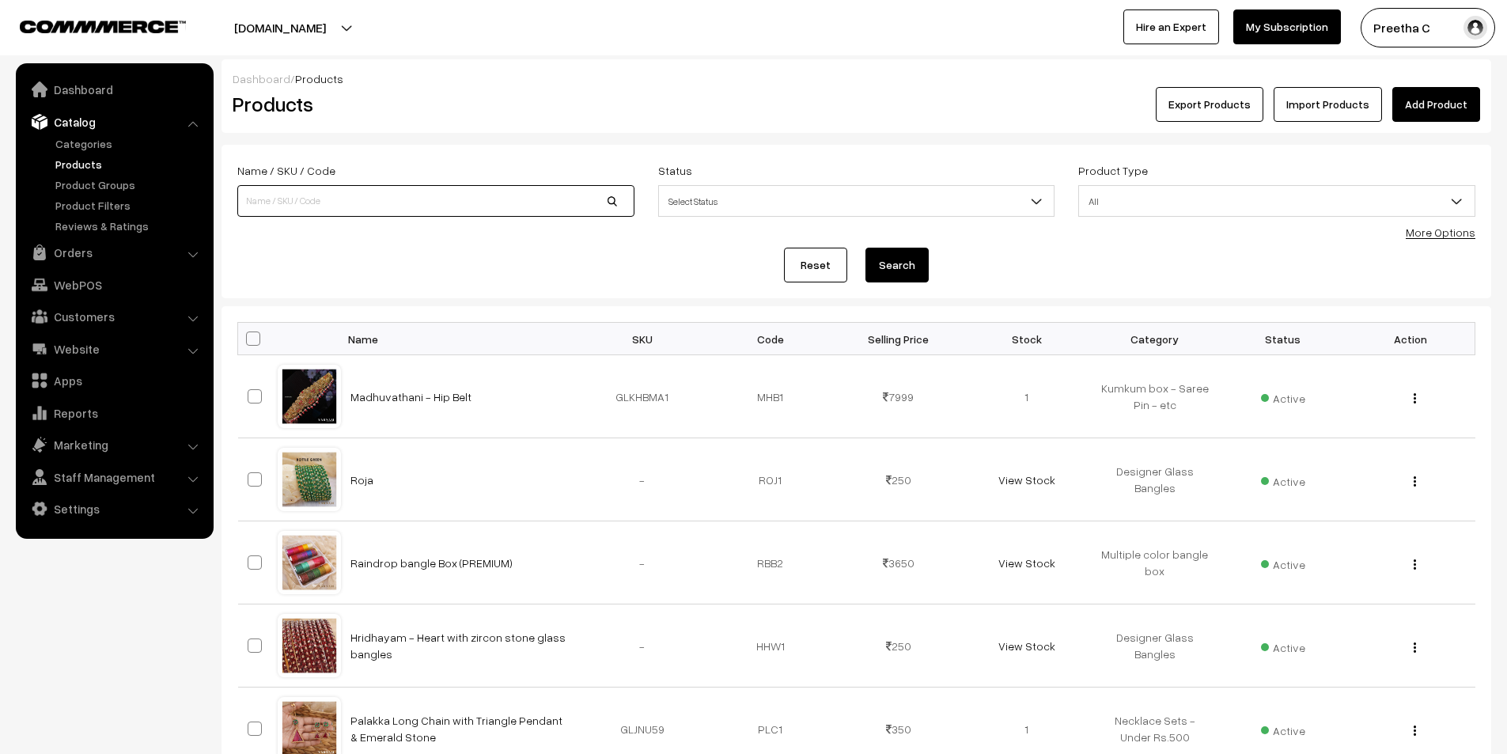
click at [445, 205] on input at bounding box center [435, 201] width 397 height 32
type input "agra"
click at [866, 248] on button "Search" at bounding box center [897, 265] width 63 height 35
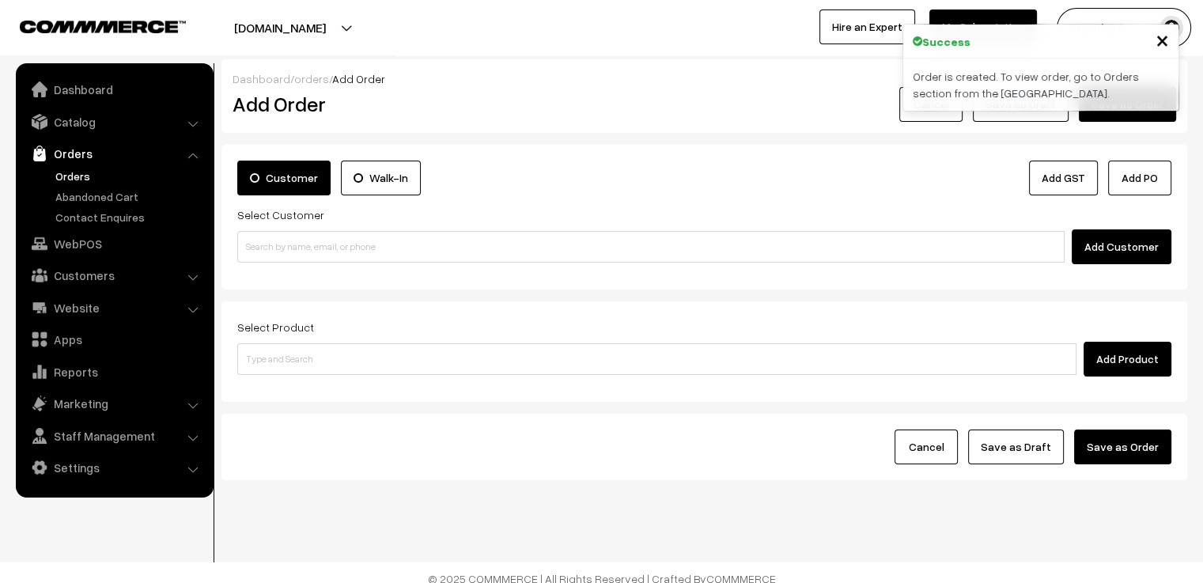
click at [1163, 48] on span "×" at bounding box center [1162, 39] width 13 height 29
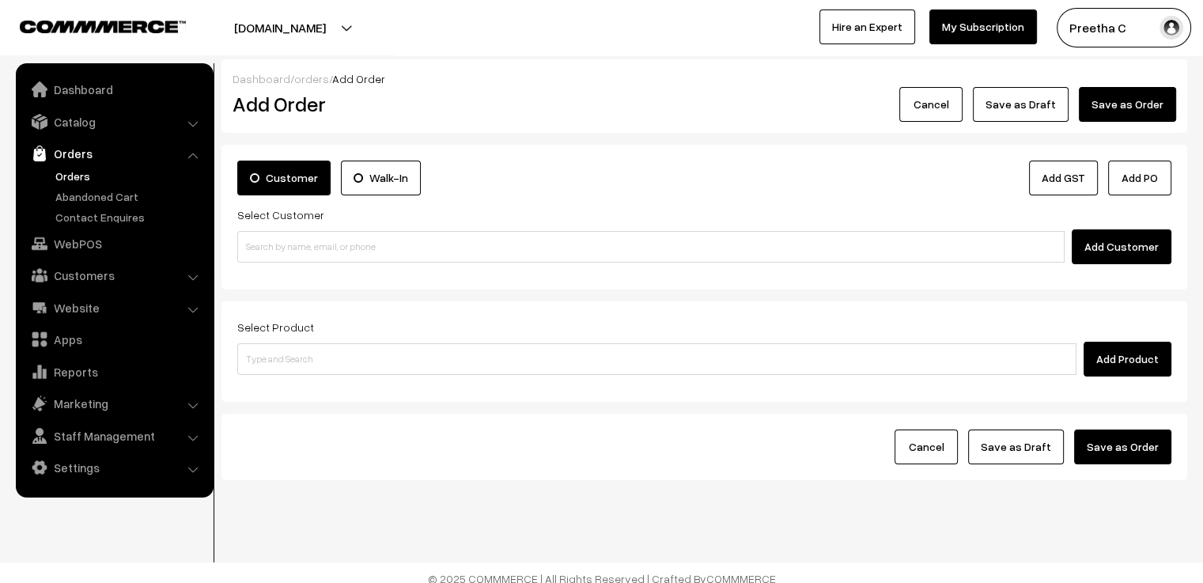
click at [947, 109] on button "Cancel" at bounding box center [931, 104] width 63 height 35
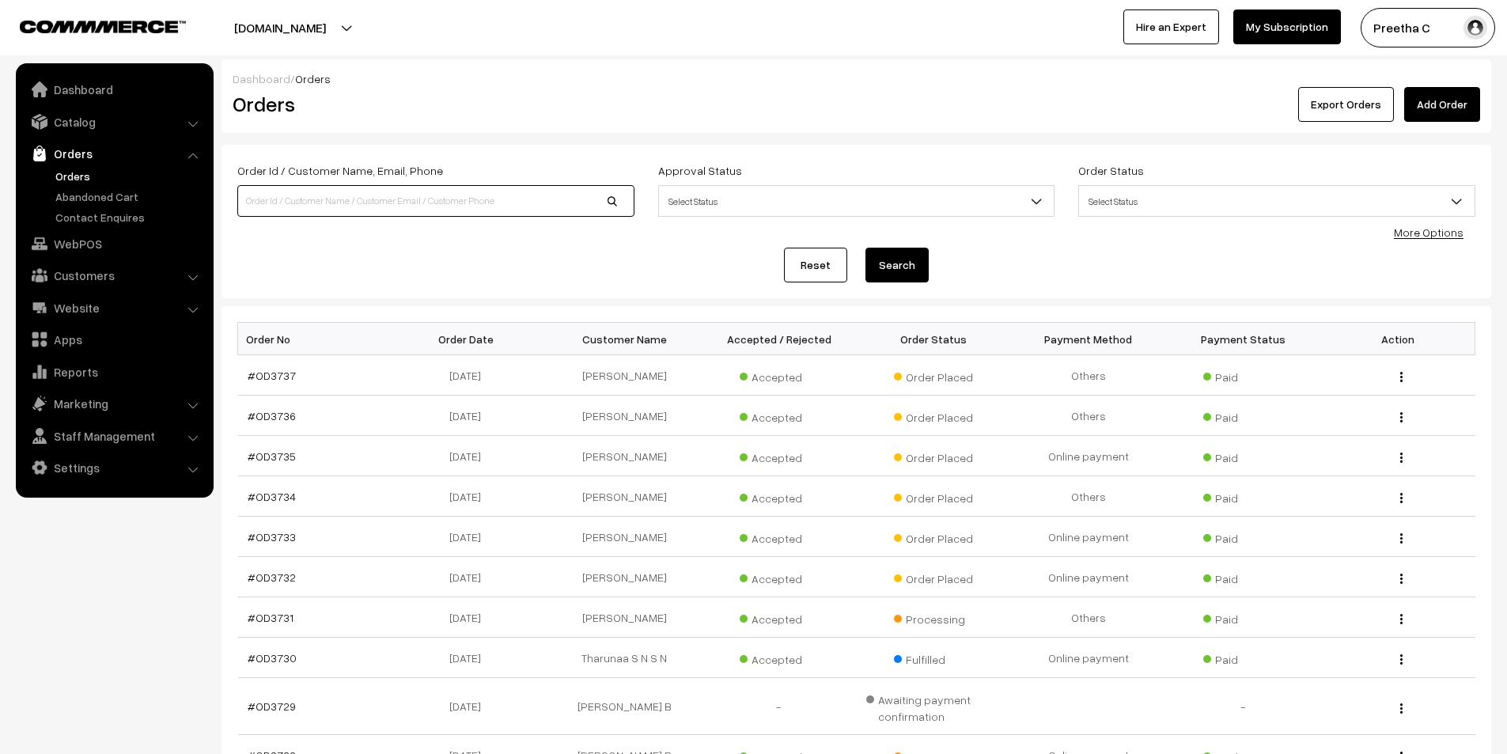
click at [441, 194] on input at bounding box center [435, 201] width 397 height 32
type input "9846588542"
click at [866, 248] on button "Search" at bounding box center [897, 265] width 63 height 35
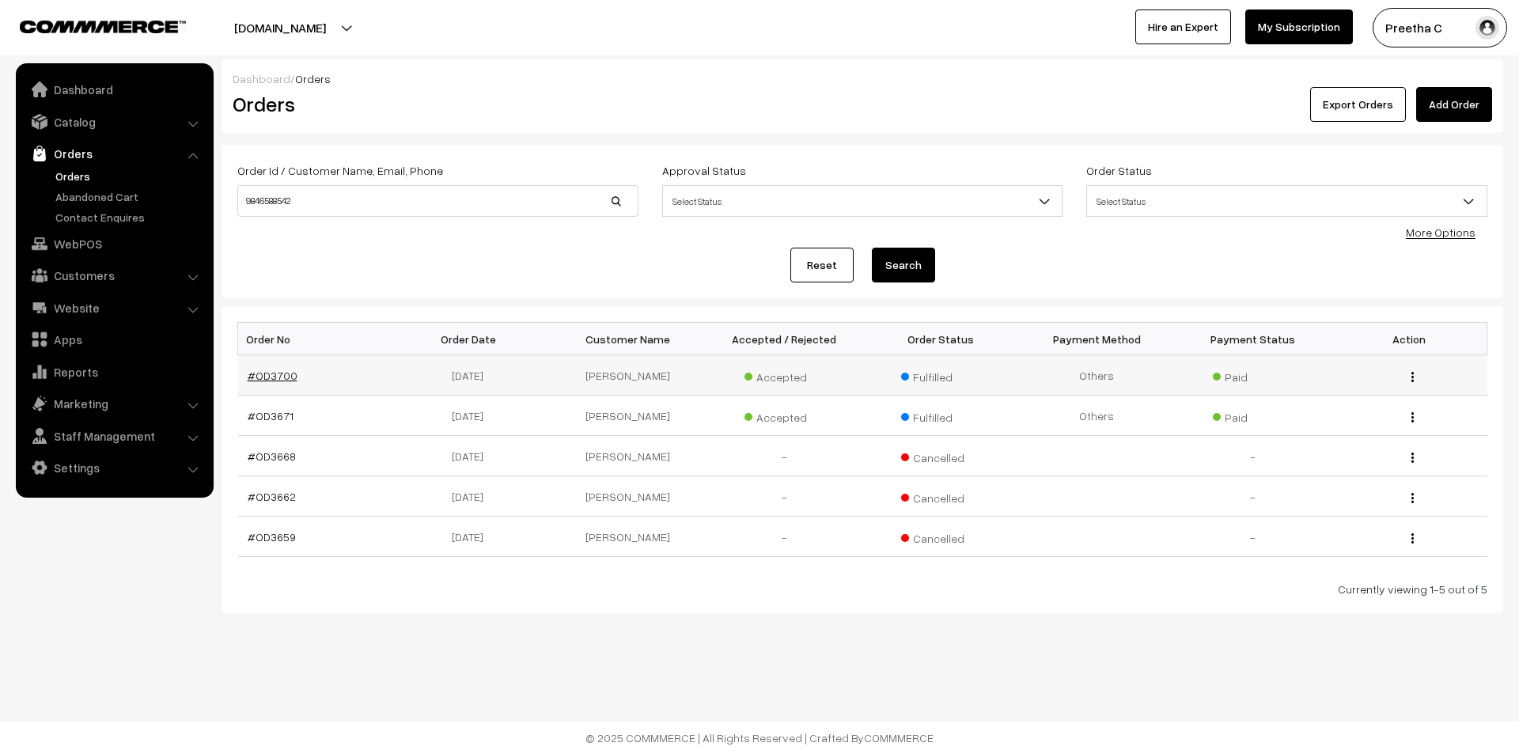
click at [287, 378] on link "#OD3700" at bounding box center [273, 375] width 50 height 13
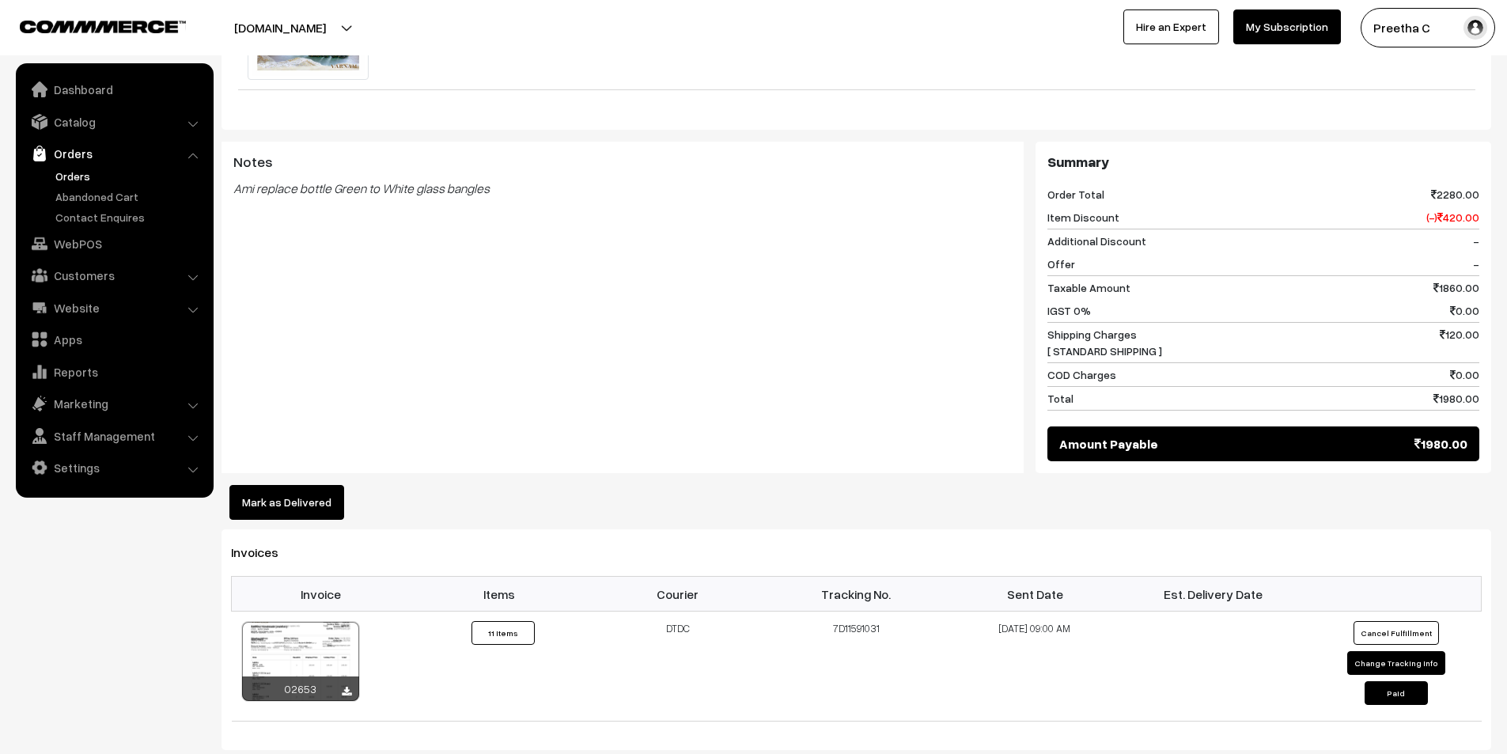
scroll to position [2154, 0]
